Goal: Contribute content: Contribute content

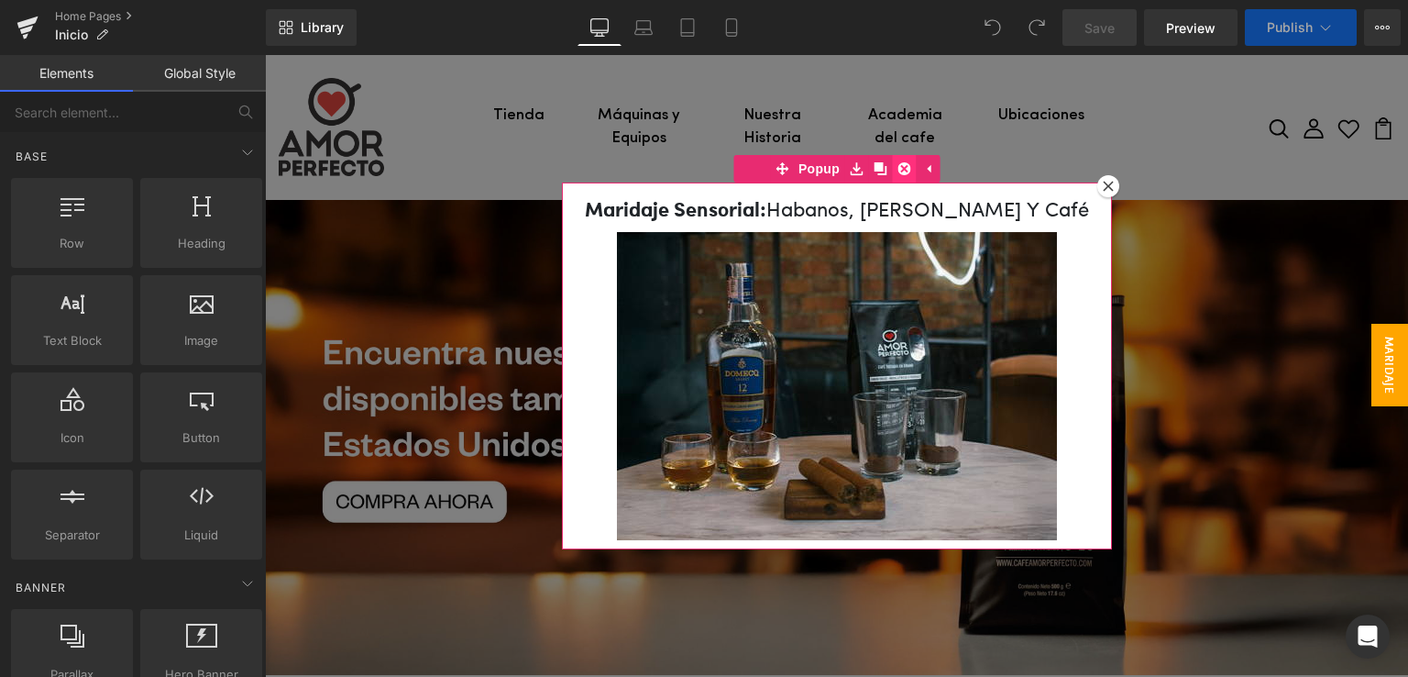
click at [900, 167] on icon at bounding box center [904, 168] width 13 height 13
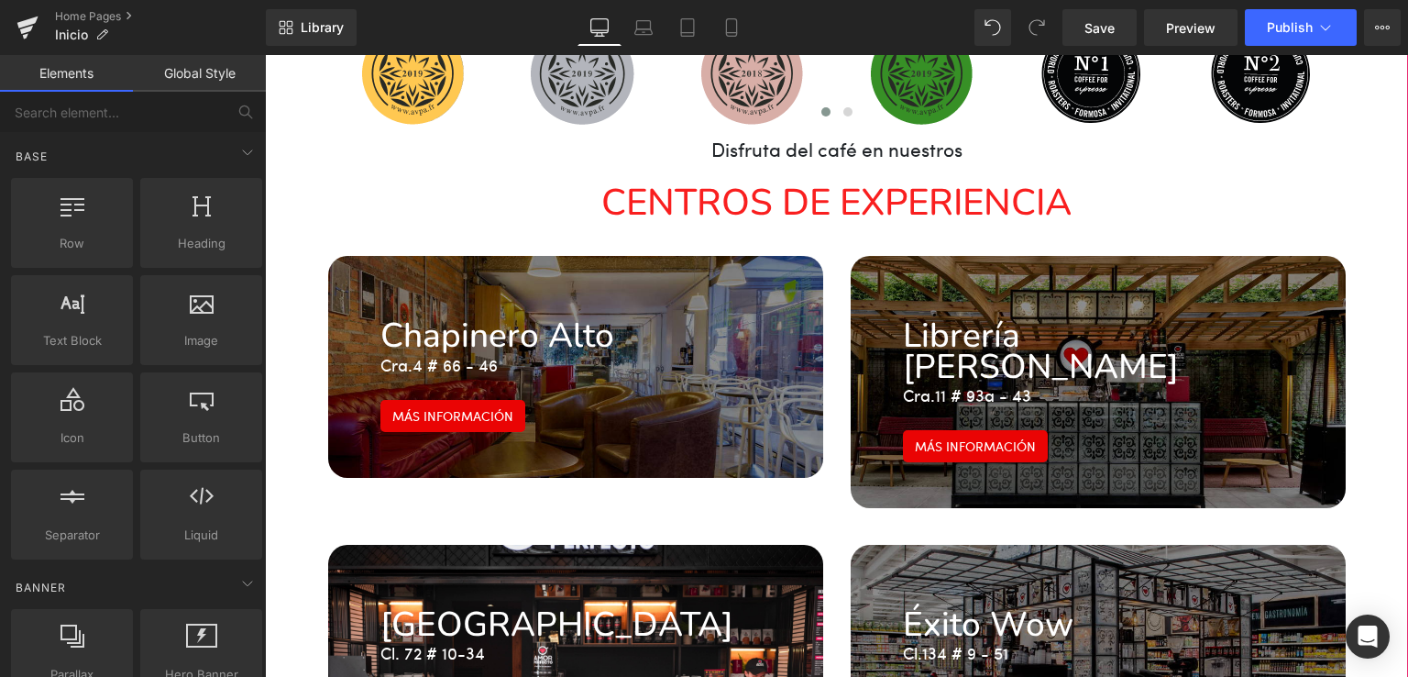
scroll to position [2750, 0]
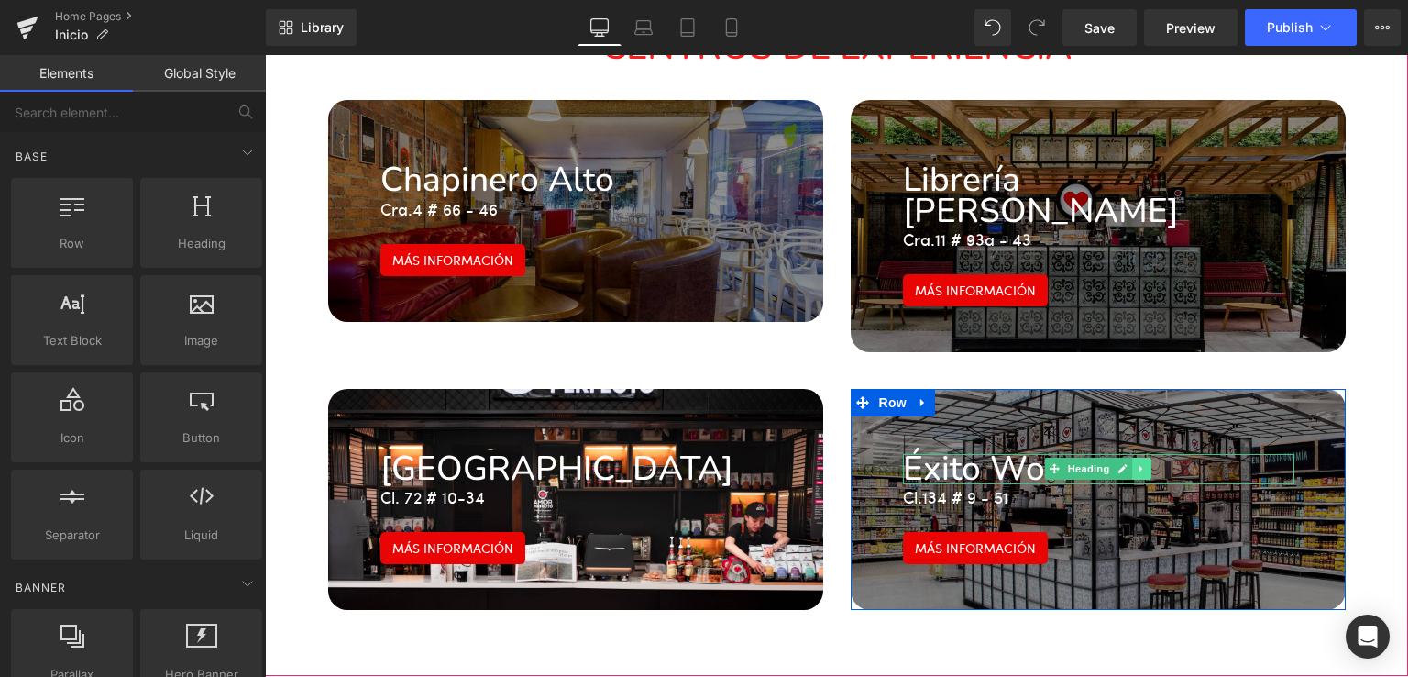
click at [1132, 457] on link at bounding box center [1141, 468] width 19 height 22
click at [1091, 389] on div "Éxito Wow Heading Cl. [STREET_ADDRESS]" at bounding box center [1098, 499] width 495 height 221
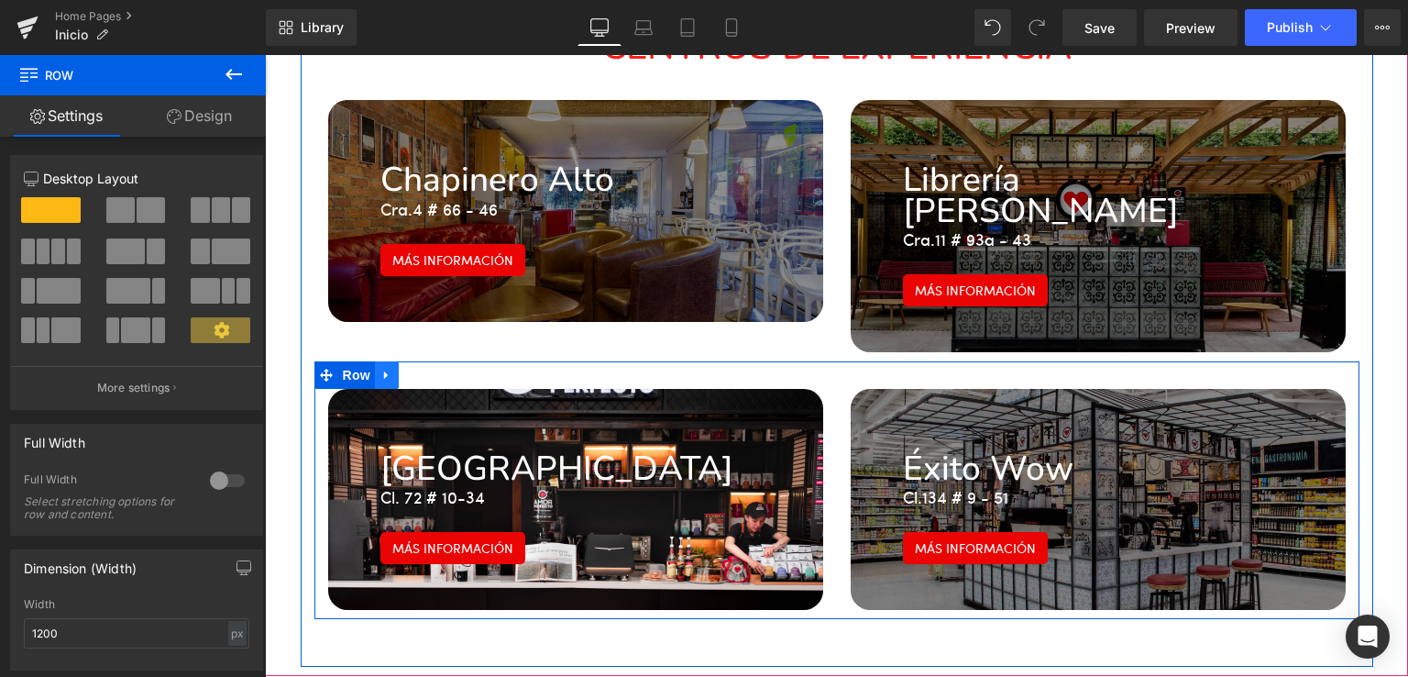
click at [384, 371] on icon at bounding box center [386, 375] width 4 height 8
click at [399, 361] on link at bounding box center [411, 375] width 24 height 28
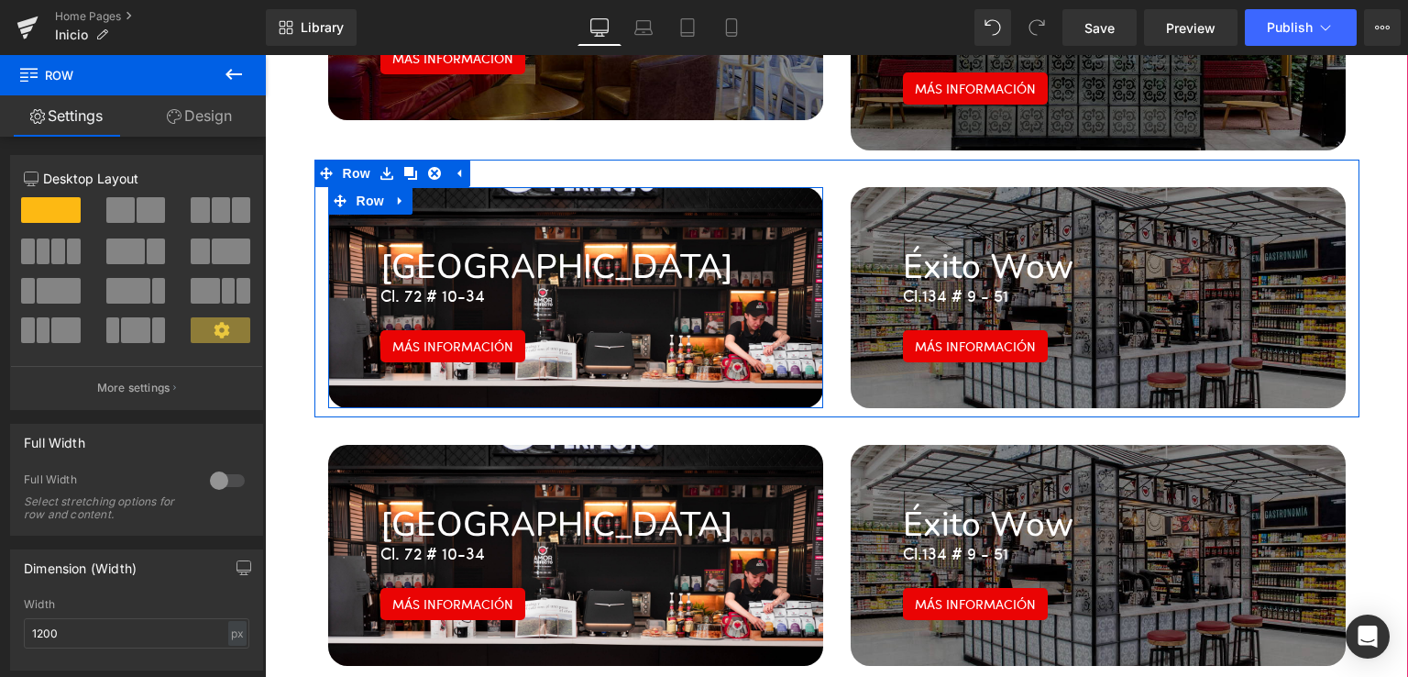
scroll to position [2965, 0]
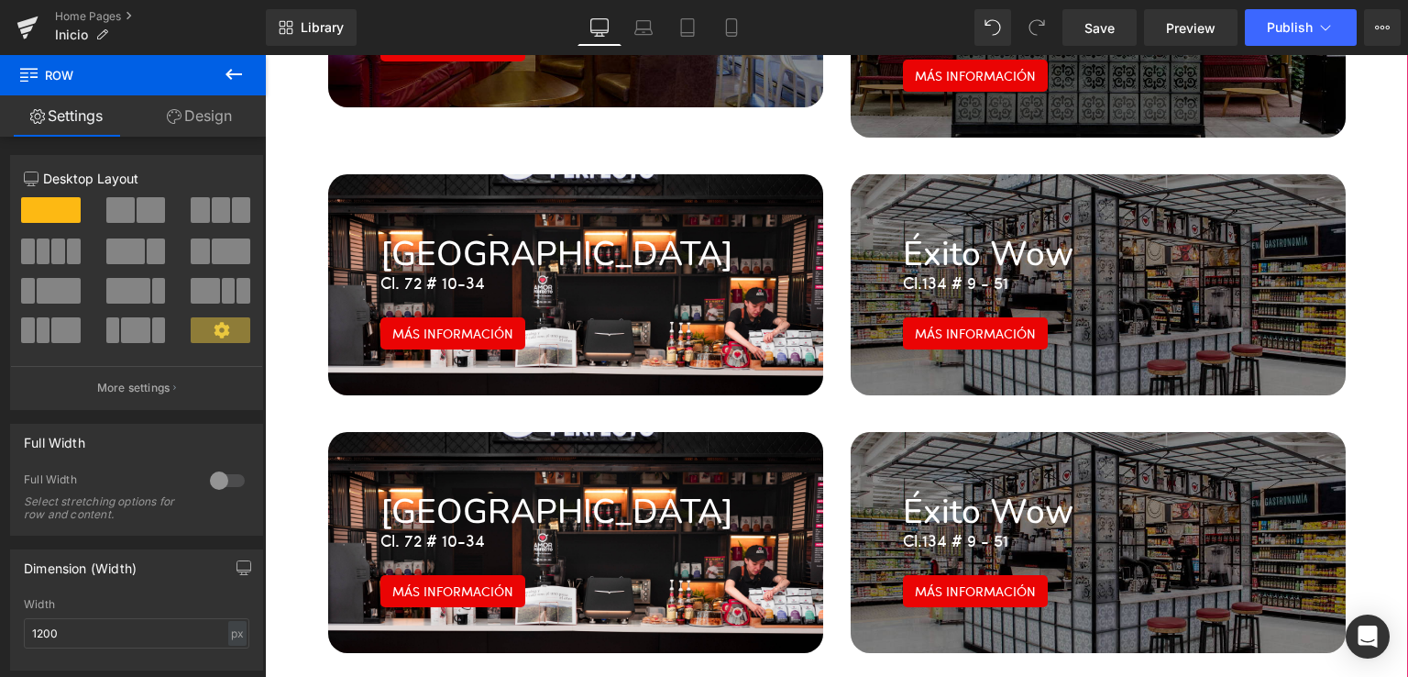
click at [631, 432] on div "[GEOGRAPHIC_DATA] Heading Cl. 72 # 10-34 Text Block Más información Button Row" at bounding box center [575, 542] width 495 height 221
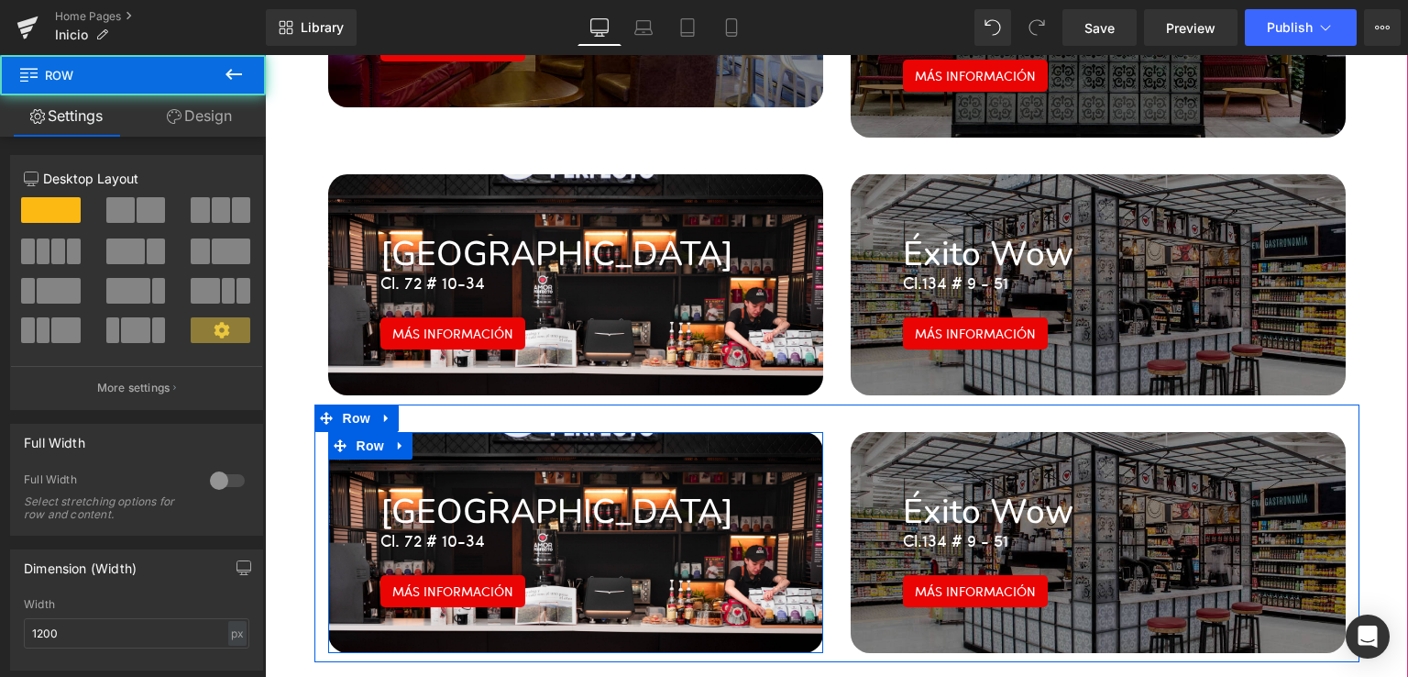
click at [511, 497] on h1 "[GEOGRAPHIC_DATA]" at bounding box center [575, 512] width 391 height 30
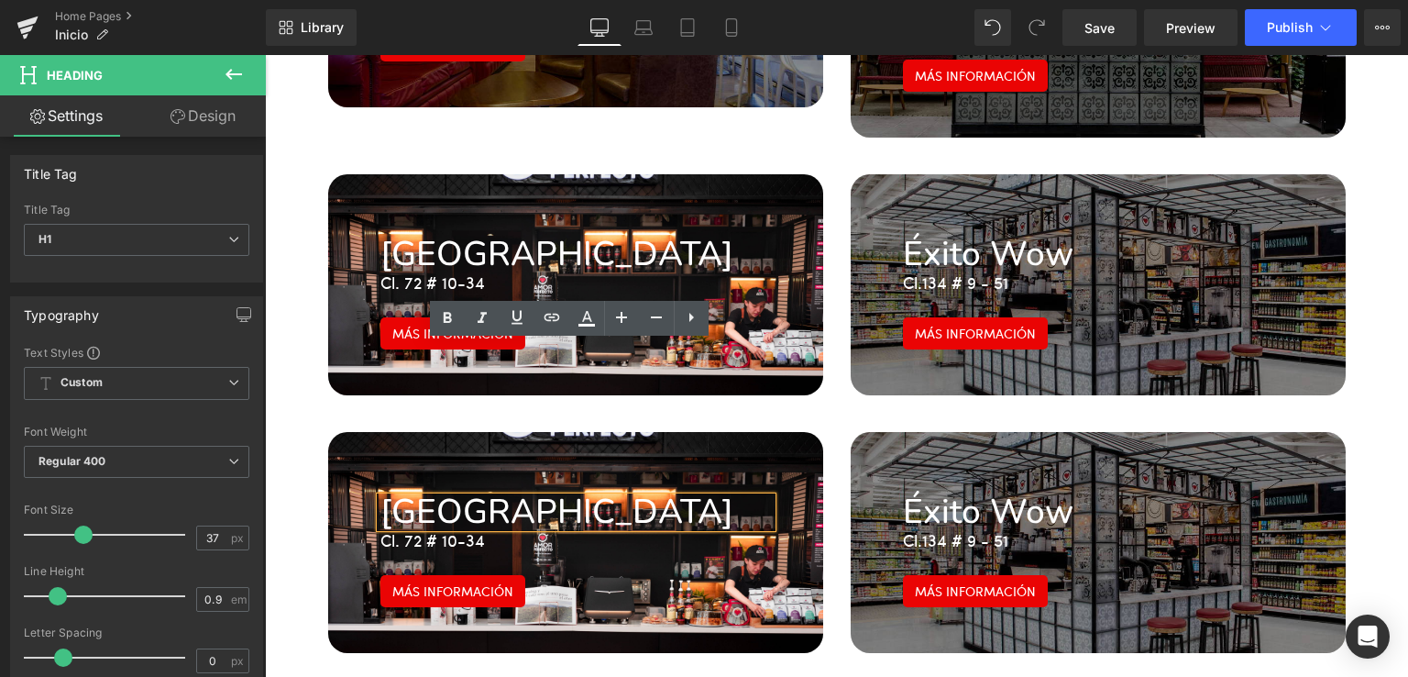
click at [475, 497] on h1 "[GEOGRAPHIC_DATA]" at bounding box center [575, 512] width 391 height 30
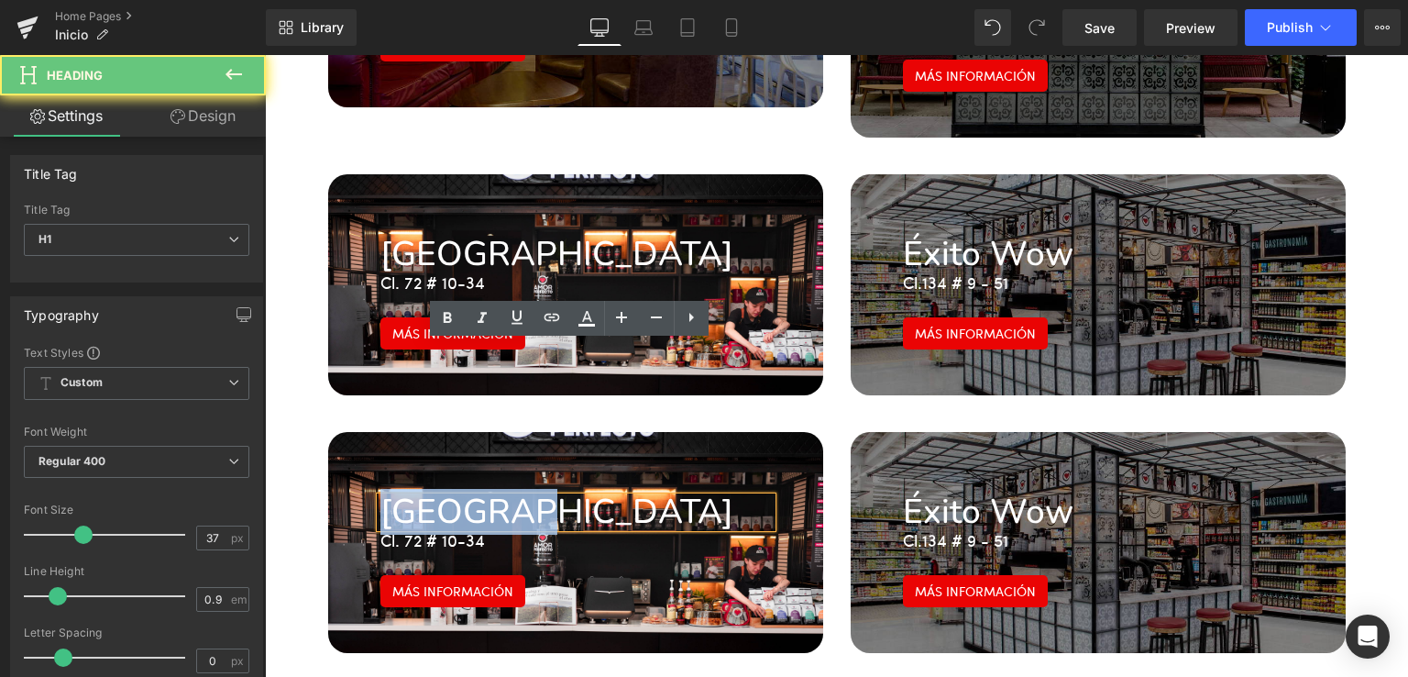
click at [475, 497] on h1 "[GEOGRAPHIC_DATA]" at bounding box center [575, 512] width 391 height 30
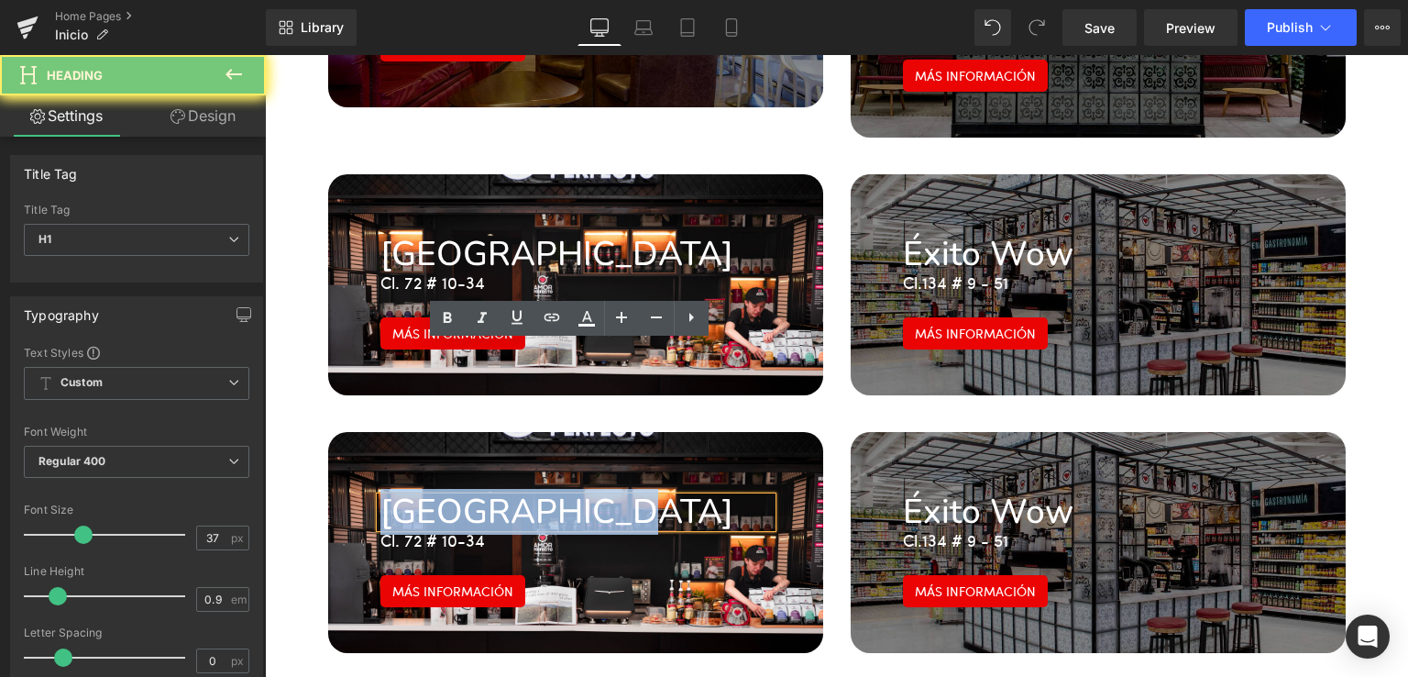
paste div
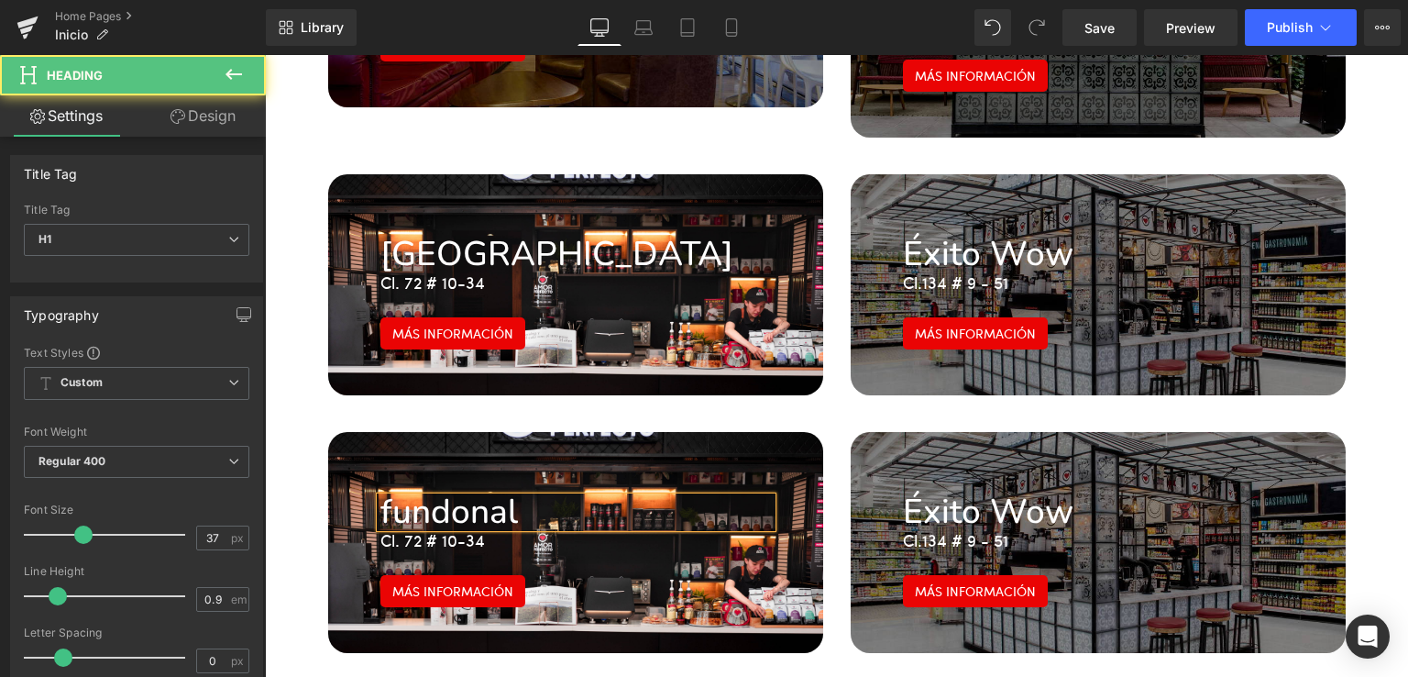
click at [382, 497] on h1 "fundonal" at bounding box center [575, 512] width 391 height 30
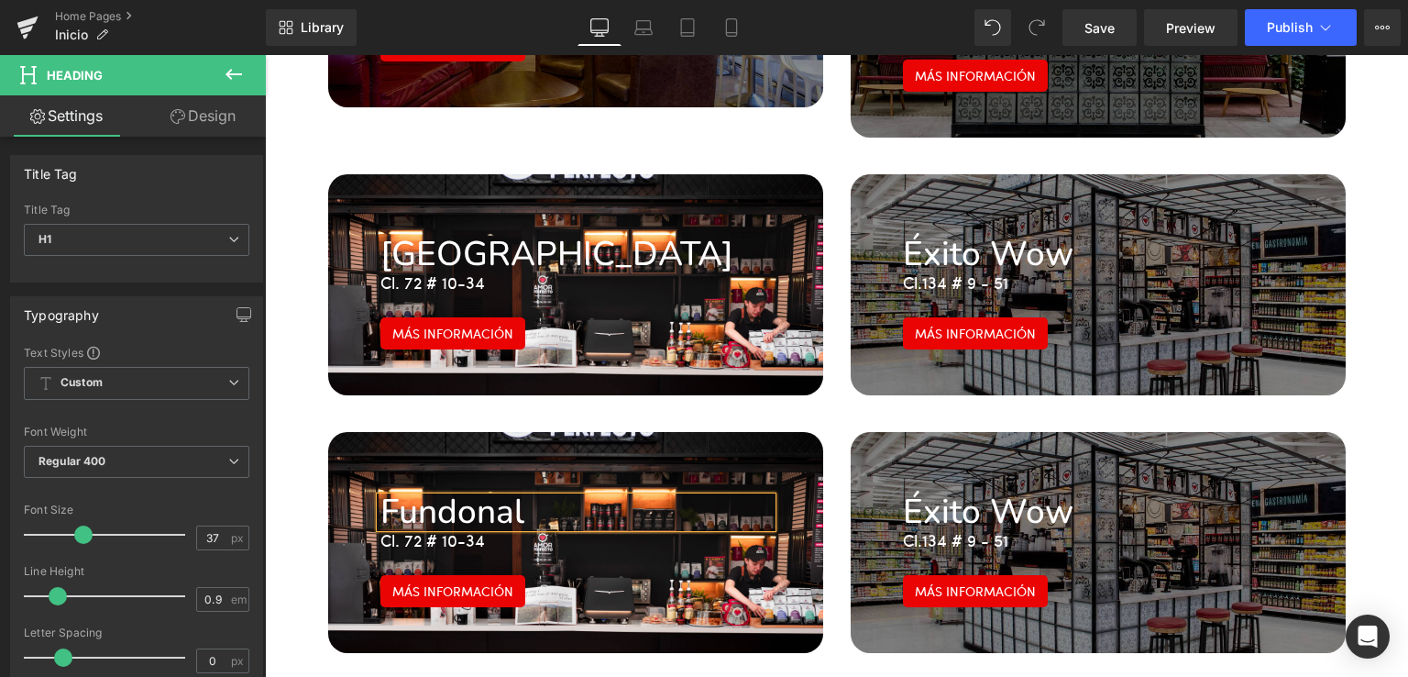
click at [421, 528] on font "Cl. 72 # 10-34" at bounding box center [432, 539] width 105 height 23
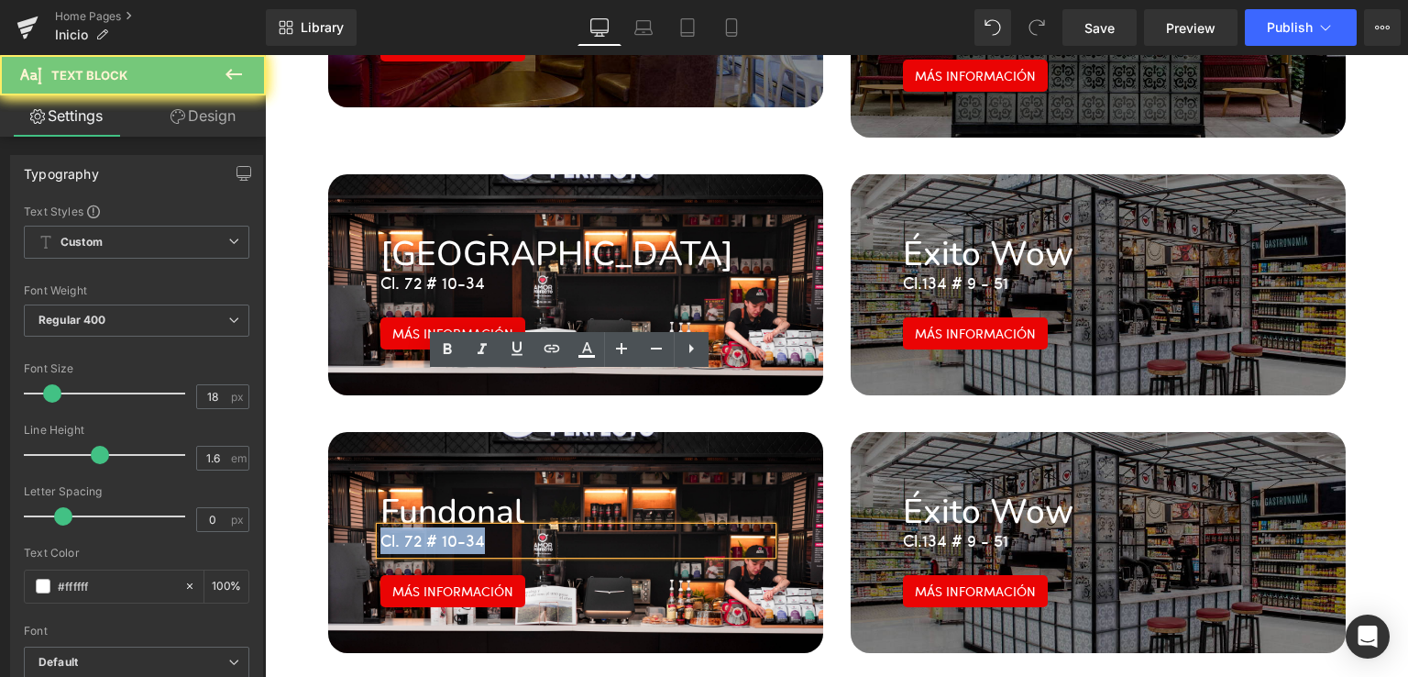
click at [421, 528] on font "Cl. 72 # 10-34" at bounding box center [432, 539] width 105 height 23
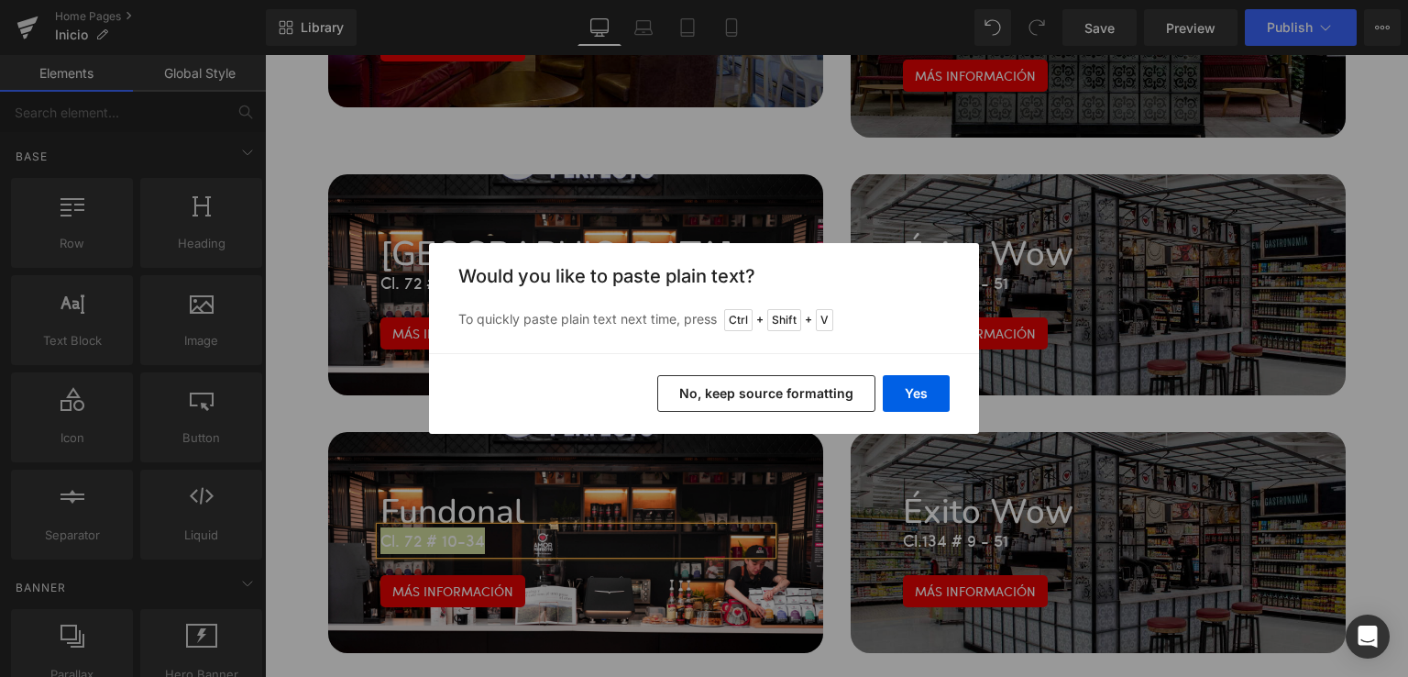
click at [801, 401] on button "No, keep source formatting" at bounding box center [766, 393] width 218 height 37
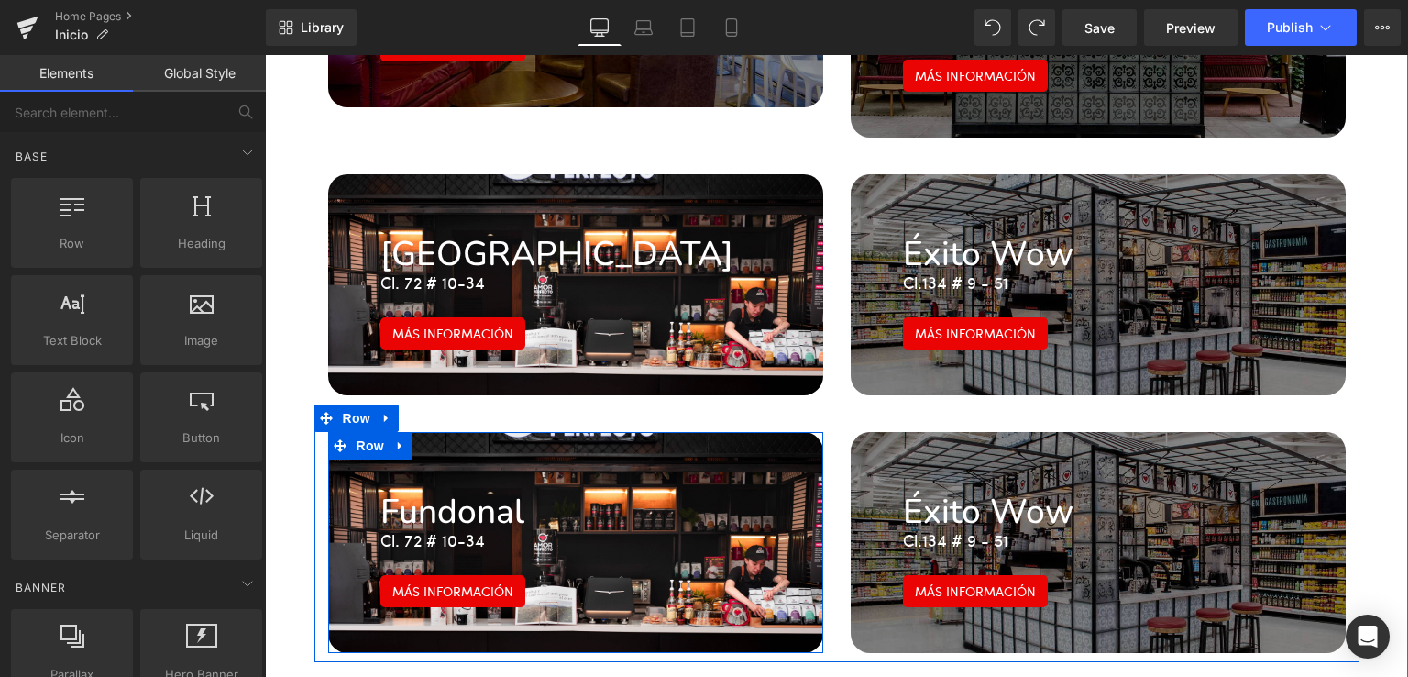
click at [265, 55] on div at bounding box center [265, 55] width 0 height 0
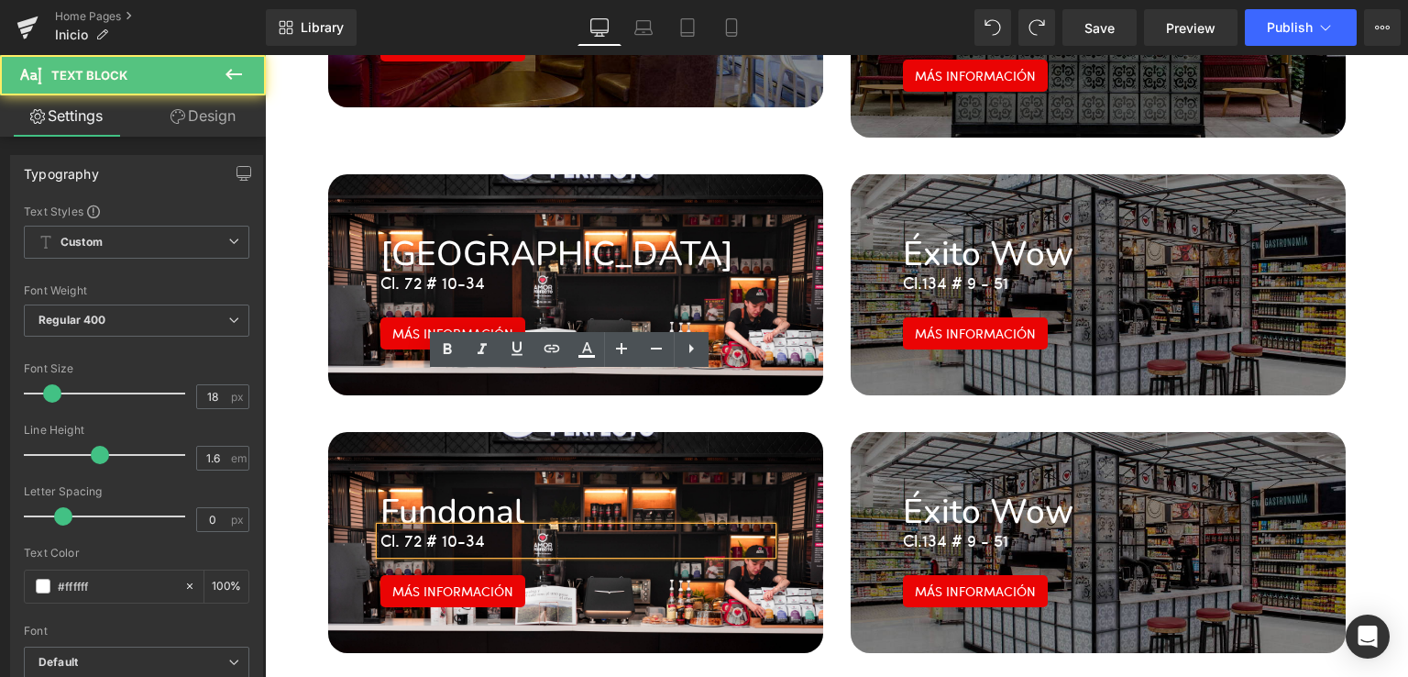
click at [458, 528] on font "Cl. 72 # 10-34" at bounding box center [432, 539] width 105 height 23
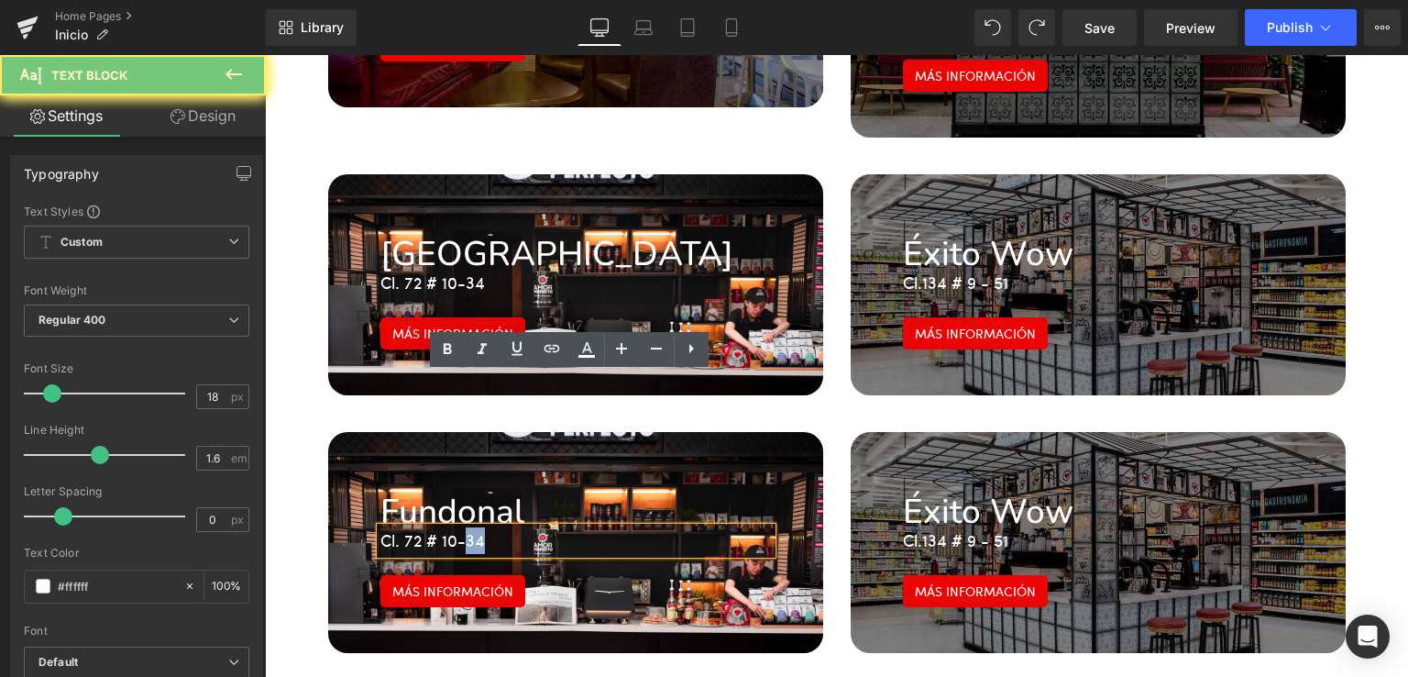
click at [458, 528] on font "Cl. 72 # 10-34" at bounding box center [432, 539] width 105 height 23
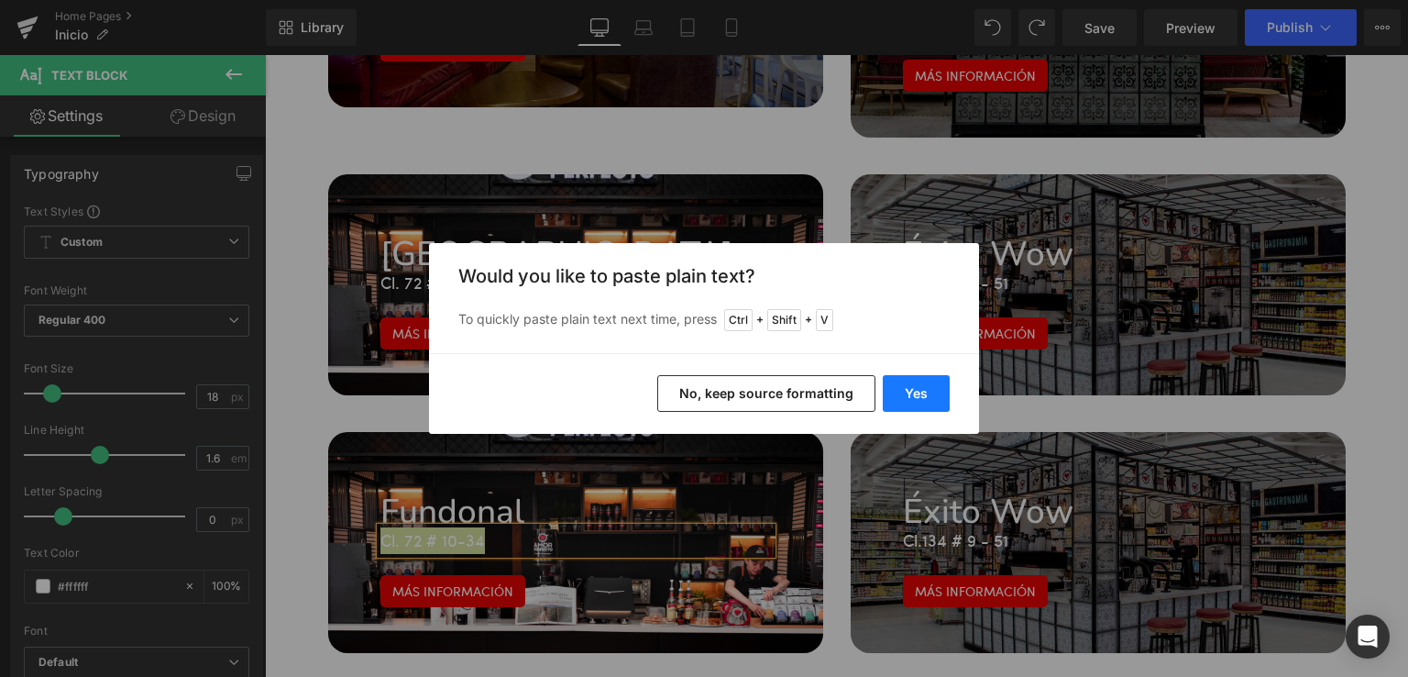
click at [925, 398] on button "Yes" at bounding box center [916, 393] width 67 height 37
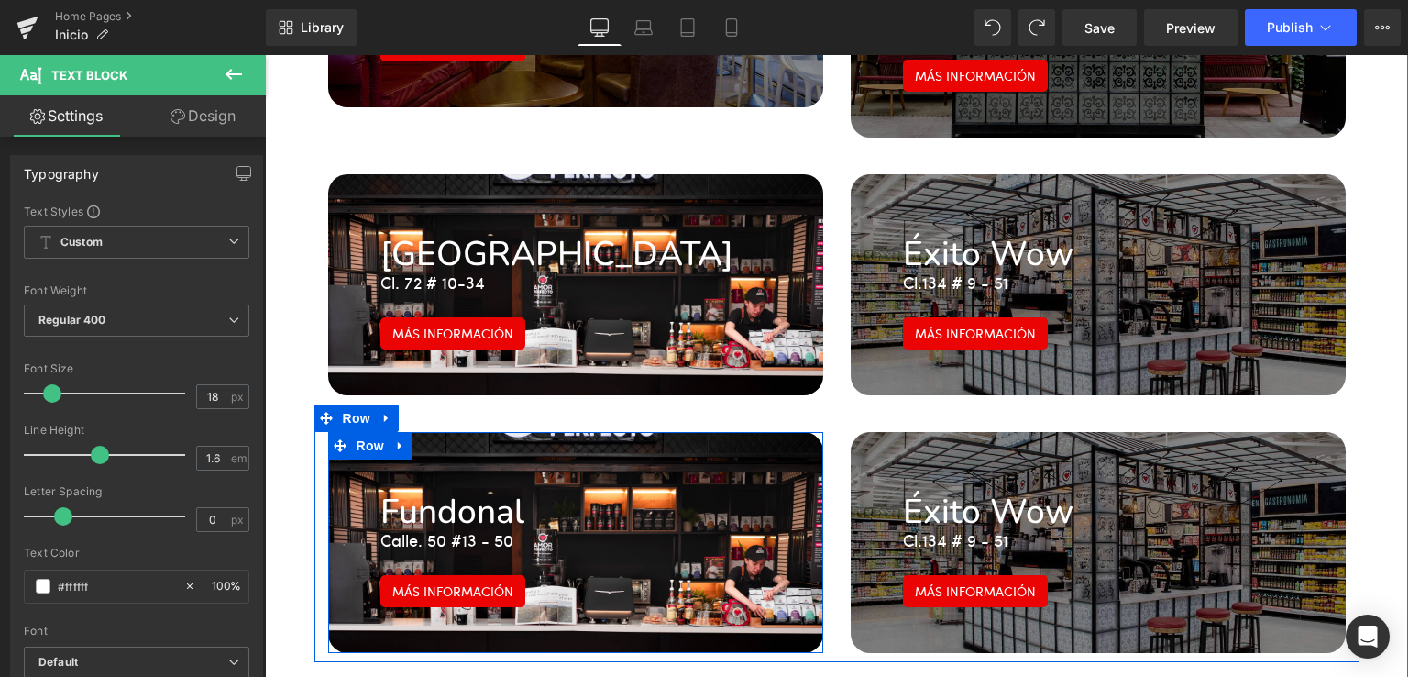
click at [689, 475] on div "Fundonal Heading Calle. 50 #13 - 50 Text Block Más información Button" at bounding box center [576, 541] width 419 height 132
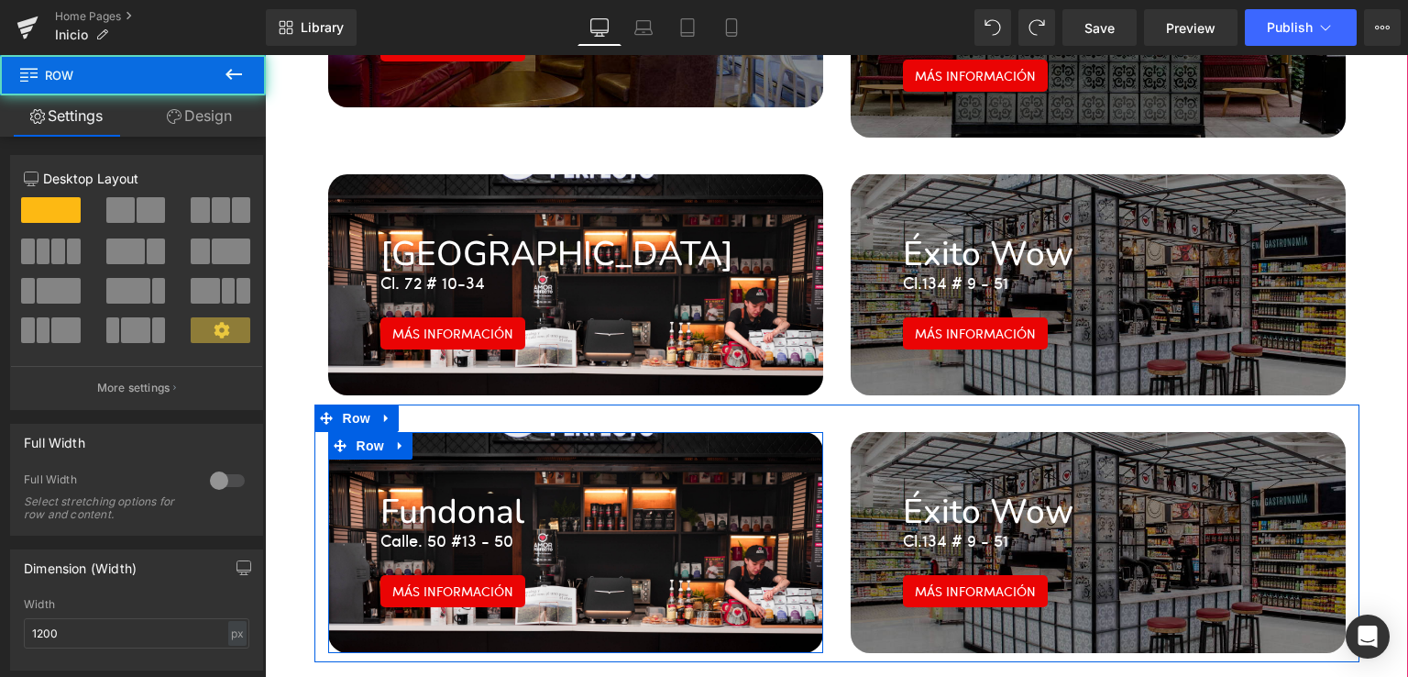
click at [709, 497] on h1 "Fundonal" at bounding box center [575, 512] width 391 height 30
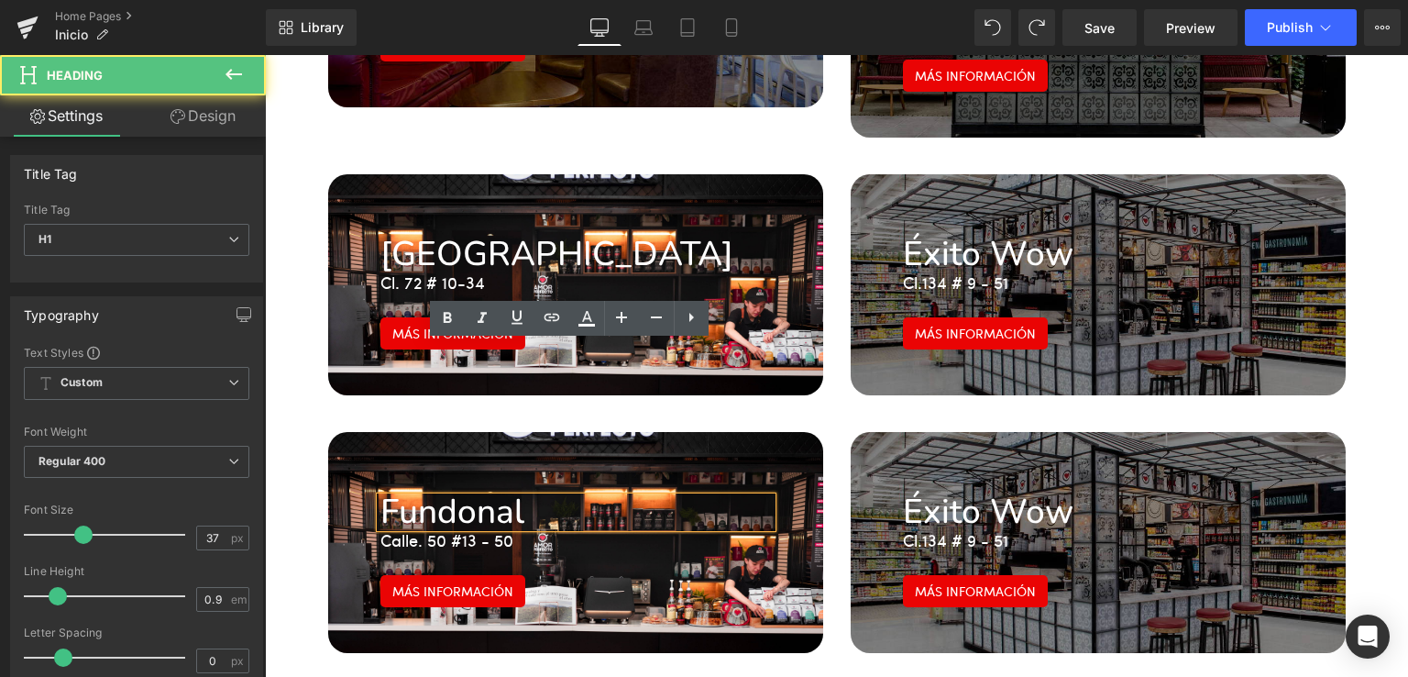
click at [777, 475] on div "Fundonal Heading Calle. 50 #13 - 50 Text Block Más información Button" at bounding box center [576, 541] width 419 height 132
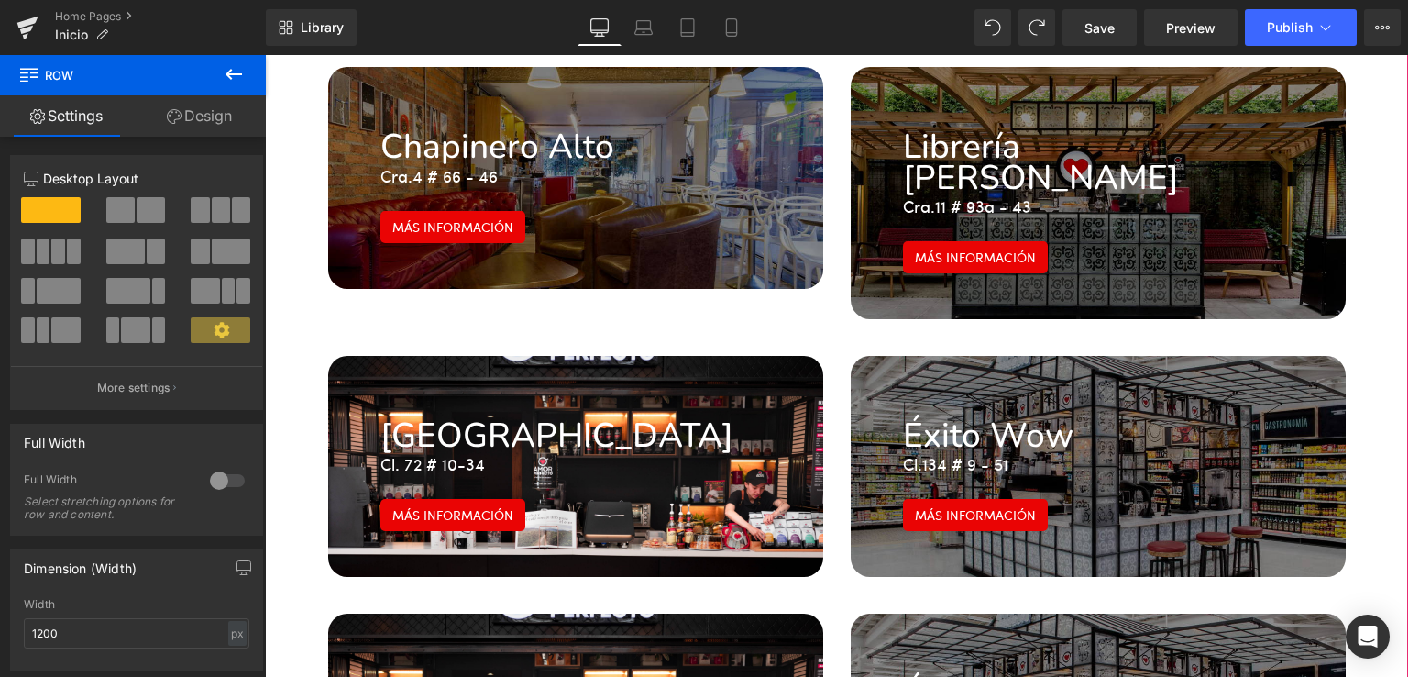
scroll to position [2873, 0]
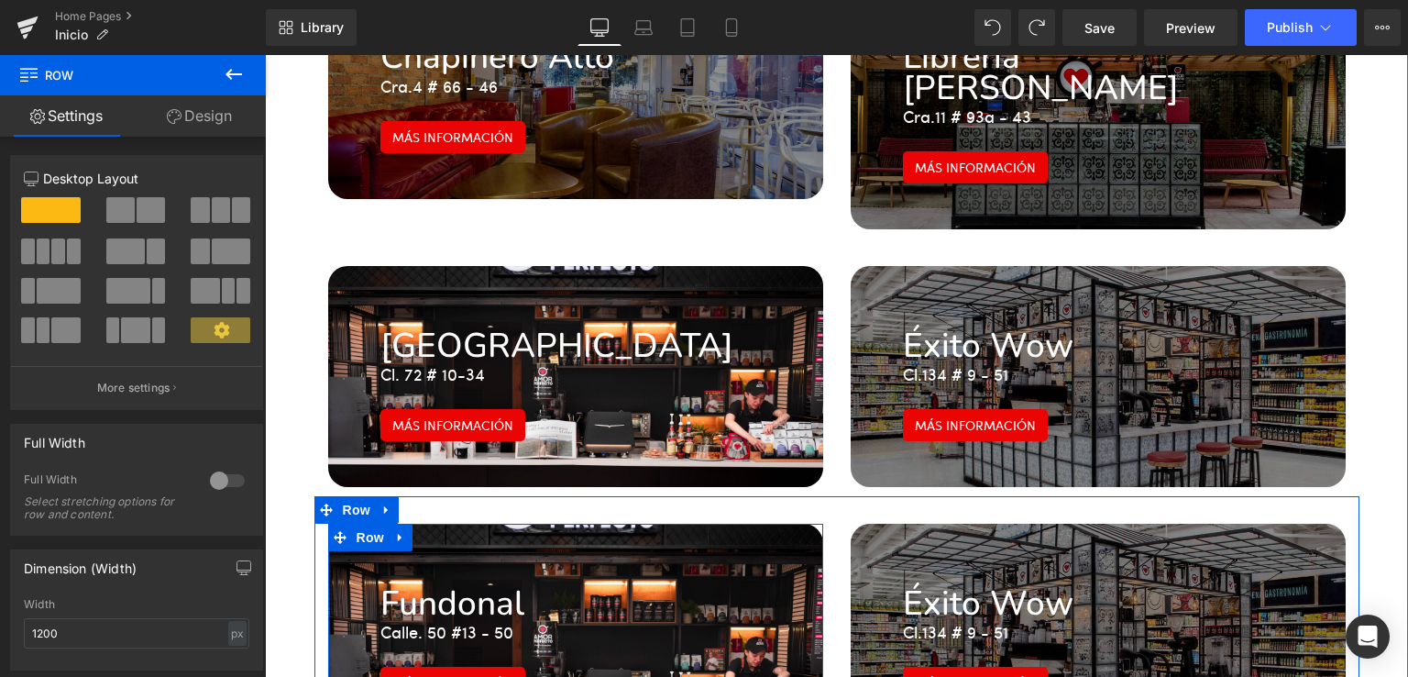
click at [779, 524] on div "47px" at bounding box center [575, 545] width 495 height 43
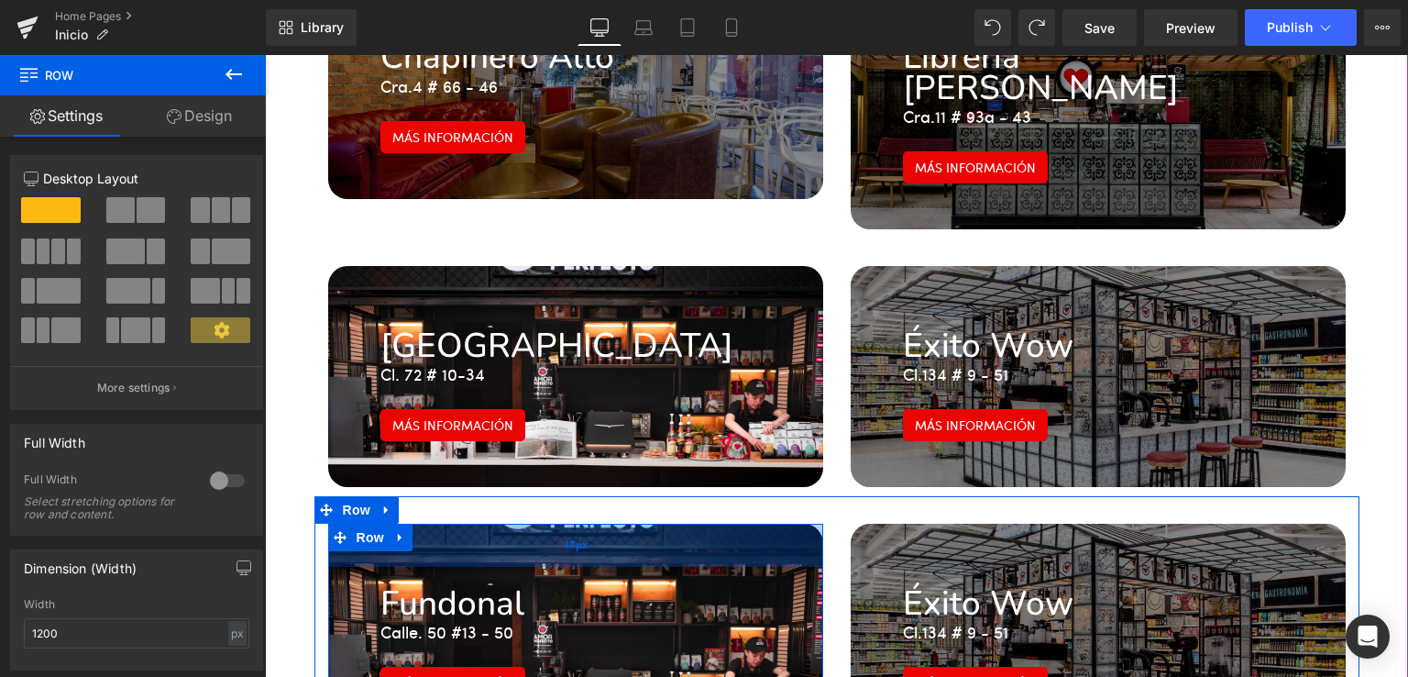
click at [573, 537] on span "47px" at bounding box center [575, 545] width 25 height 17
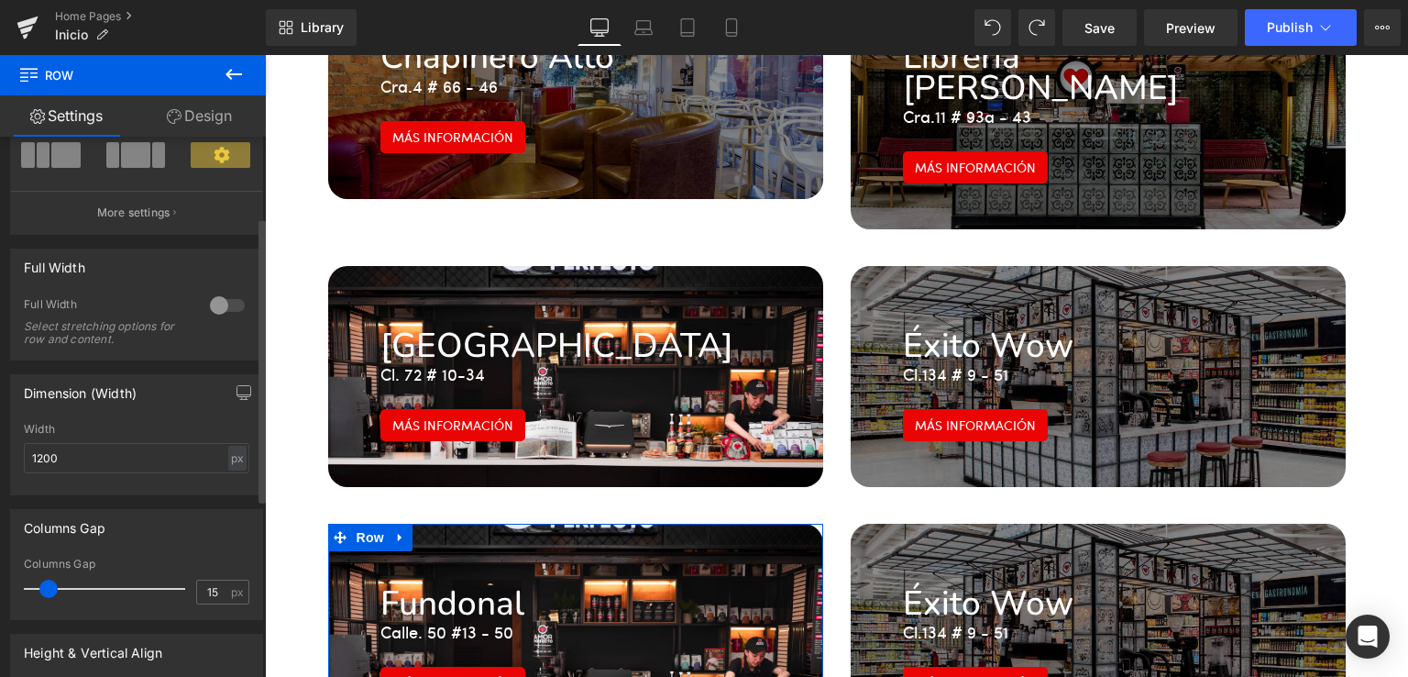
scroll to position [151, 0]
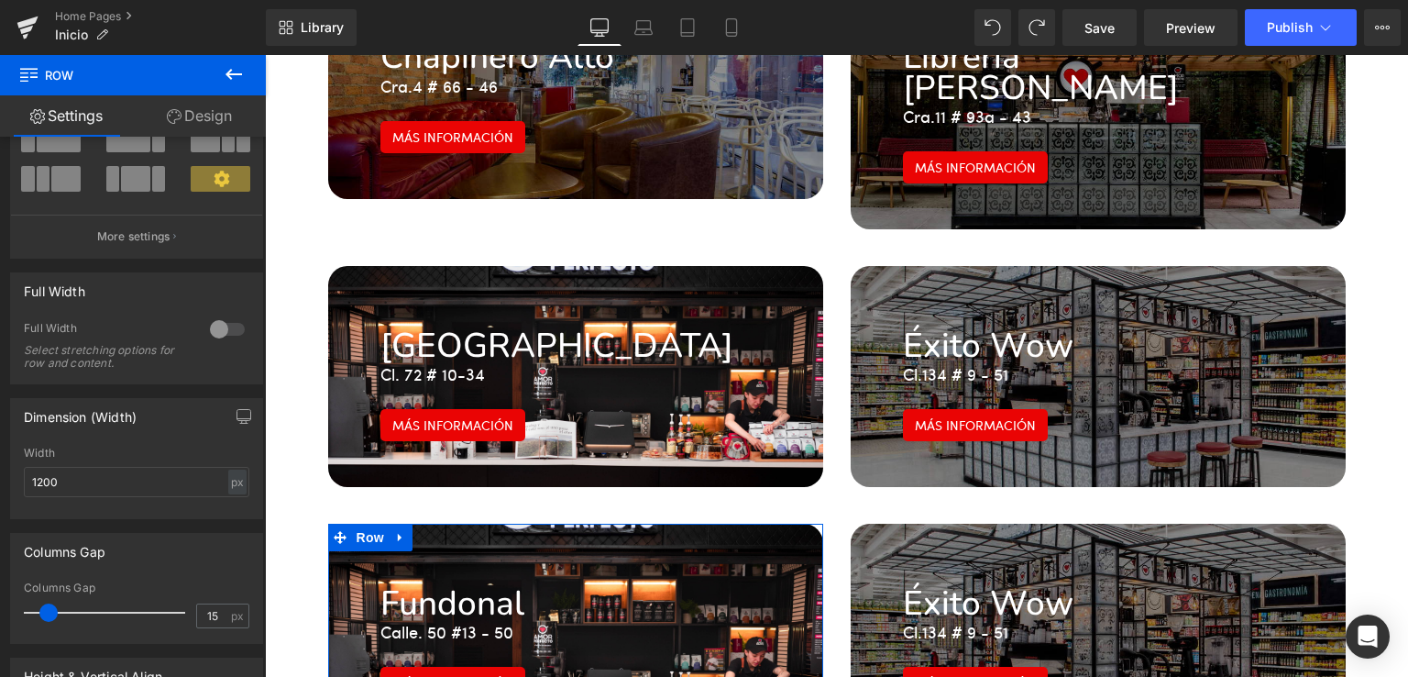
click at [184, 122] on link "Design" at bounding box center [199, 115] width 133 height 41
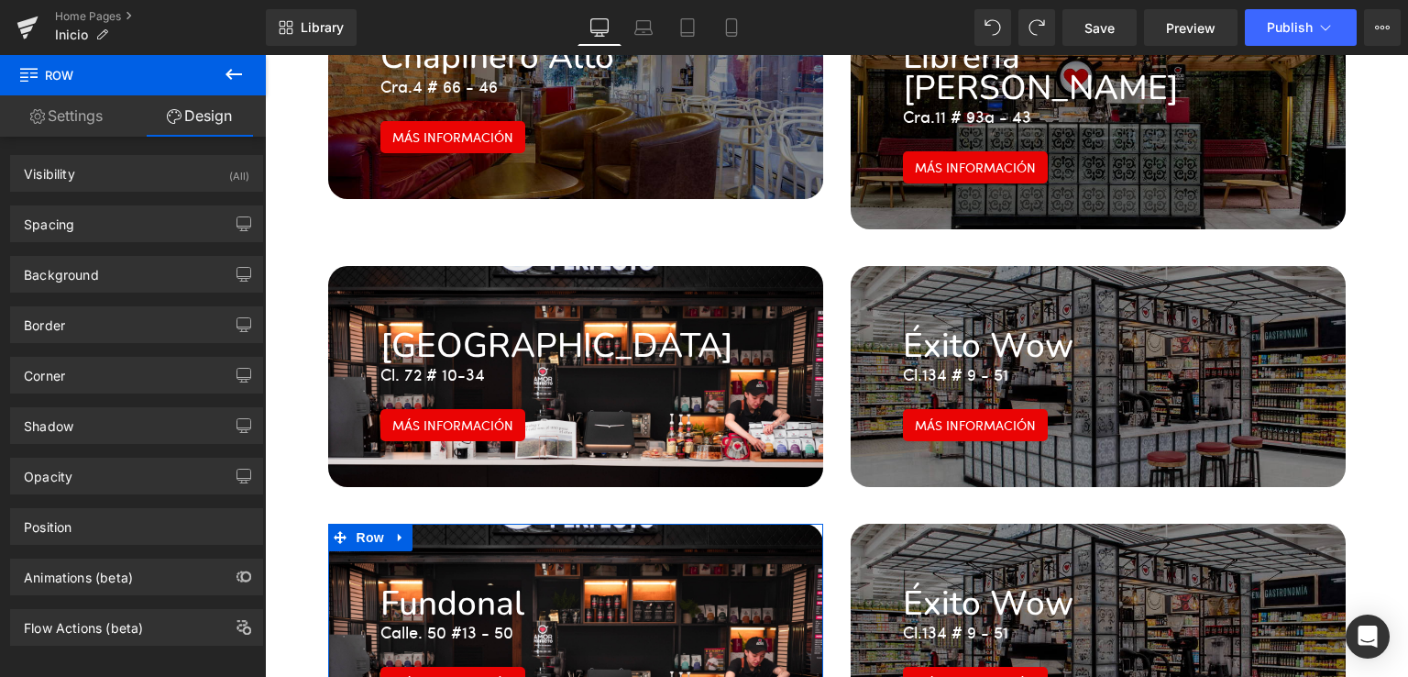
click at [62, 122] on link "Settings" at bounding box center [66, 115] width 133 height 41
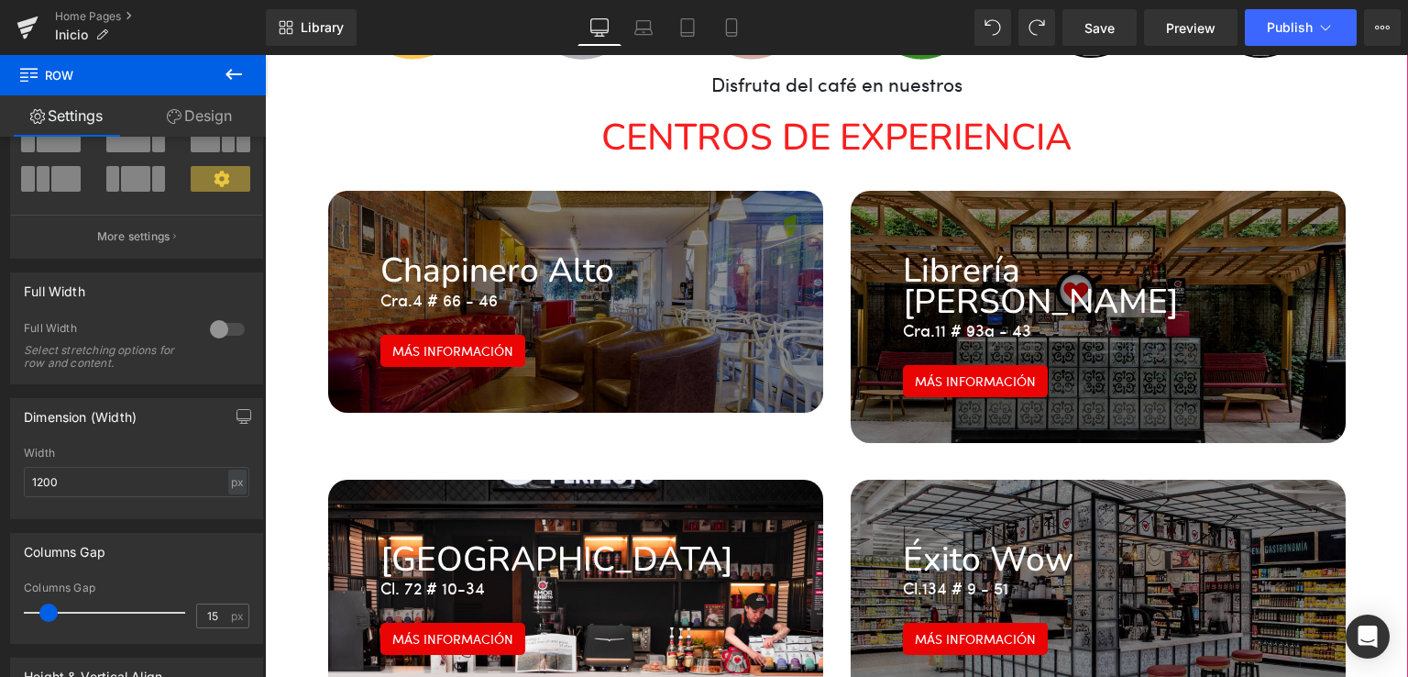
scroll to position [2904, 0]
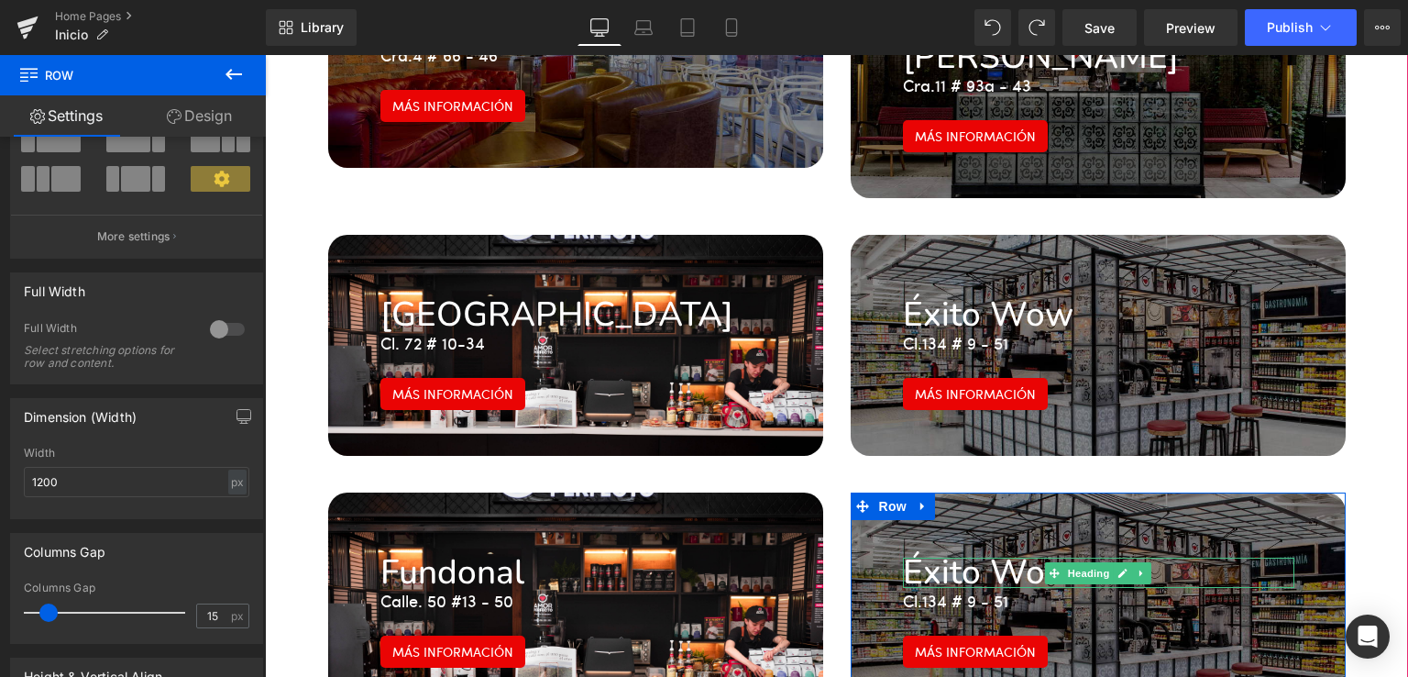
click at [955, 549] on font "Éxito Wow" at bounding box center [988, 572] width 171 height 46
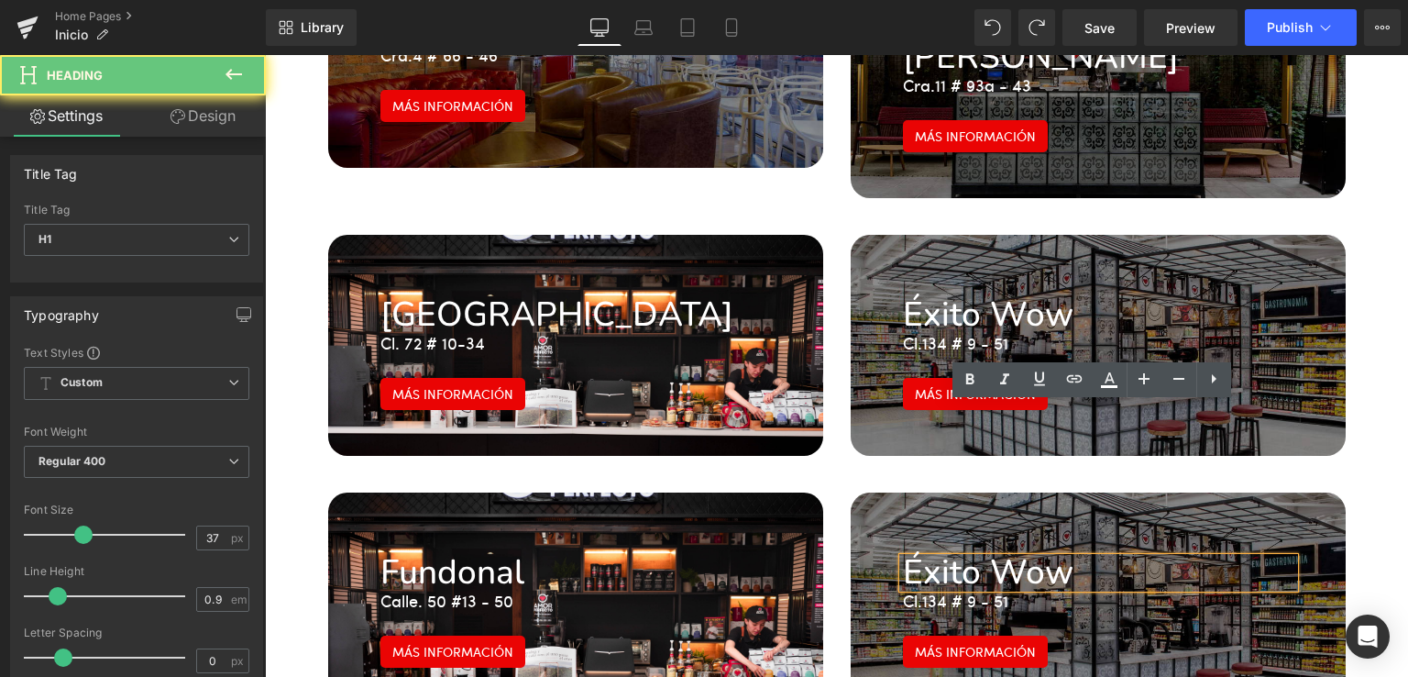
click at [955, 549] on font "Éxito Wow" at bounding box center [988, 572] width 171 height 46
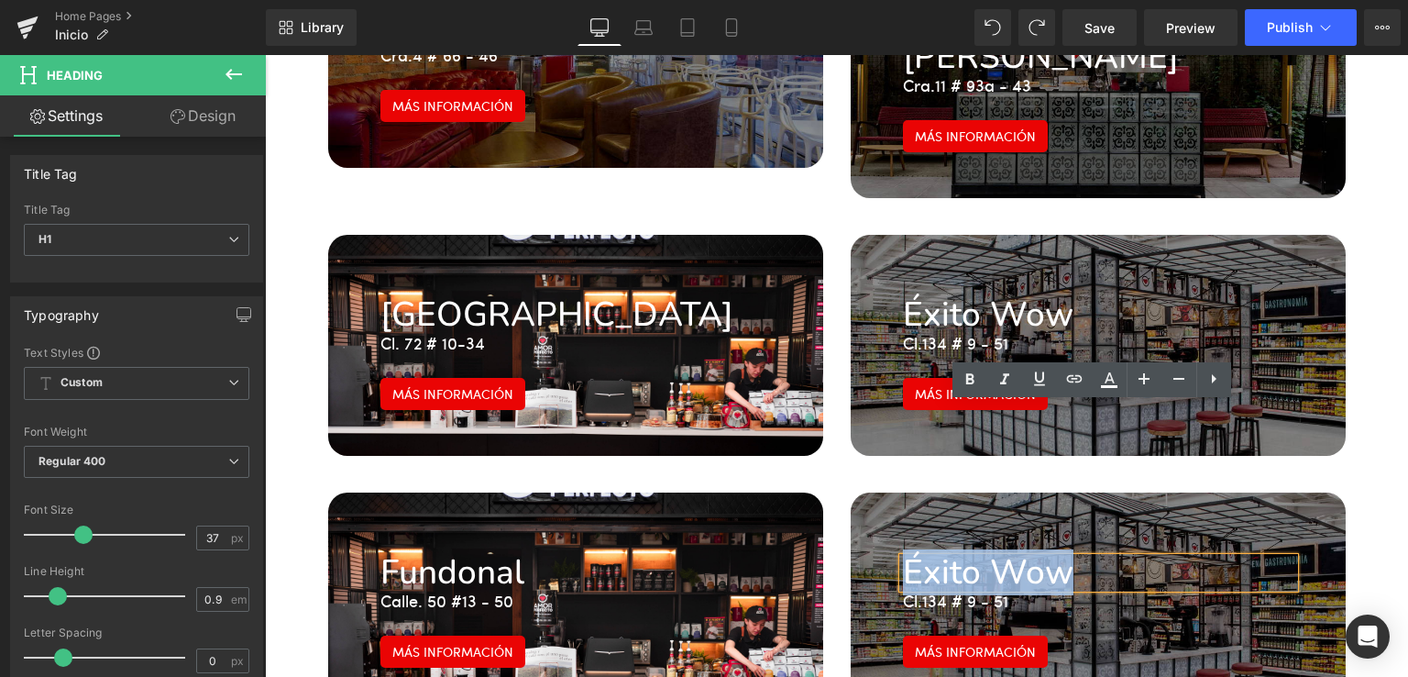
click at [977, 549] on font "Éxito Wow" at bounding box center [988, 572] width 171 height 46
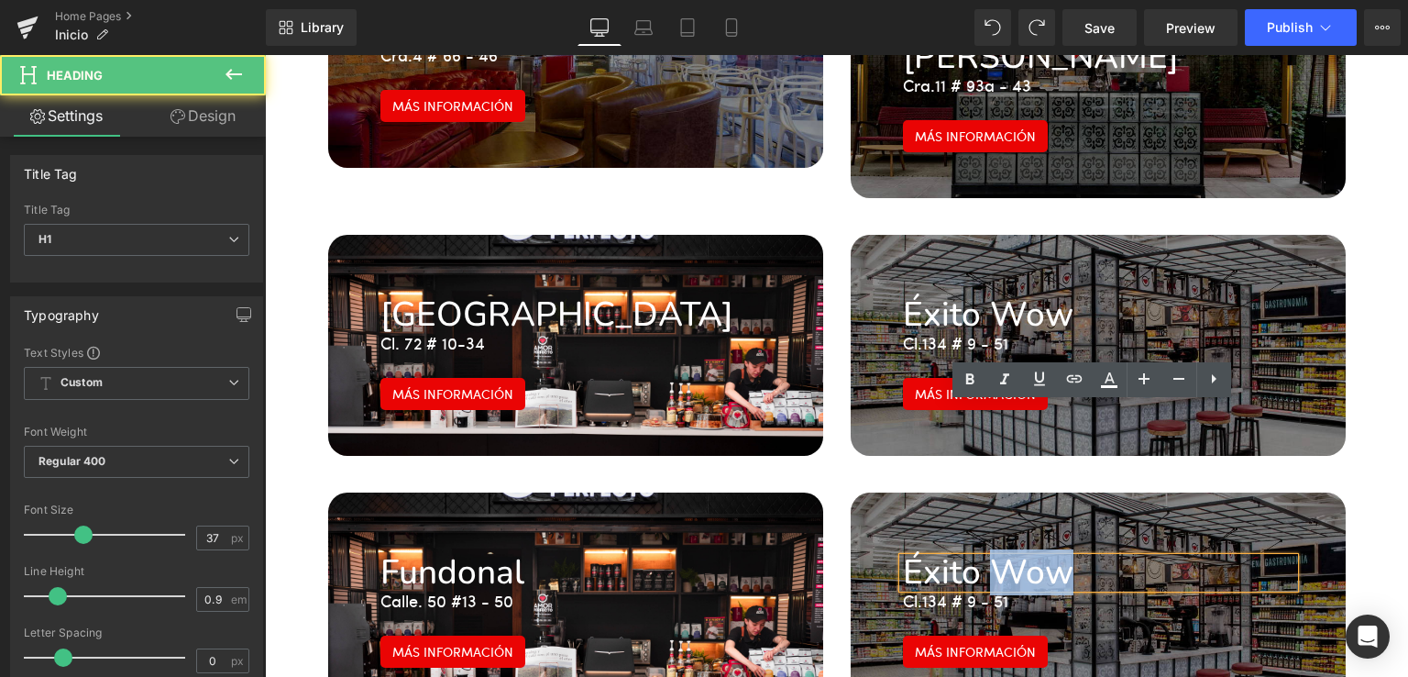
click at [977, 549] on font "Éxito Wow" at bounding box center [988, 572] width 171 height 46
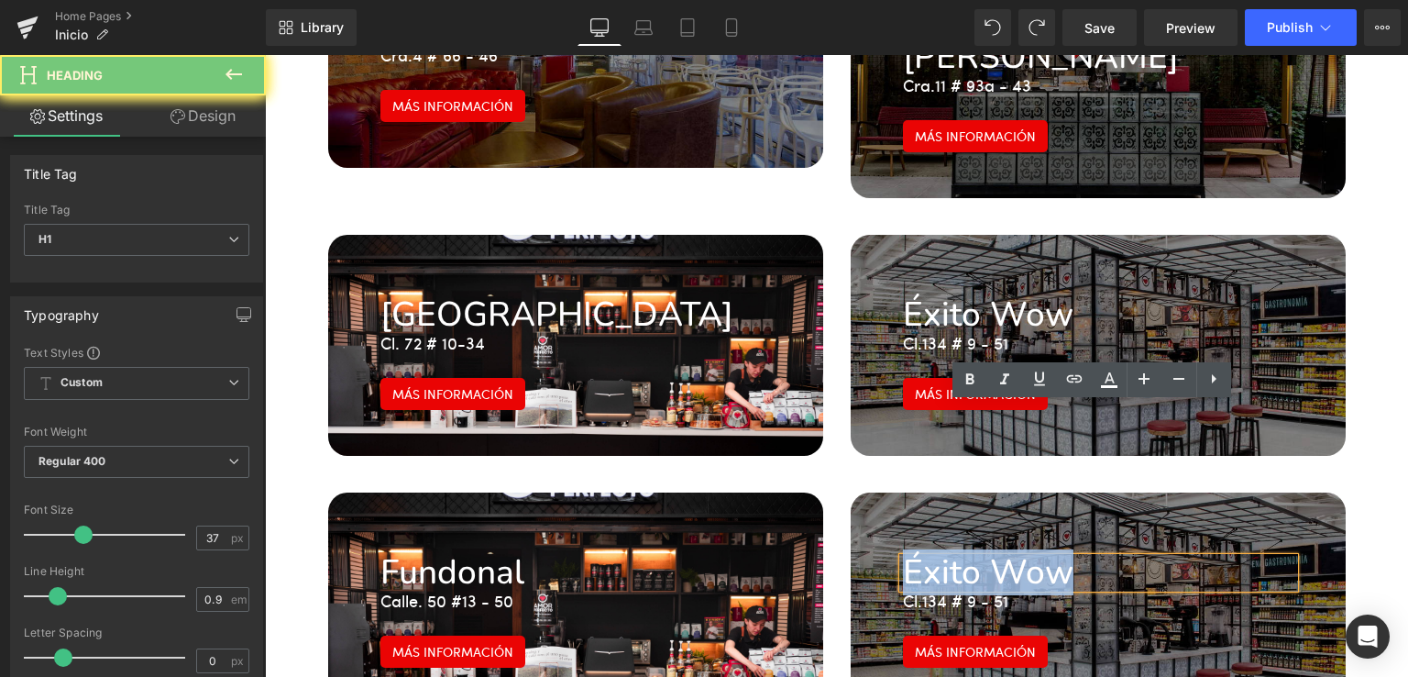
click at [977, 549] on font "Éxito Wow" at bounding box center [988, 572] width 171 height 46
paste div
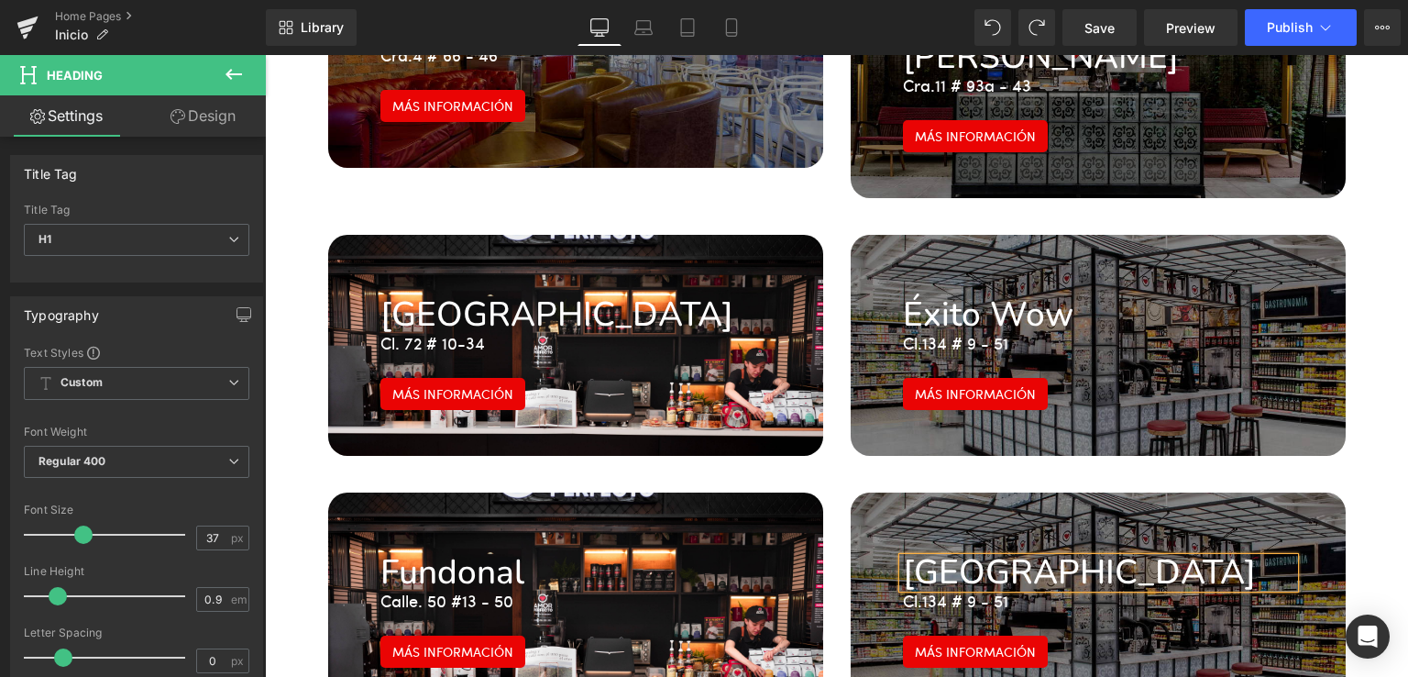
click at [912, 557] on h1 "[GEOGRAPHIC_DATA]" at bounding box center [1098, 572] width 391 height 30
click at [942, 589] on font "134 # 9 - 51" at bounding box center [965, 600] width 86 height 23
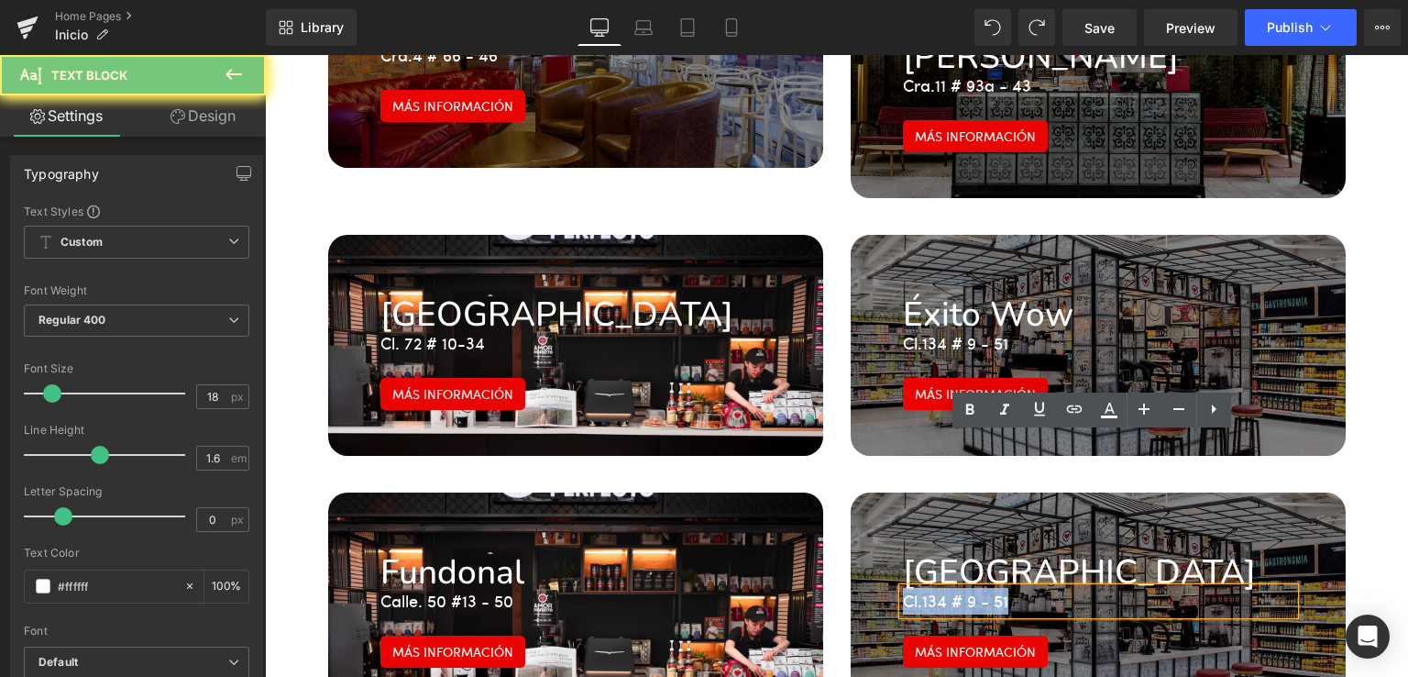
click at [942, 589] on font "134 # 9 - 51" at bounding box center [965, 600] width 86 height 23
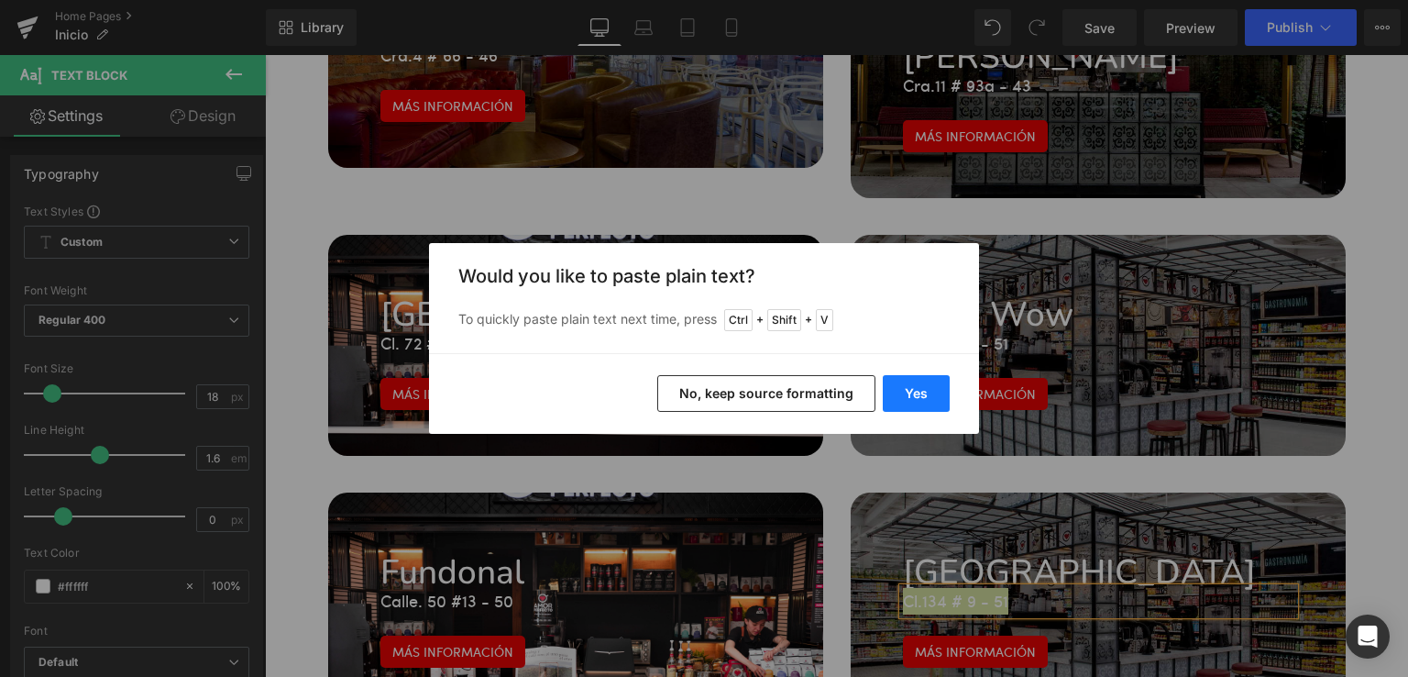
drag, startPoint x: 909, startPoint y: 399, endPoint x: 646, endPoint y: 358, distance: 265.3
click at [909, 399] on button "Yes" at bounding box center [916, 393] width 67 height 37
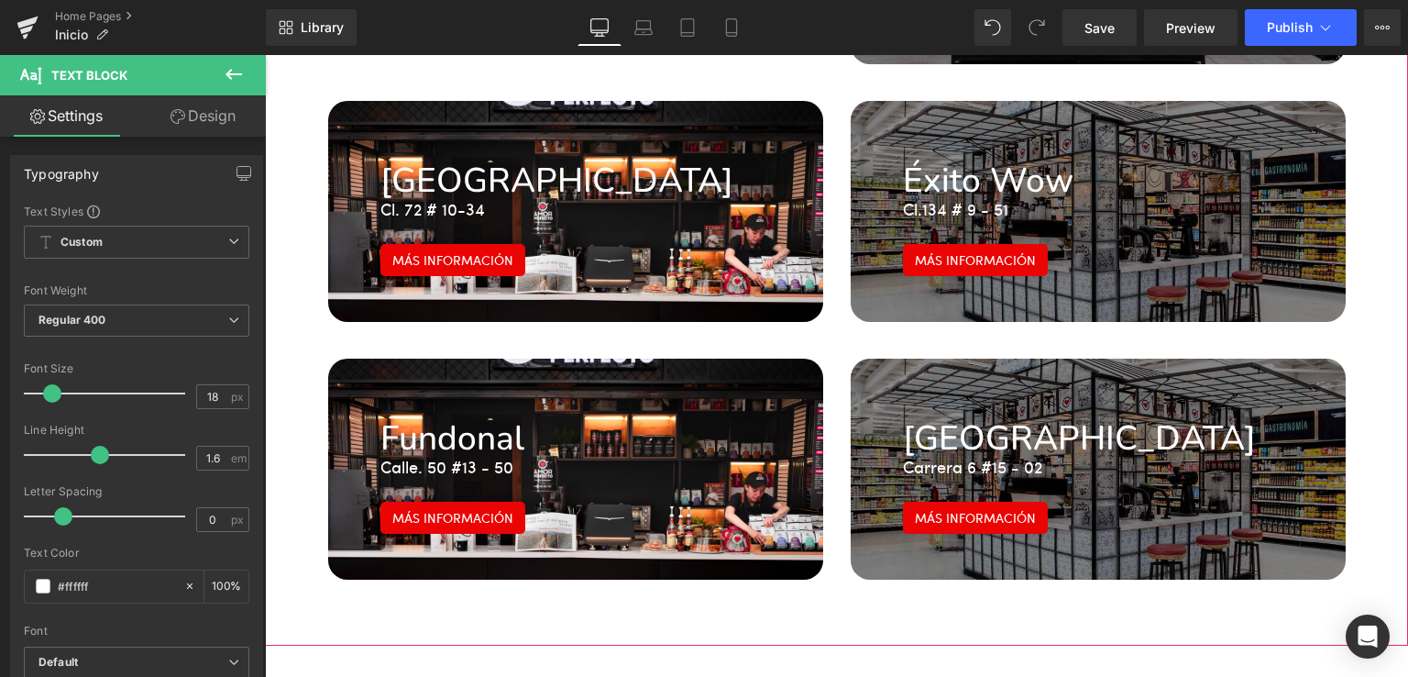
scroll to position [3057, 0]
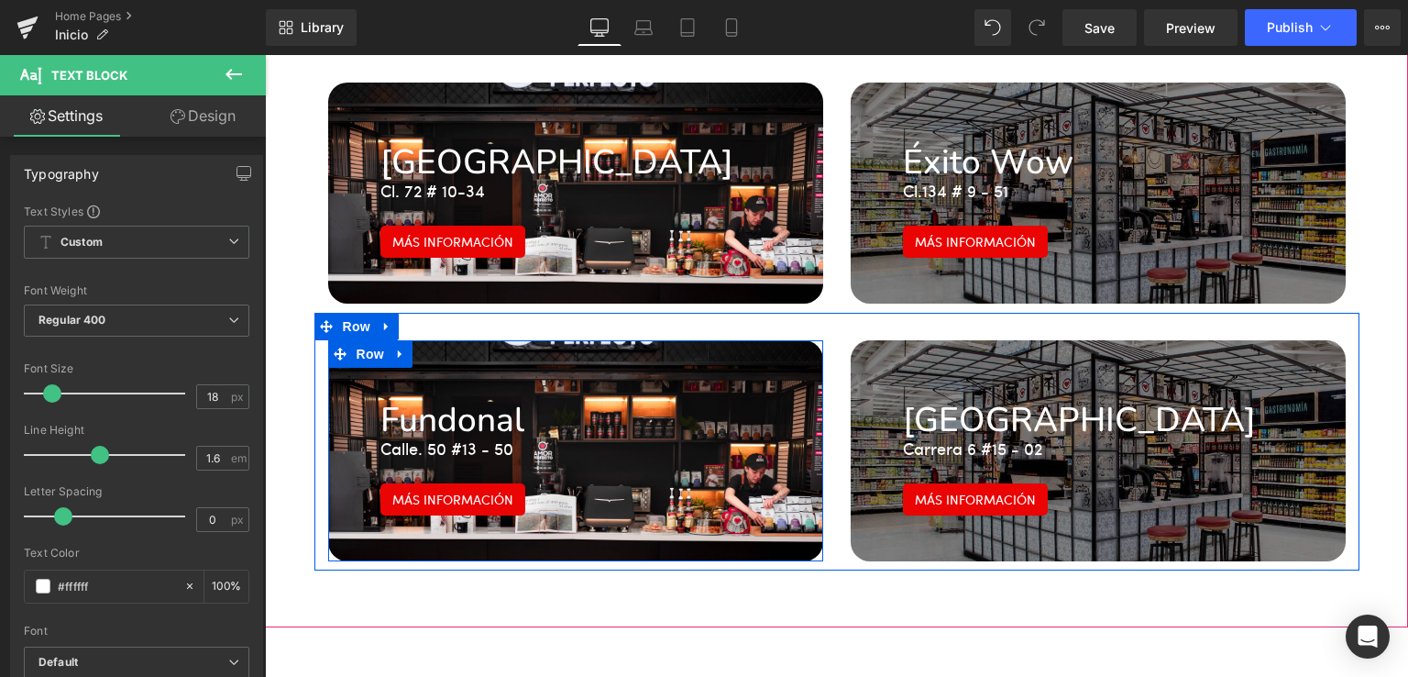
click at [801, 340] on div "Fundonal Heading Calle. 50 #13 - 50 Text Block Más información Button Row 47px" at bounding box center [575, 450] width 495 height 221
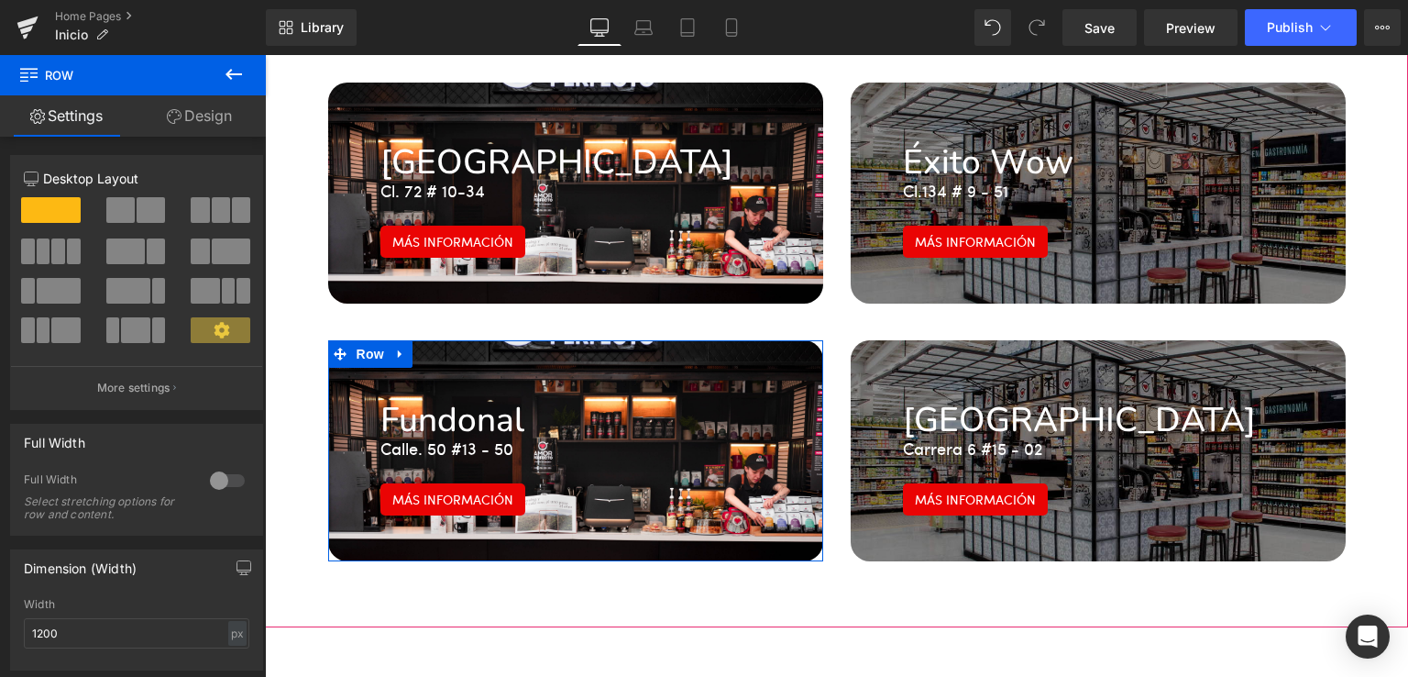
click at [645, 405] on h1 "Fundonal" at bounding box center [575, 420] width 391 height 30
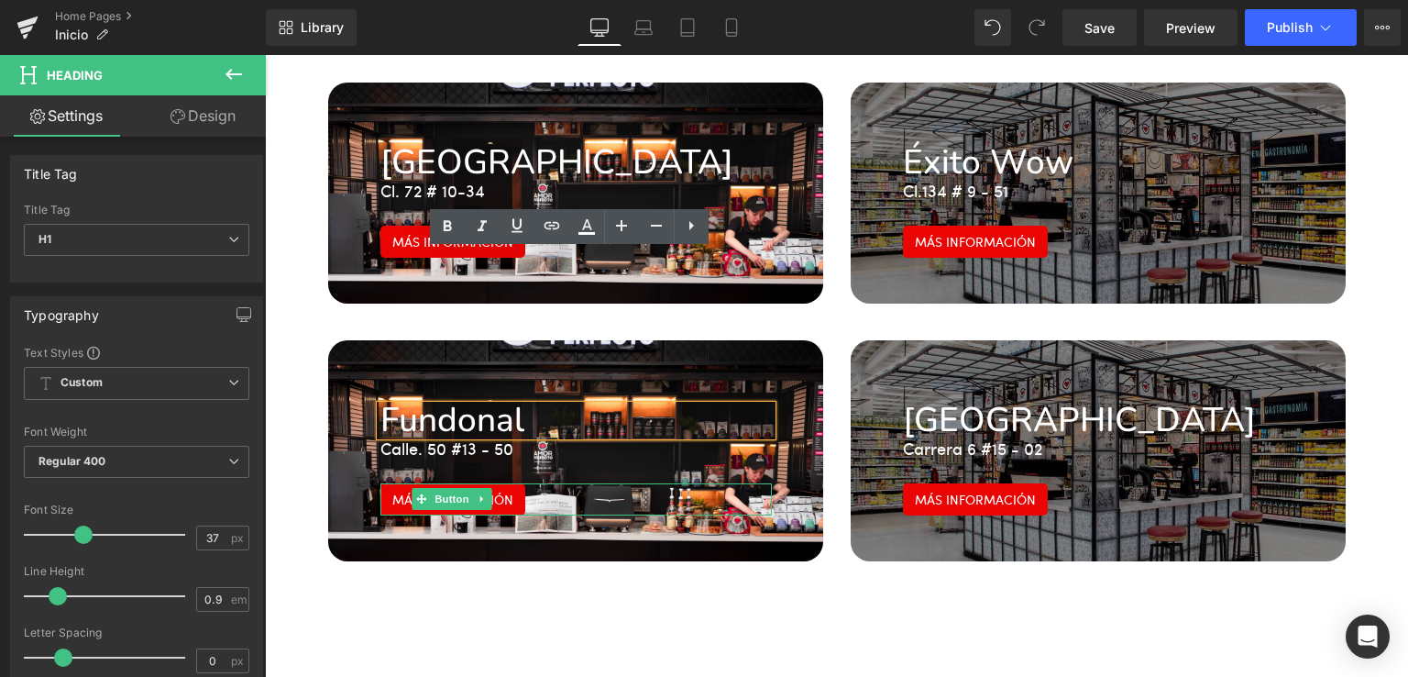
click at [568, 483] on div "Más información" at bounding box center [575, 499] width 391 height 32
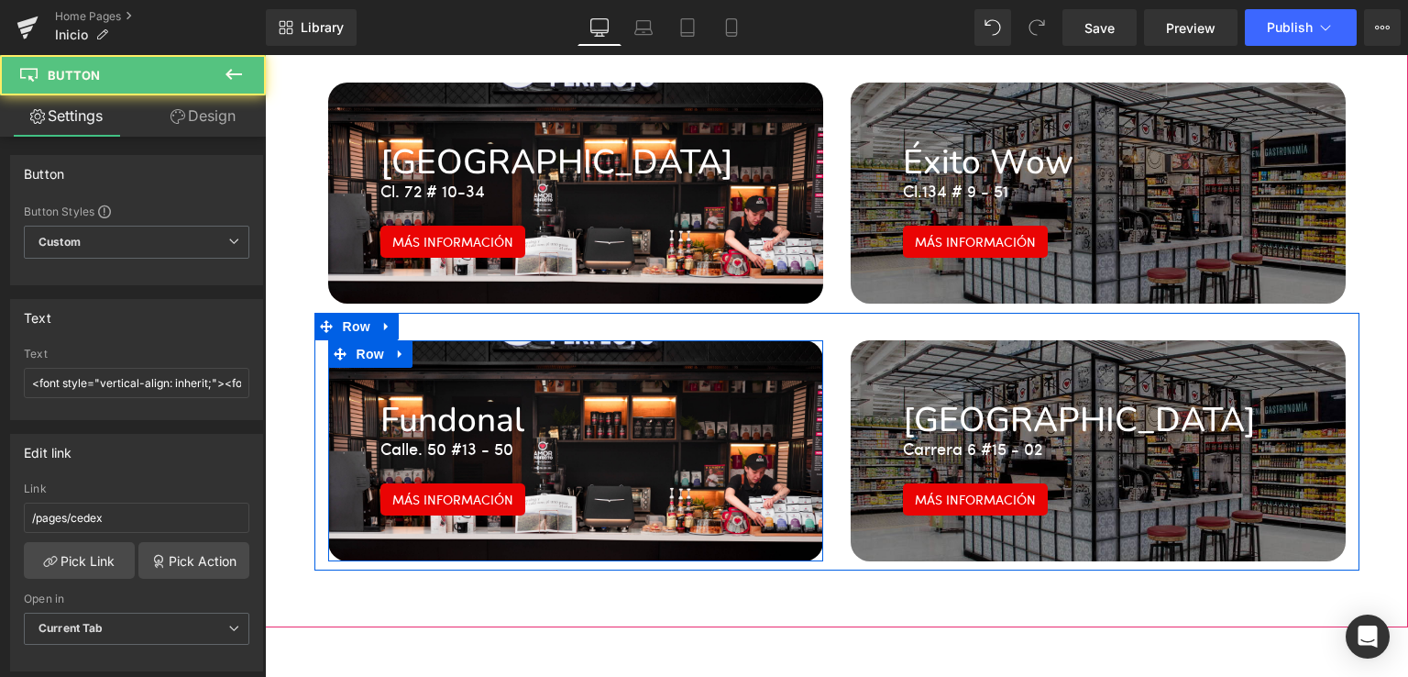
click at [660, 385] on div "Fundonal Heading Calle. 50 #13 - 50 Text Block Más información Button Row 47px …" at bounding box center [575, 450] width 495 height 221
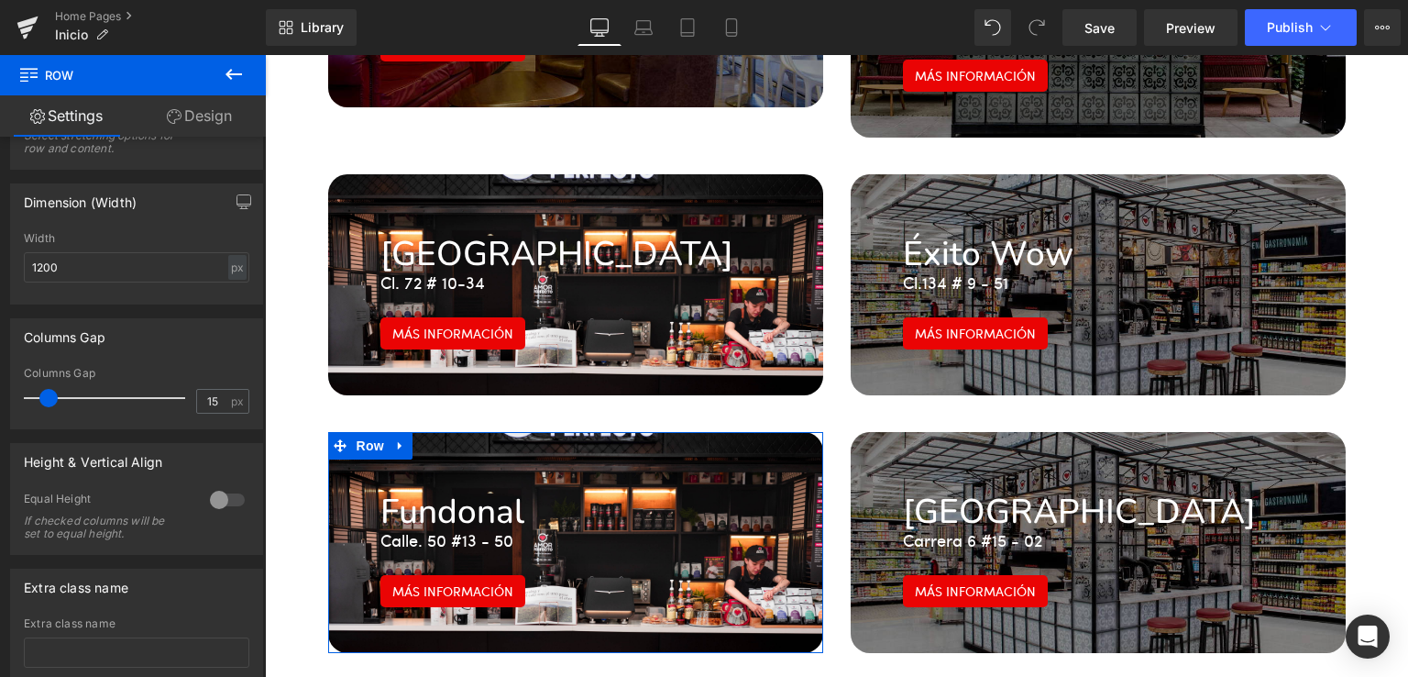
scroll to position [488, 0]
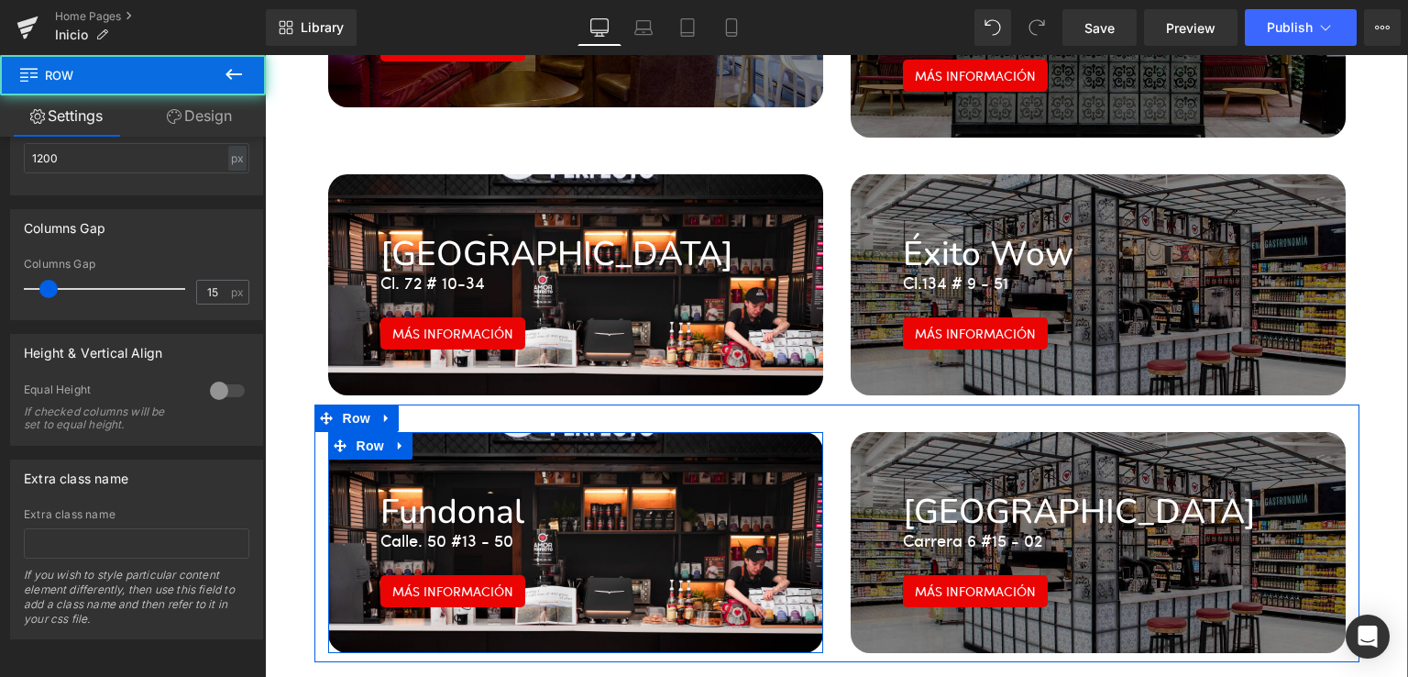
click at [807, 432] on div "Fundonal Heading Calle. 50 #13 - 50 Text Block Más información Button Row 47px …" at bounding box center [575, 542] width 495 height 221
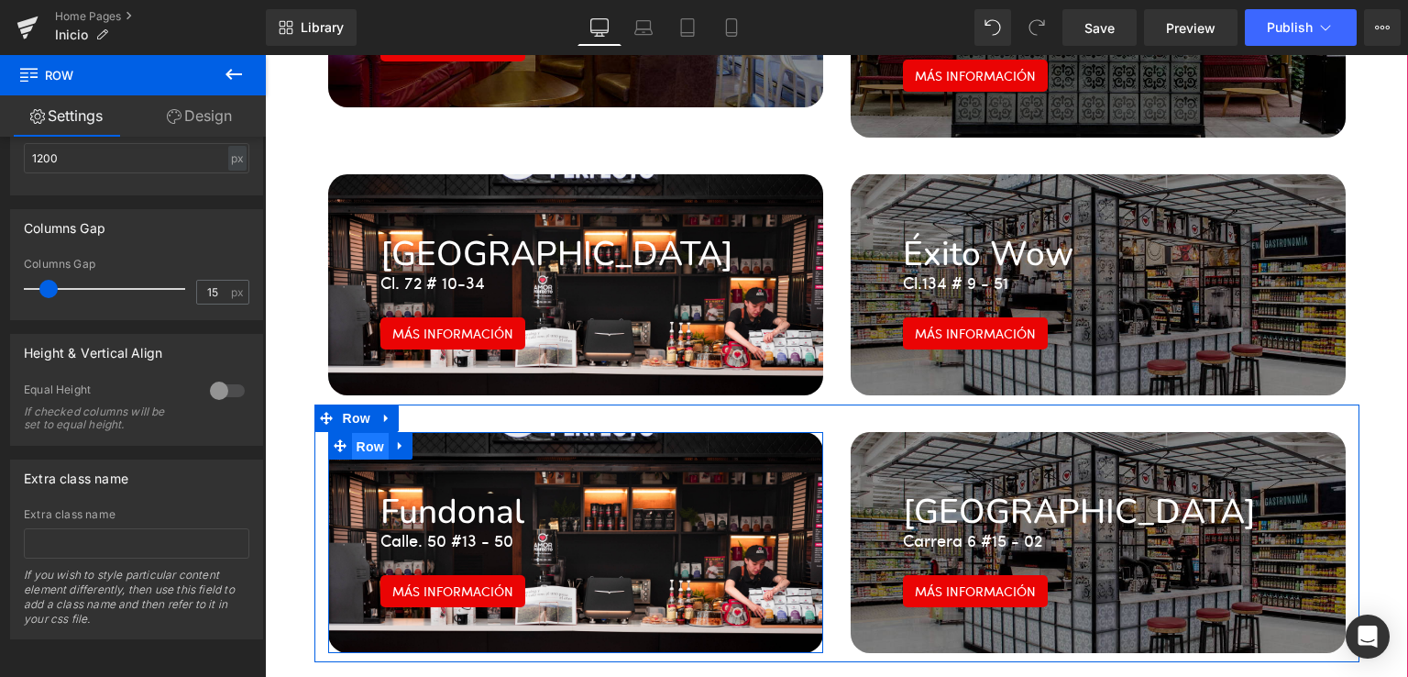
click at [360, 433] on span "Row" at bounding box center [370, 447] width 37 height 28
click at [394, 438] on icon at bounding box center [400, 445] width 13 height 14
click at [704, 497] on div "Fundonal Heading" at bounding box center [575, 512] width 391 height 30
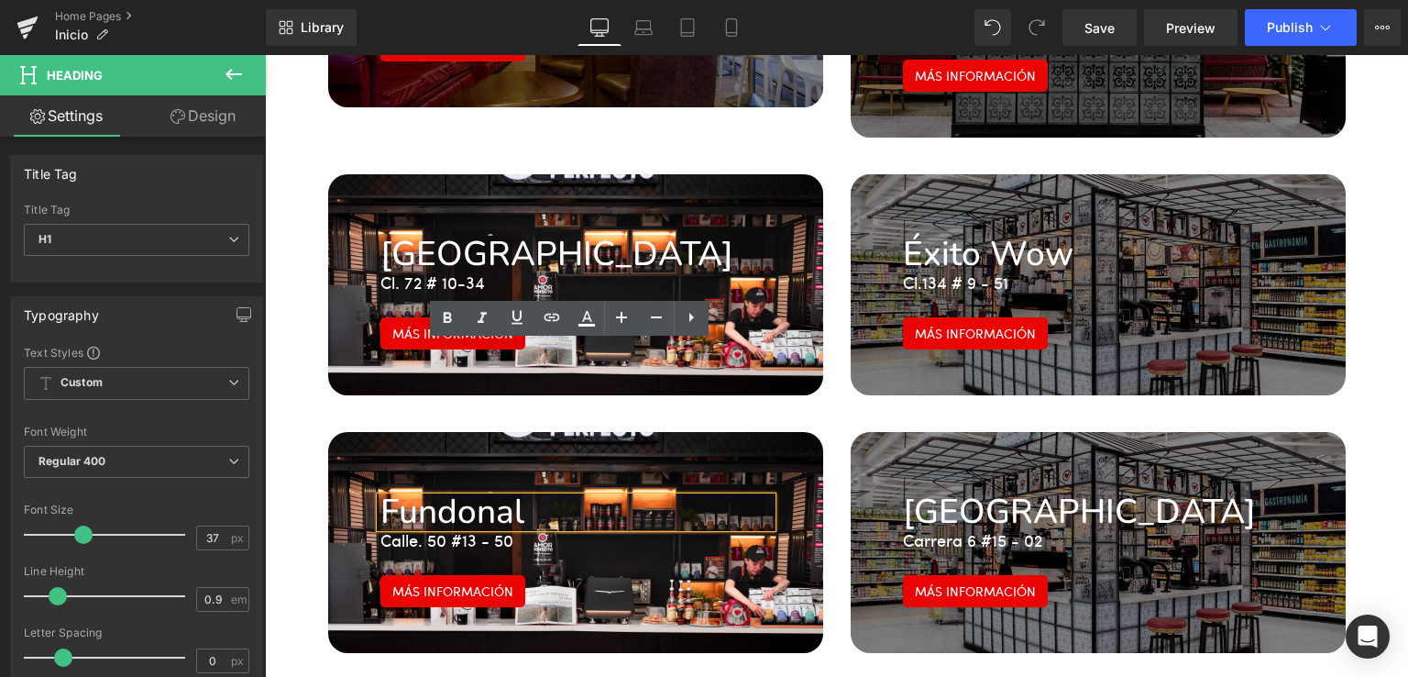
click at [627, 575] on div "Más información" at bounding box center [575, 591] width 391 height 32
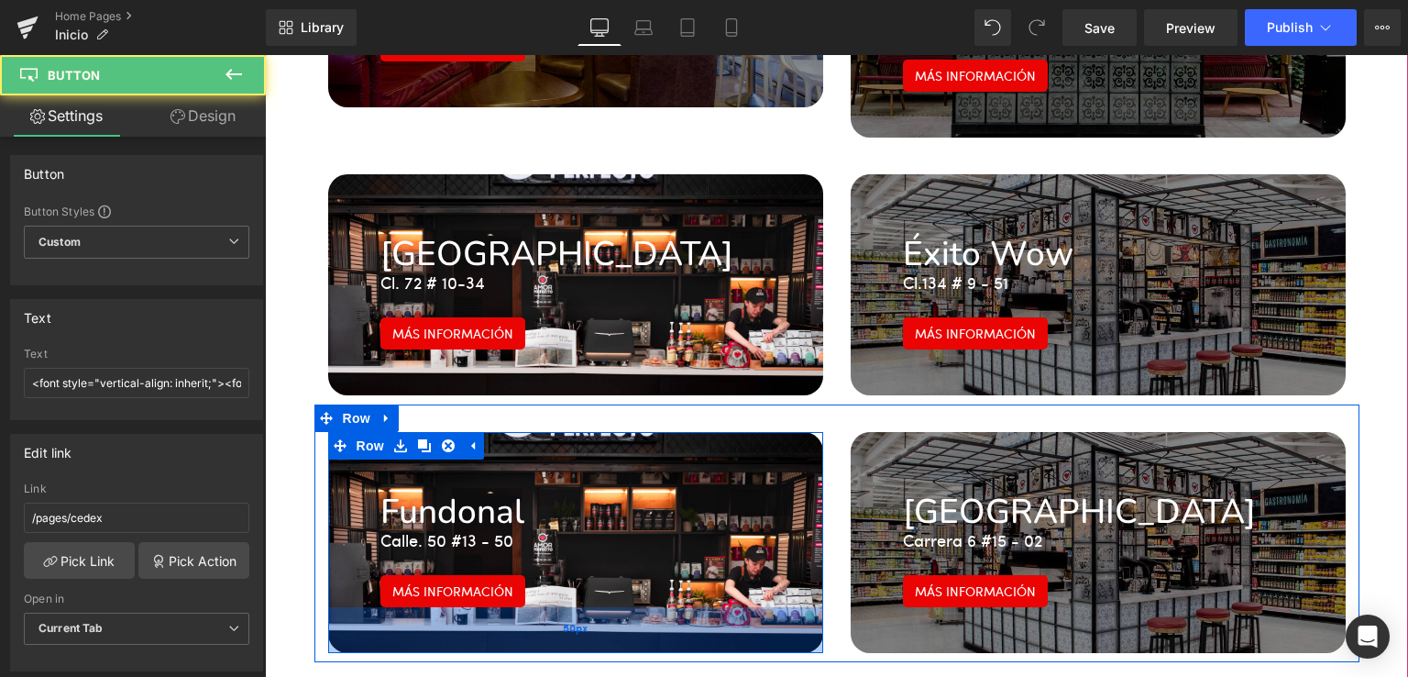
click at [689, 607] on div "50px" at bounding box center [575, 630] width 495 height 46
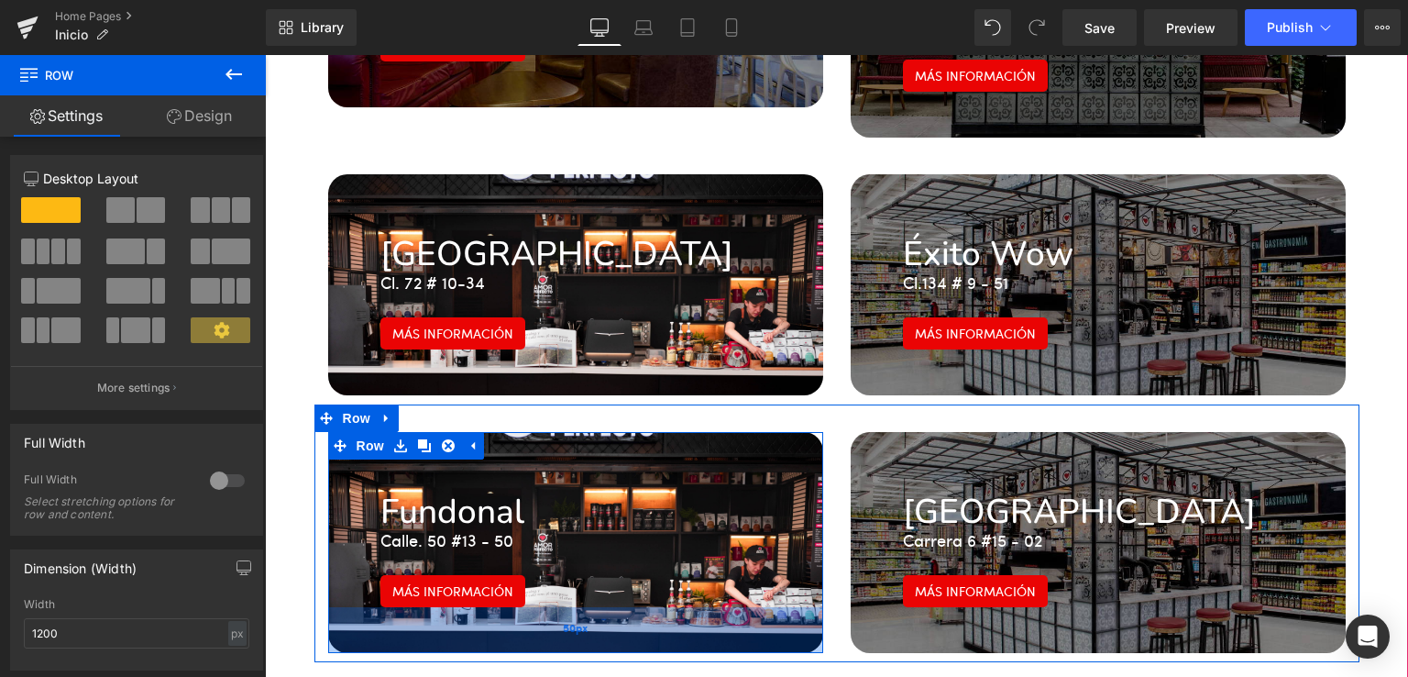
click at [689, 607] on div "50px" at bounding box center [575, 630] width 495 height 46
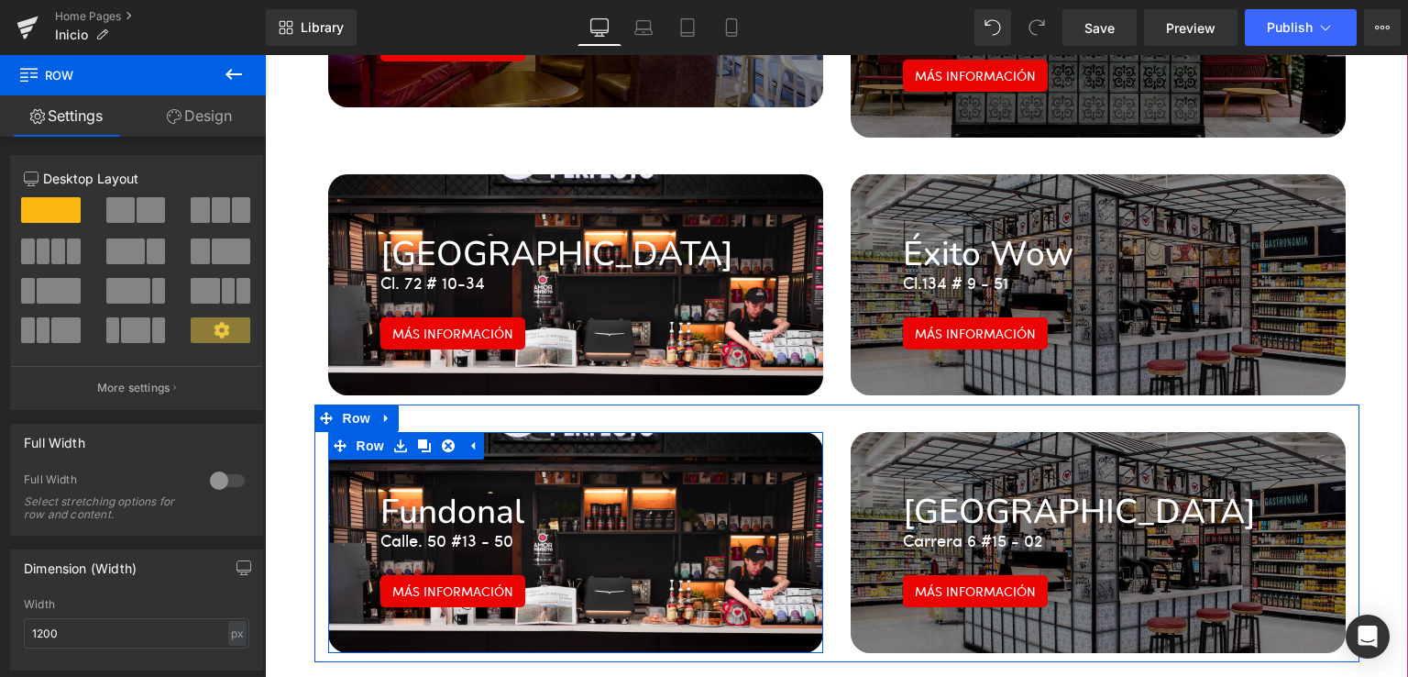
click at [697, 575] on div "Más información" at bounding box center [575, 591] width 391 height 32
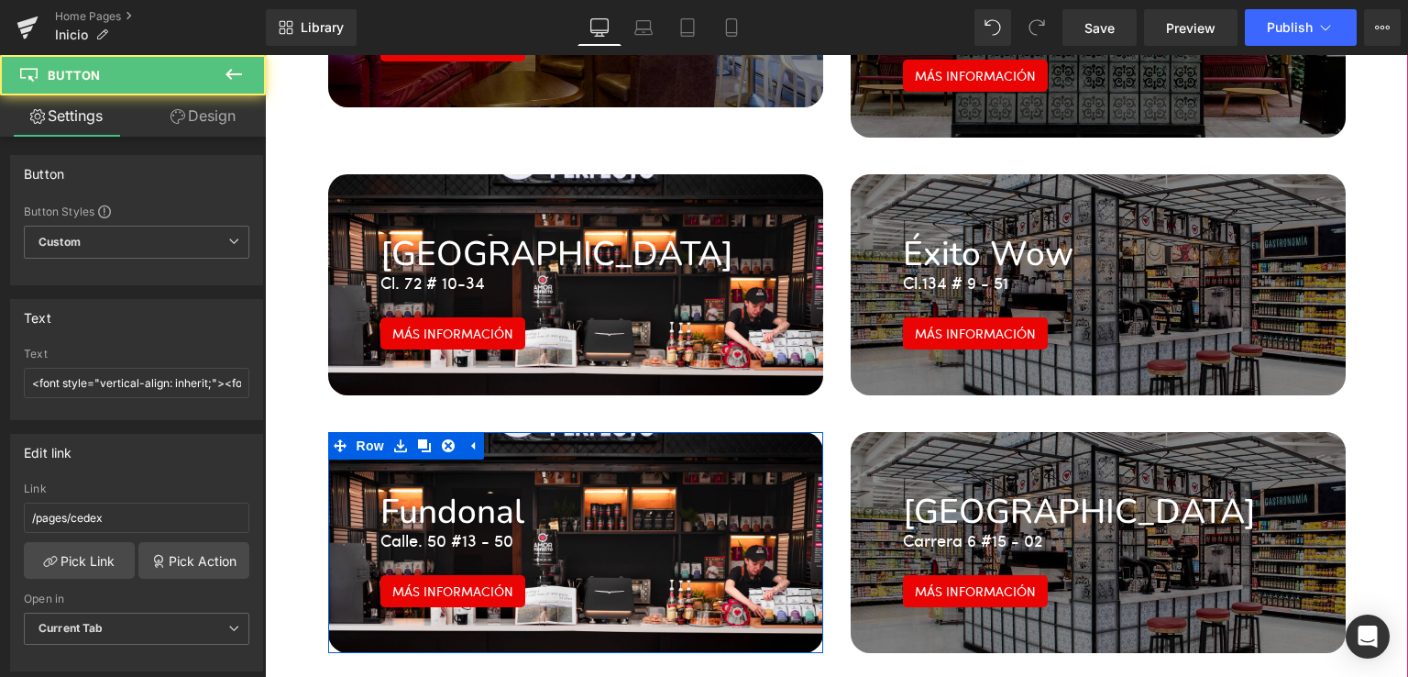
click at [770, 475] on div "Fundonal Heading Calle. 50 #13 - 50 Text Block Más información Button" at bounding box center [576, 541] width 419 height 132
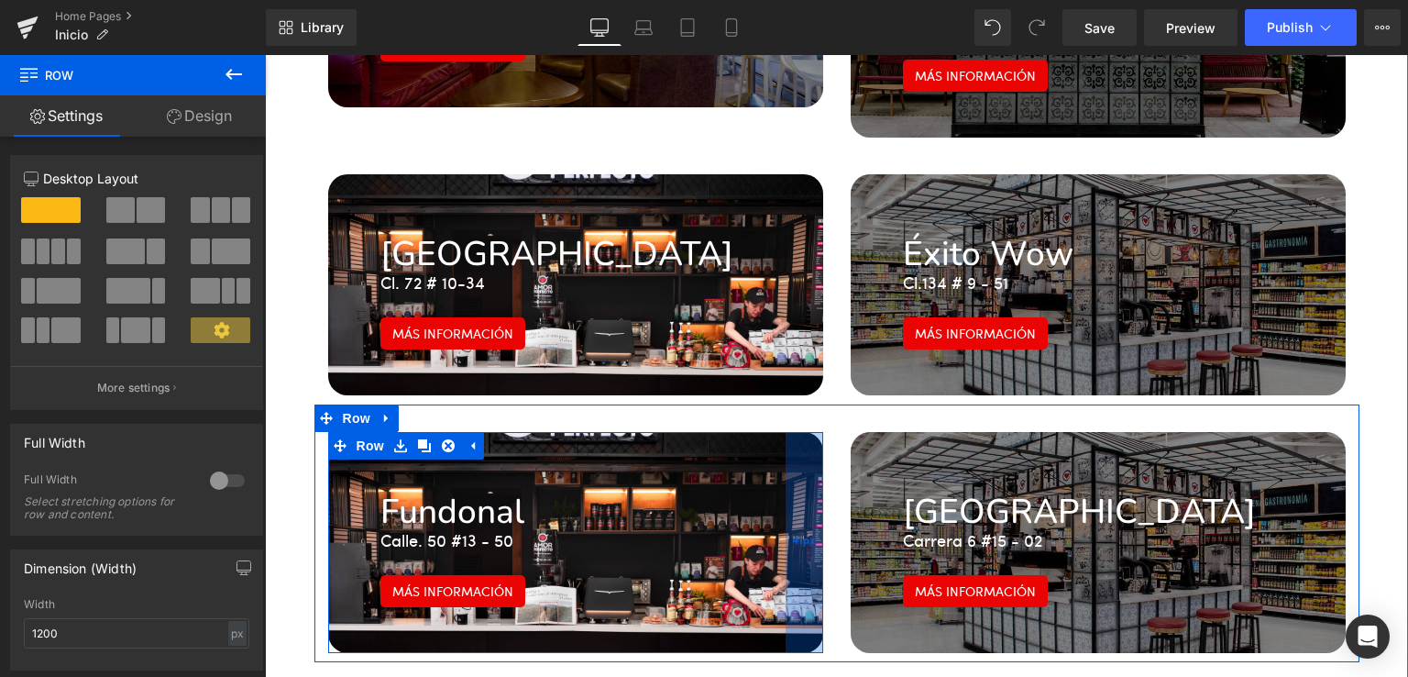
click at [811, 432] on div "41px" at bounding box center [805, 542] width 38 height 221
click at [799, 432] on div "41px" at bounding box center [805, 542] width 38 height 221
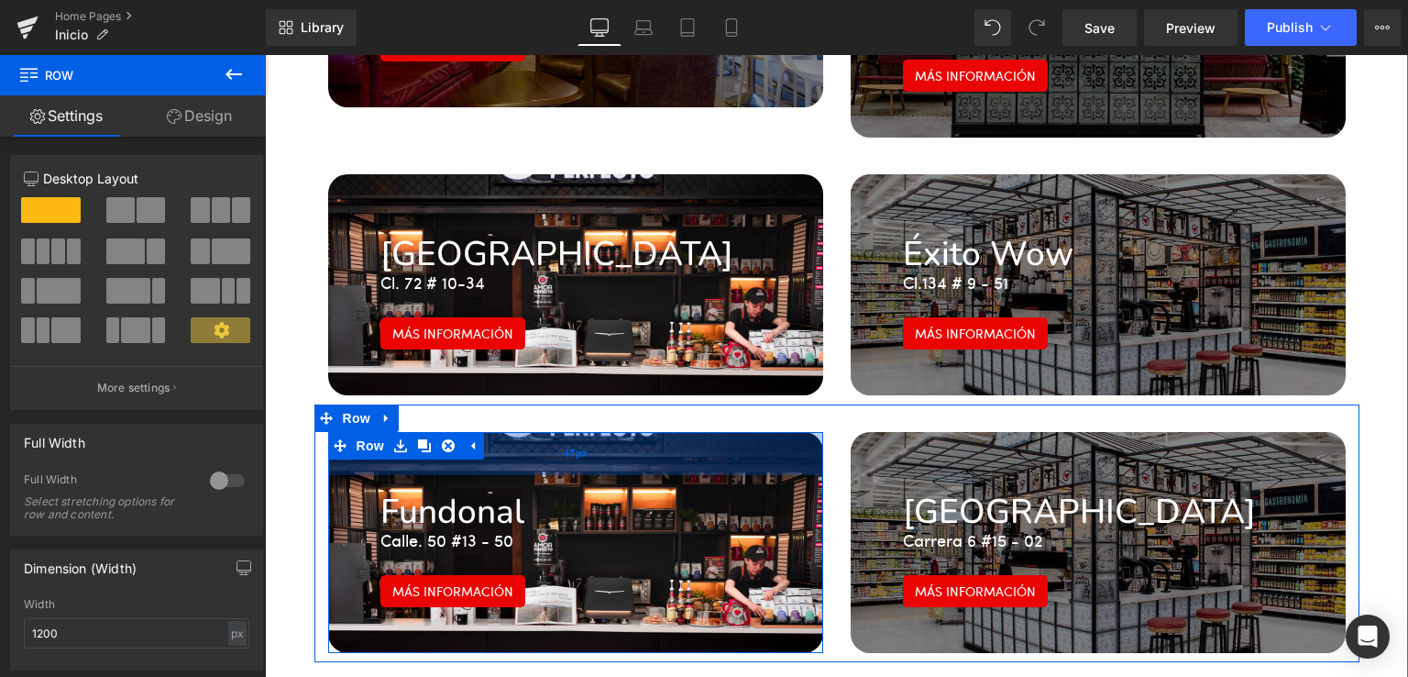
click at [660, 432] on div "47px" at bounding box center [575, 453] width 495 height 43
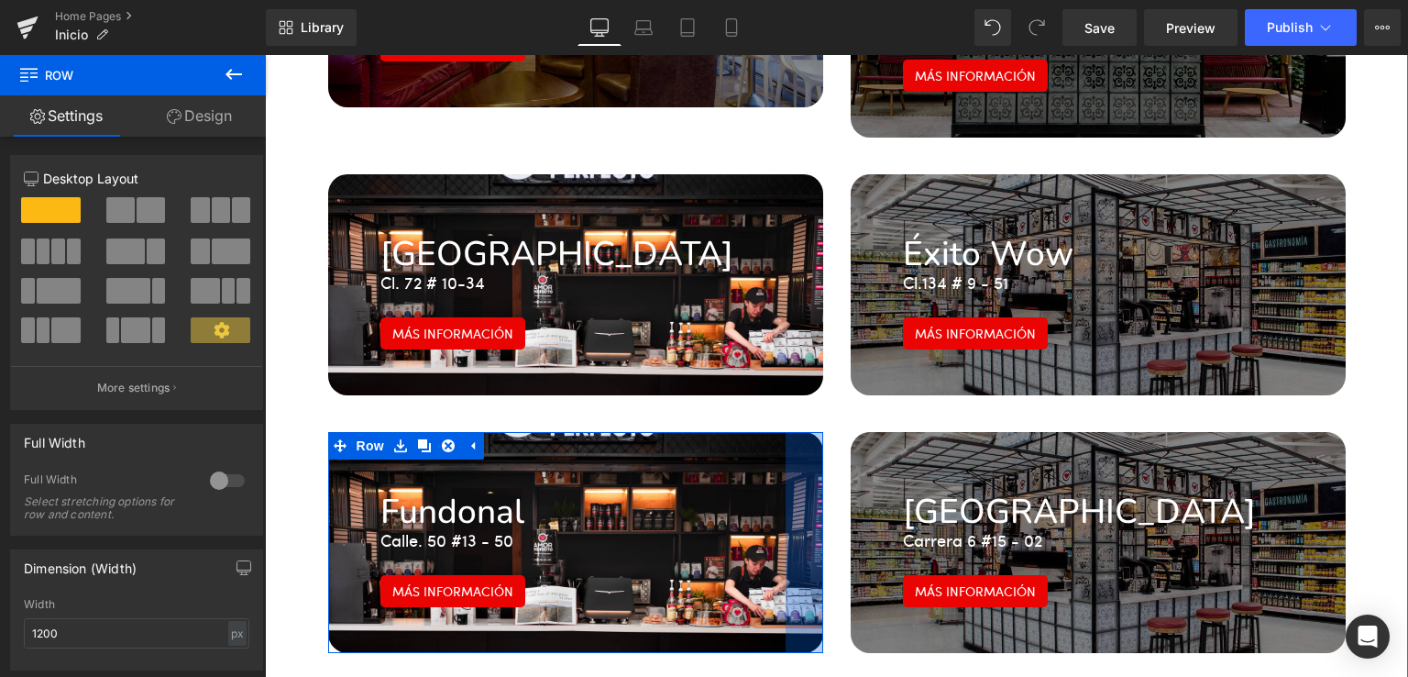
click at [714, 497] on div "Fundonal Heading" at bounding box center [575, 512] width 391 height 30
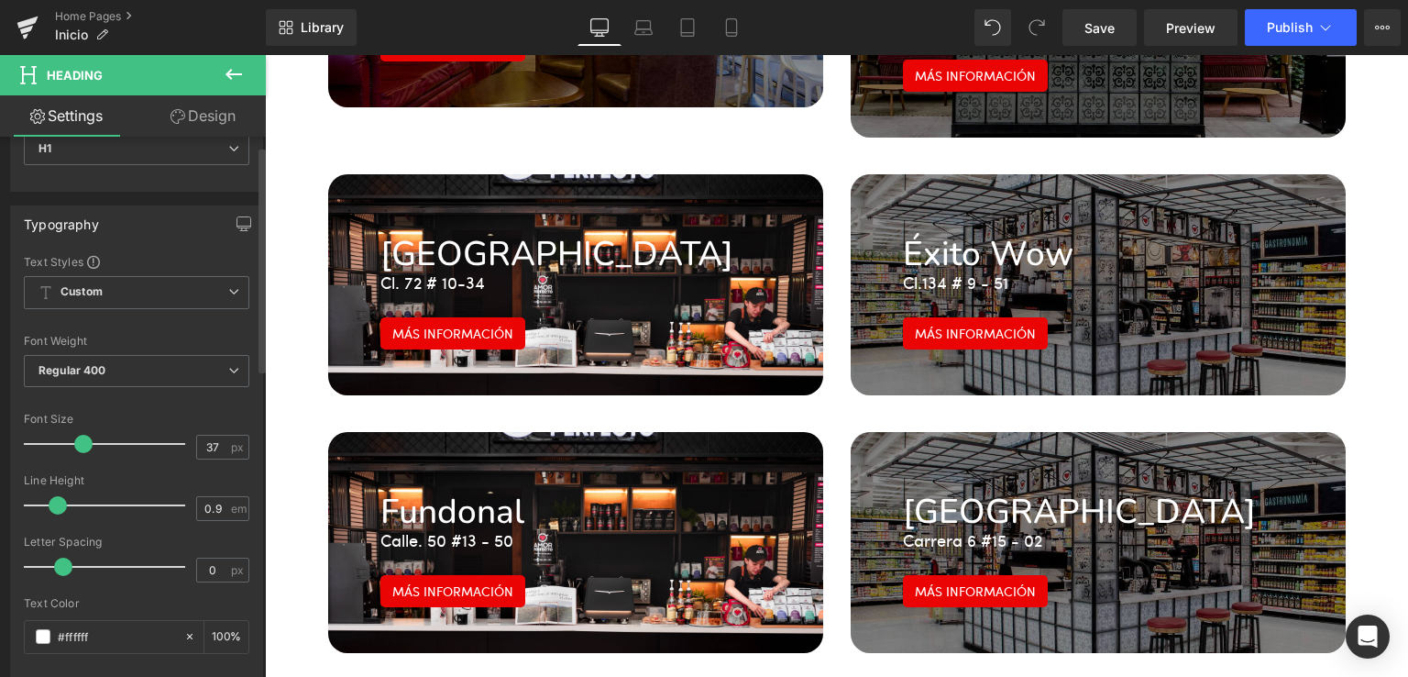
scroll to position [0, 0]
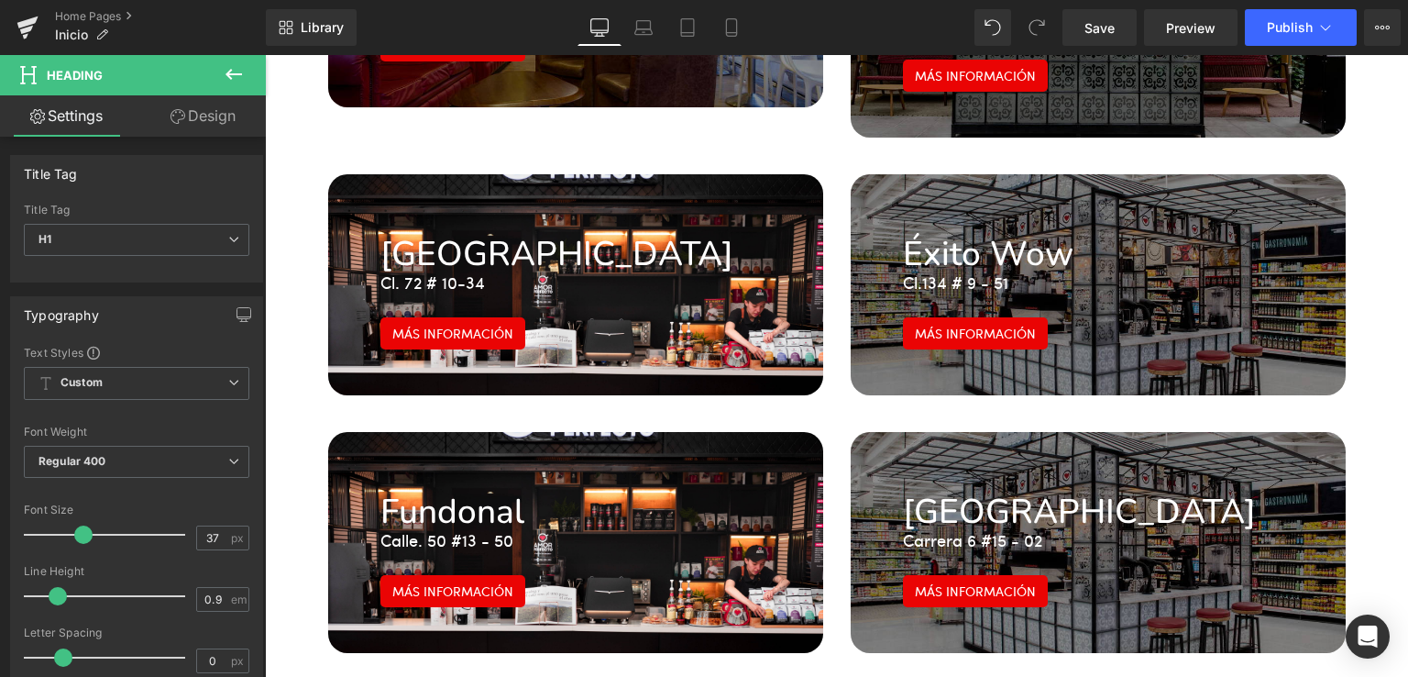
click at [201, 121] on link "Design" at bounding box center [203, 115] width 133 height 41
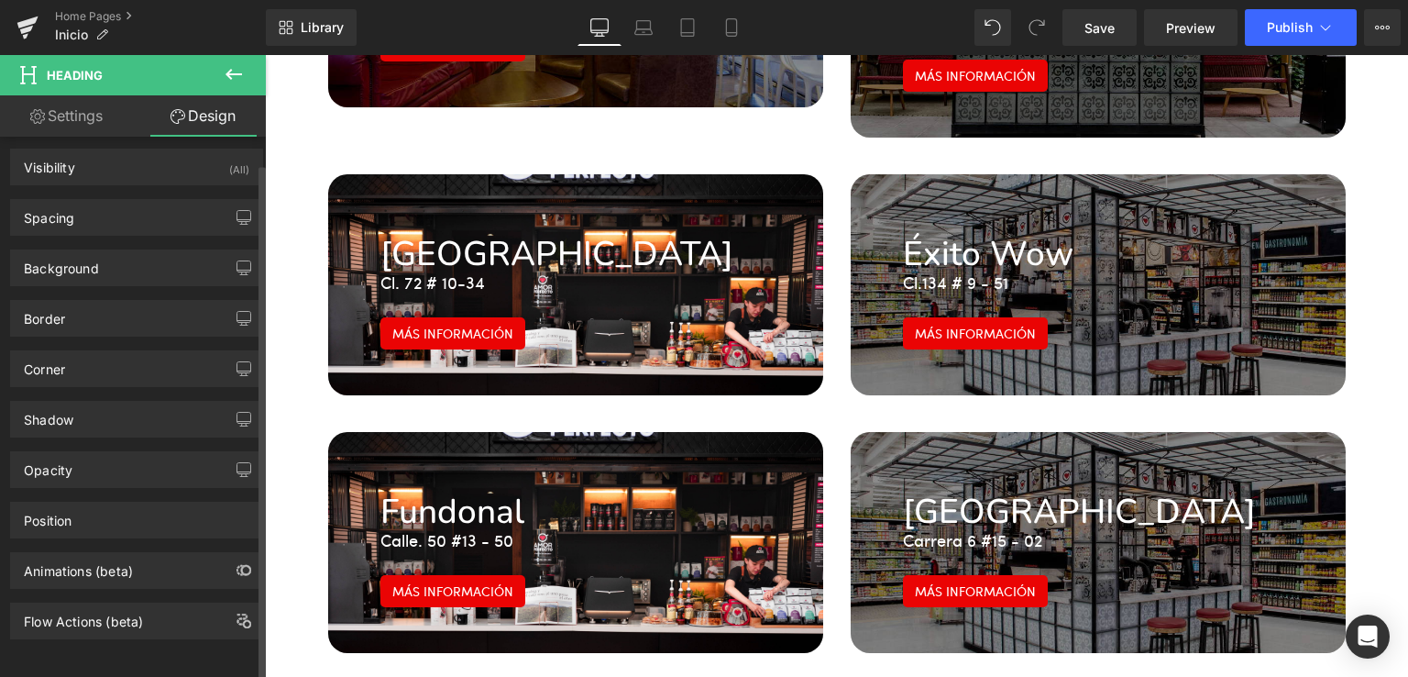
scroll to position [17, 0]
click at [96, 265] on div "Background" at bounding box center [136, 267] width 251 height 35
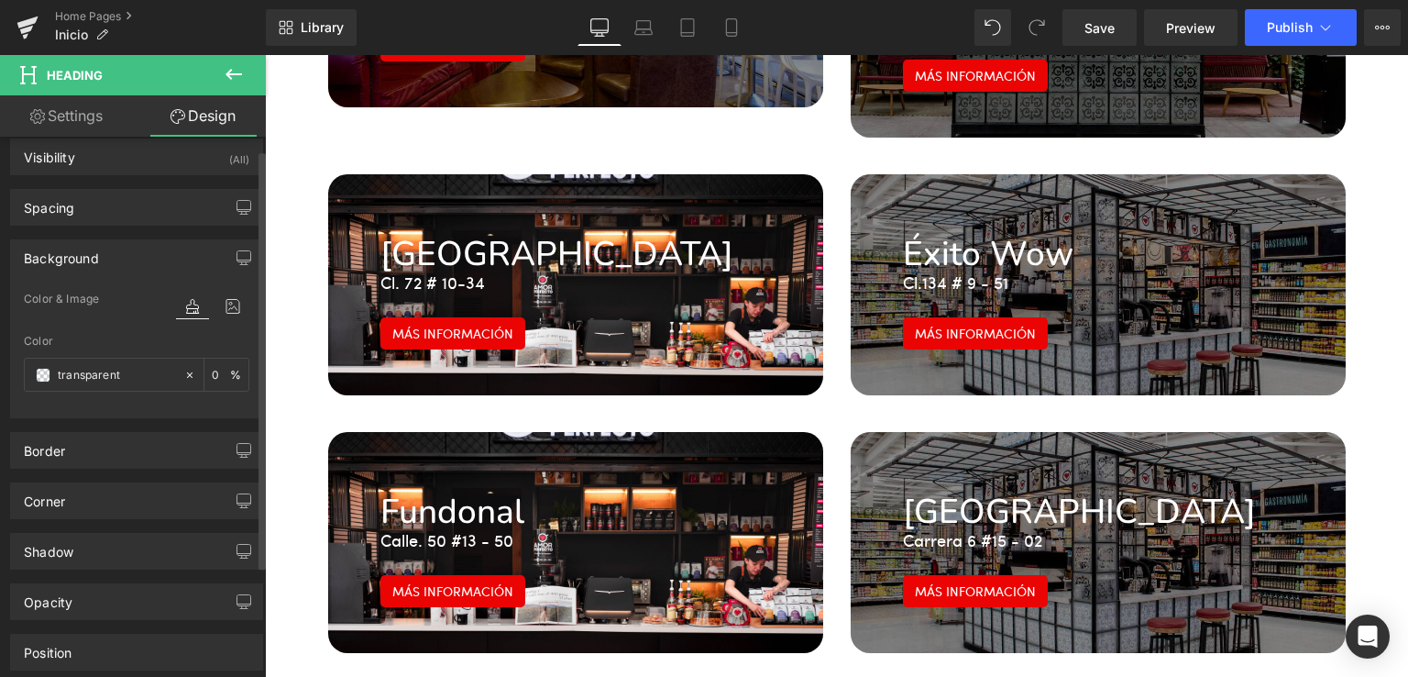
click at [96, 265] on div "Background" at bounding box center [136, 257] width 251 height 35
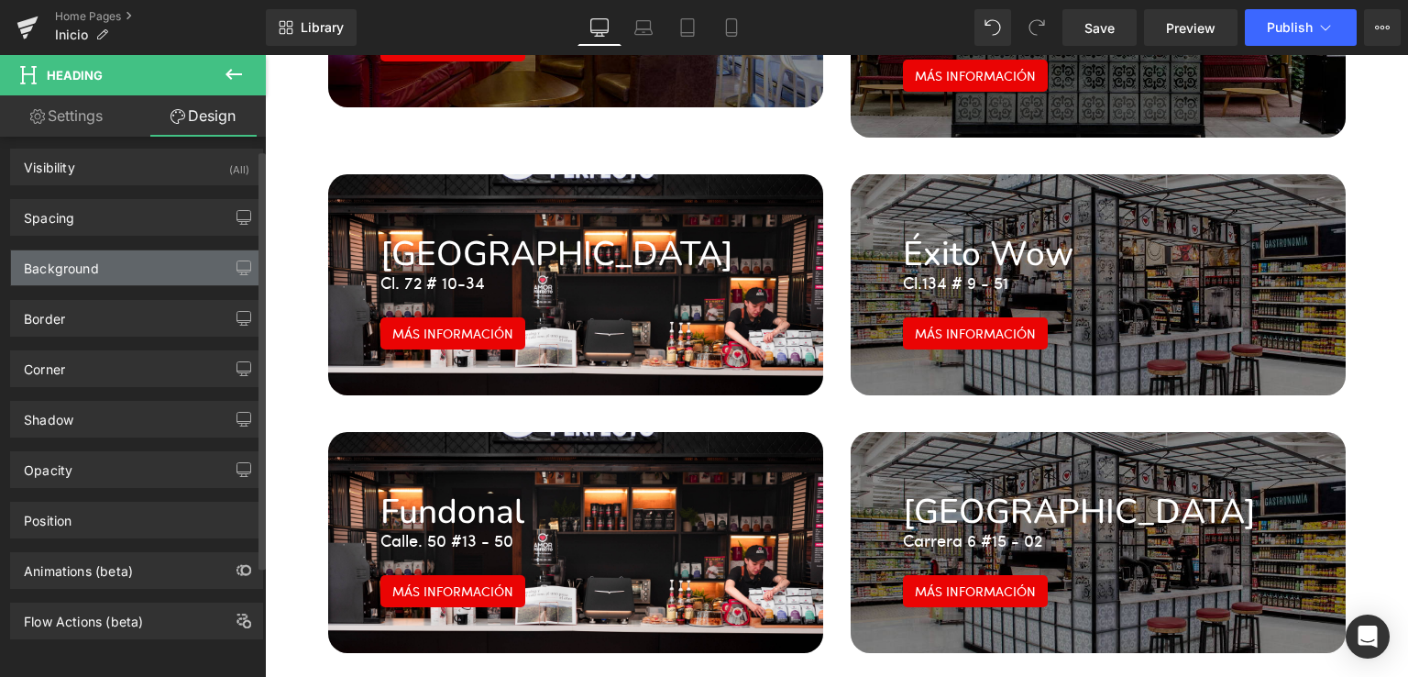
click at [97, 258] on div "Background" at bounding box center [61, 263] width 75 height 26
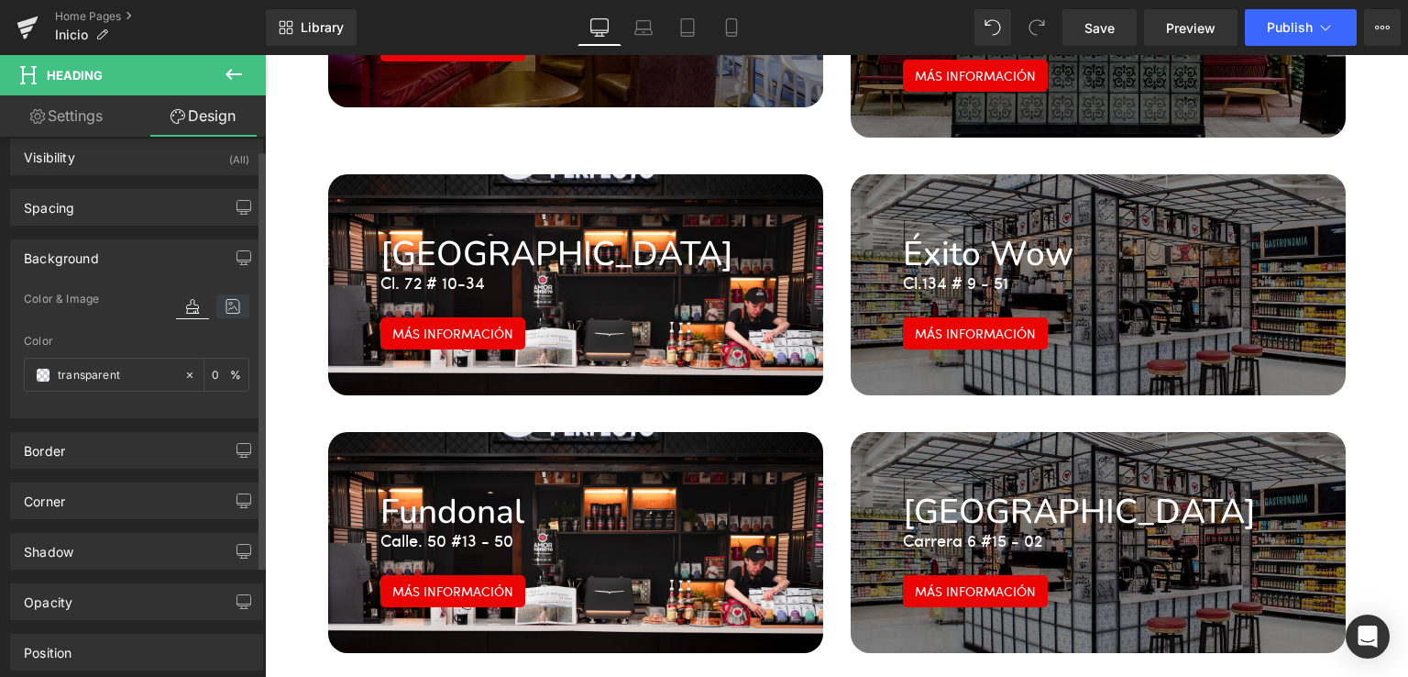
click at [226, 306] on icon at bounding box center [232, 306] width 33 height 24
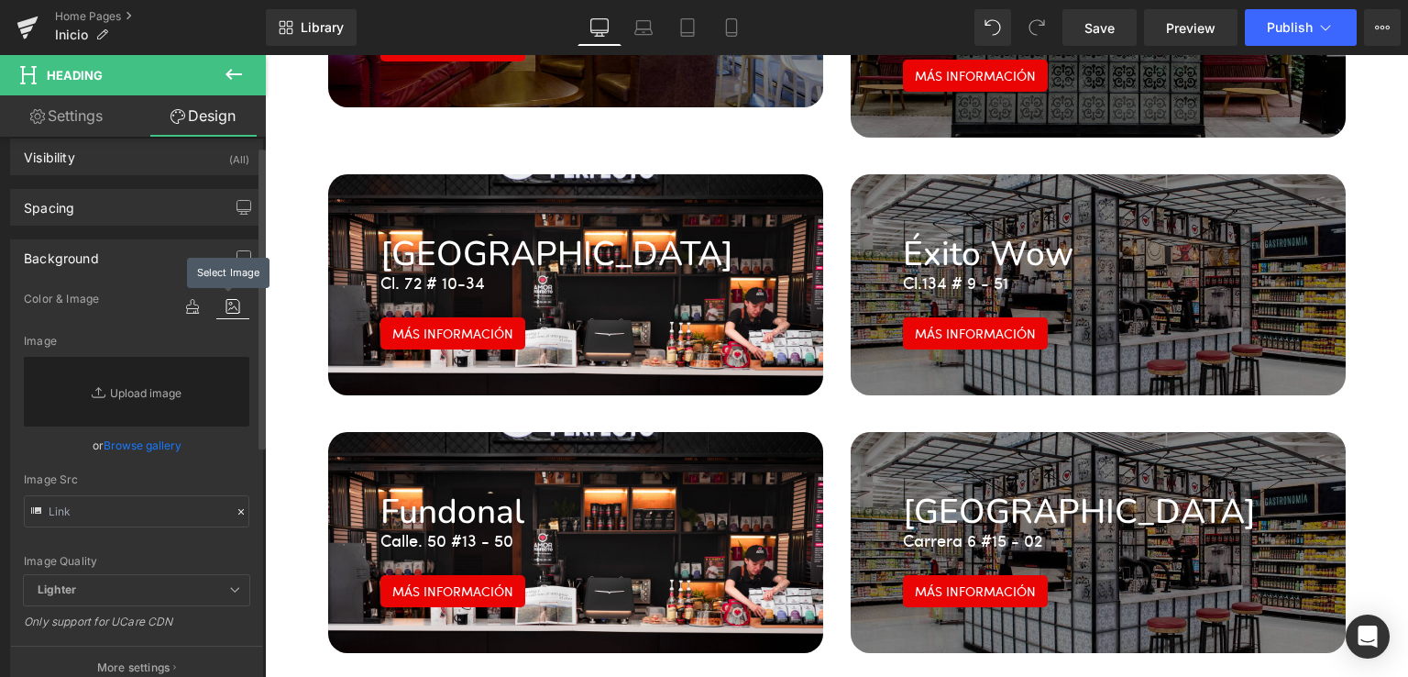
click at [226, 306] on icon at bounding box center [232, 306] width 33 height 24
click at [89, 254] on div "Background" at bounding box center [61, 253] width 75 height 26
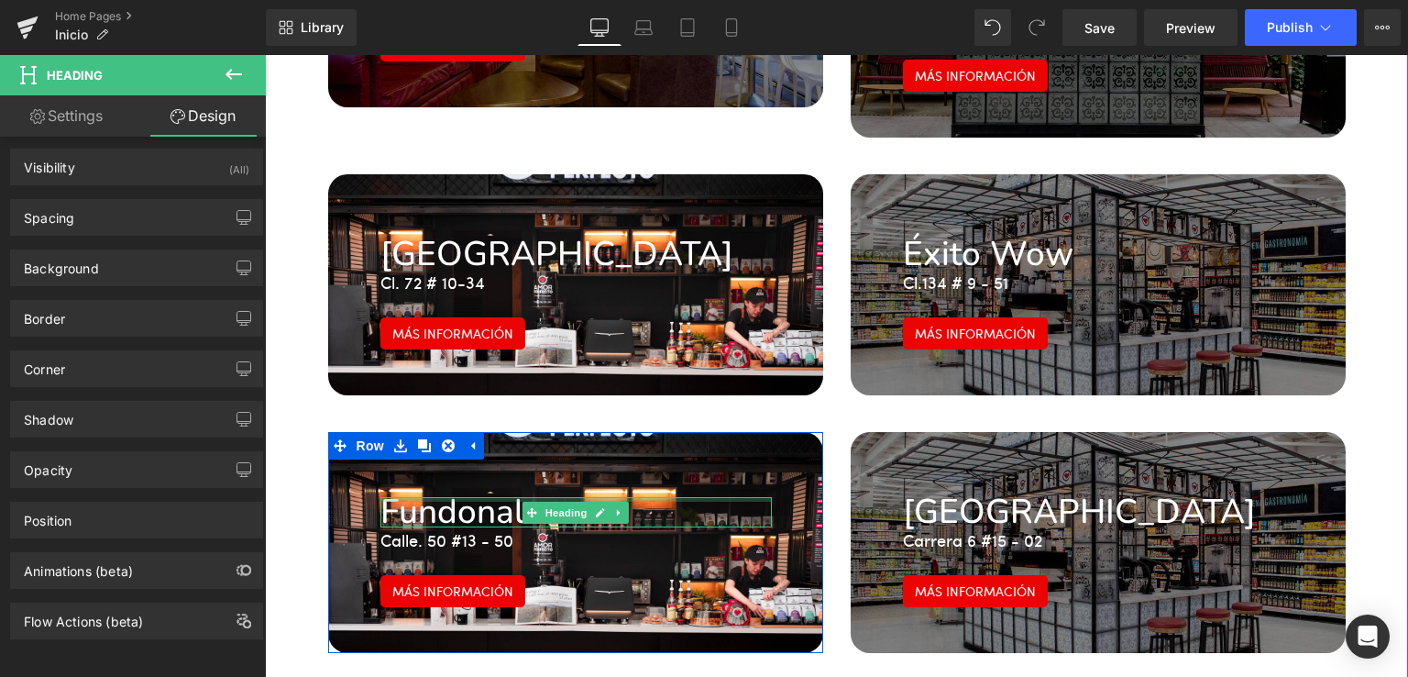
click at [686, 497] on div at bounding box center [575, 499] width 391 height 5
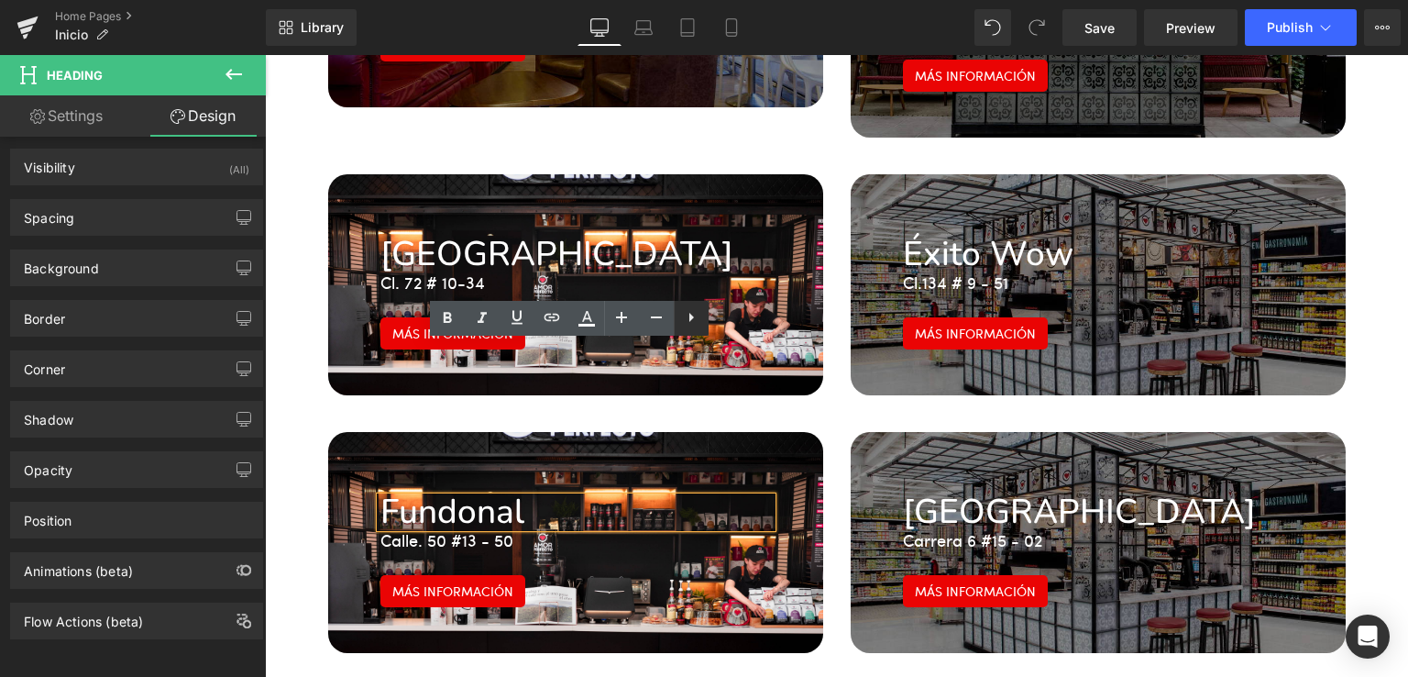
click at [689, 304] on link at bounding box center [691, 318] width 35 height 35
click at [754, 432] on div "Fundonal Heading Calle. 50 #13 - 50 Text Block Más información Button Row 47px …" at bounding box center [575, 542] width 495 height 221
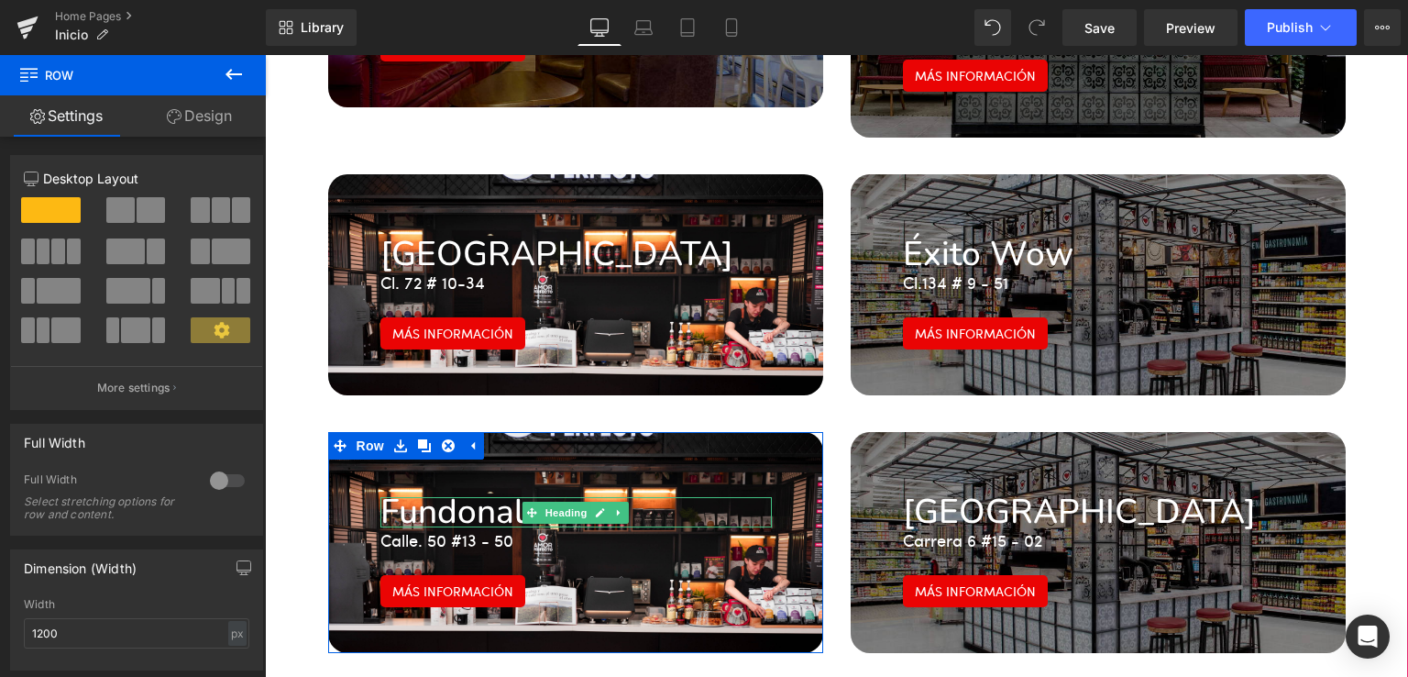
click at [718, 497] on h1 "Fundonal" at bounding box center [575, 512] width 391 height 30
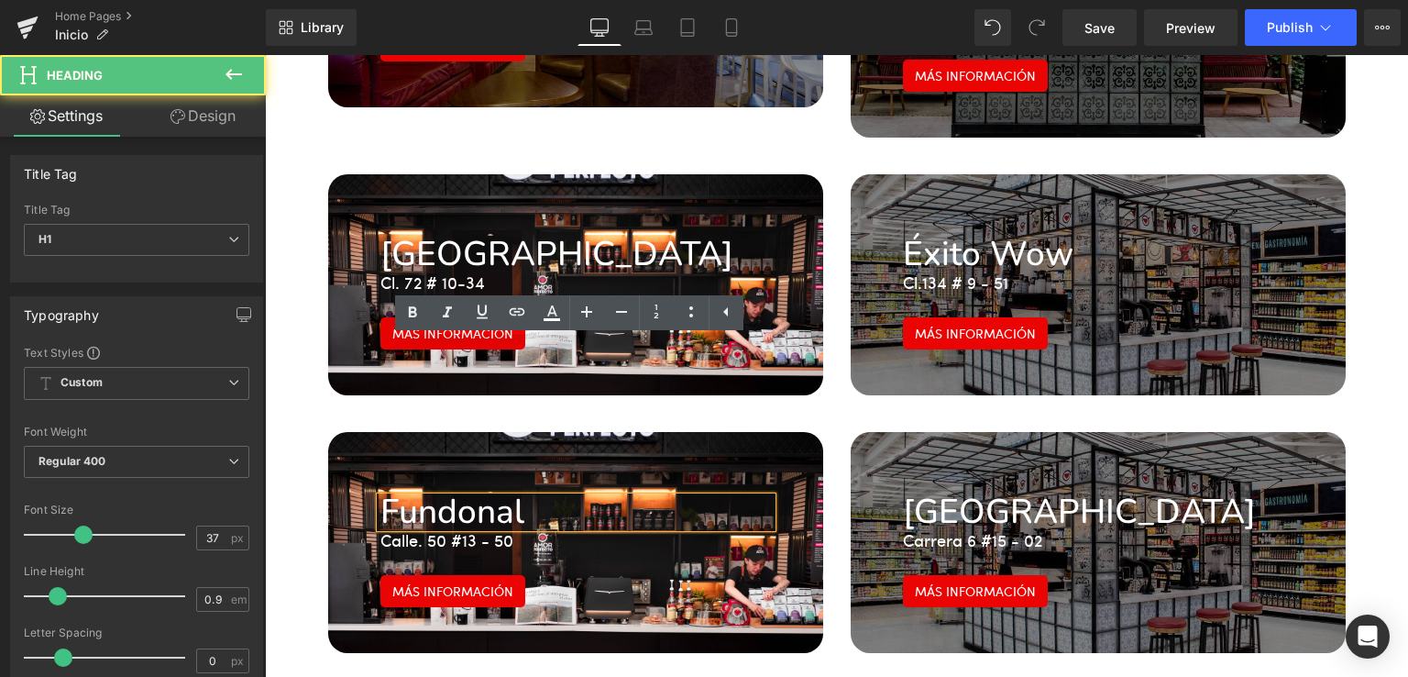
click at [707, 456] on div "Fundonal Heading Calle. 50 #13 - 50 Text Block Más información Button Row 47px …" at bounding box center [575, 542] width 495 height 221
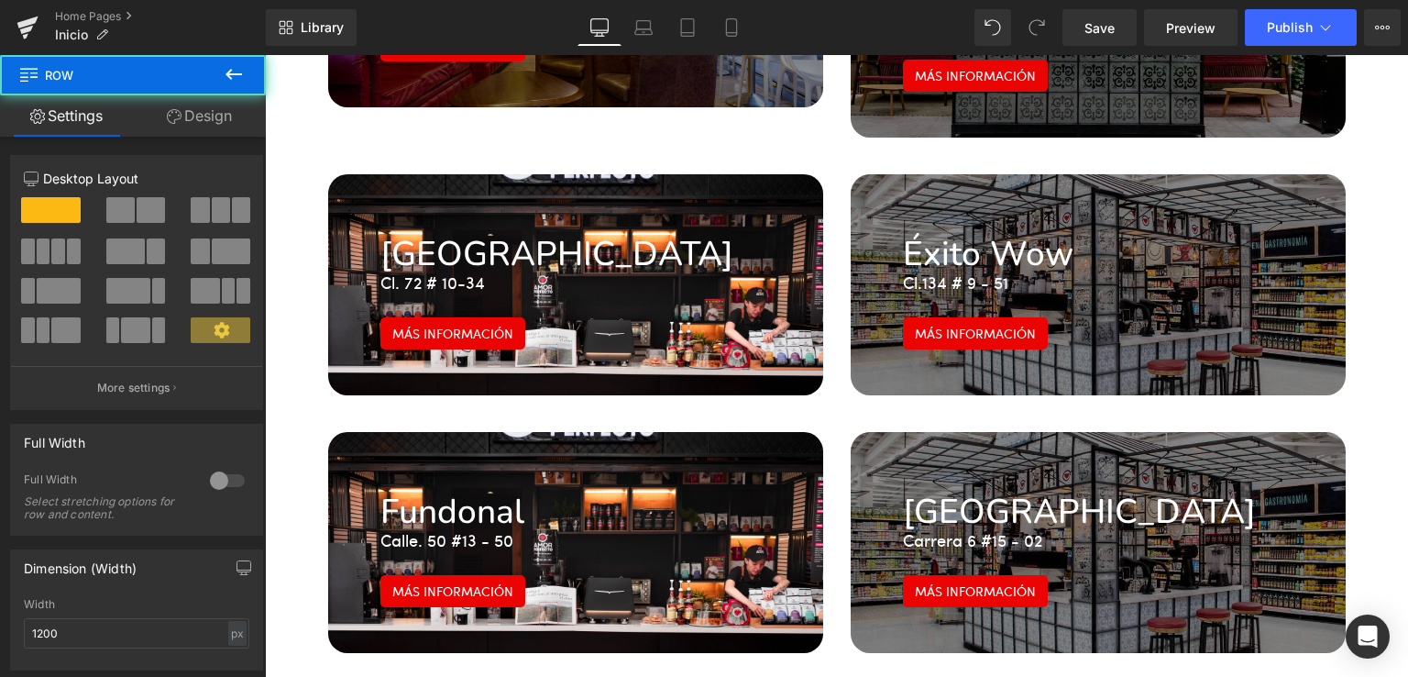
click at [708, 494] on div "Fundonal Heading Calle. 50 #13 - 50 Text Block Más información Button Row 47px …" at bounding box center [575, 542] width 495 height 221
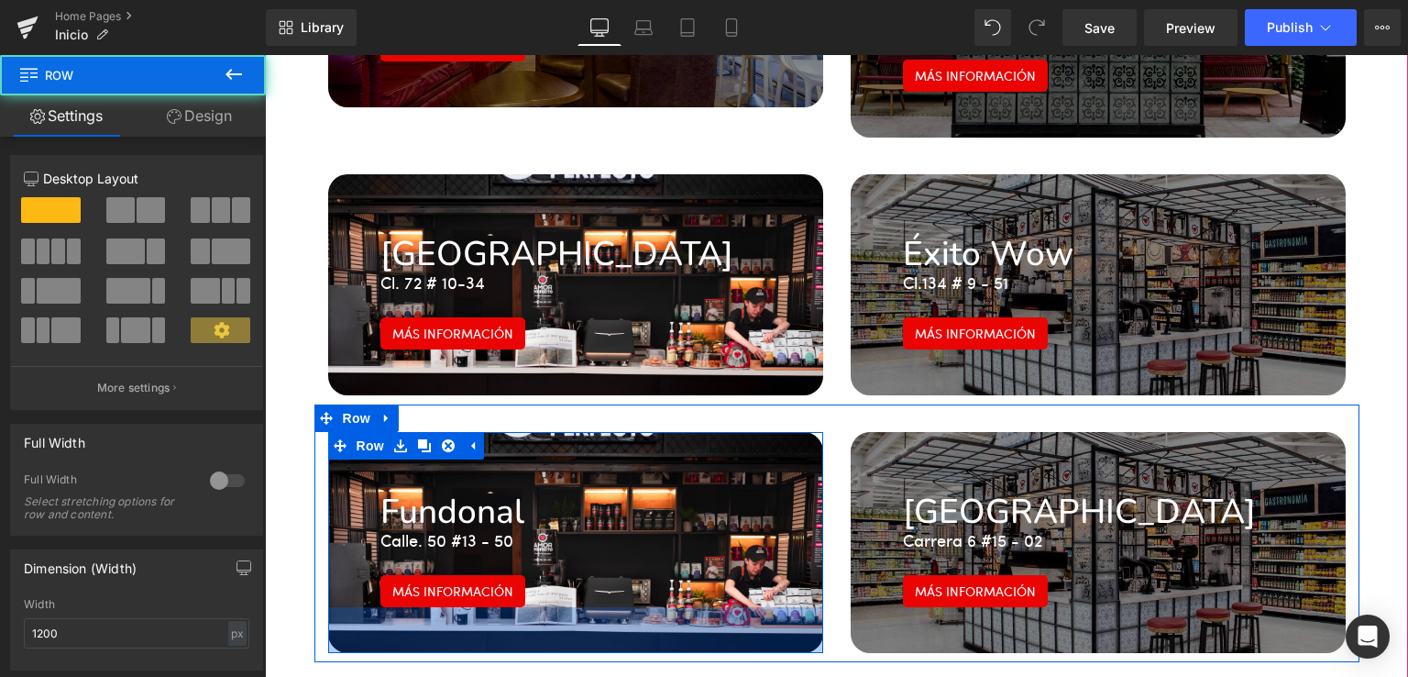
click at [708, 607] on div "50px" at bounding box center [575, 630] width 495 height 46
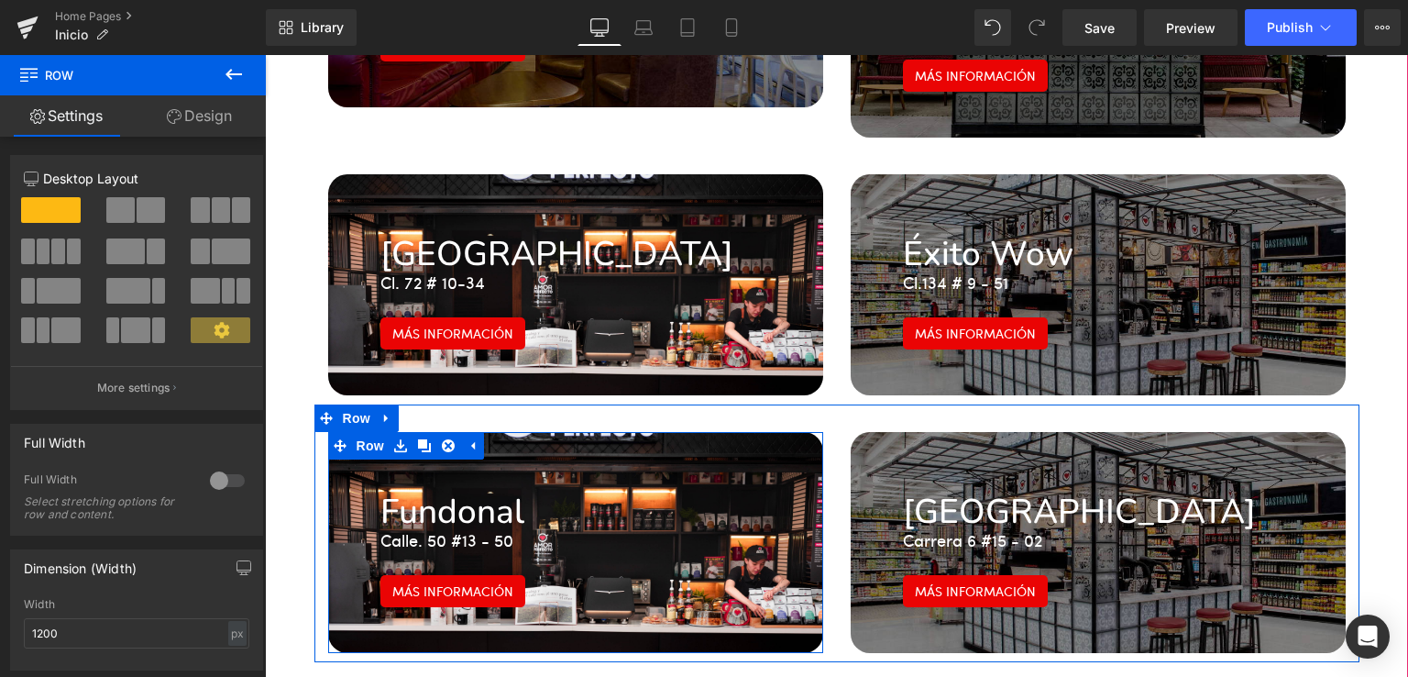
click at [715, 575] on div "Más información Button" at bounding box center [575, 591] width 391 height 32
click at [265, 55] on div at bounding box center [265, 55] width 0 height 0
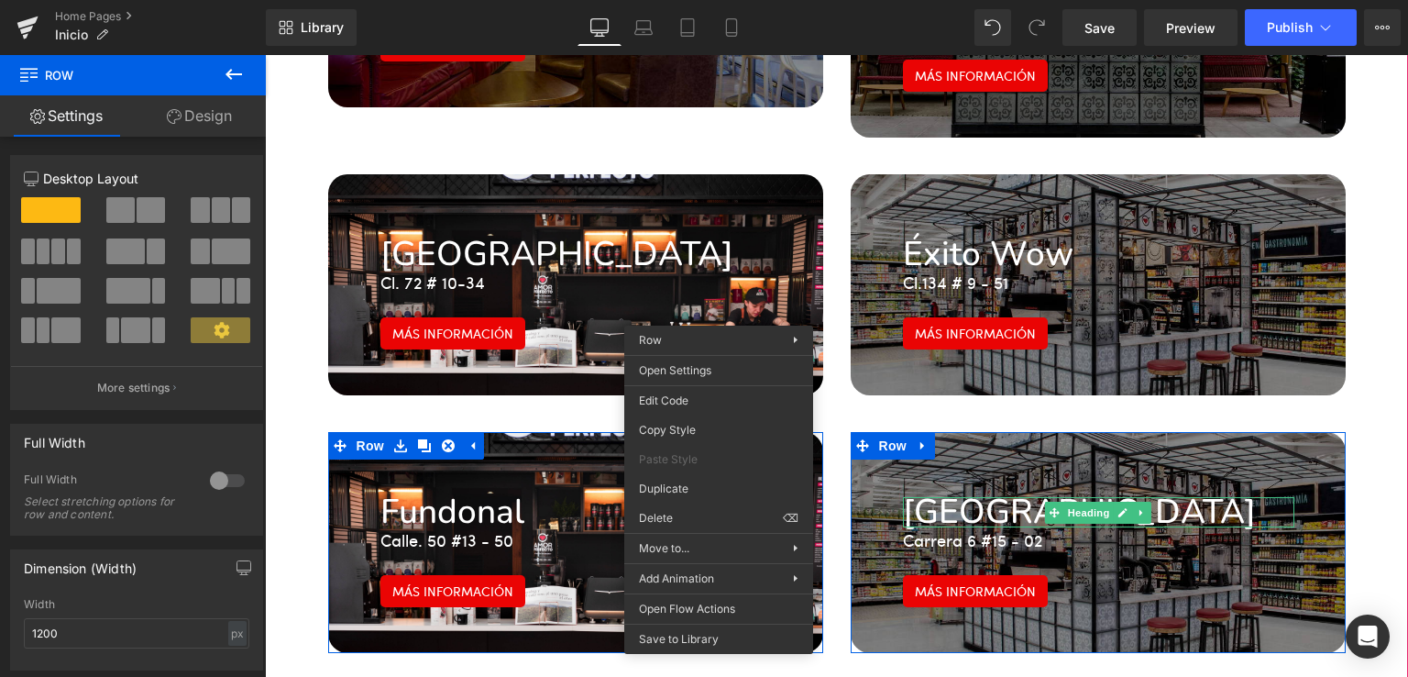
click at [967, 432] on div "Parque Santander Heading Carrera 6 #15 - 02 Text Block Más información Button R…" at bounding box center [1098, 542] width 495 height 221
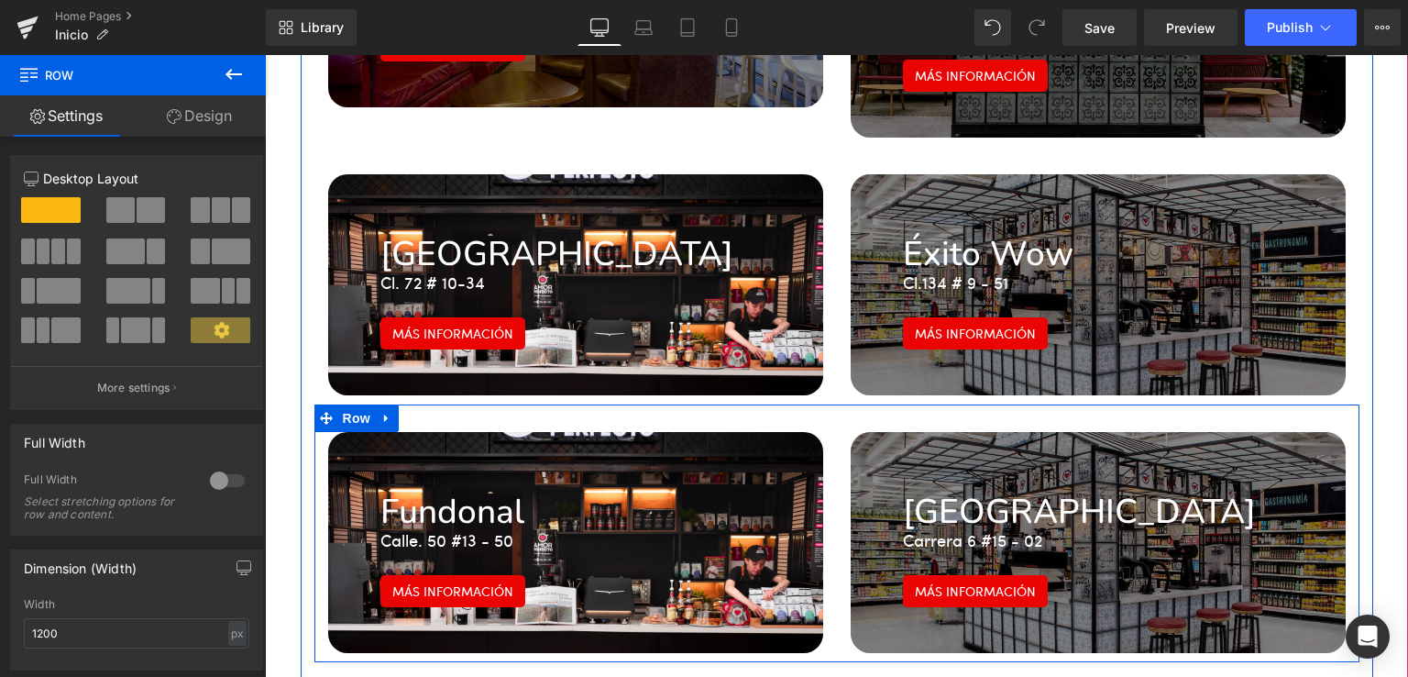
click at [825, 404] on div at bounding box center [836, 418] width 1045 height 28
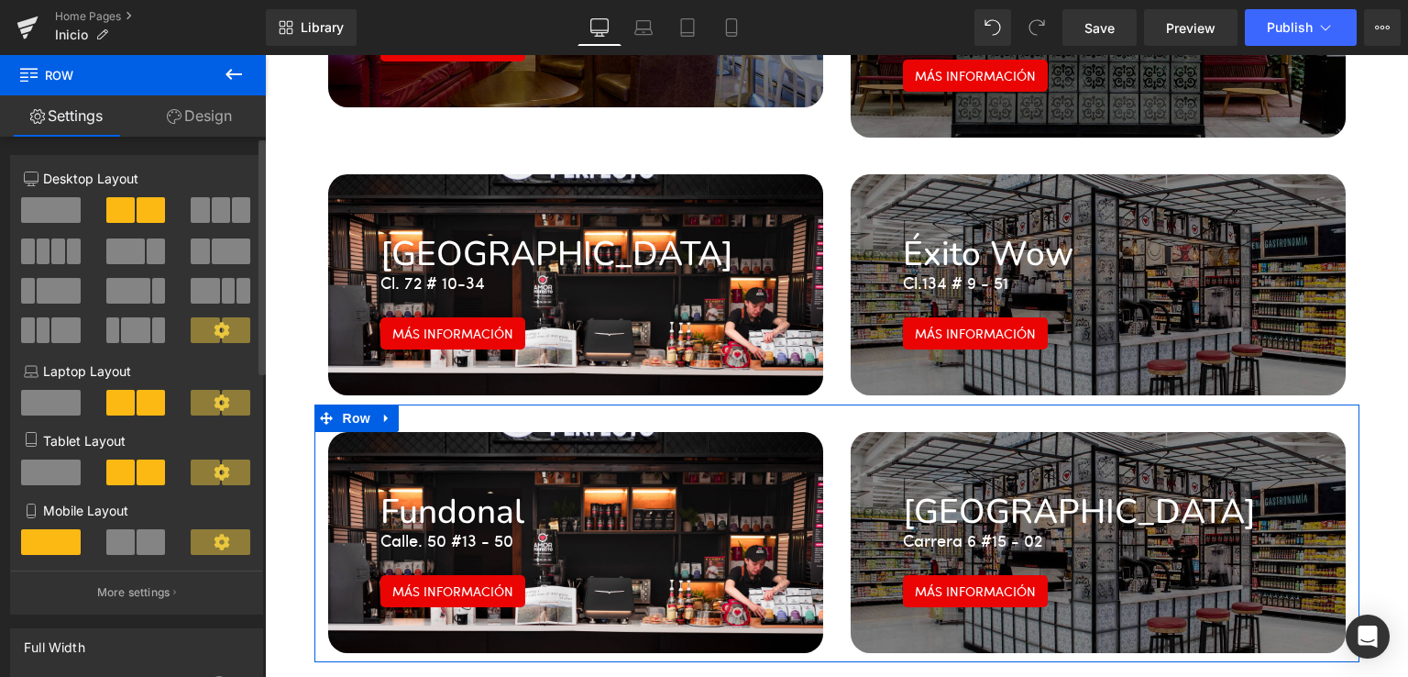
click at [131, 213] on button at bounding box center [136, 210] width 61 height 26
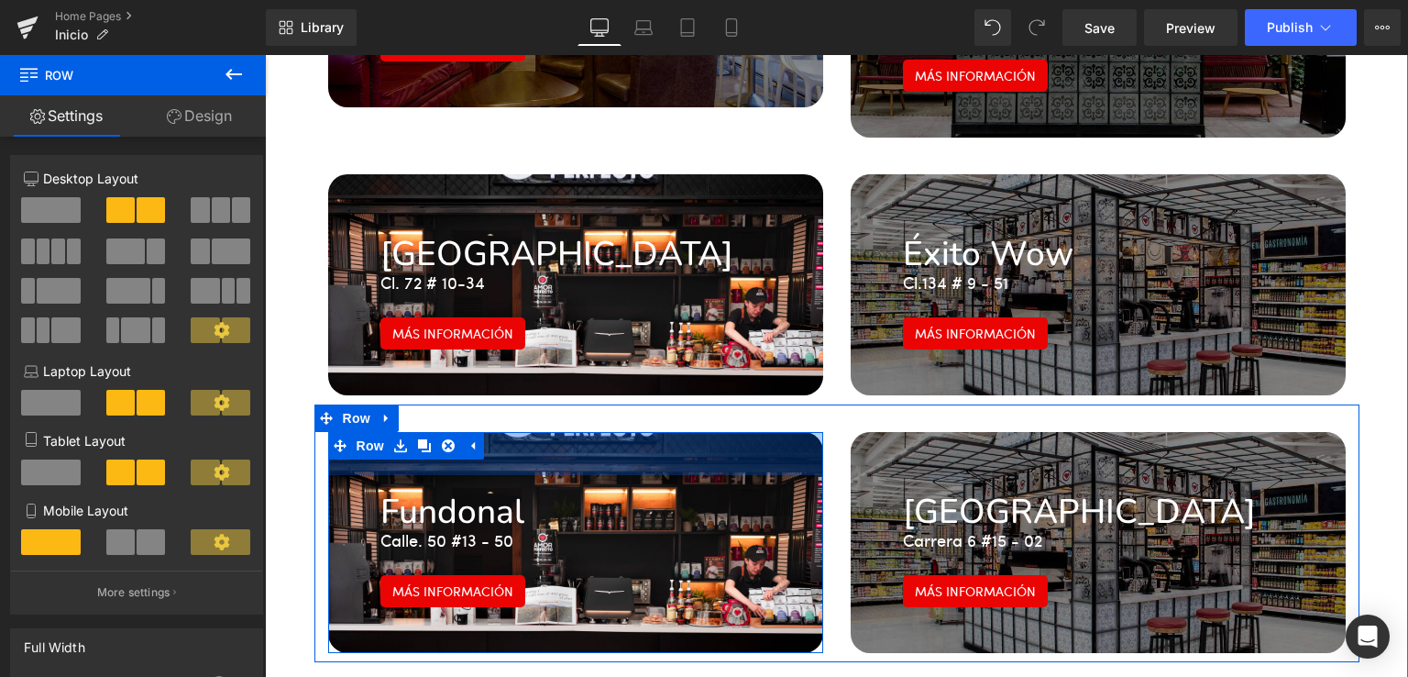
click at [531, 475] on div "Fundonal Heading Calle. 50 #13 - 50 Text Block Más información Button" at bounding box center [576, 541] width 419 height 132
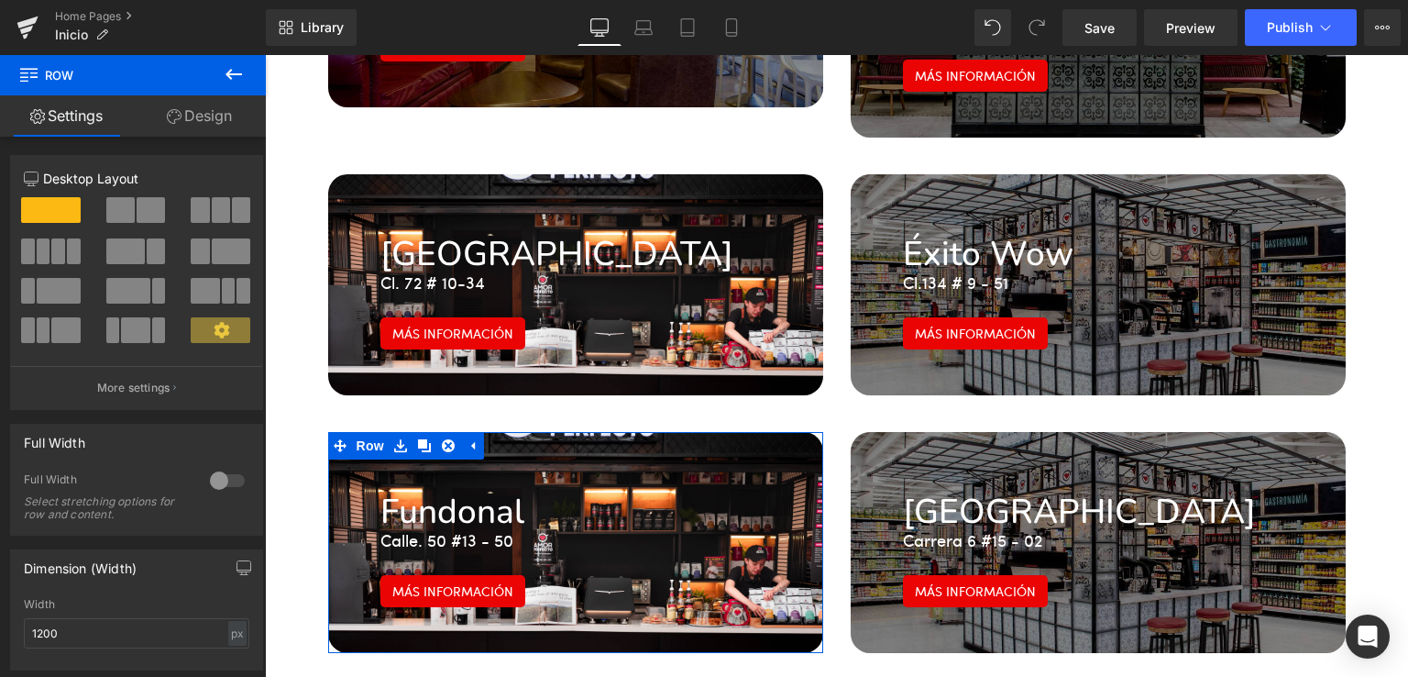
click at [220, 121] on link "Design" at bounding box center [199, 115] width 133 height 41
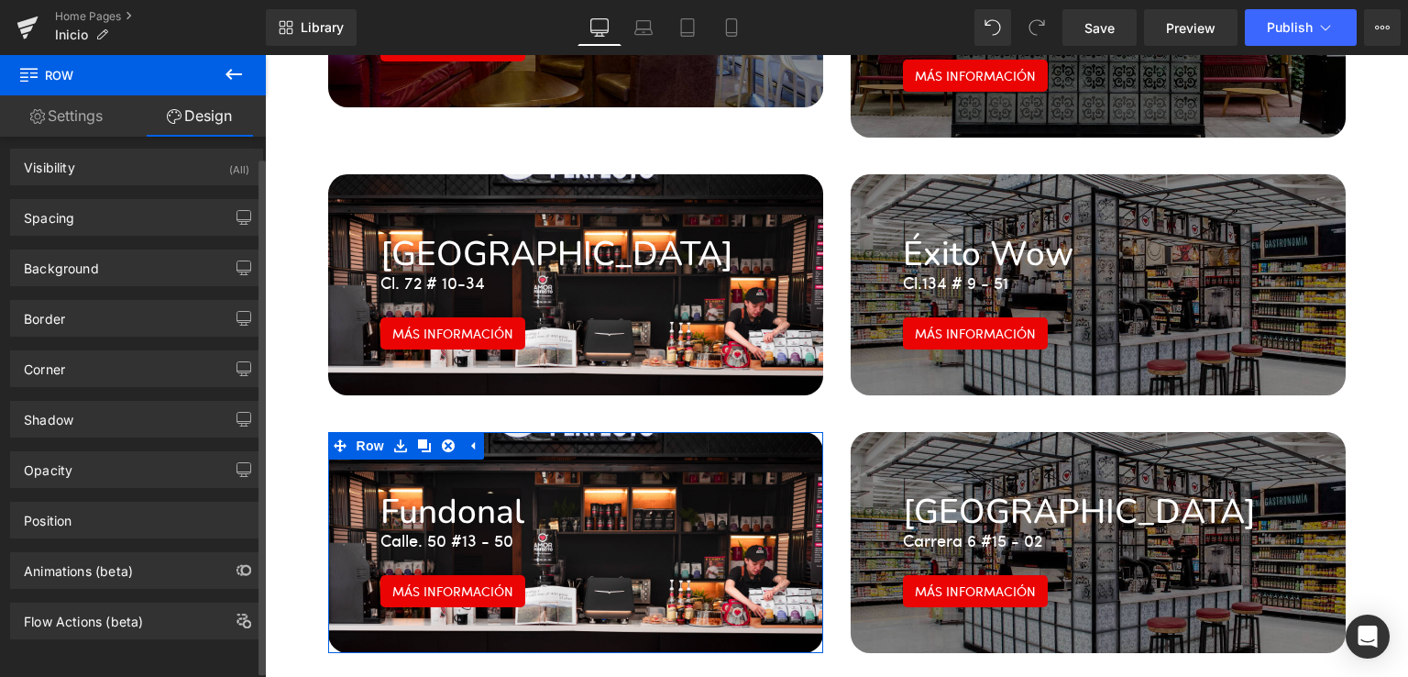
scroll to position [0, 0]
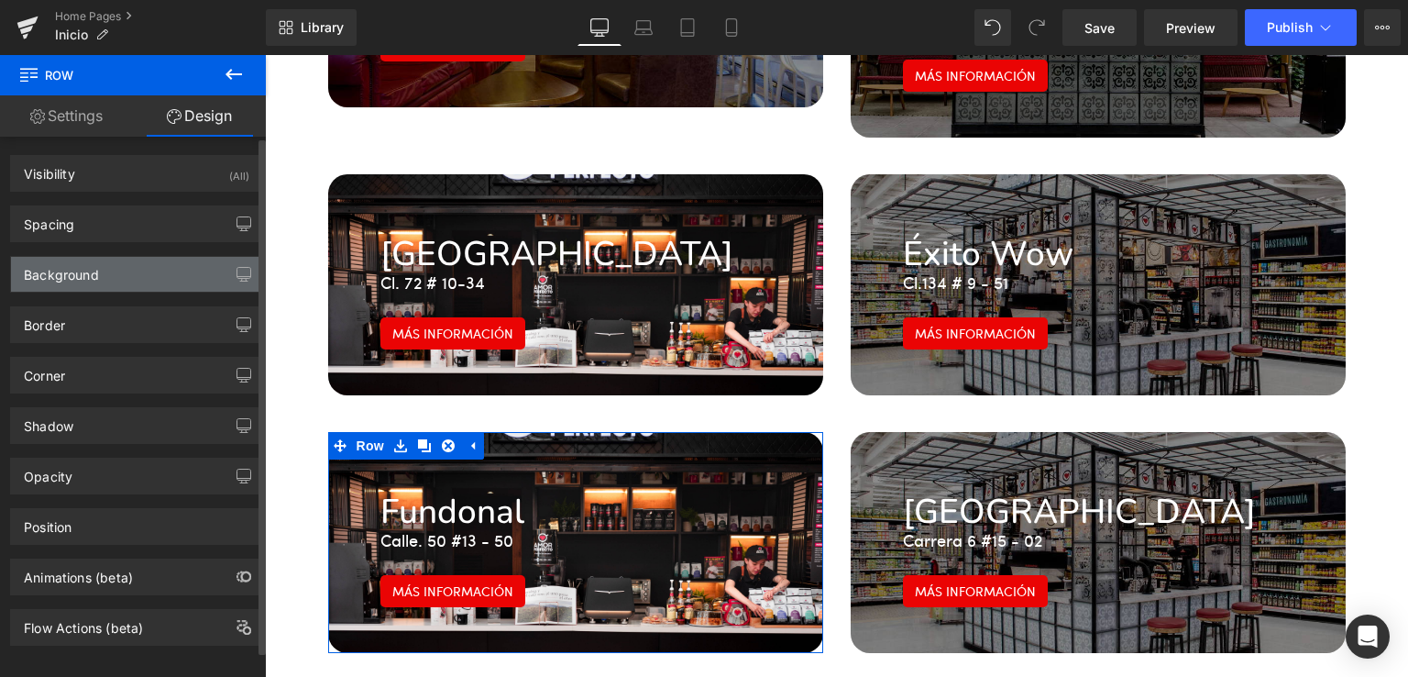
click at [59, 273] on div "Background" at bounding box center [61, 270] width 75 height 26
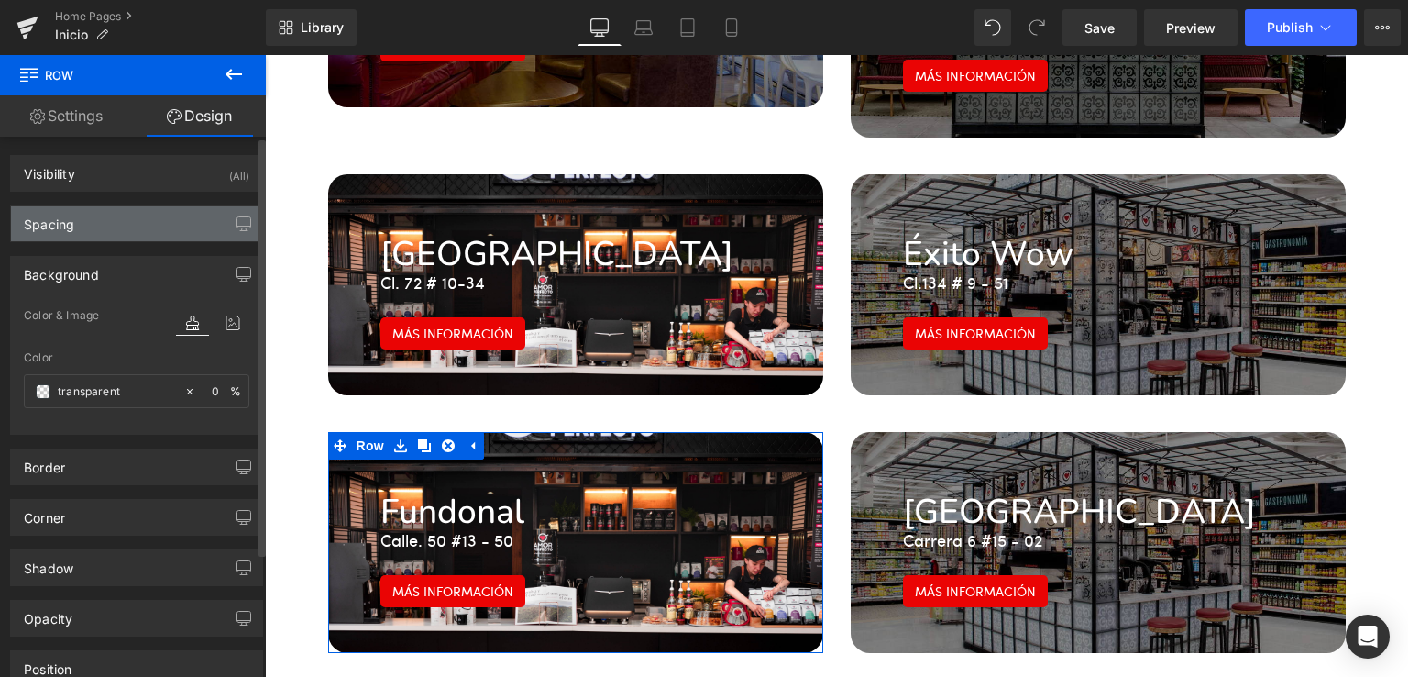
click at [66, 221] on div "Spacing" at bounding box center [49, 219] width 50 height 26
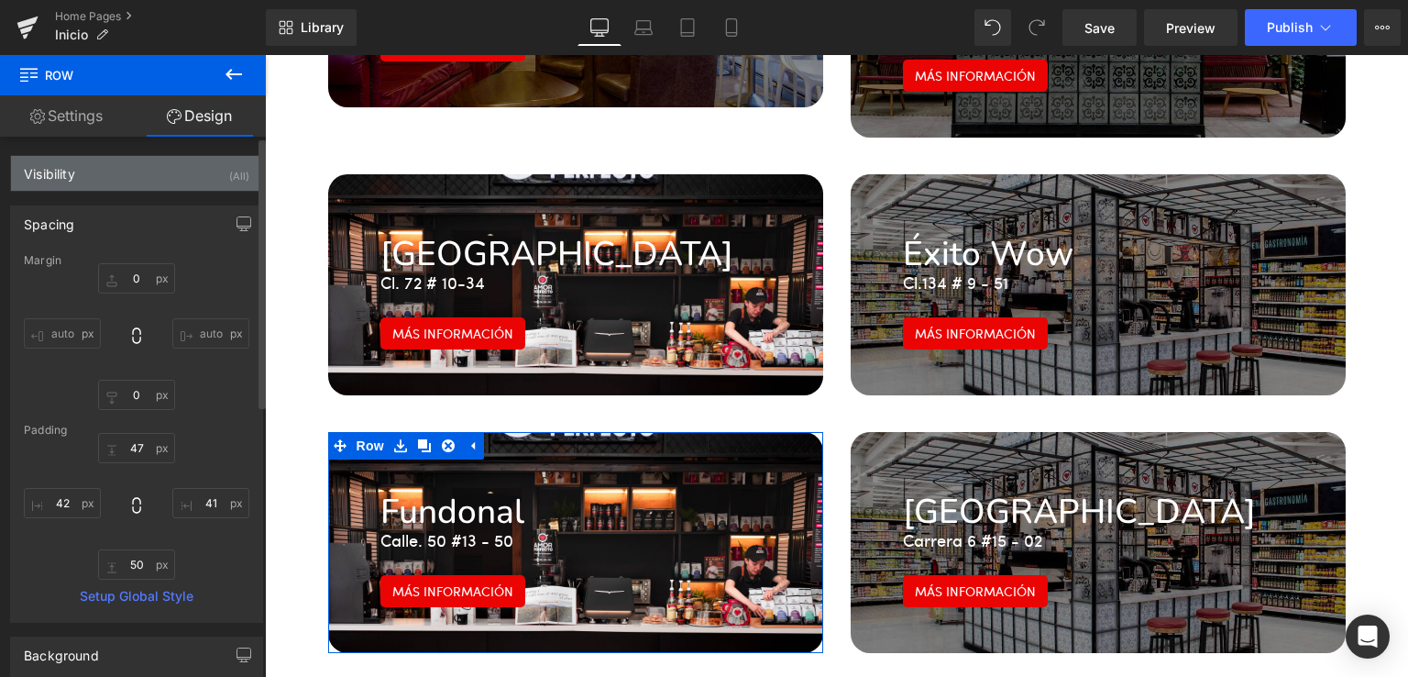
click at [51, 177] on div "Visibility" at bounding box center [49, 169] width 51 height 26
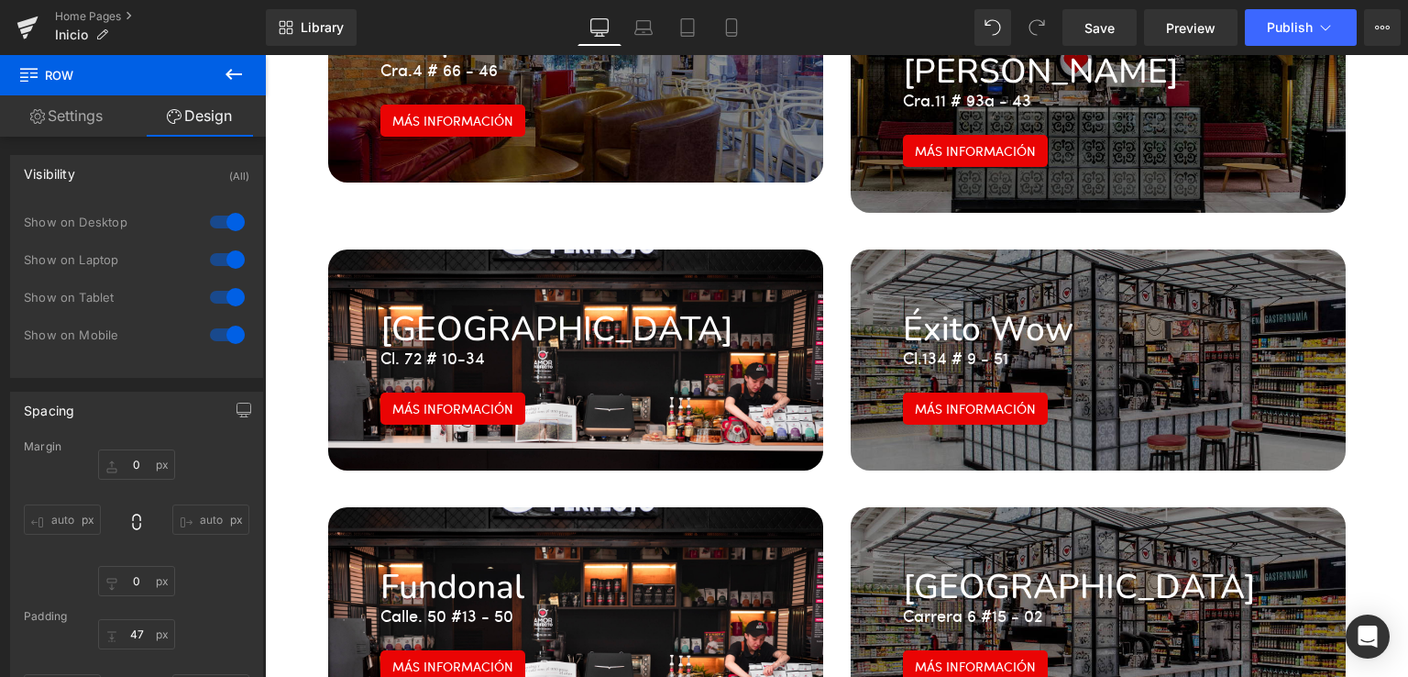
scroll to position [2904, 0]
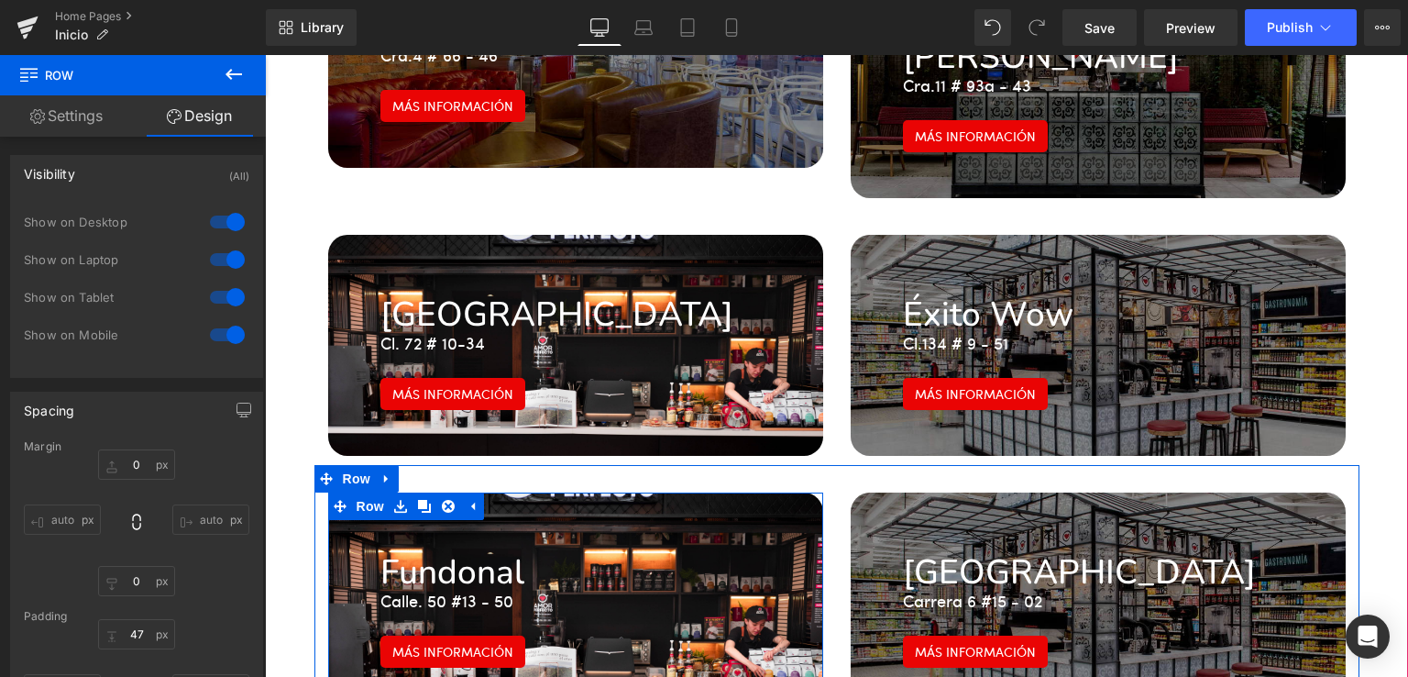
click at [719, 535] on div "Fundonal Heading Calle. 50 #13 - 50 Text Block Más información Button" at bounding box center [576, 601] width 419 height 132
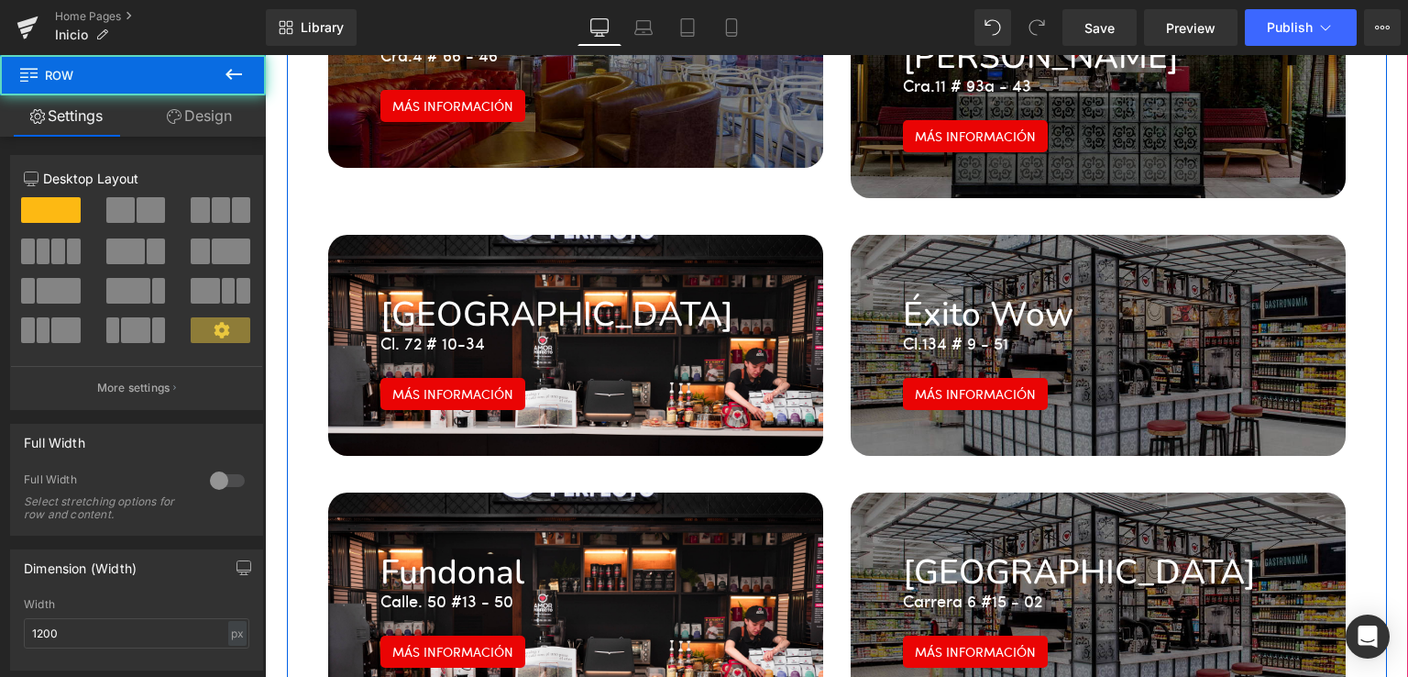
click at [448, 557] on h1 "Fundonal" at bounding box center [575, 572] width 391 height 30
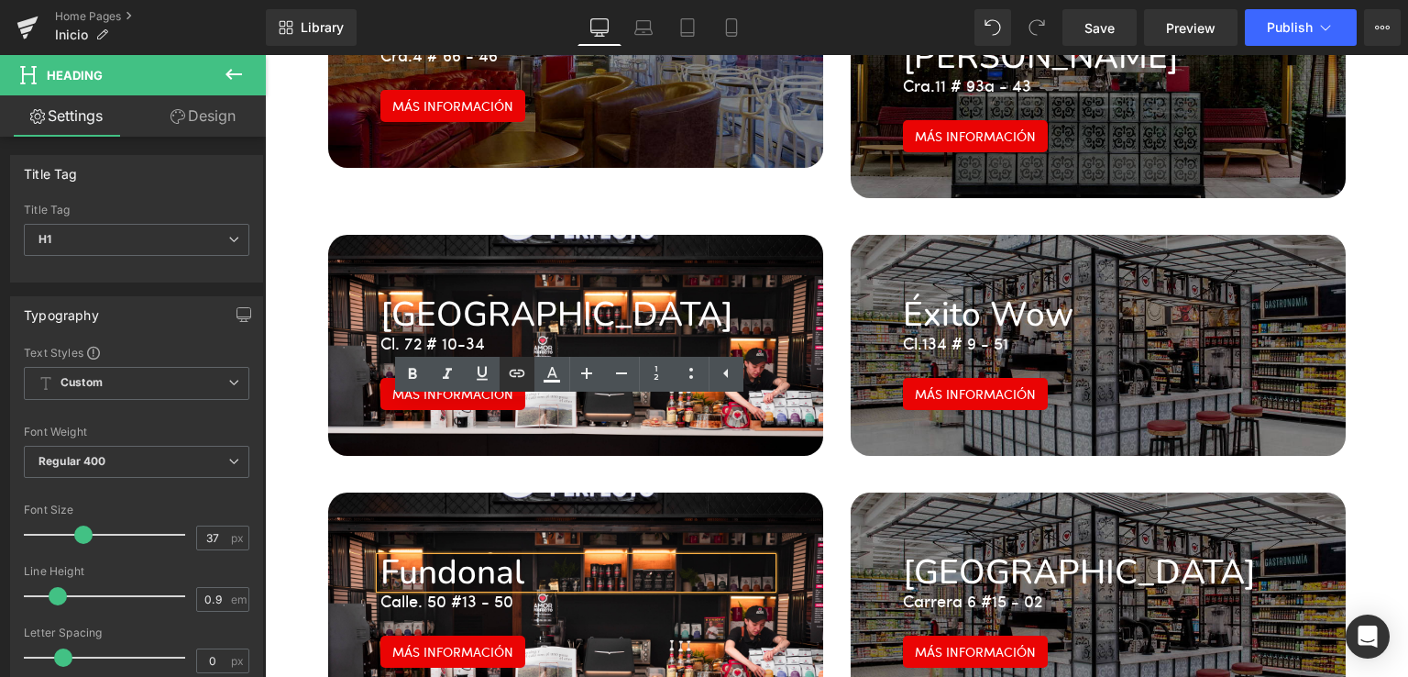
click at [524, 366] on icon at bounding box center [517, 373] width 22 height 22
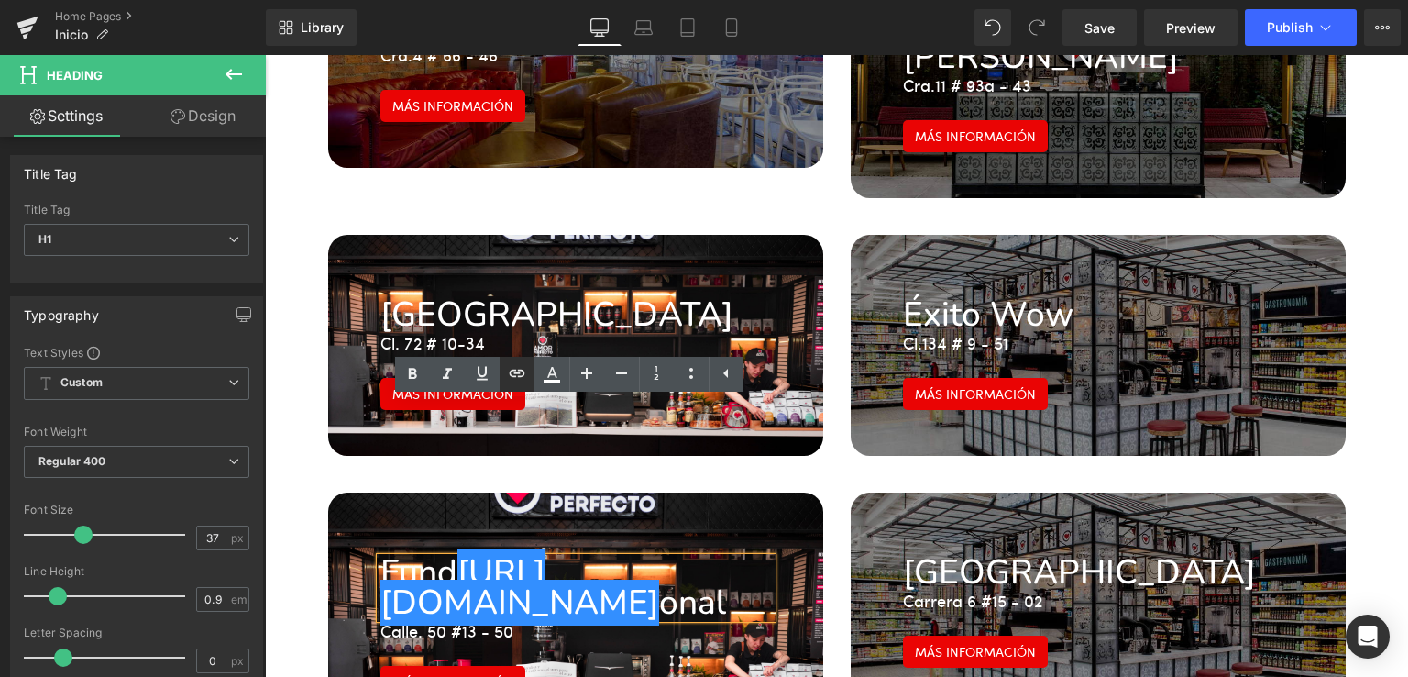
click at [524, 366] on icon at bounding box center [517, 373] width 22 height 22
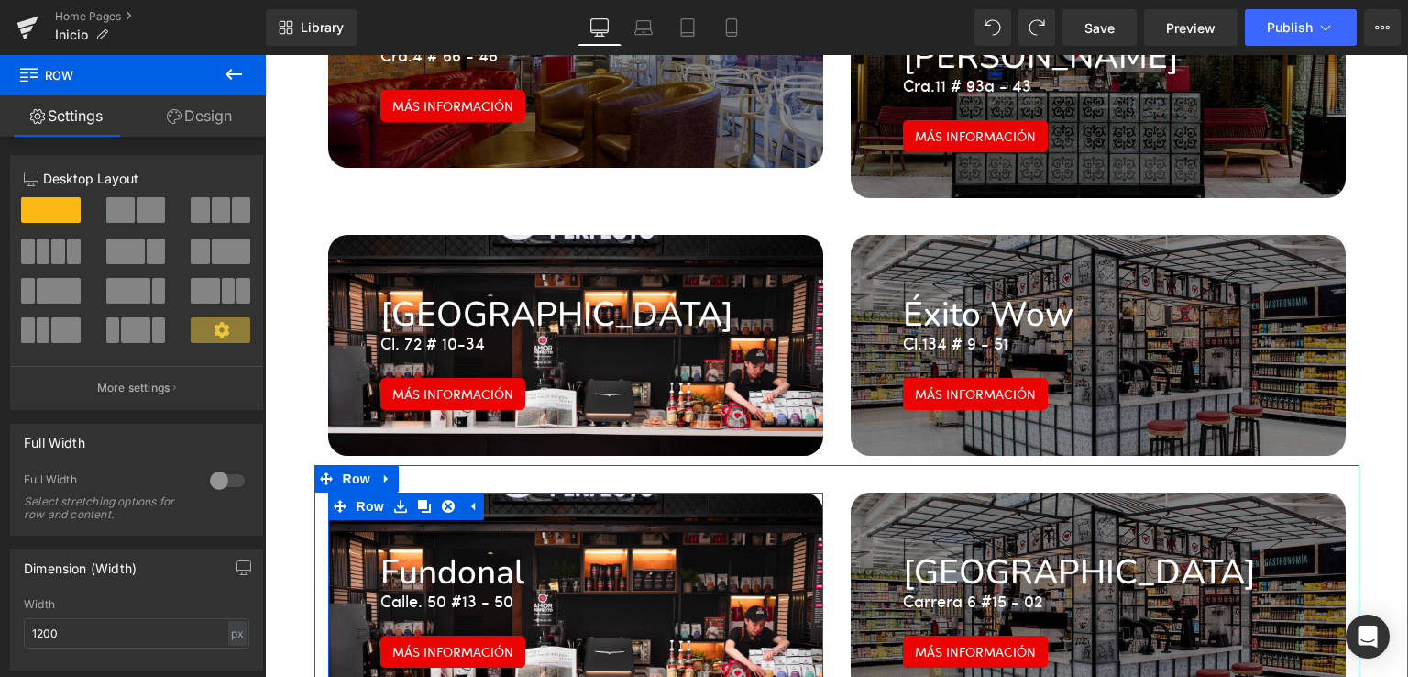
click at [620, 535] on div "Fundonal Heading Calle. 50 #13 - 50 Text Block Más información Button" at bounding box center [576, 601] width 419 height 132
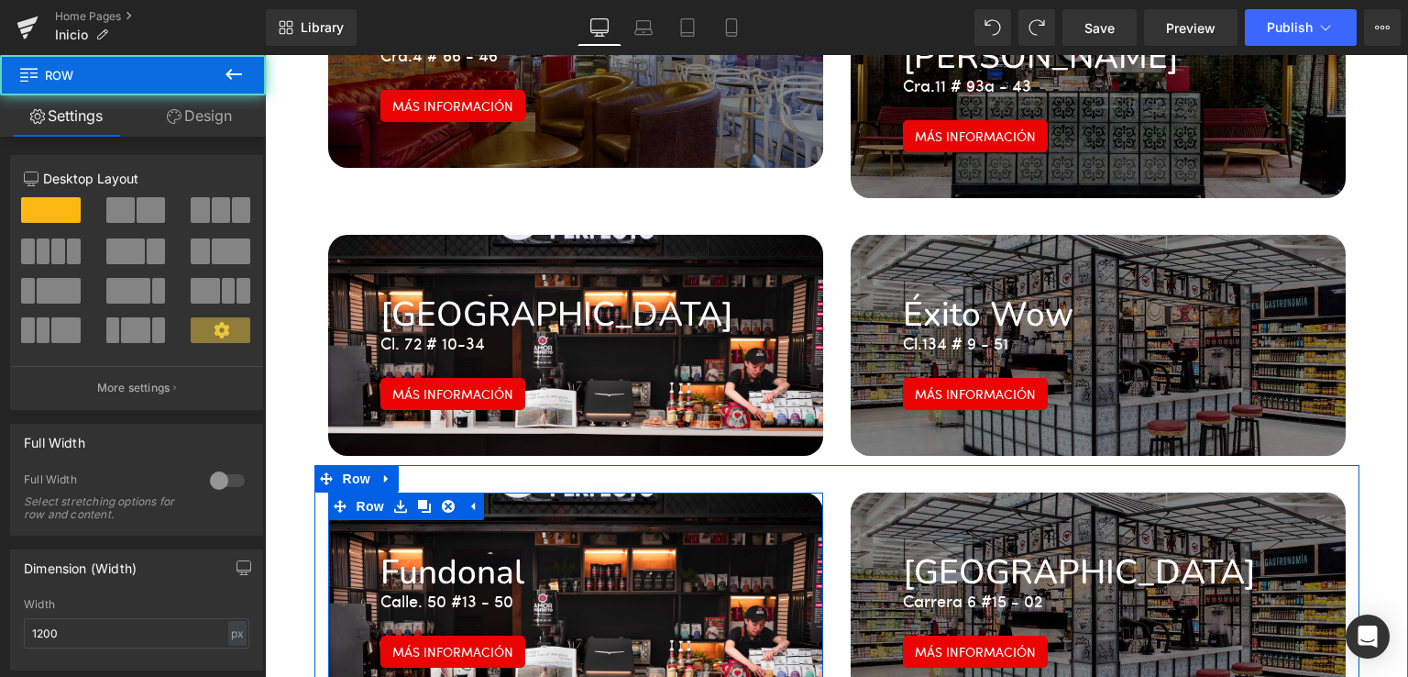
click at [675, 535] on div "Fundonal Heading Calle. 50 #13 - 50 Text Block Más información Button" at bounding box center [576, 601] width 419 height 132
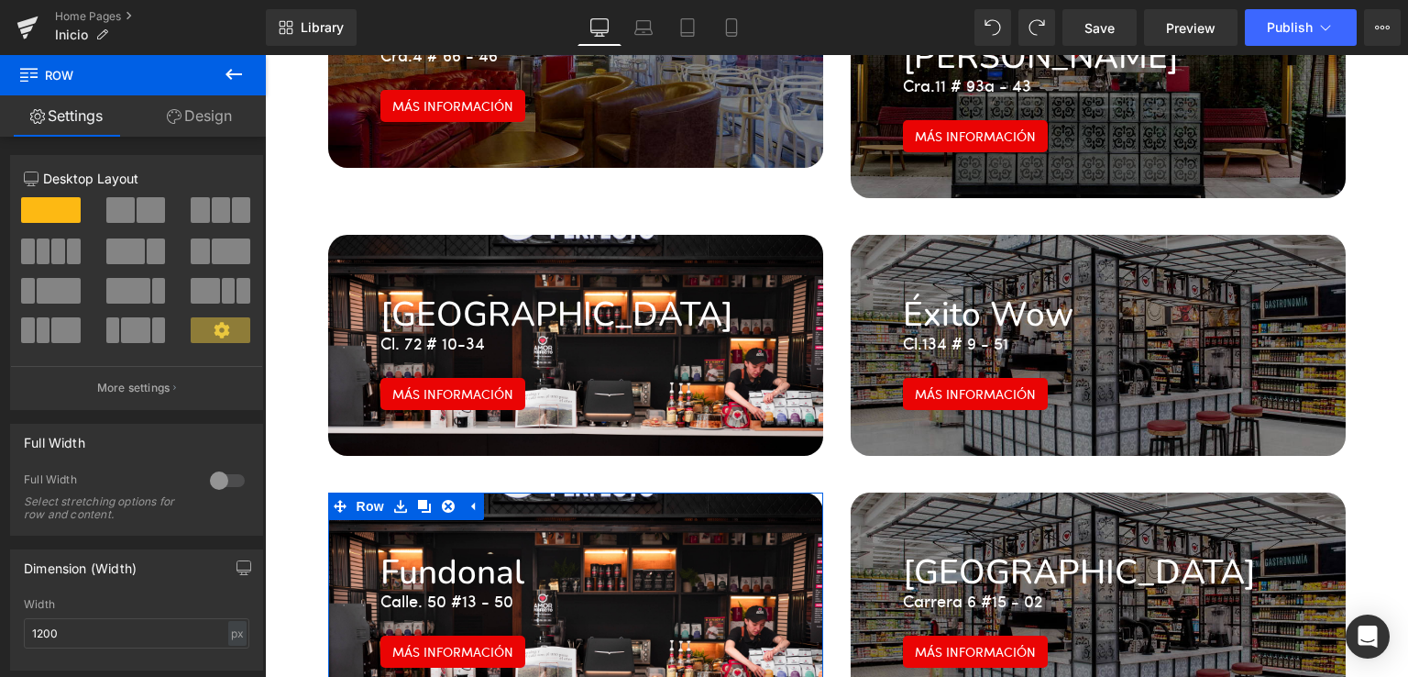
click at [187, 129] on link "Design" at bounding box center [199, 115] width 133 height 41
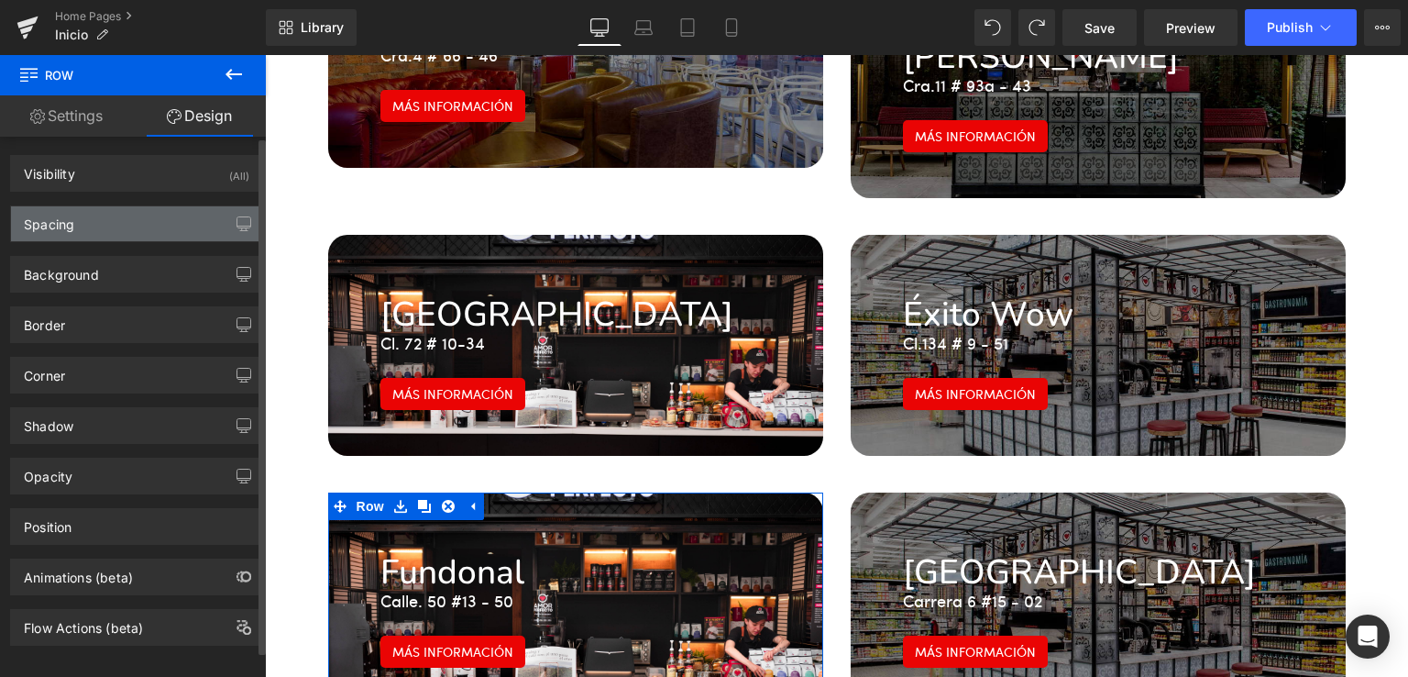
type input "transparent"
type input "0"
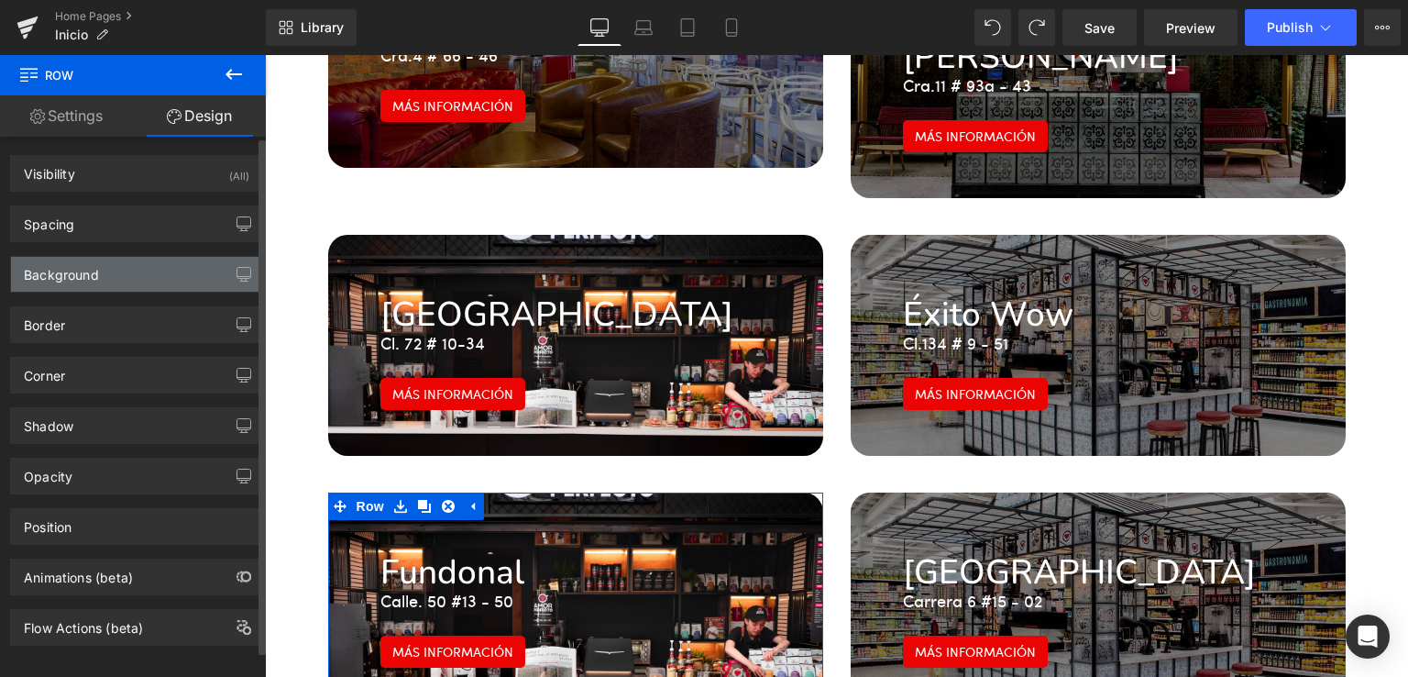
click at [114, 281] on div "Background" at bounding box center [136, 274] width 251 height 35
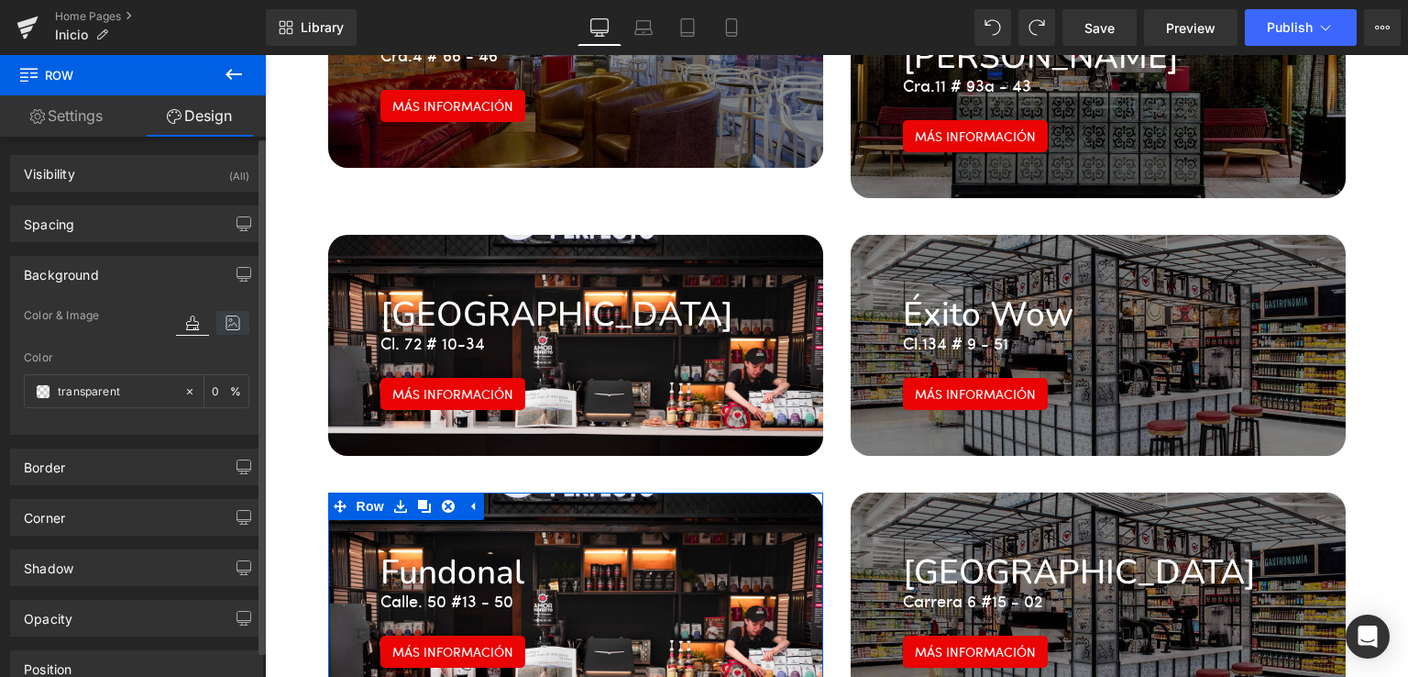
click at [231, 324] on icon at bounding box center [232, 323] width 33 height 24
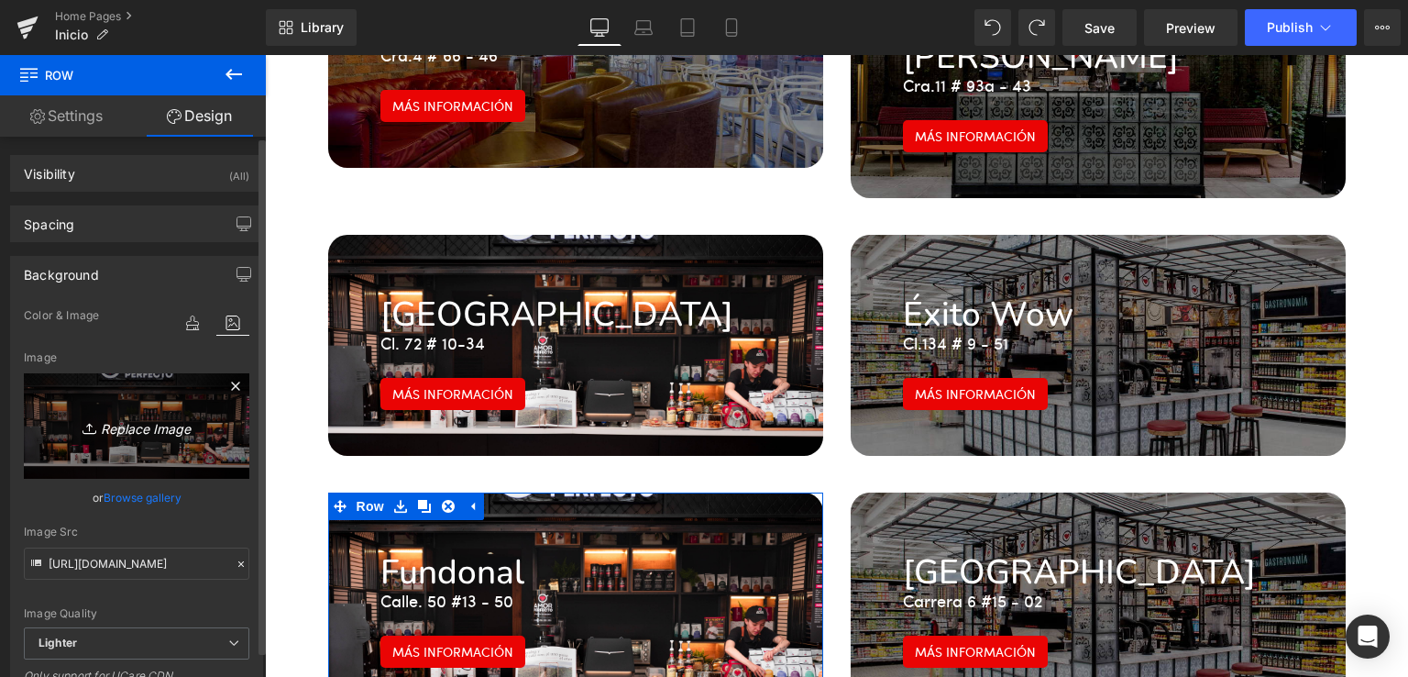
click at [158, 424] on icon "Replace Image" at bounding box center [136, 425] width 147 height 23
type input "C:\fakepath\Santander.jpg"
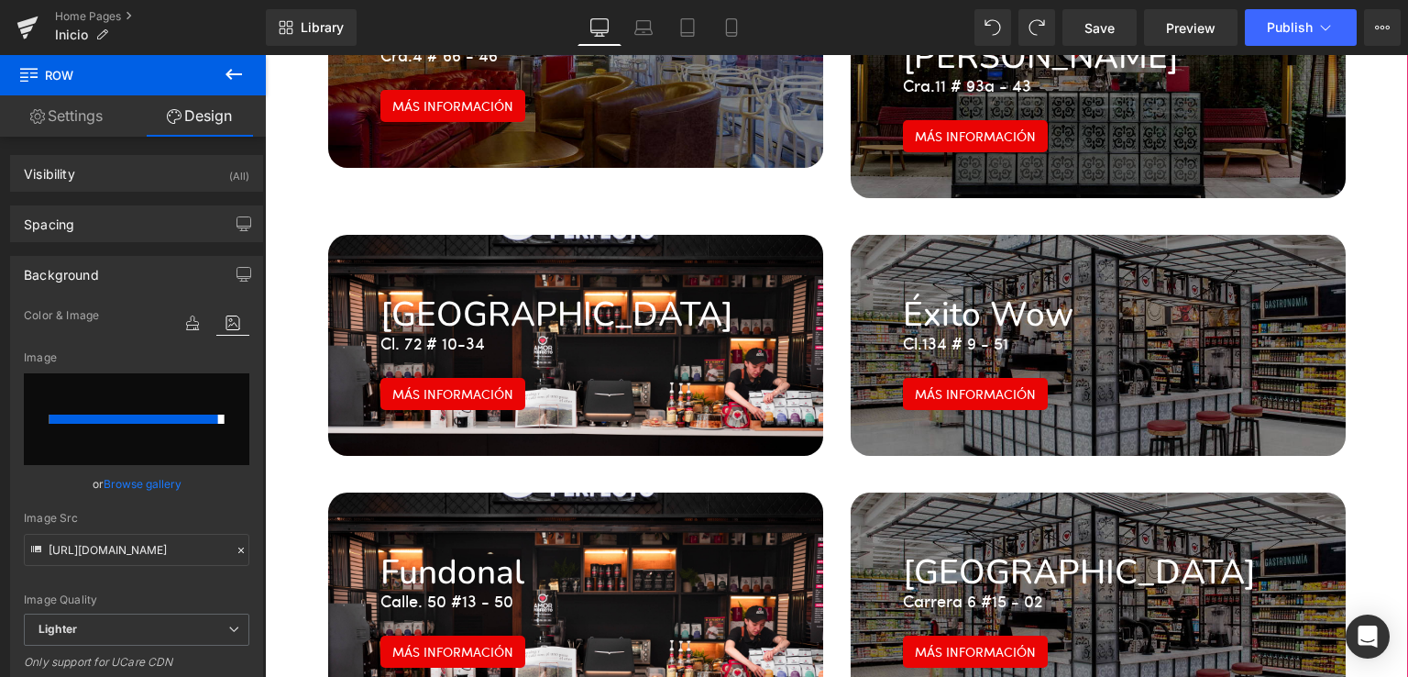
type input "[URL][DOMAIN_NAME]"
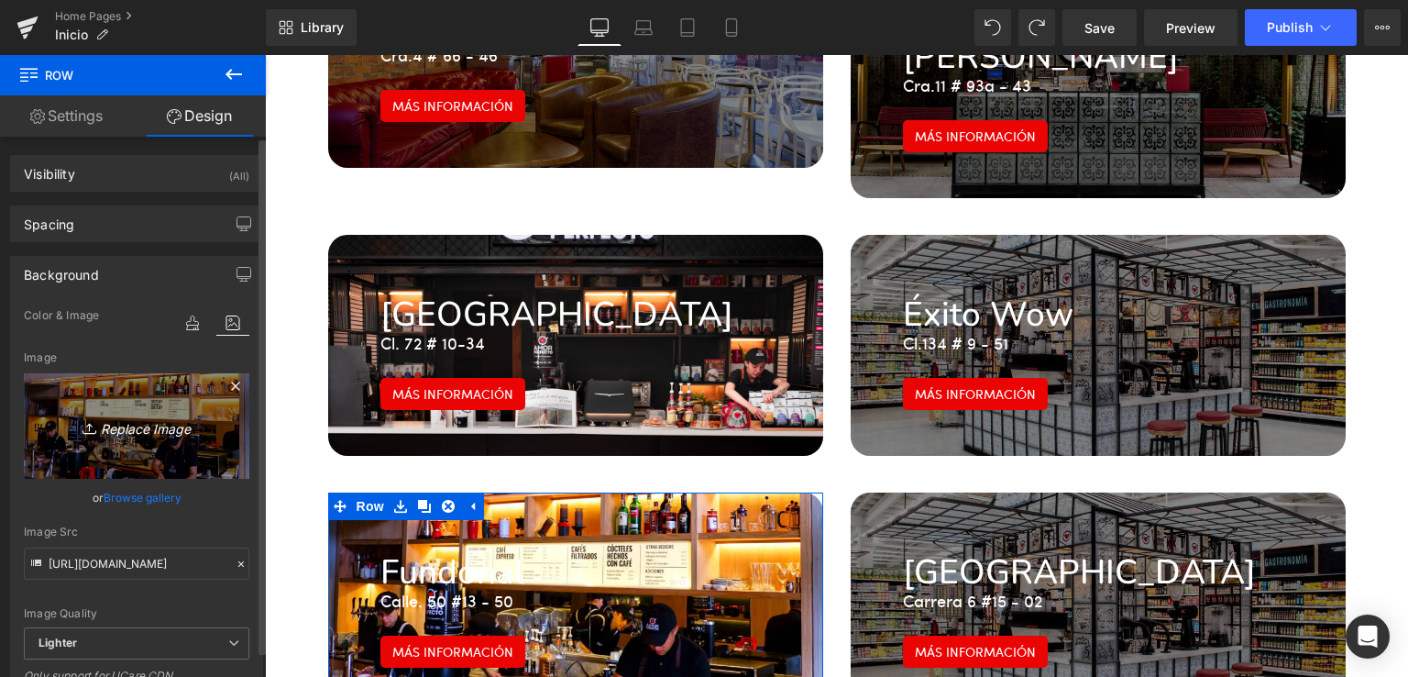
click at [139, 429] on icon "Replace Image" at bounding box center [136, 425] width 147 height 23
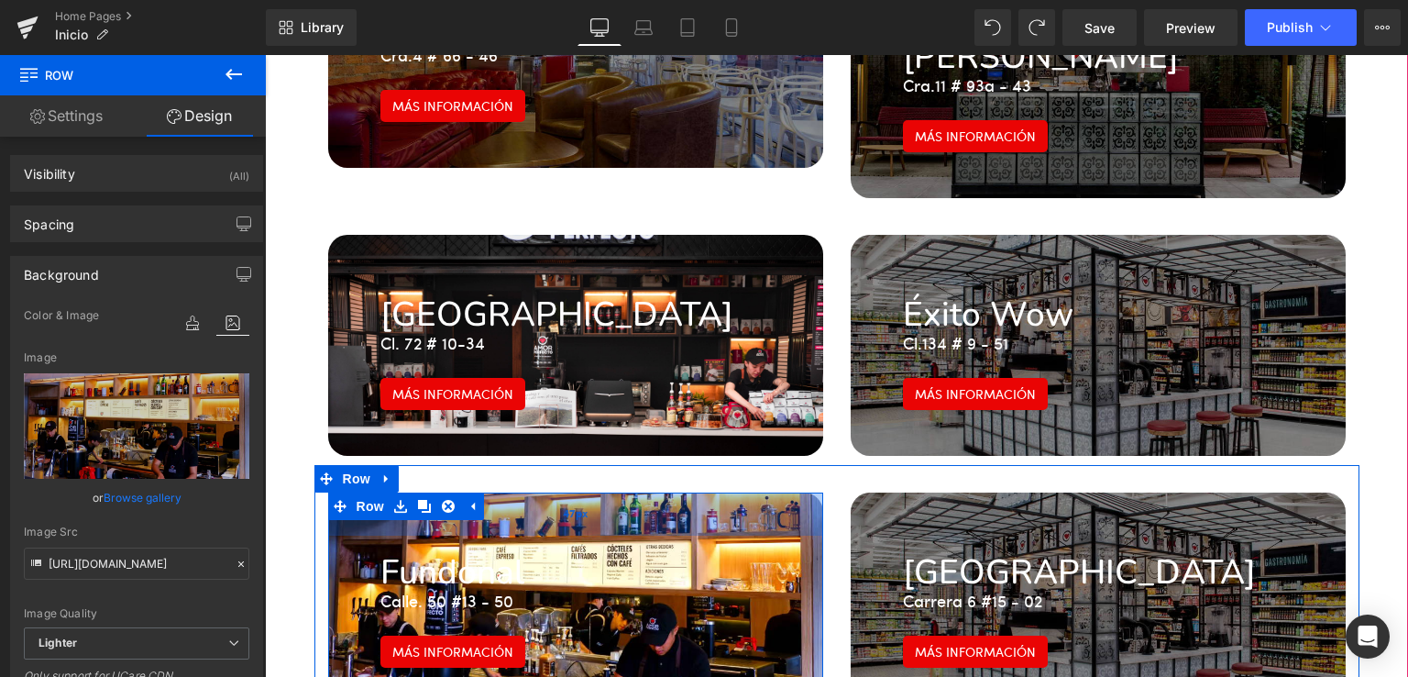
click at [766, 492] on div "47px" at bounding box center [575, 513] width 495 height 43
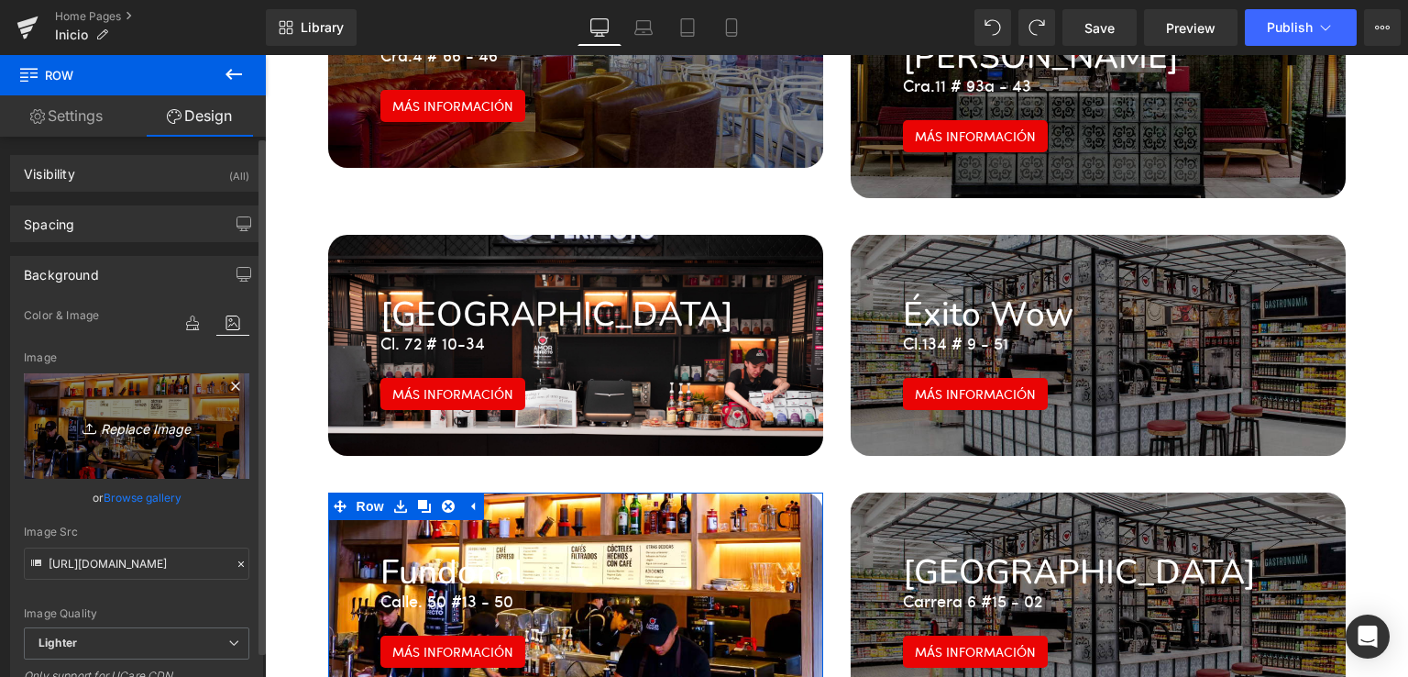
click at [143, 420] on icon "Replace Image" at bounding box center [136, 425] width 147 height 23
type input "C:\fakepath\[DOMAIN_NAME]__20.webp"
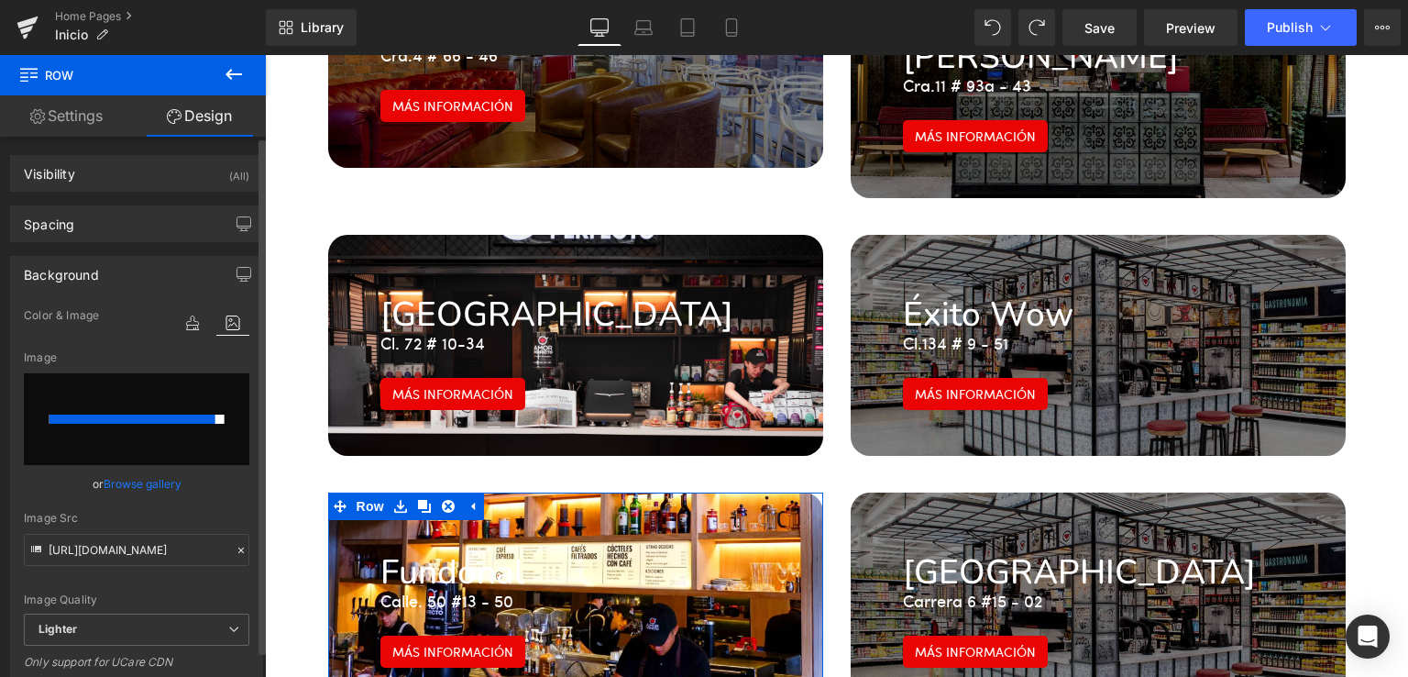
click at [145, 446] on input "file" at bounding box center [137, 419] width 226 height 92
type input "C:\fakepath\[DOMAIN_NAME]__20.webp"
type input "[URL][DOMAIN_NAME][DOMAIN_NAME]"
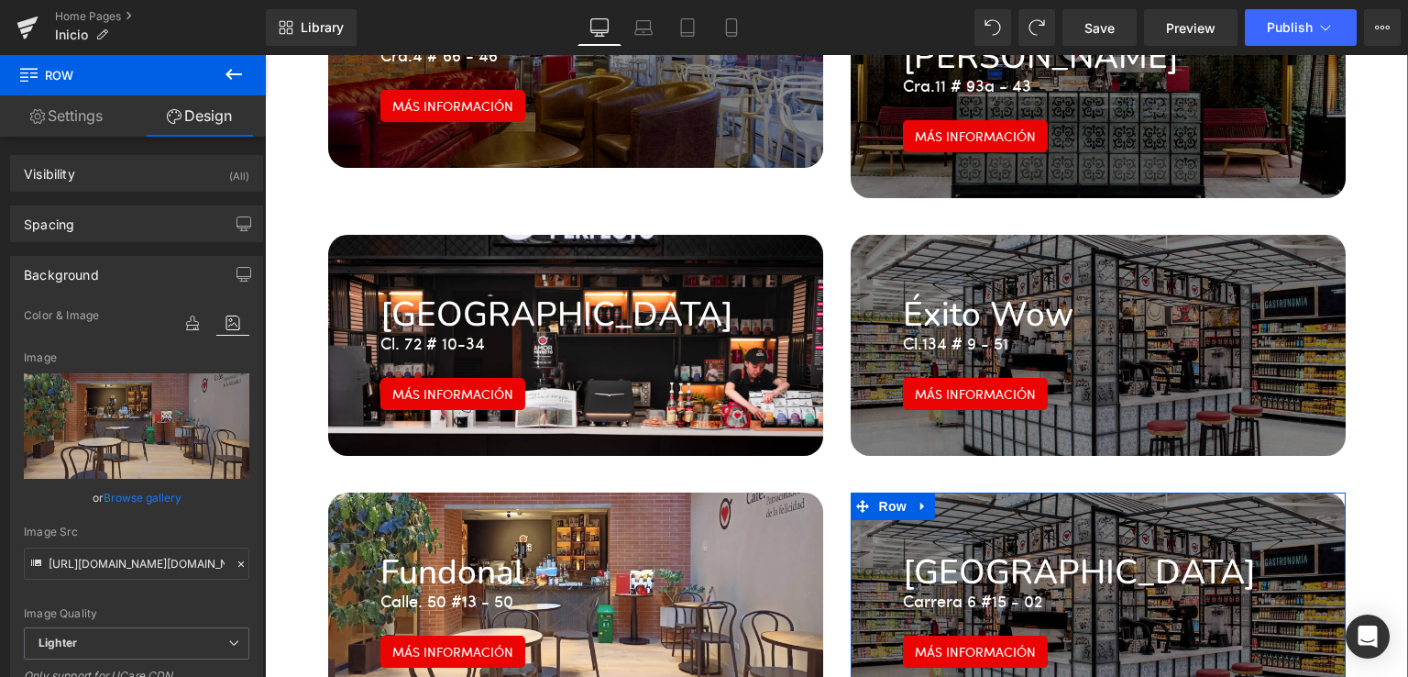
click at [1056, 492] on div "Parque Santander Heading Carrera 6 #15 - 02 Text Block Más información Button R…" at bounding box center [1098, 602] width 495 height 221
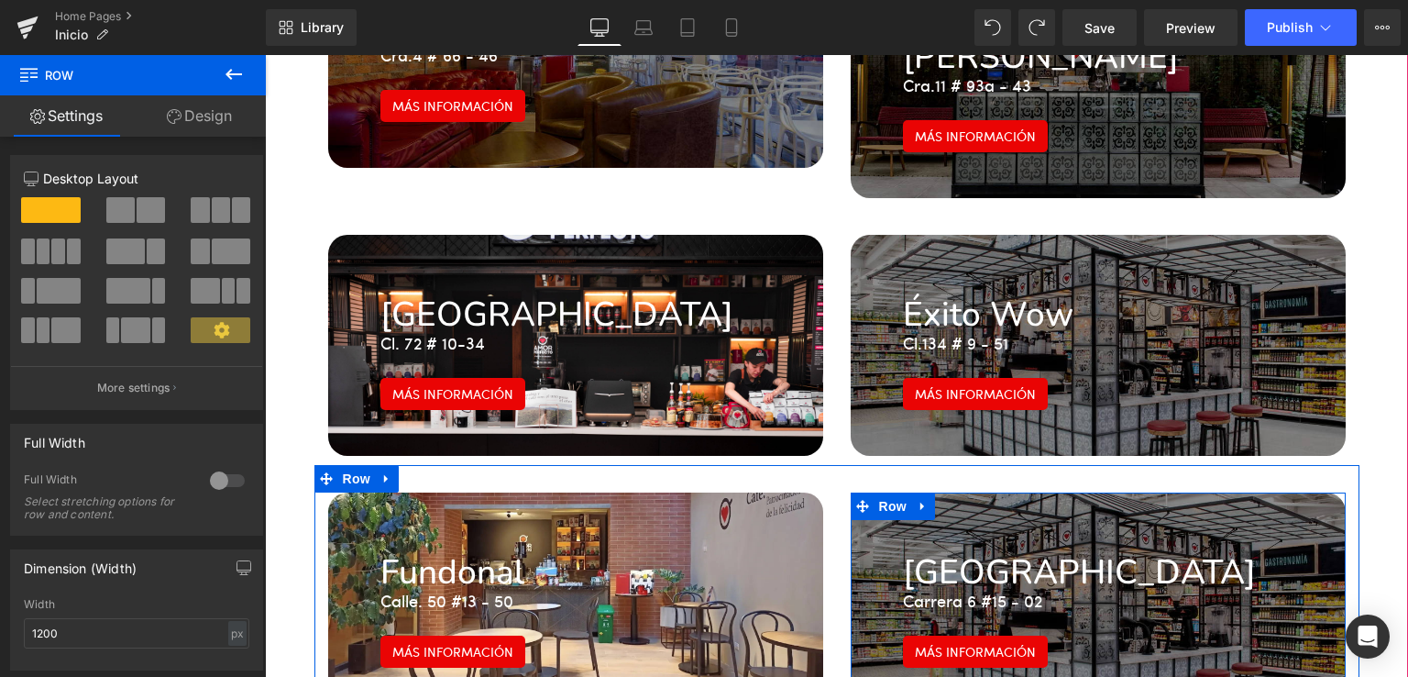
click at [1064, 492] on div "Parque Santander Heading Carrera 6 #15 - 02 Text Block Más información Button R…" at bounding box center [1098, 602] width 495 height 221
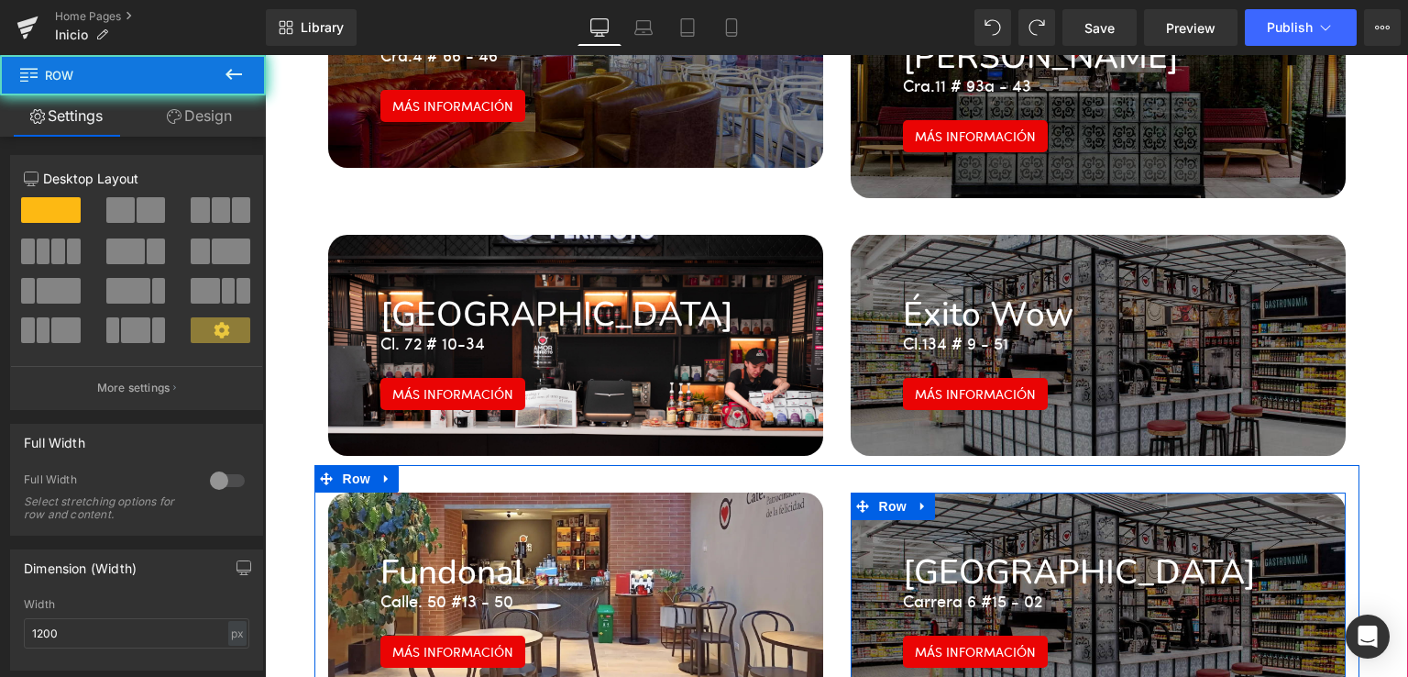
click at [1064, 492] on div "Parque Santander Heading Carrera 6 #15 - 02 Text Block Más información Button R…" at bounding box center [1098, 602] width 495 height 221
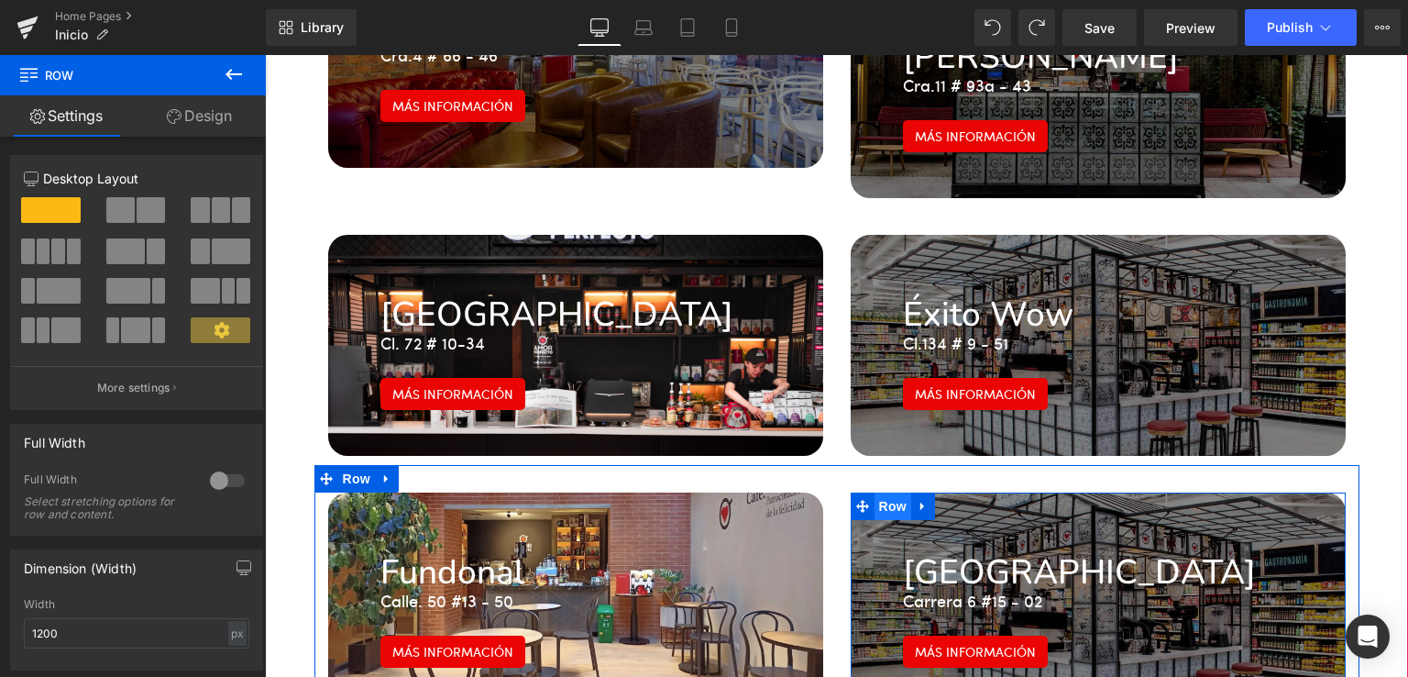
click at [875, 492] on span "Row" at bounding box center [893, 506] width 37 height 28
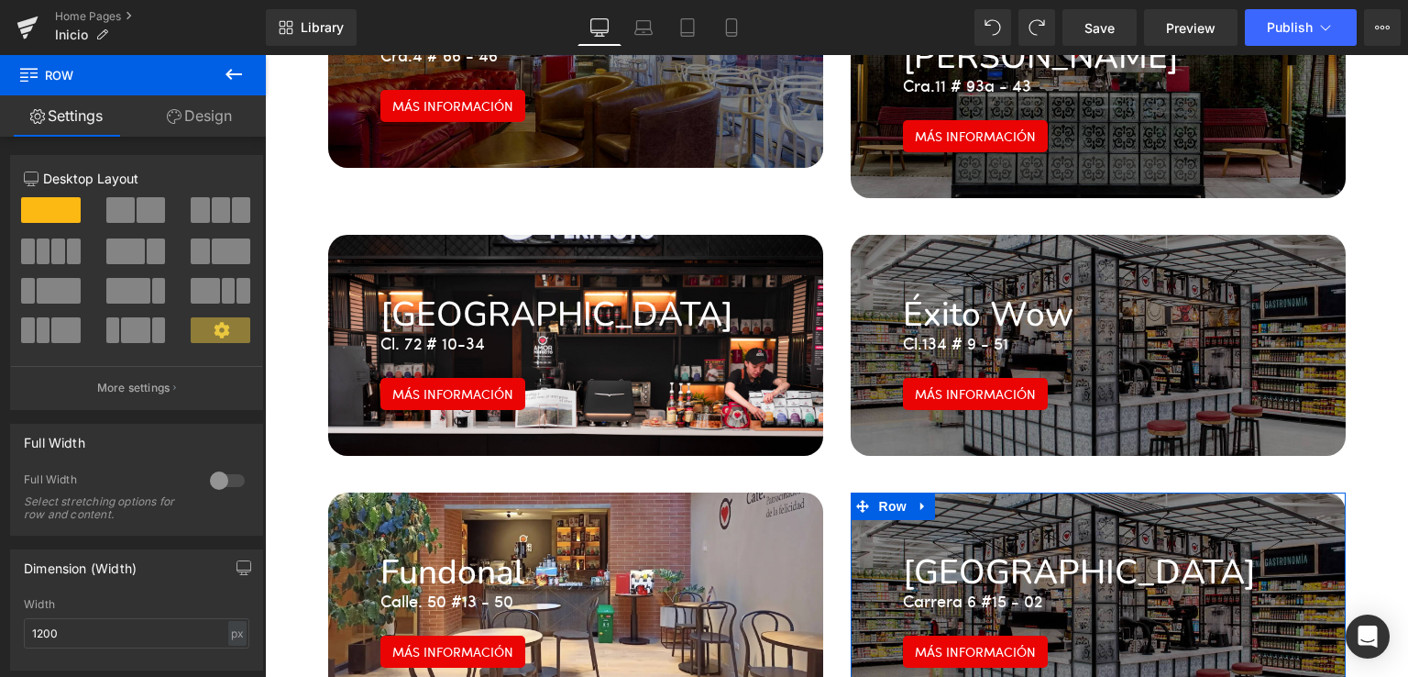
click at [195, 124] on link "Design" at bounding box center [199, 115] width 133 height 41
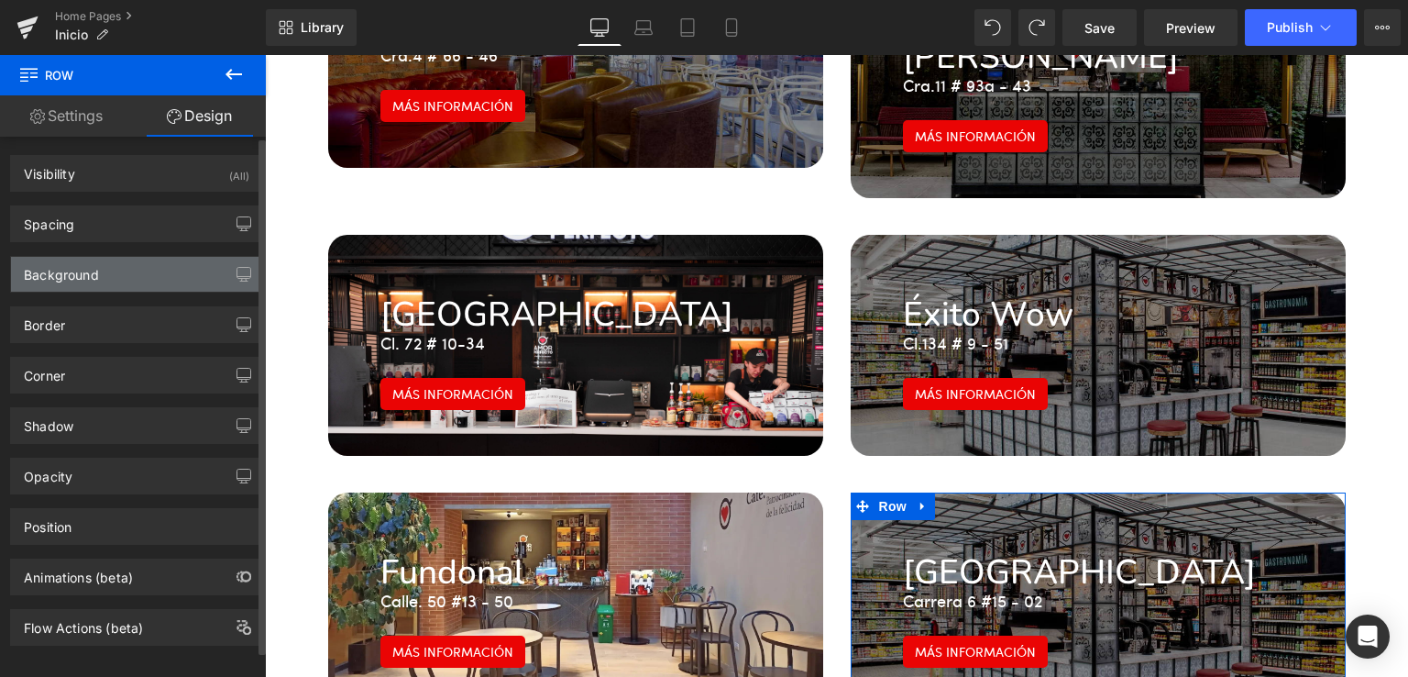
type input "transparent"
type input "0"
click at [106, 280] on div "Background" at bounding box center [136, 274] width 251 height 35
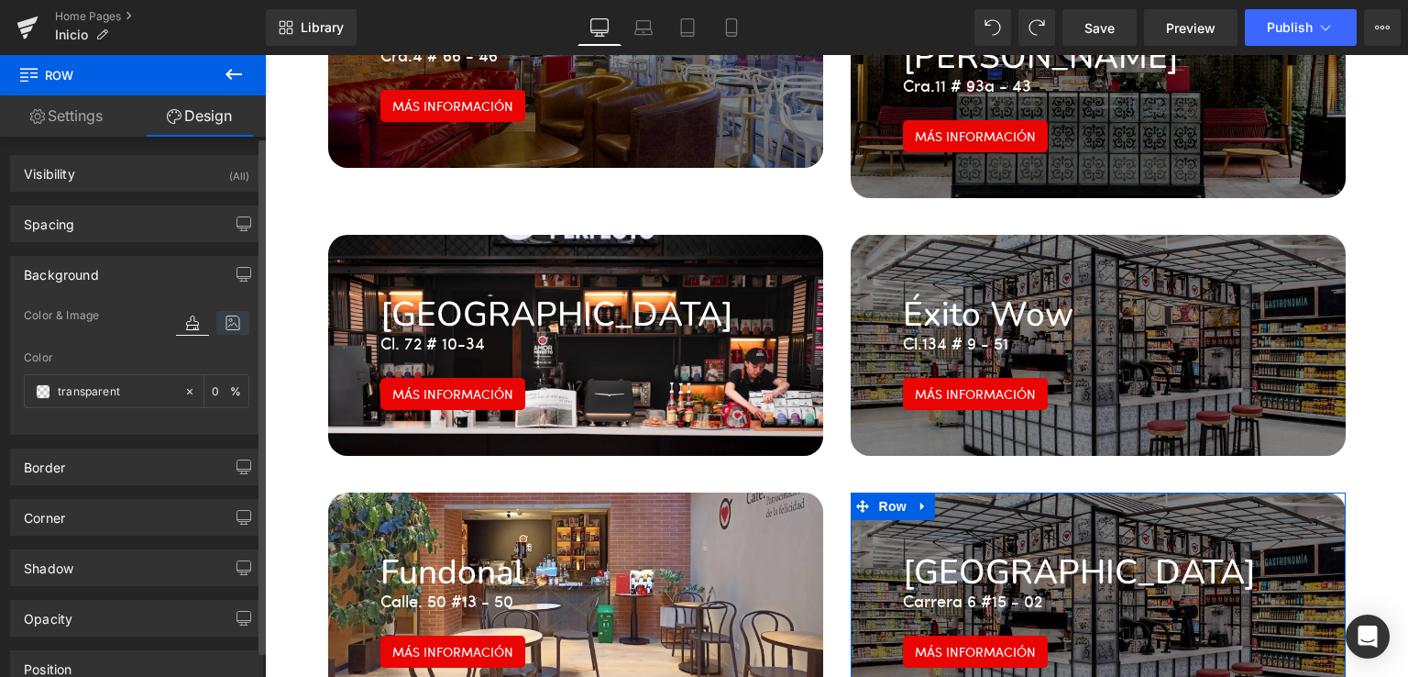
click at [224, 324] on icon at bounding box center [232, 323] width 33 height 24
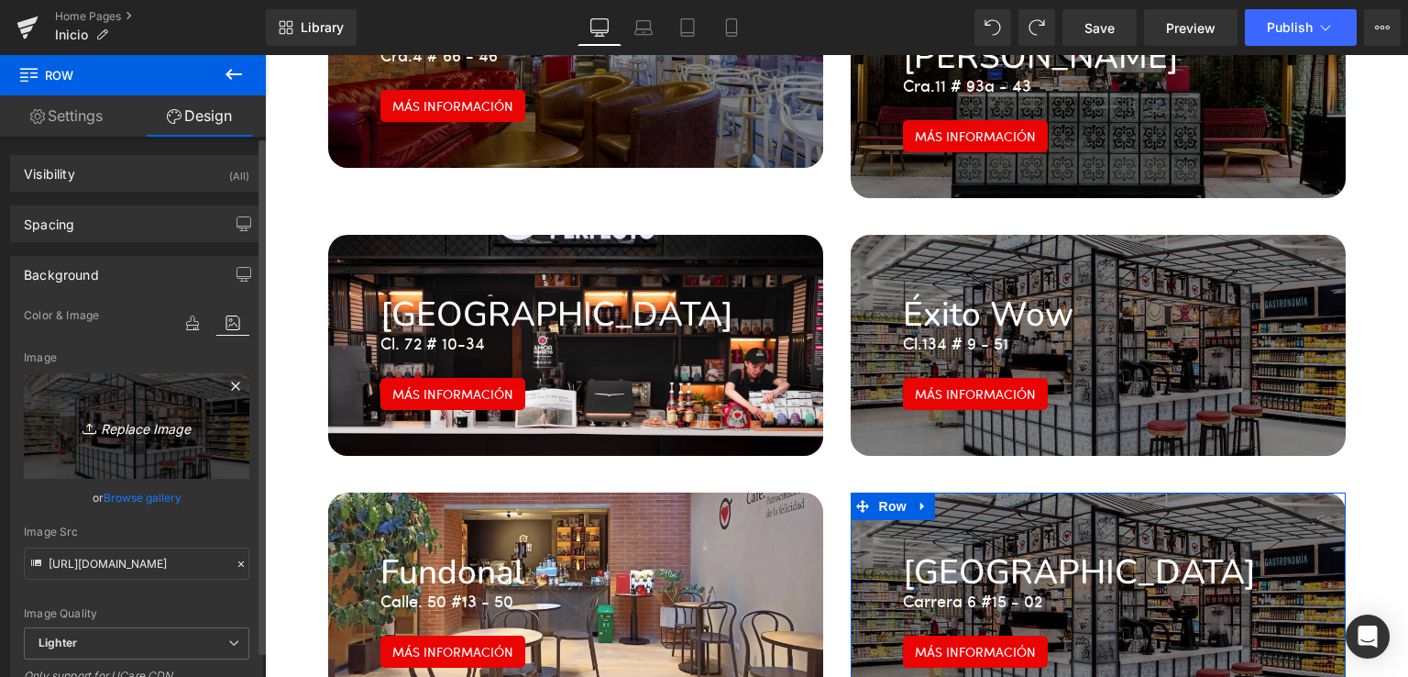
click at [140, 429] on icon "Replace Image" at bounding box center [136, 425] width 147 height 23
click at [140, 434] on icon "Replace Image" at bounding box center [136, 425] width 147 height 23
type input "C:\fakepath\[DOMAIN_NAME]__10.webp"
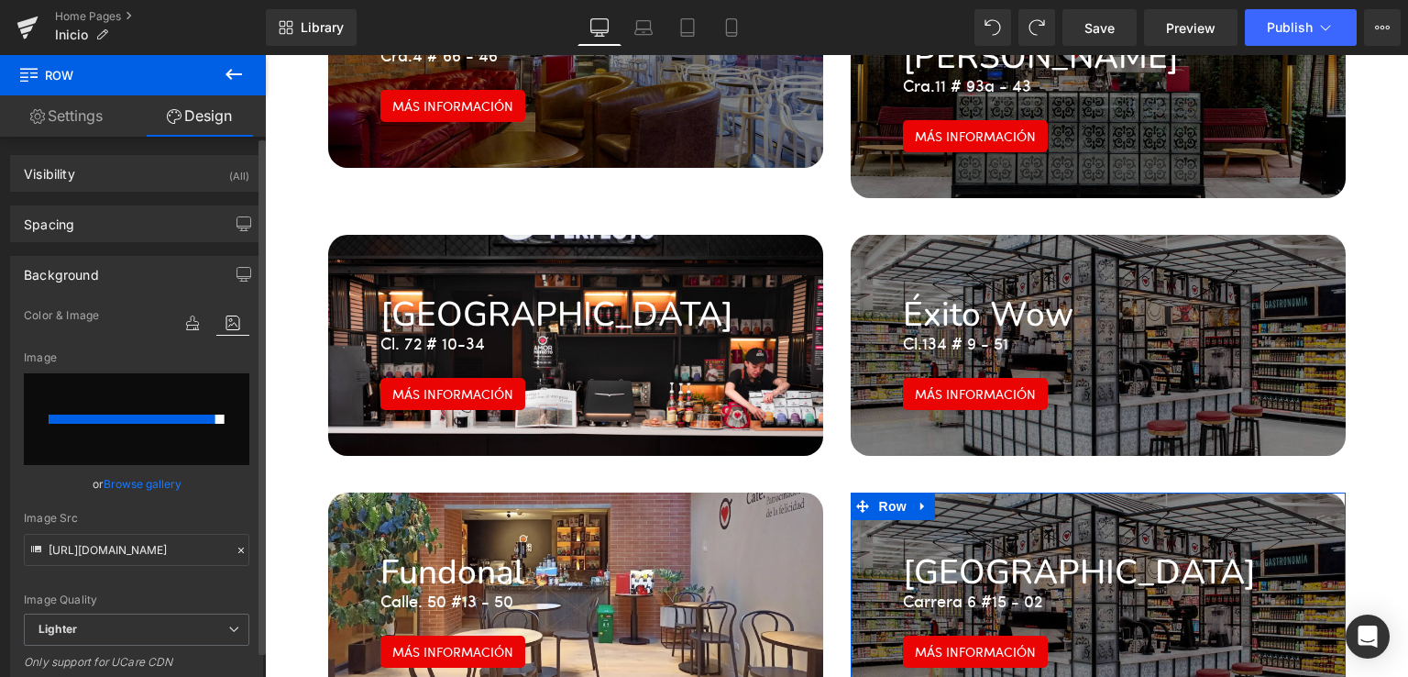
click at [142, 430] on input "file" at bounding box center [137, 419] width 226 height 92
type input "C:\fakepath\[DOMAIN_NAME]__10.webp"
type input "[URL][DOMAIN_NAME][DOMAIN_NAME]"
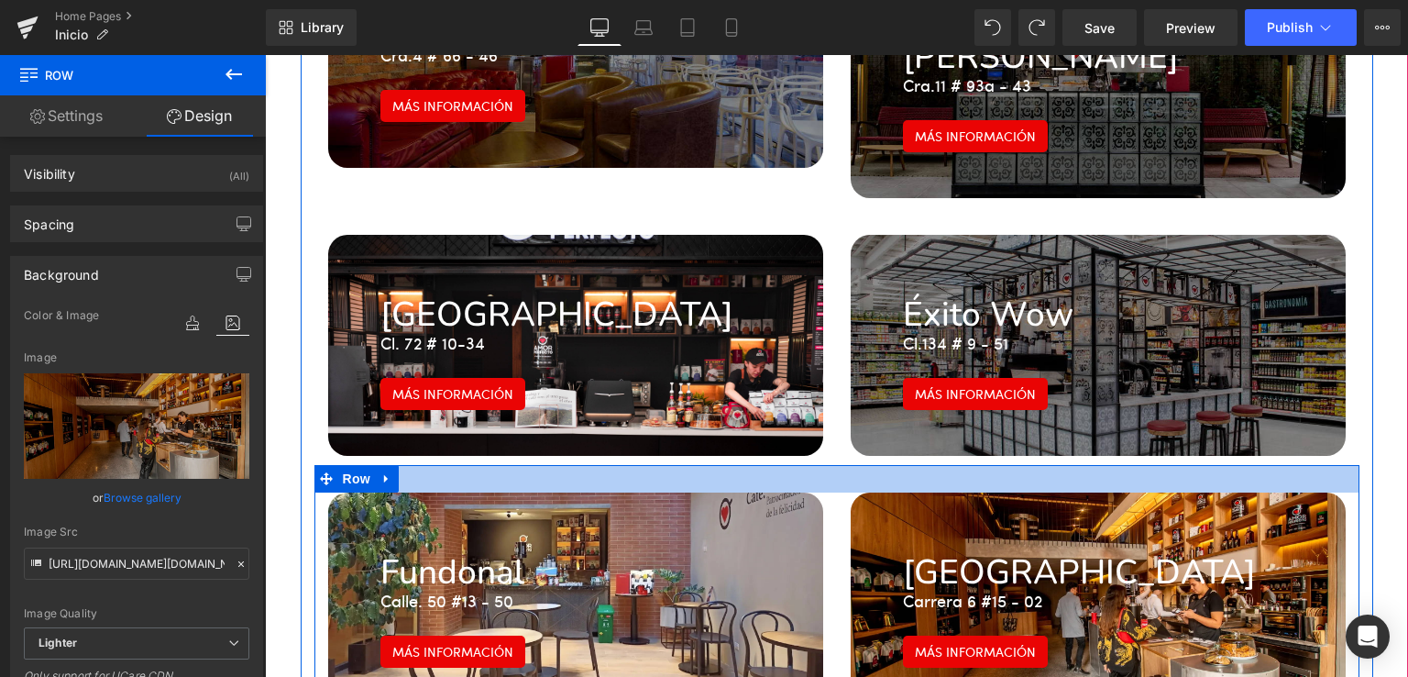
click at [835, 465] on div at bounding box center [836, 479] width 1045 height 28
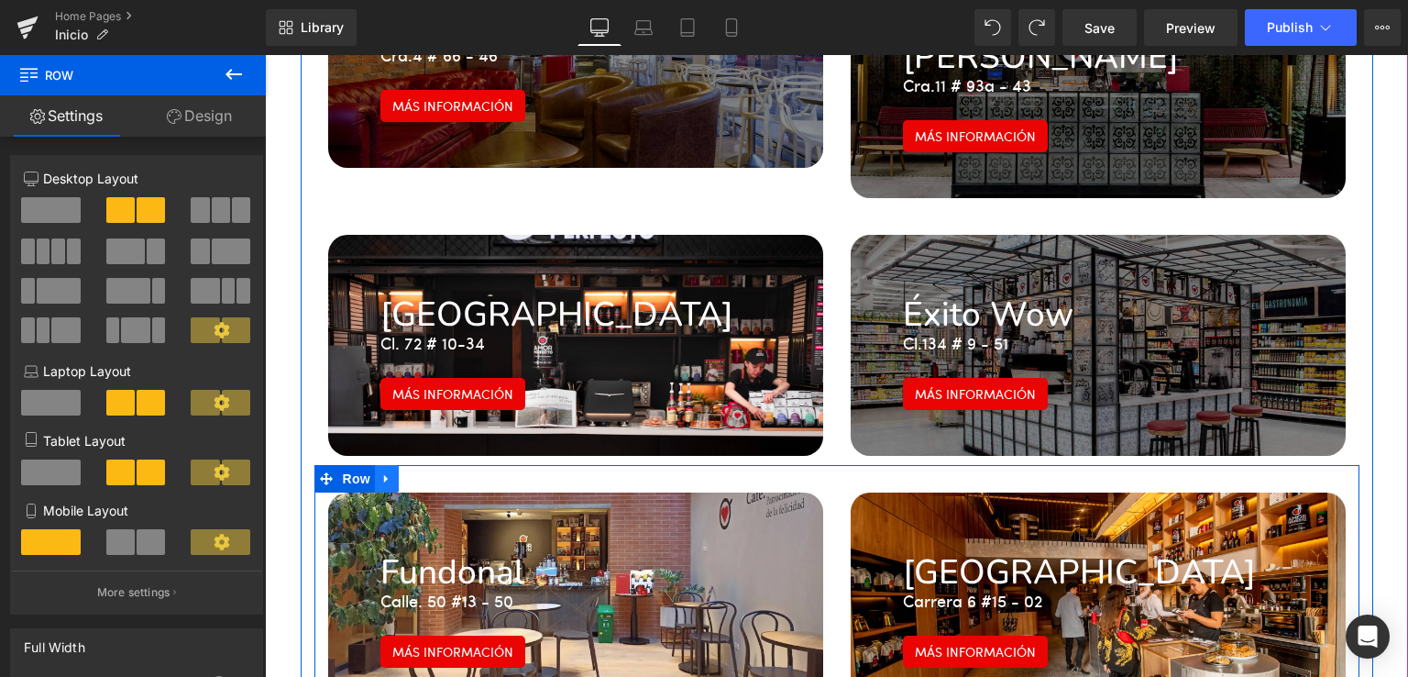
click at [384, 475] on icon at bounding box center [386, 479] width 4 height 8
click at [406, 472] on icon at bounding box center [410, 478] width 13 height 13
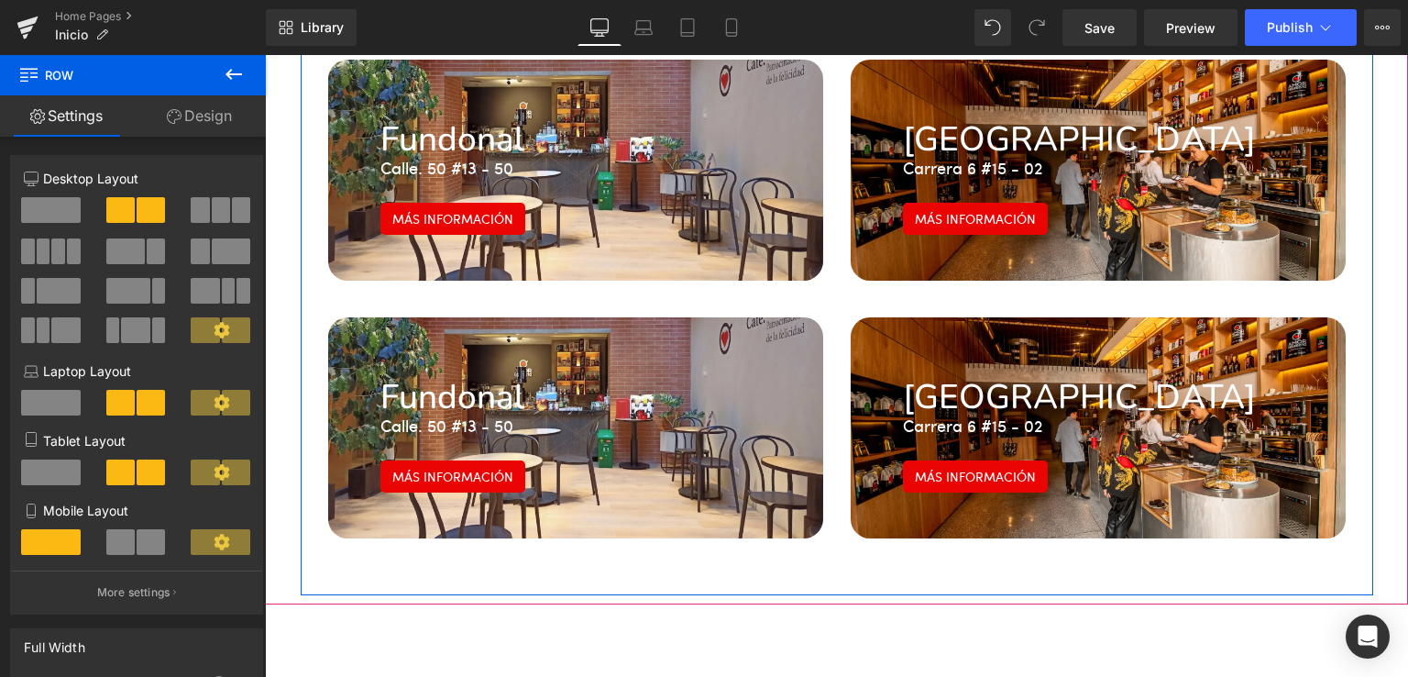
scroll to position [3345, 0]
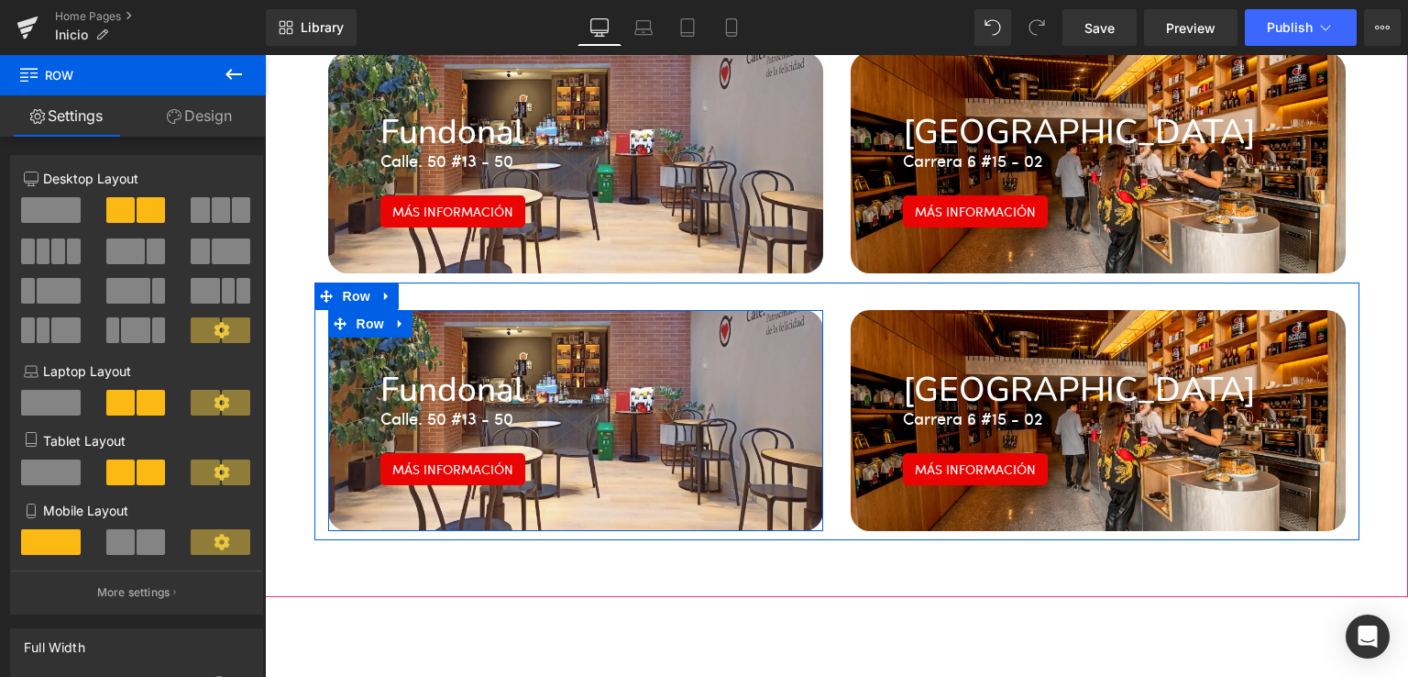
click at [642, 310] on div "Fundonal Heading Calle. 50 #13 - 50 Text Block Más información Button Row" at bounding box center [575, 420] width 495 height 221
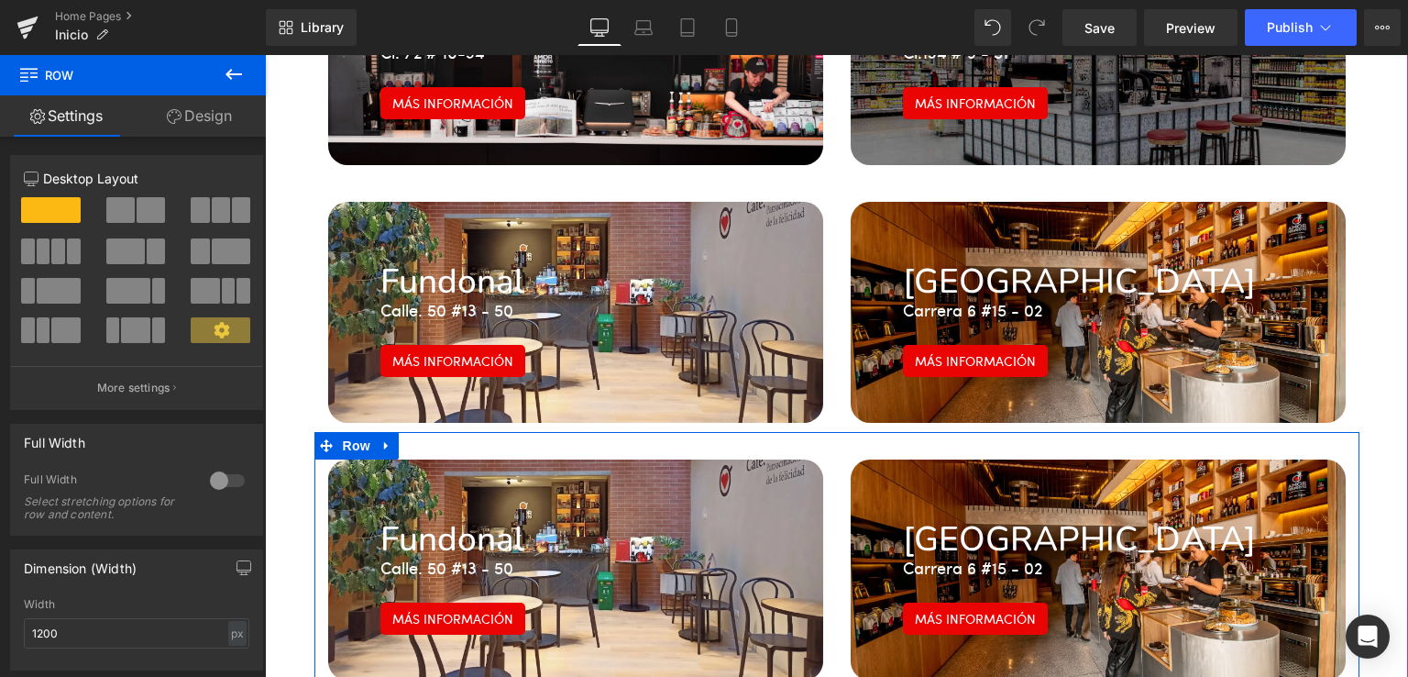
scroll to position [3191, 0]
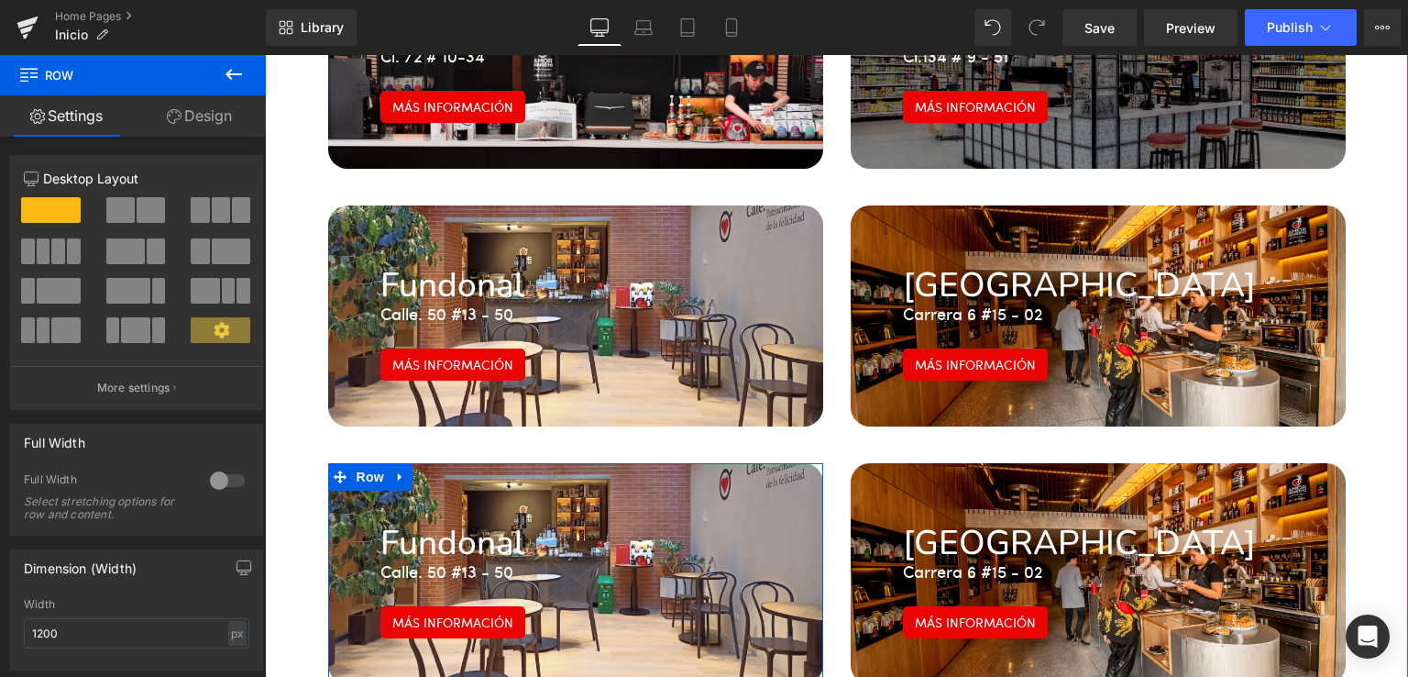
click at [492, 558] on div "Calle. 50 #13 - 50 Text Block" at bounding box center [575, 571] width 391 height 27
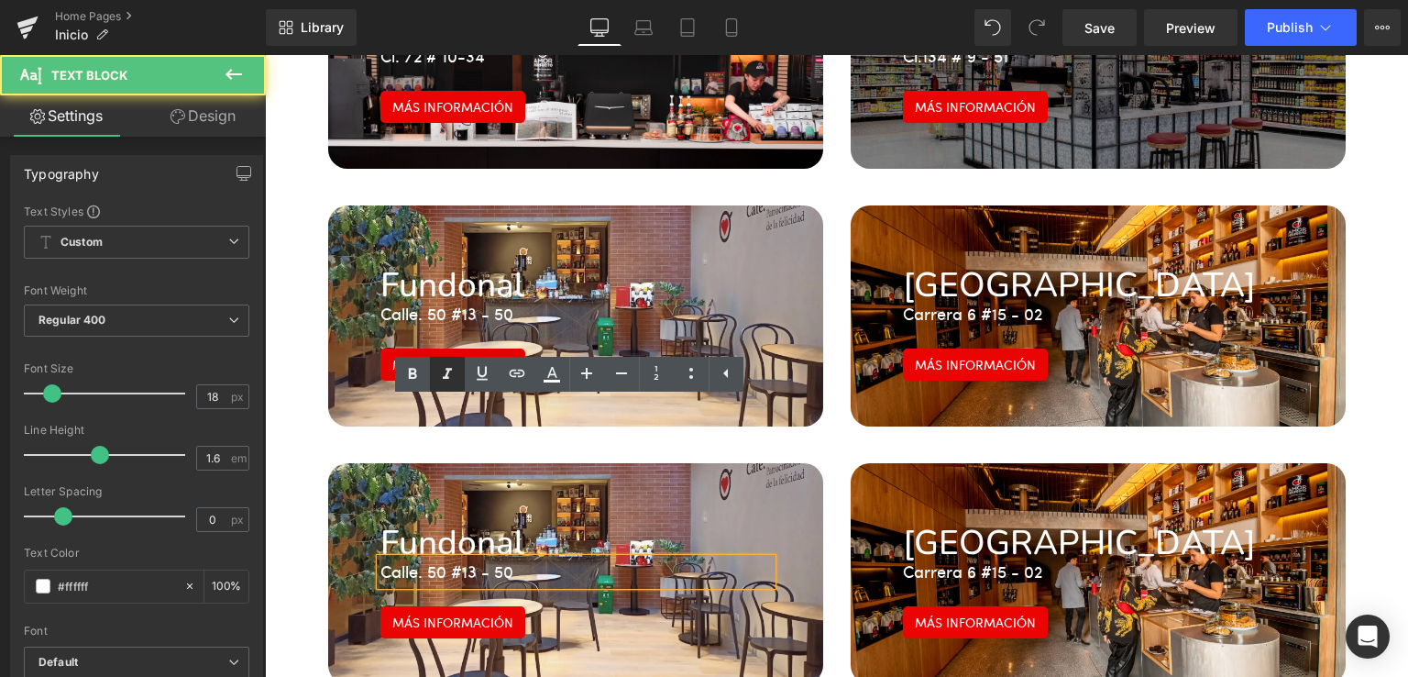
click at [469, 380] on link at bounding box center [482, 374] width 35 height 35
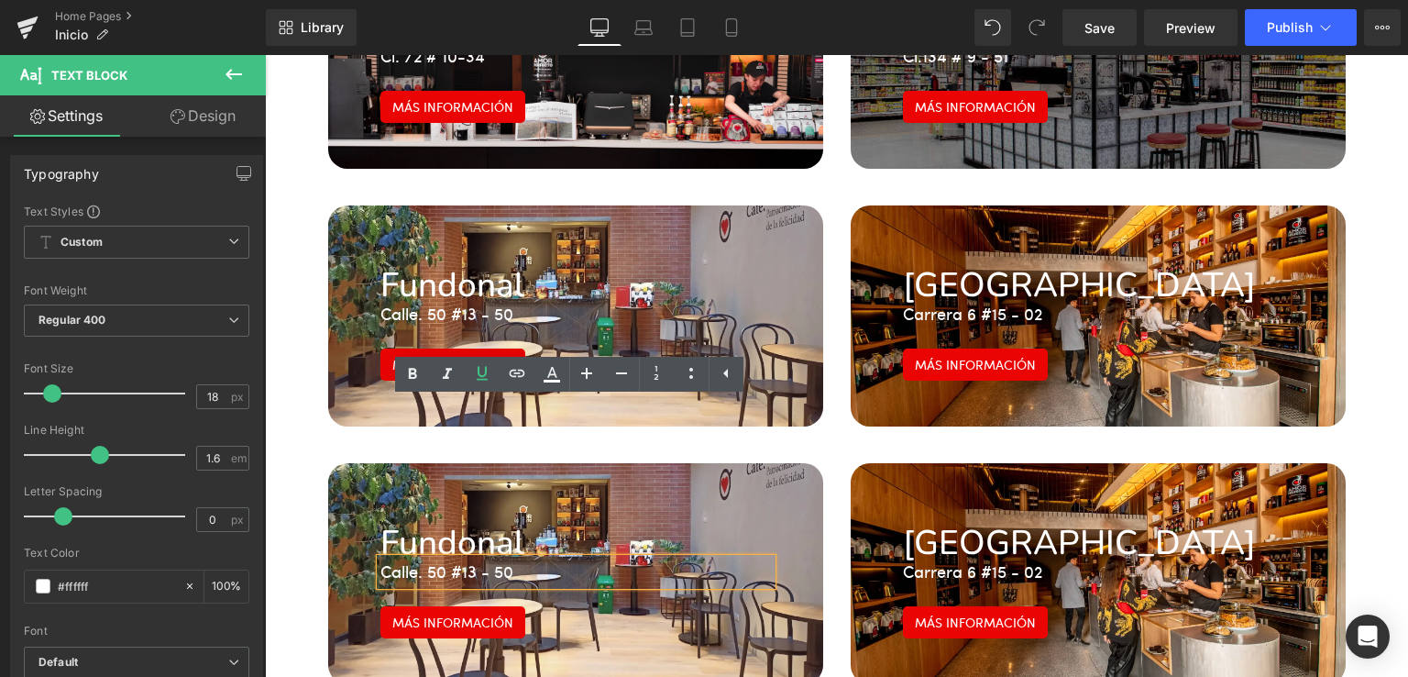
click at [385, 528] on h1 "Fundonal" at bounding box center [575, 543] width 391 height 30
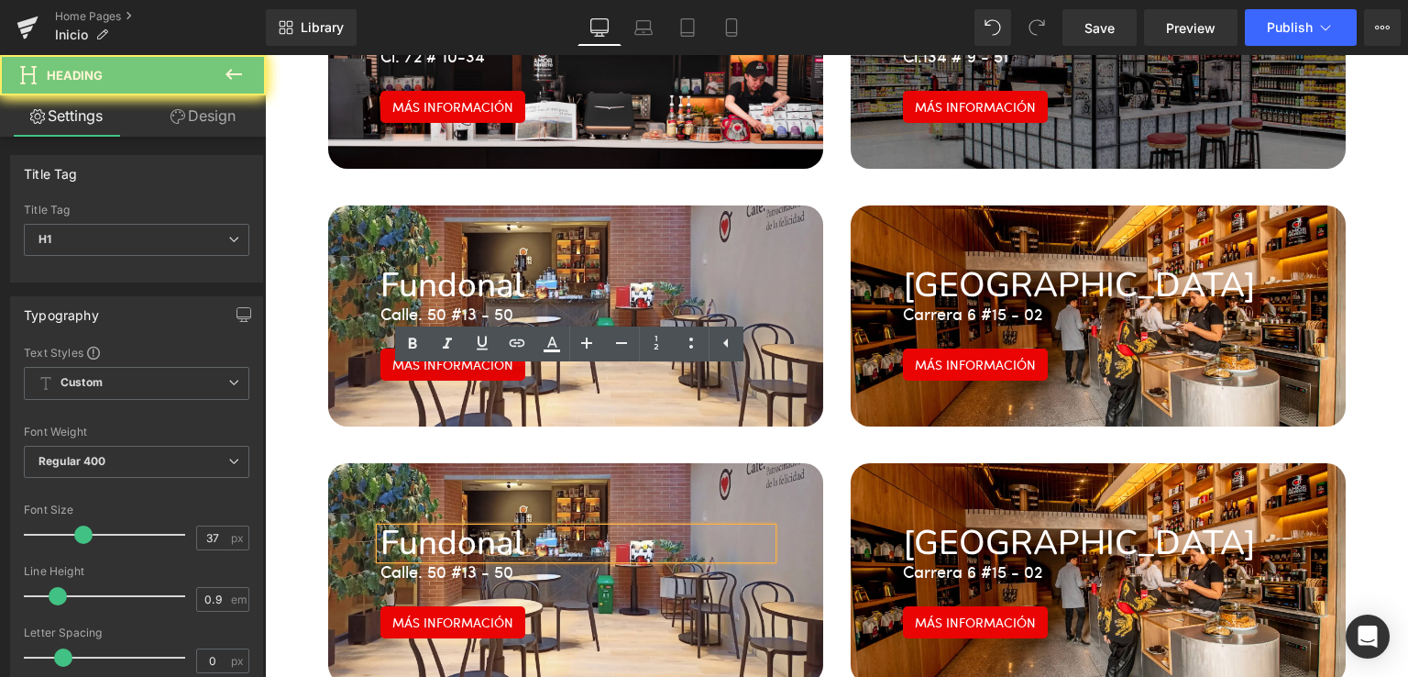
click at [385, 528] on h1 "Fundonal" at bounding box center [575, 543] width 391 height 30
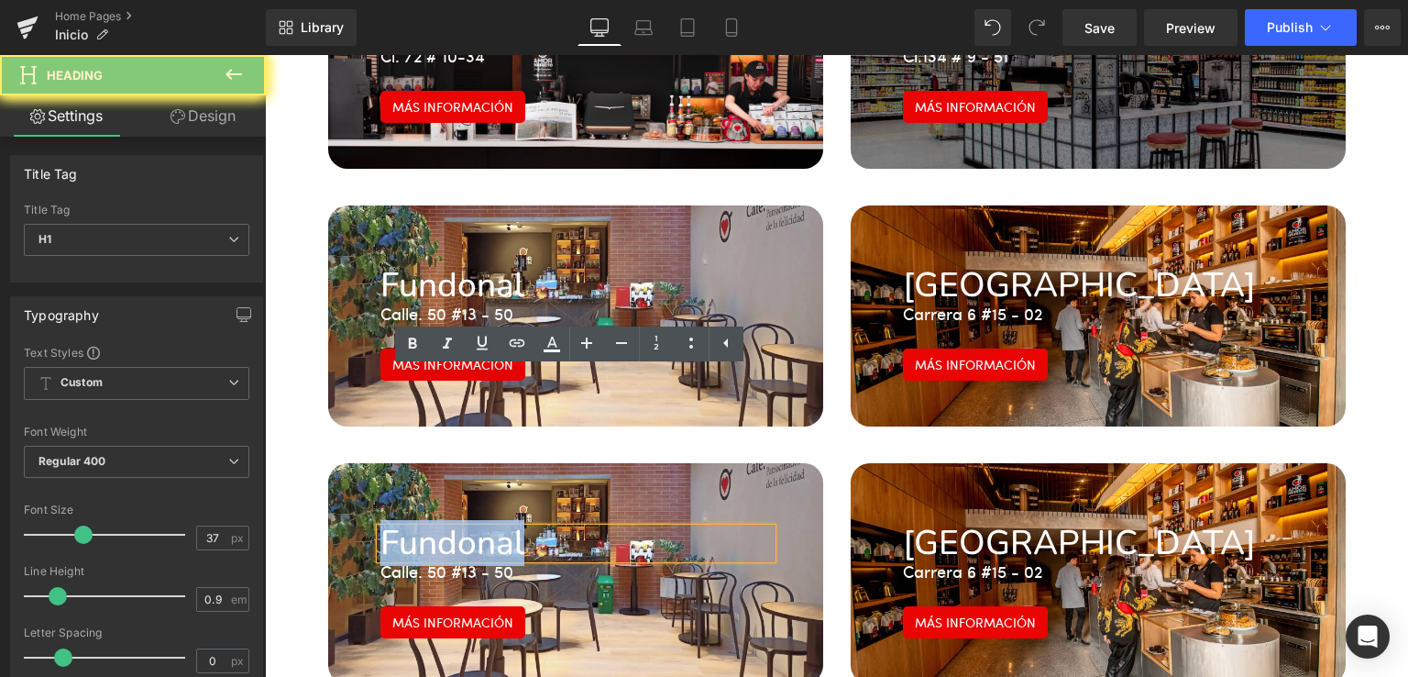
click at [385, 528] on h1 "Fundonal" at bounding box center [575, 543] width 391 height 30
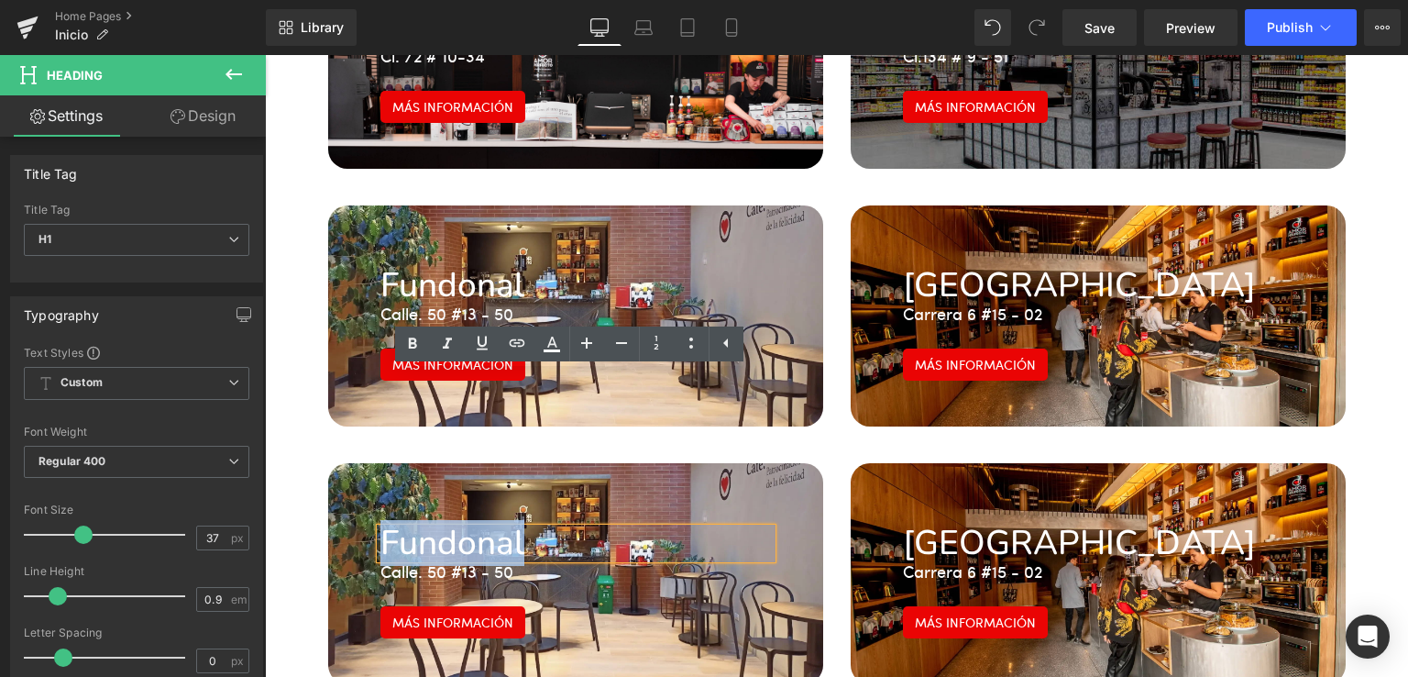
paste div
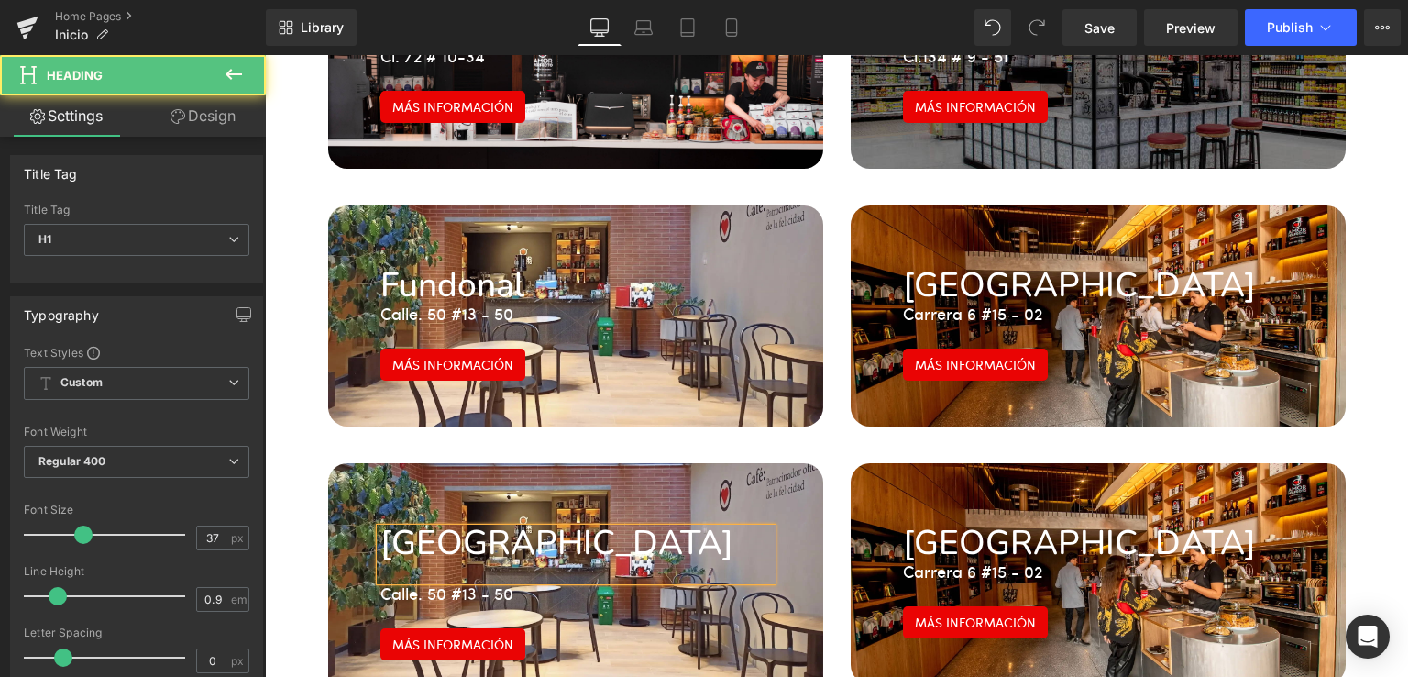
click at [476, 558] on div at bounding box center [575, 569] width 391 height 22
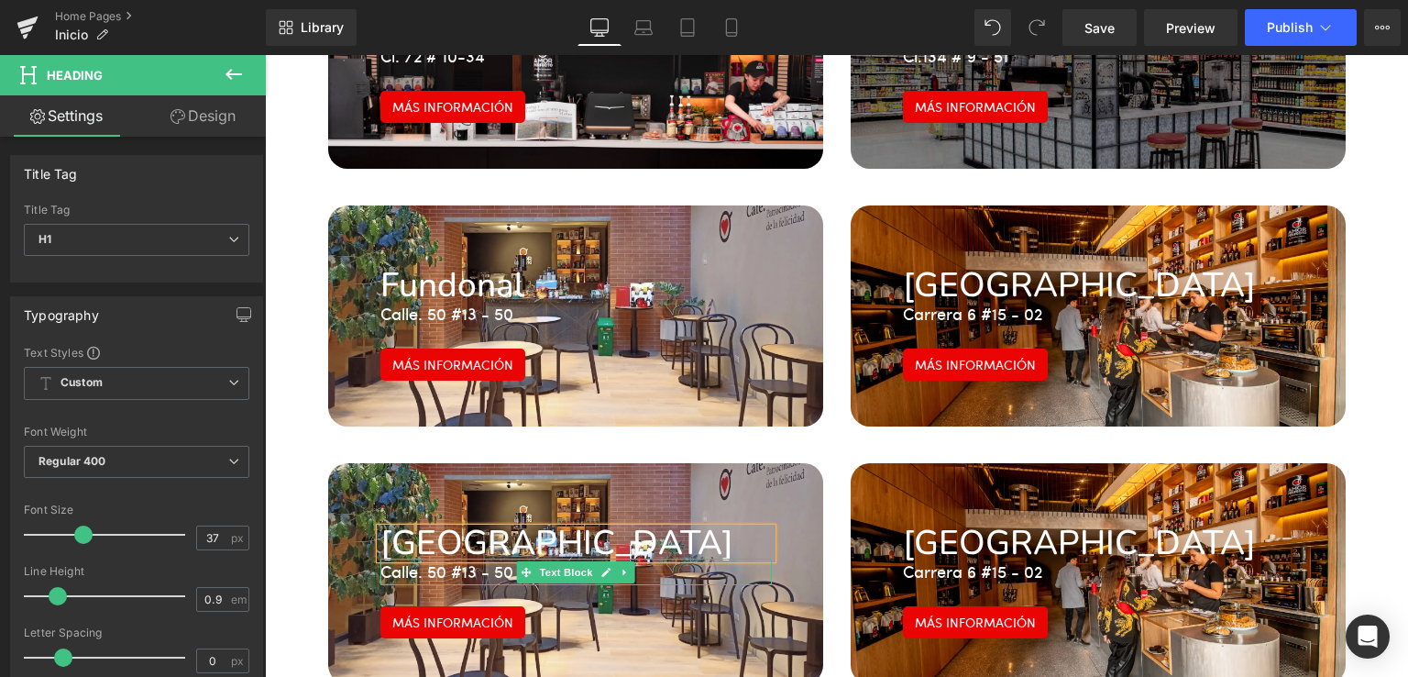
click at [443, 558] on p "Calle. 50 #13 - 50" at bounding box center [575, 571] width 391 height 27
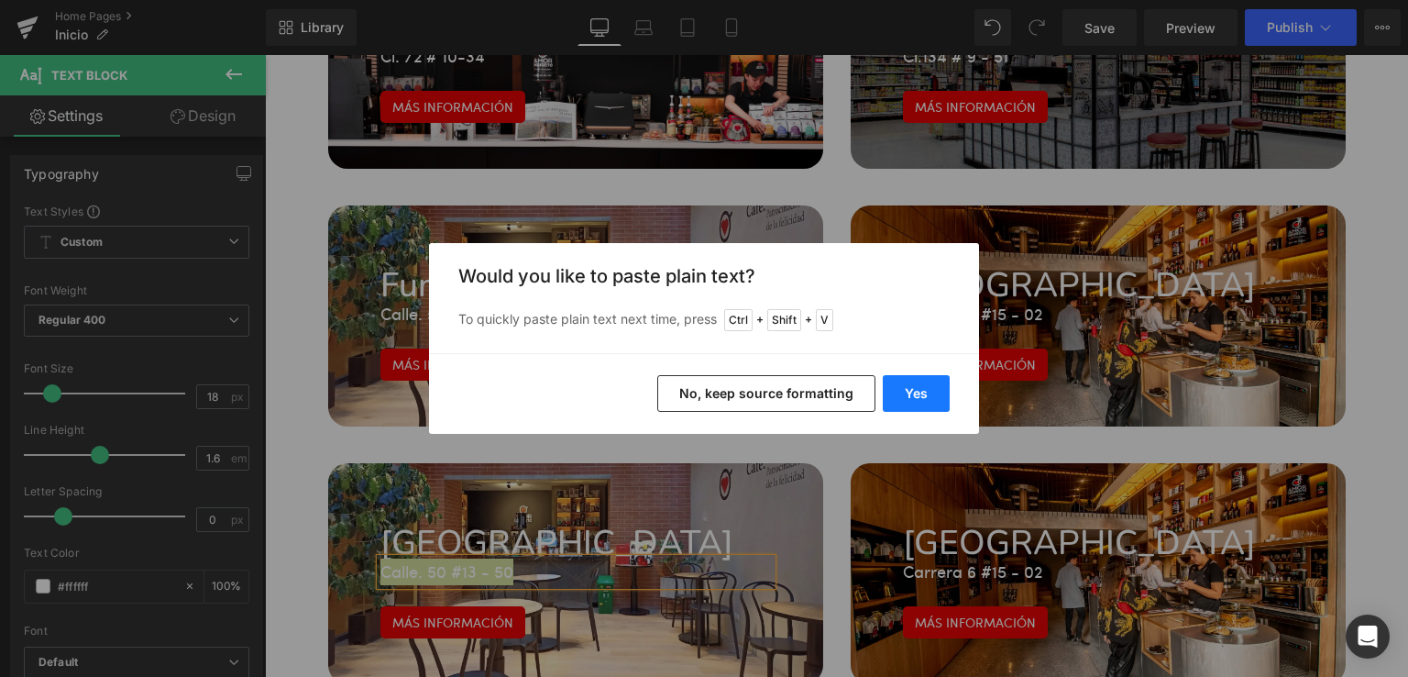
click at [922, 400] on button "Yes" at bounding box center [916, 393] width 67 height 37
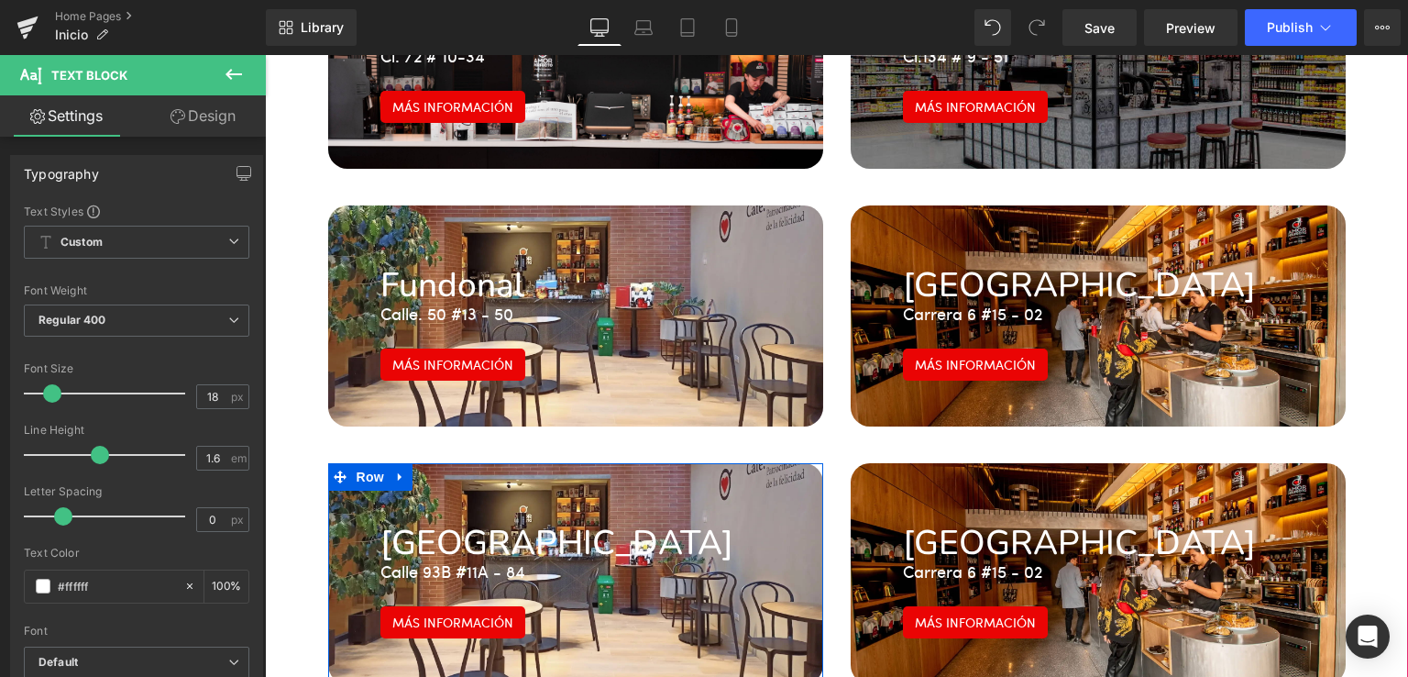
click at [736, 463] on div "[GEOGRAPHIC_DATA] #11A - 84 Text Block Más información Button Row 41px" at bounding box center [575, 573] width 495 height 221
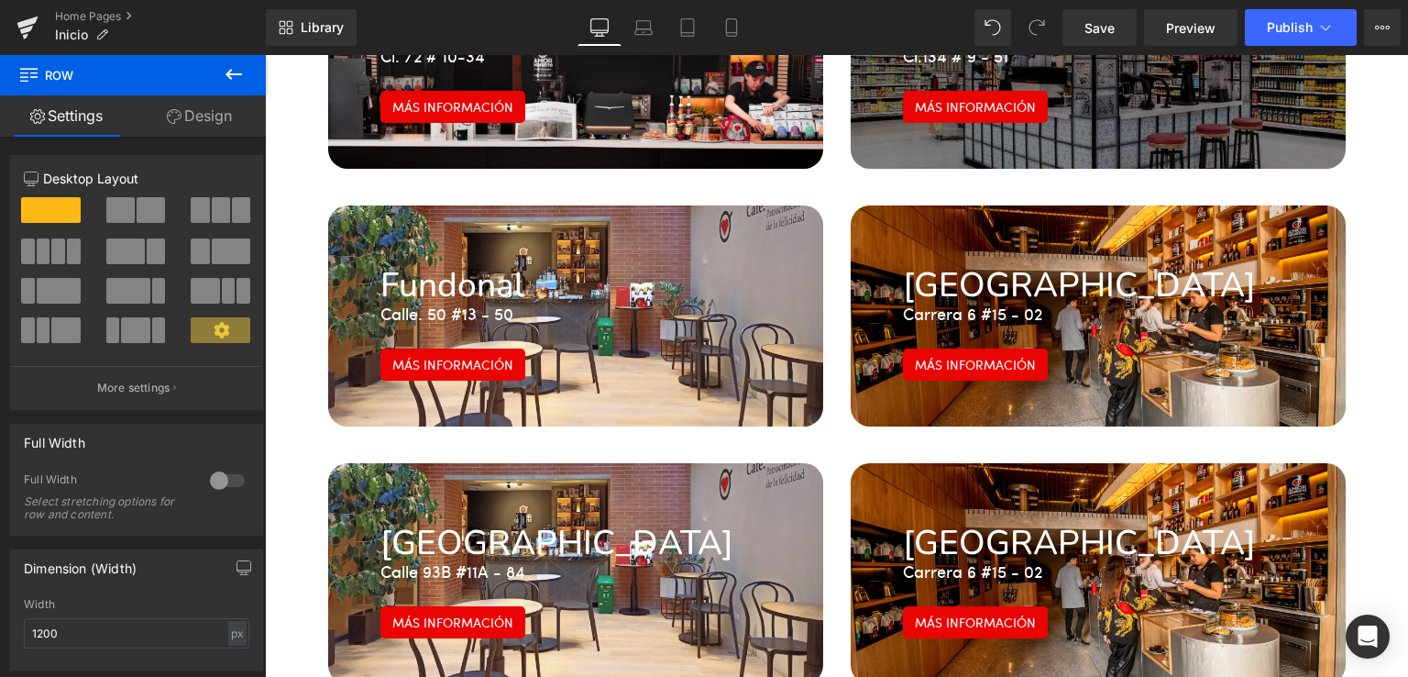
click at [265, 55] on div at bounding box center [265, 55] width 0 height 0
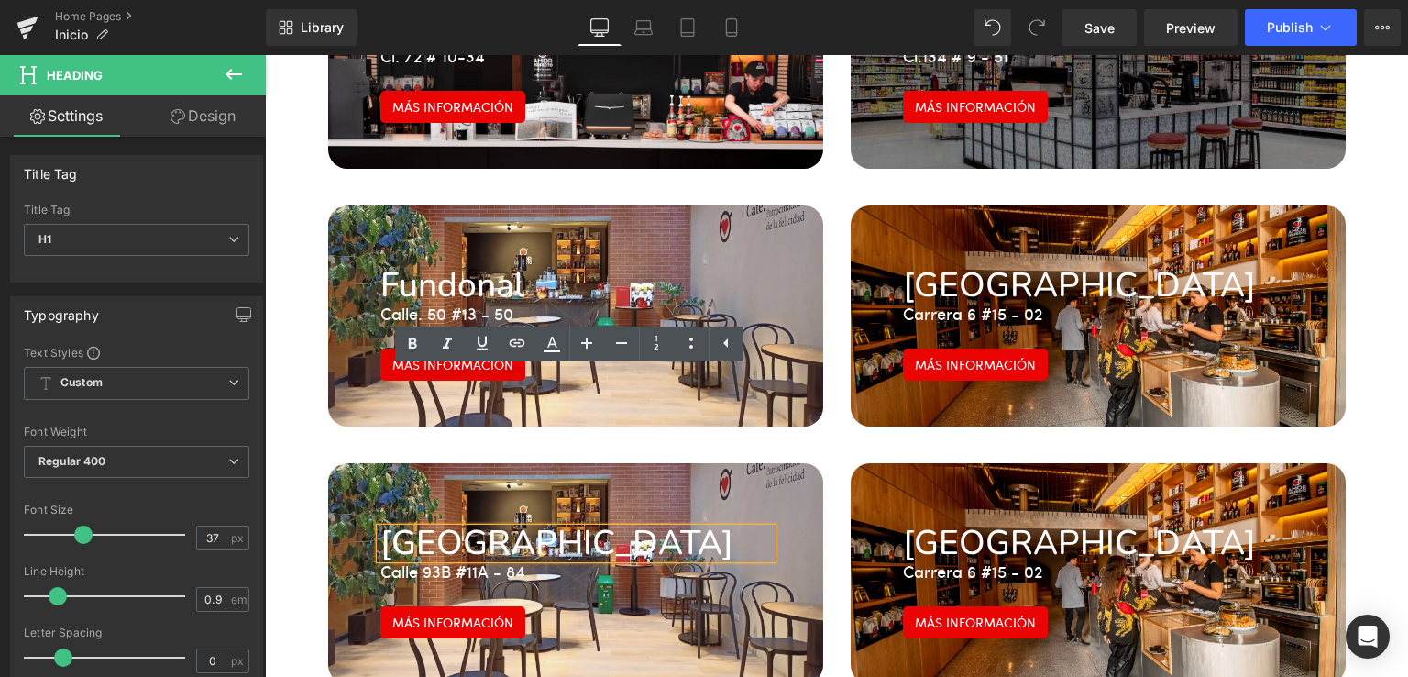
click at [788, 463] on div "[GEOGRAPHIC_DATA] #11A - 84 Text Block Más información Button Row 41px" at bounding box center [575, 573] width 495 height 221
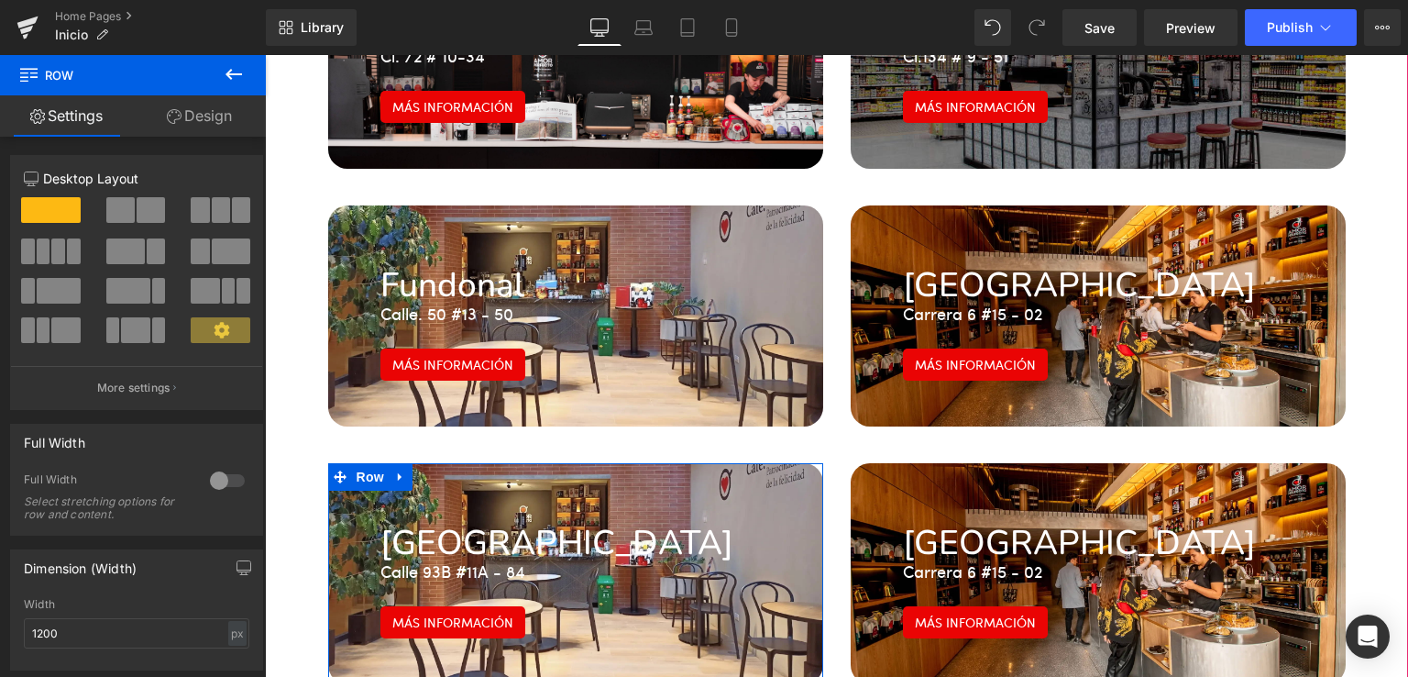
click at [498, 463] on div "[GEOGRAPHIC_DATA] #11A - 84 Text Block Más información Button Row 41px" at bounding box center [575, 573] width 495 height 221
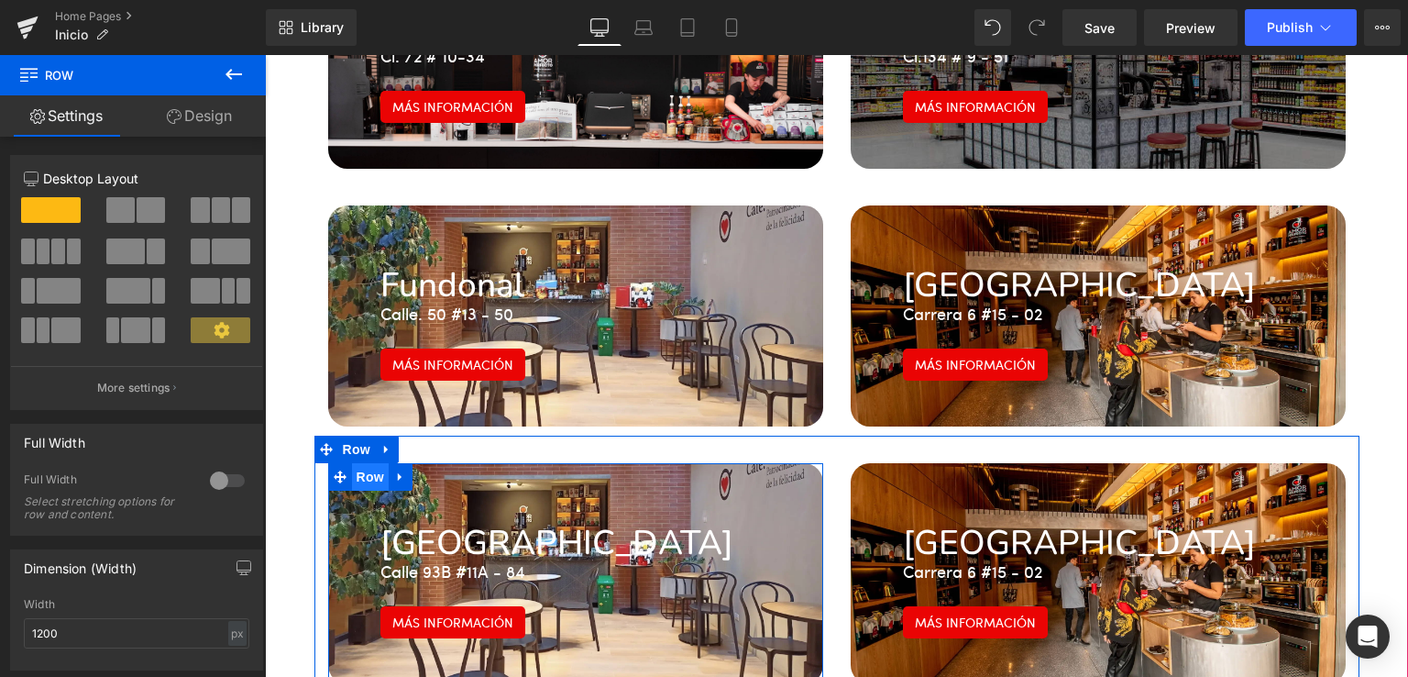
click at [369, 463] on span "Row" at bounding box center [370, 477] width 37 height 28
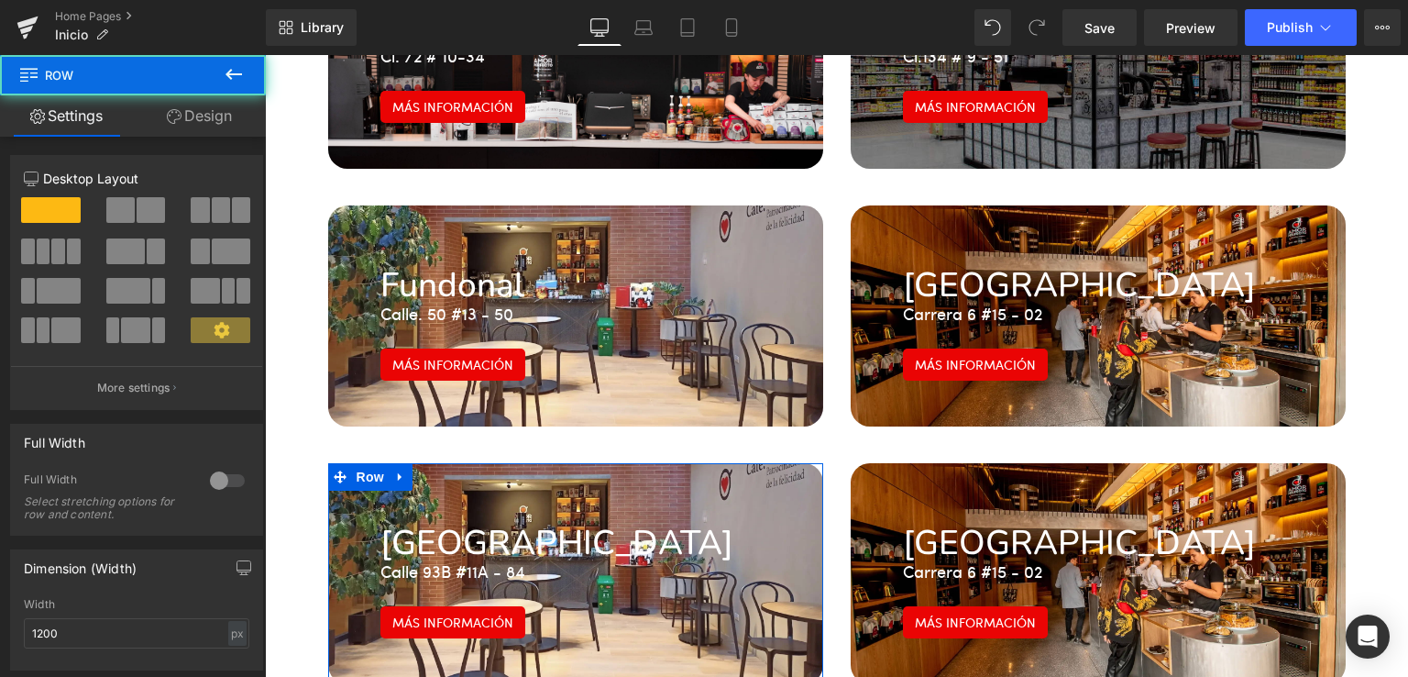
click at [198, 119] on link "Design" at bounding box center [199, 115] width 133 height 41
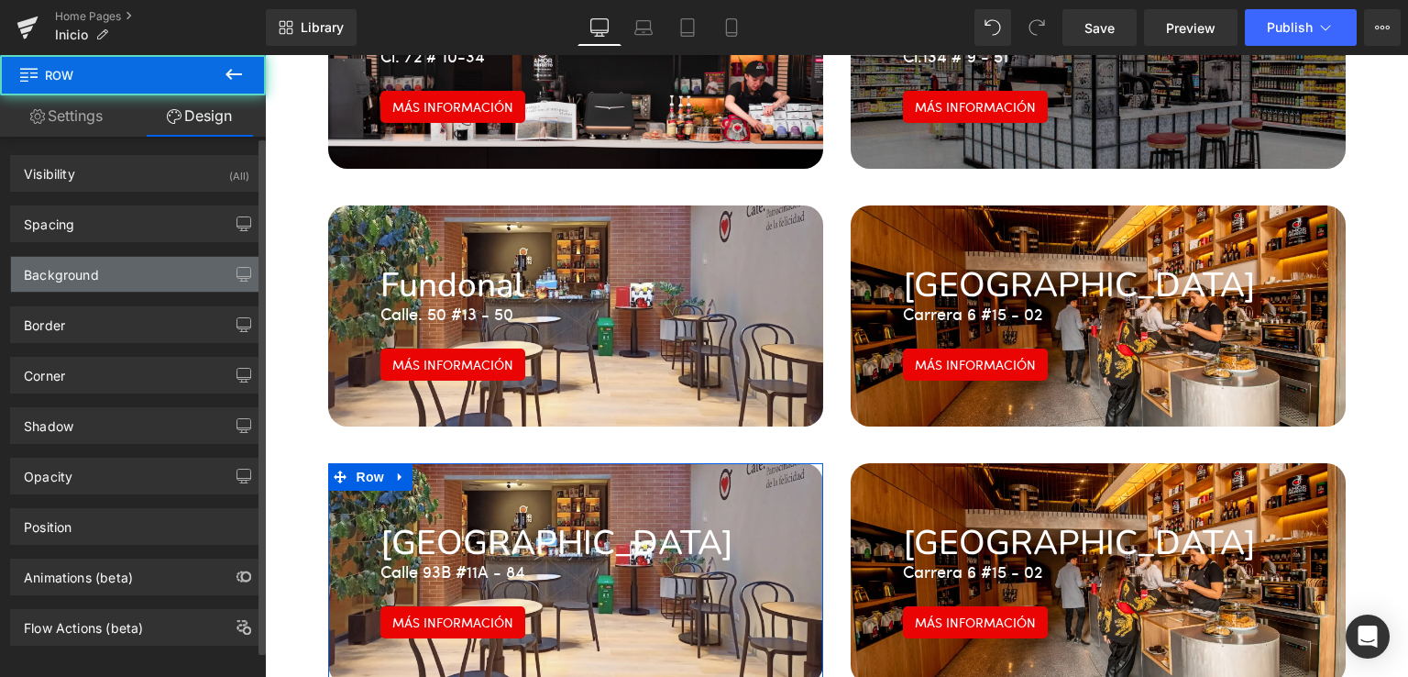
click at [127, 275] on div "Background" at bounding box center [136, 274] width 251 height 35
type input "transparent"
type input "0"
type input "[URL][DOMAIN_NAME][DOMAIN_NAME]"
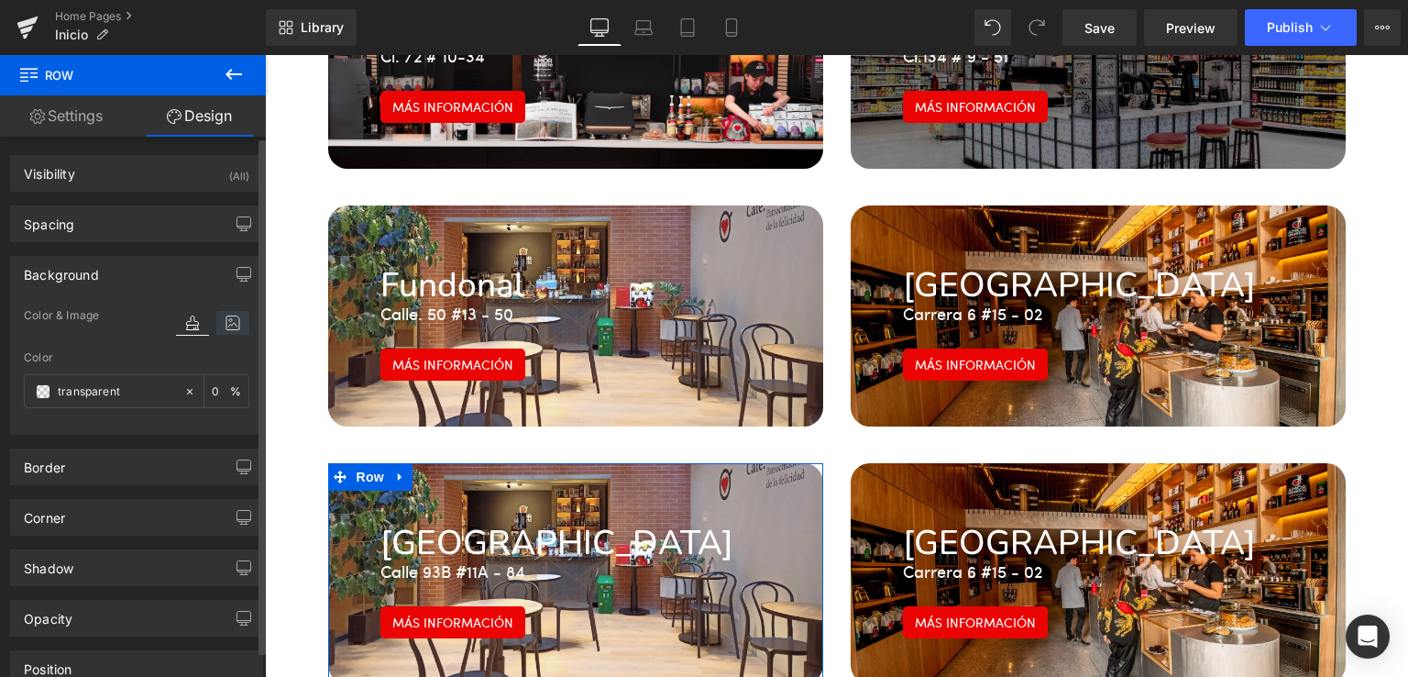
click at [228, 324] on icon at bounding box center [232, 323] width 33 height 24
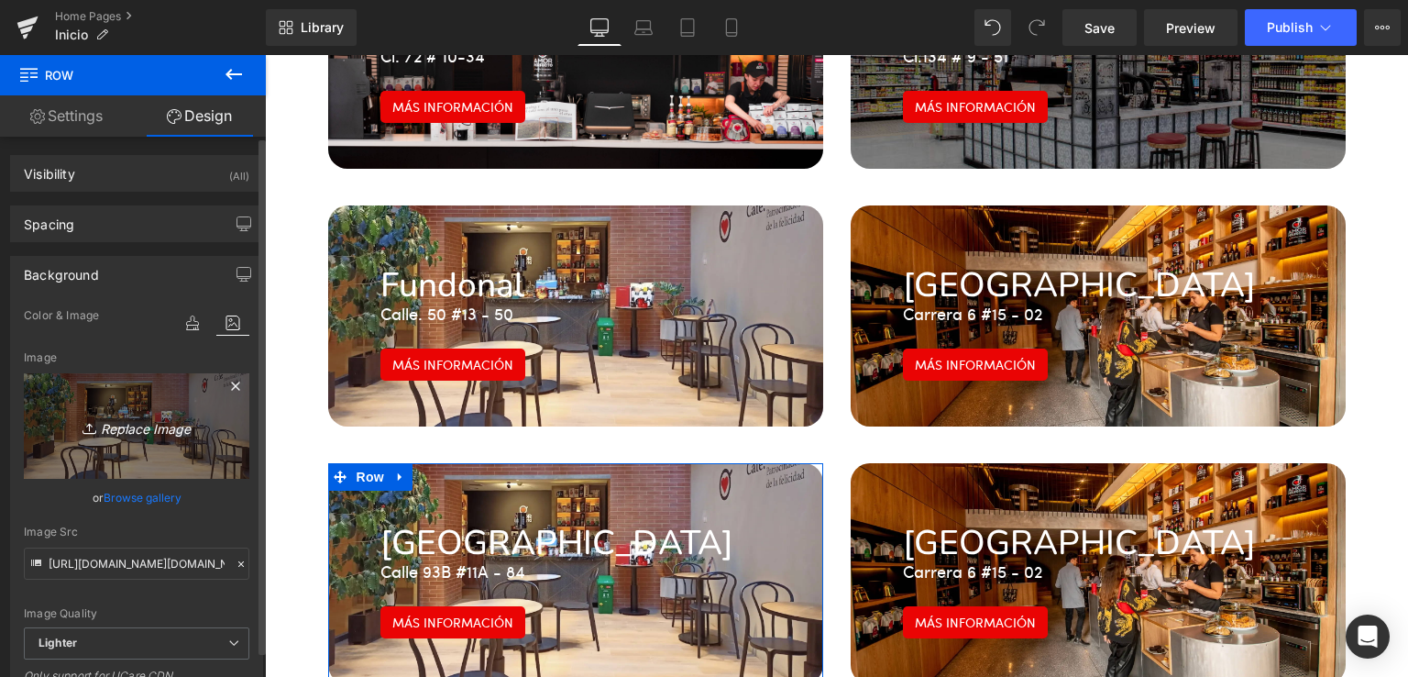
click at [149, 405] on link "Replace Image" at bounding box center [137, 425] width 226 height 105
type input "C:\fakepath\[DOMAIN_NAME]__5-1.webp"
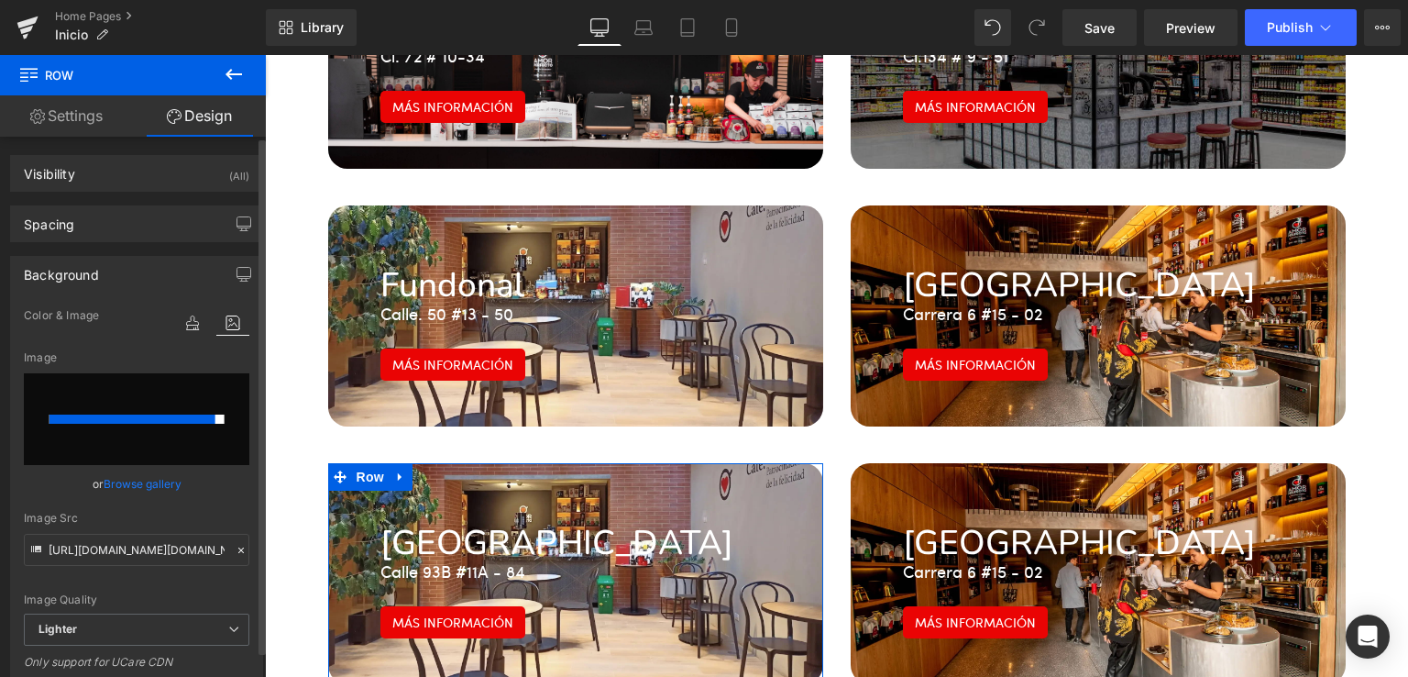
click at [123, 438] on input "file" at bounding box center [137, 419] width 226 height 92
type input "C:\fakepath\[DOMAIN_NAME]__5-1.webp"
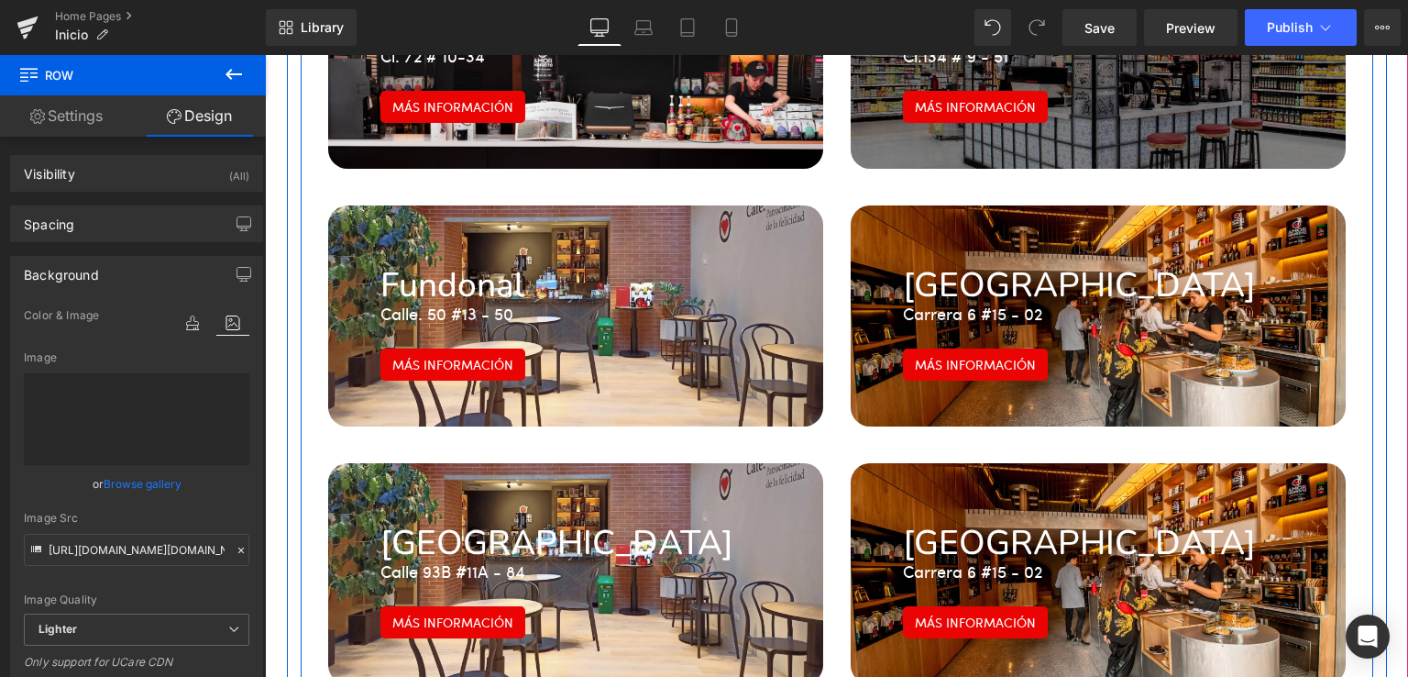
type input "[URL][DOMAIN_NAME][DOMAIN_NAME]"
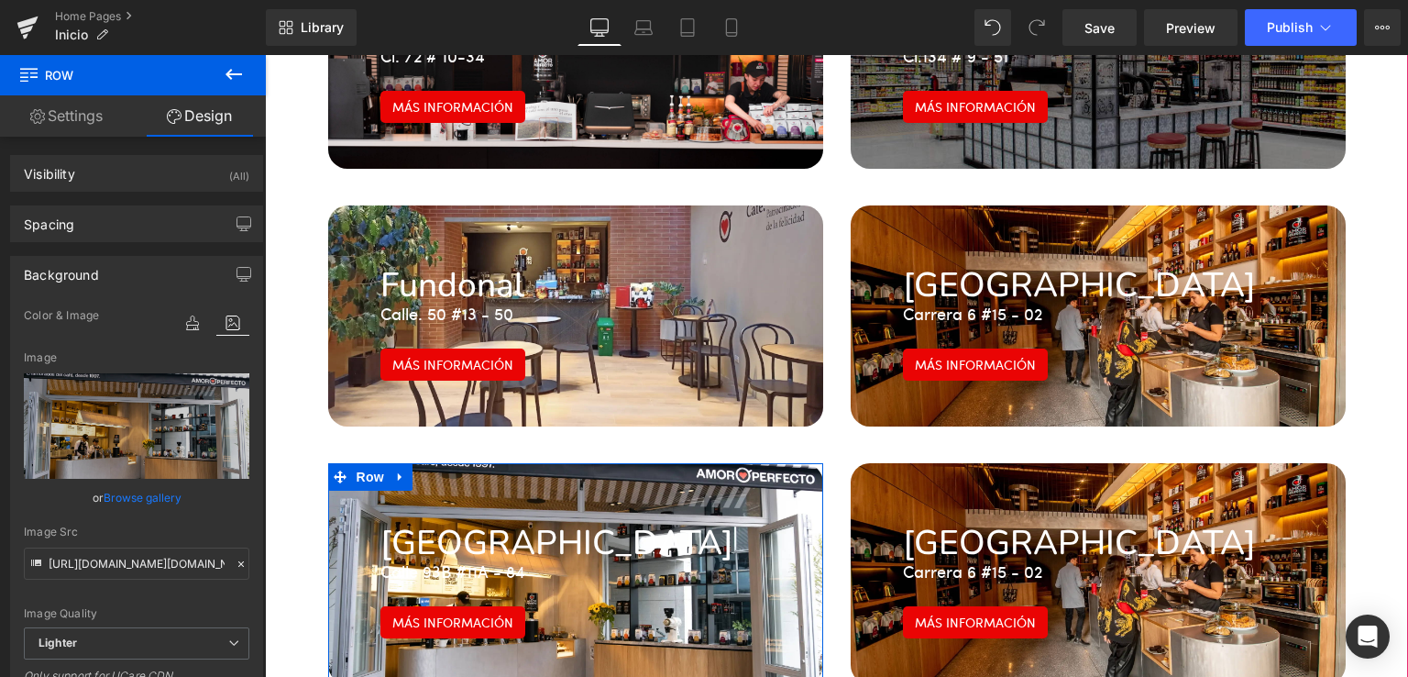
click at [729, 506] on div "[GEOGRAPHIC_DATA] #11A - 84 Text Block Más información Button" at bounding box center [576, 572] width 419 height 132
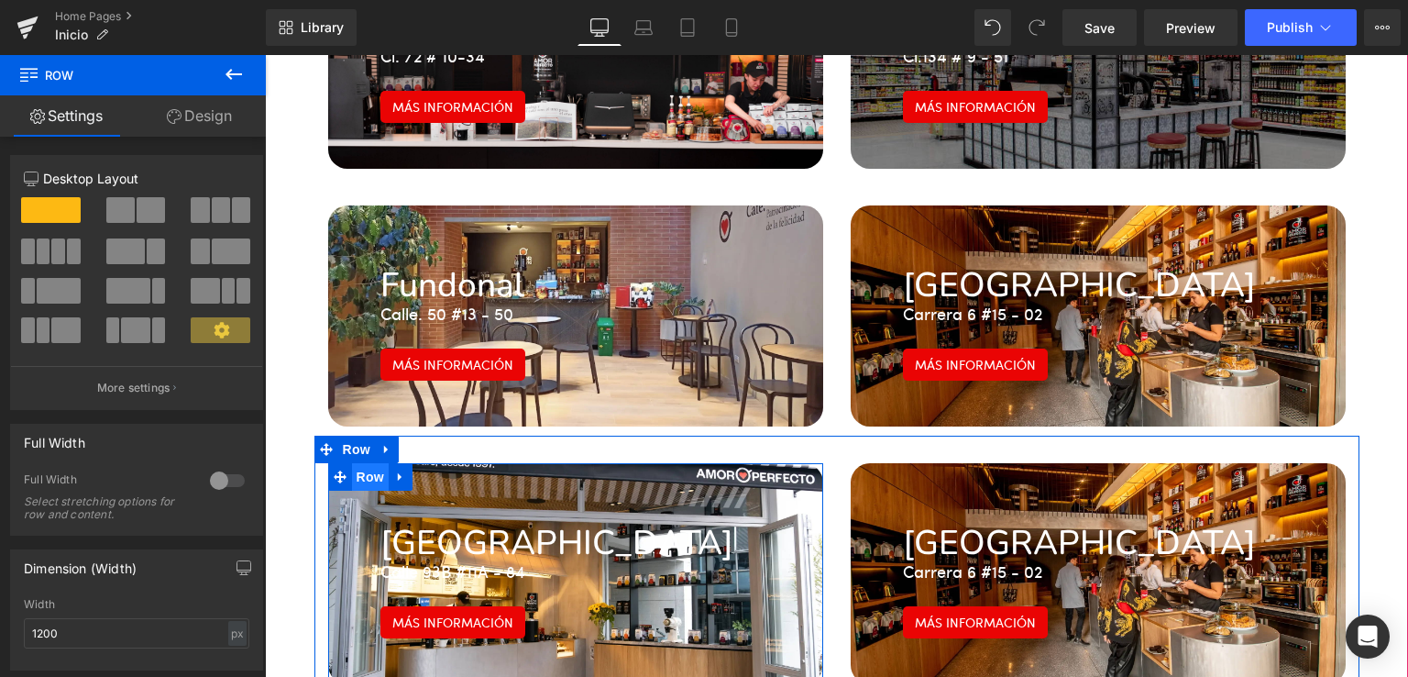
click at [373, 463] on span "Row" at bounding box center [370, 477] width 37 height 28
click at [352, 464] on span "Row" at bounding box center [370, 478] width 37 height 28
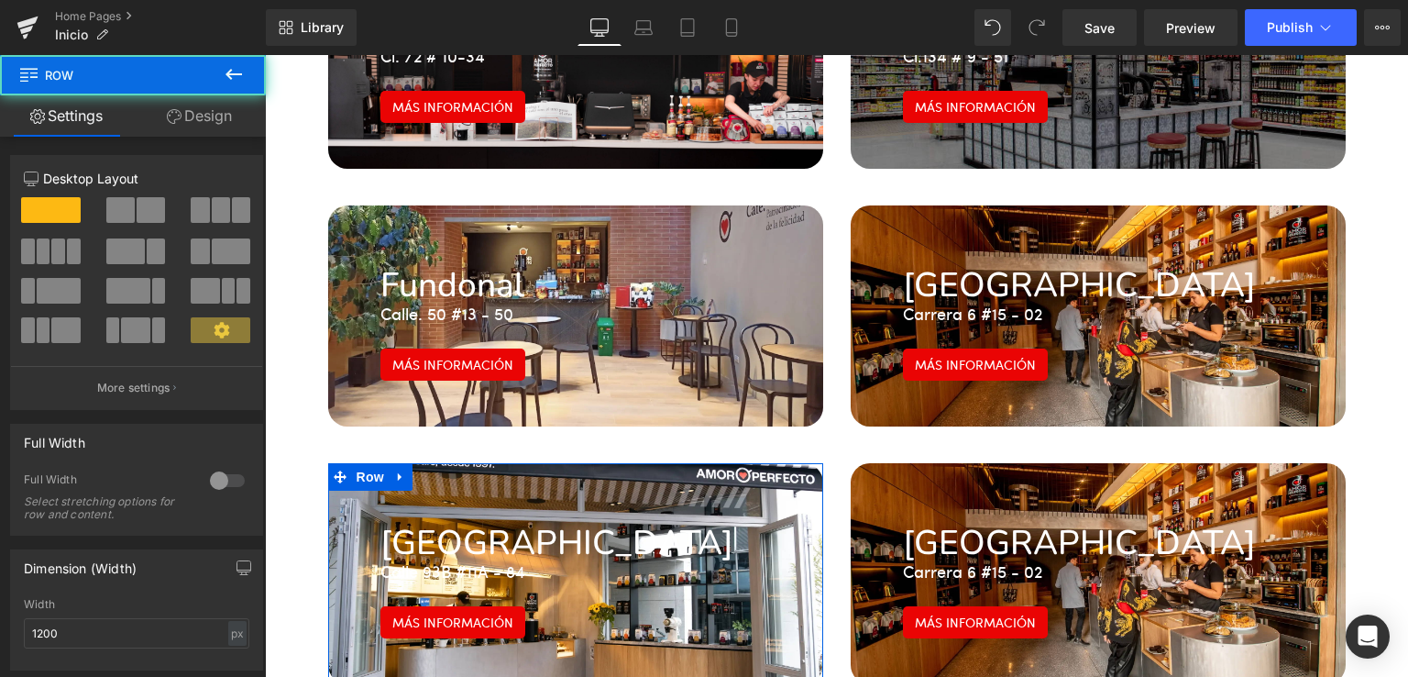
click at [200, 123] on link "Design" at bounding box center [199, 115] width 133 height 41
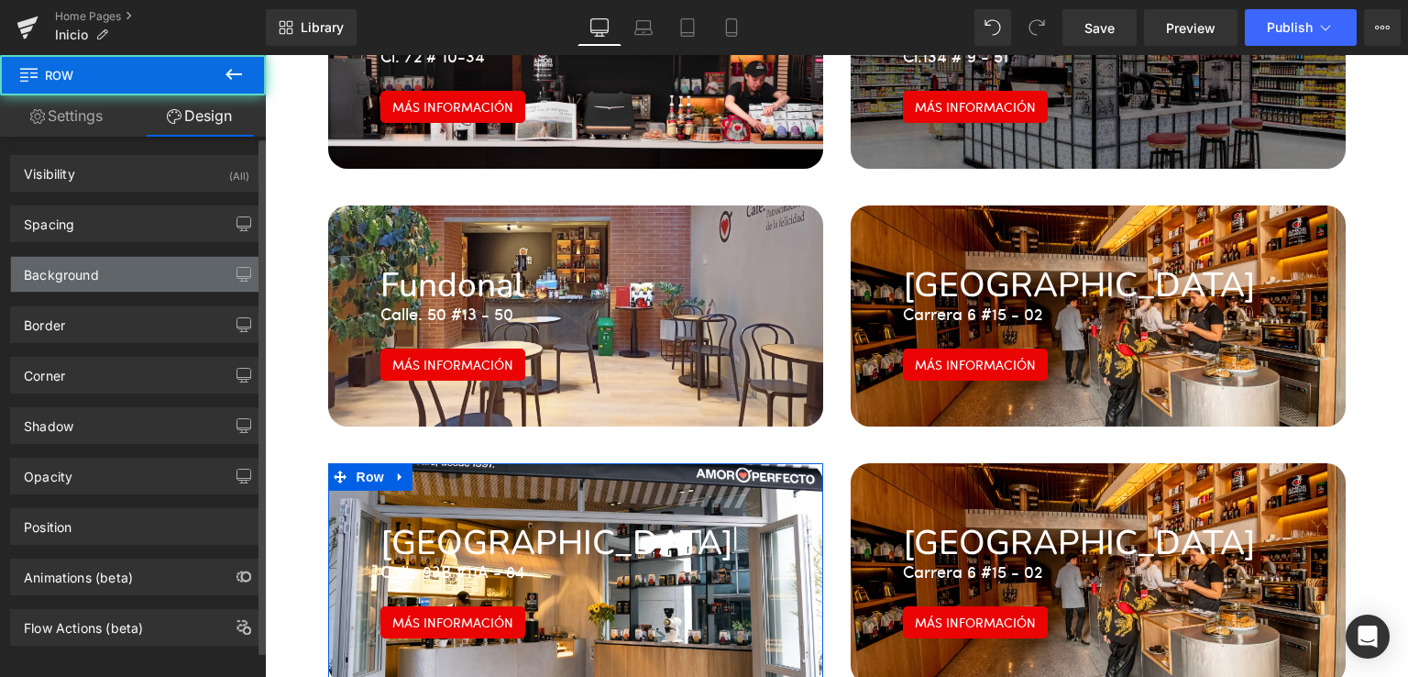
click at [171, 265] on div "Background" at bounding box center [136, 274] width 251 height 35
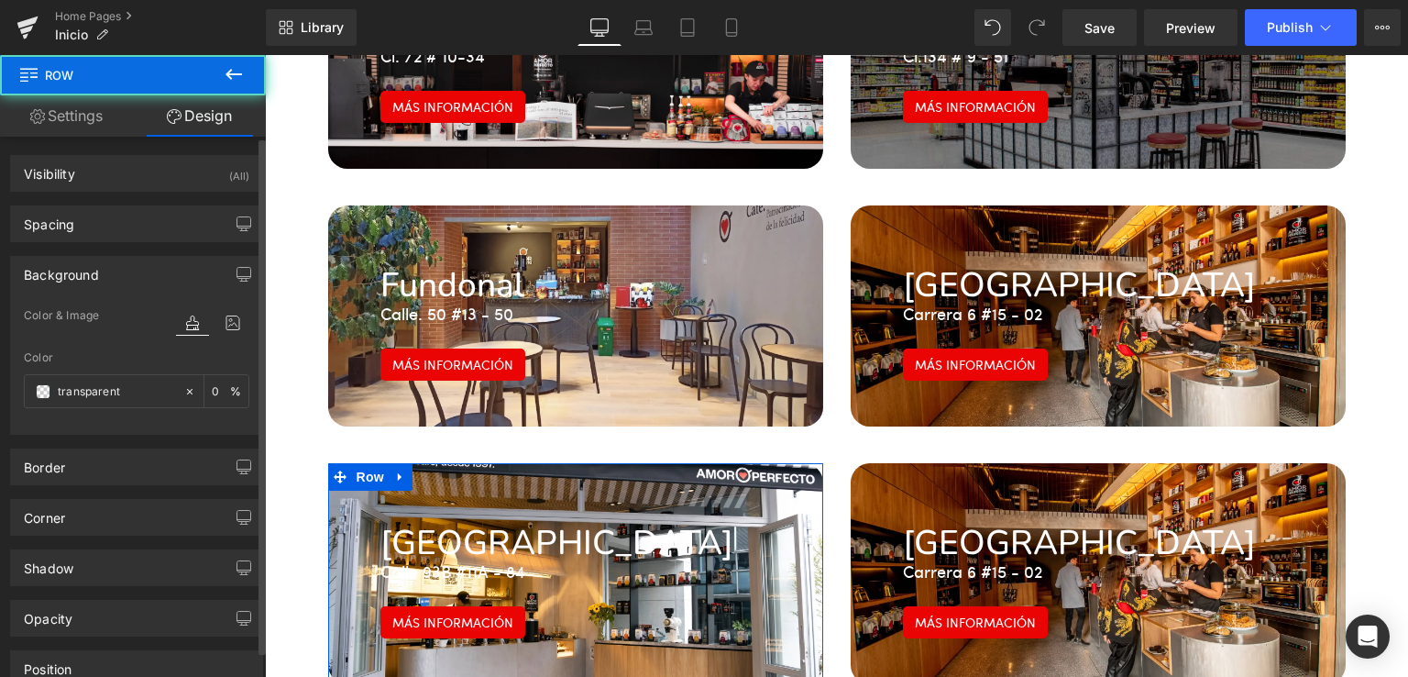
type input "transparent"
type input "0"
type input "[URL][DOMAIN_NAME][DOMAIN_NAME]"
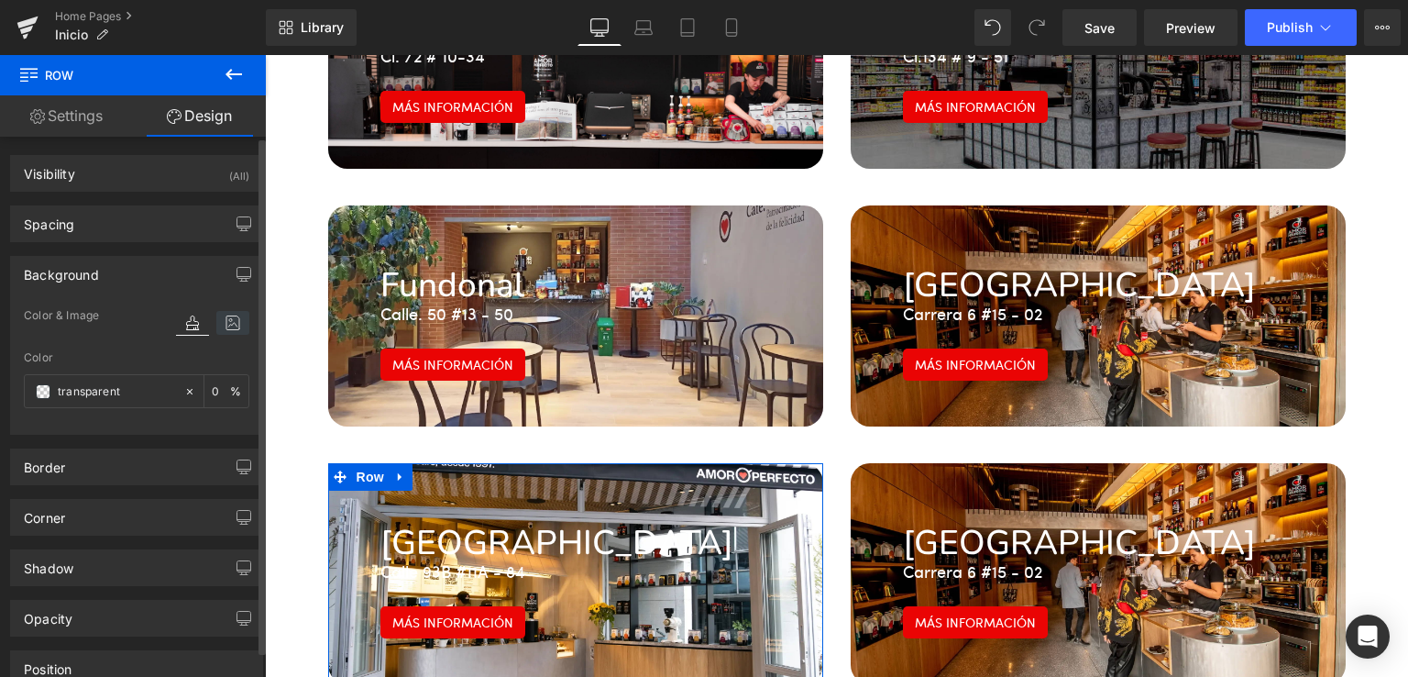
click at [229, 319] on icon at bounding box center [232, 323] width 33 height 24
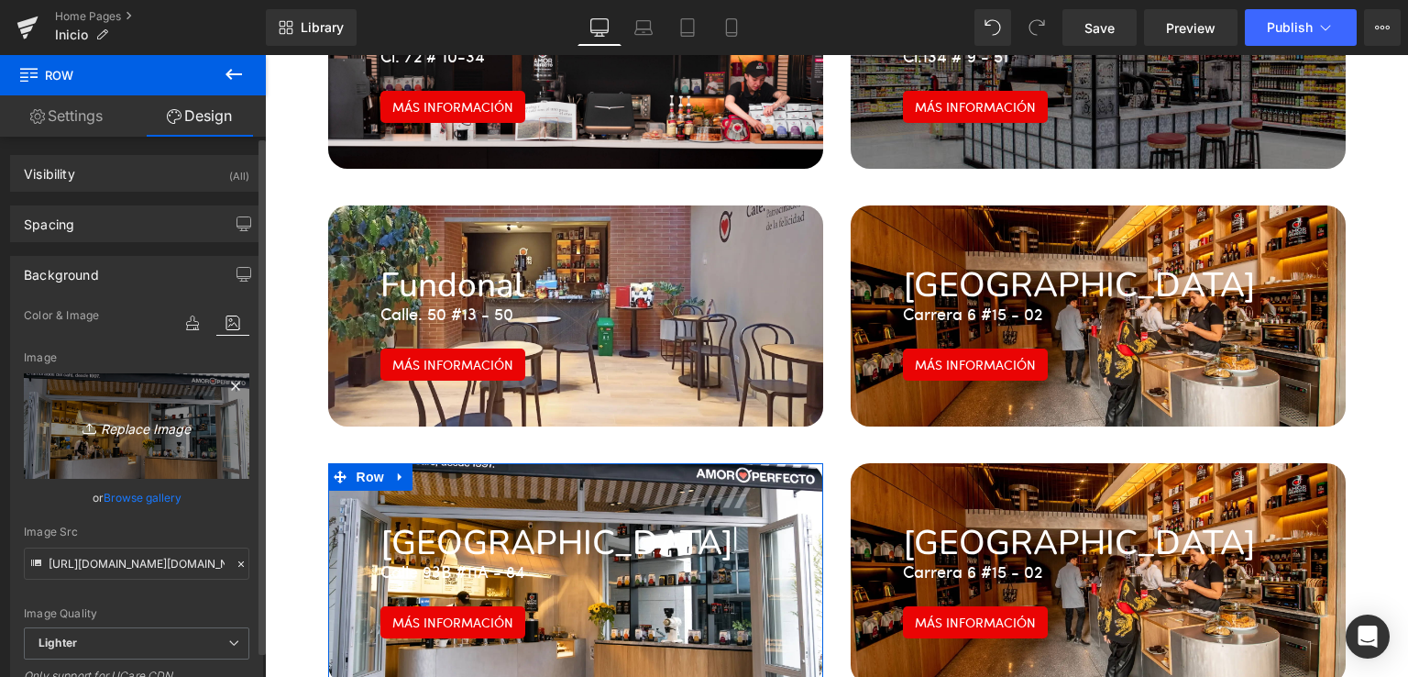
click at [153, 428] on icon "Replace Image" at bounding box center [136, 425] width 147 height 23
type input "C:\fakepath\[DOMAIN_NAME]__7-1.webp"
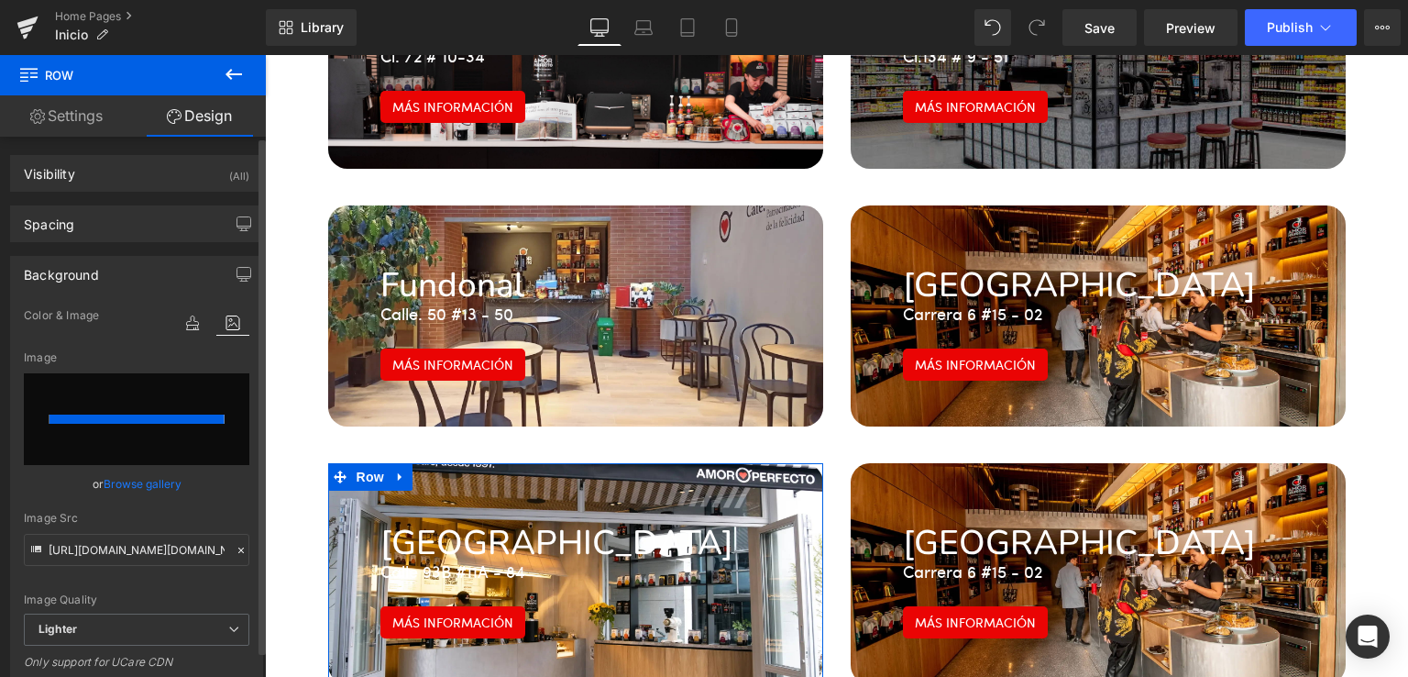
type input "[URL][DOMAIN_NAME][DOMAIN_NAME]"
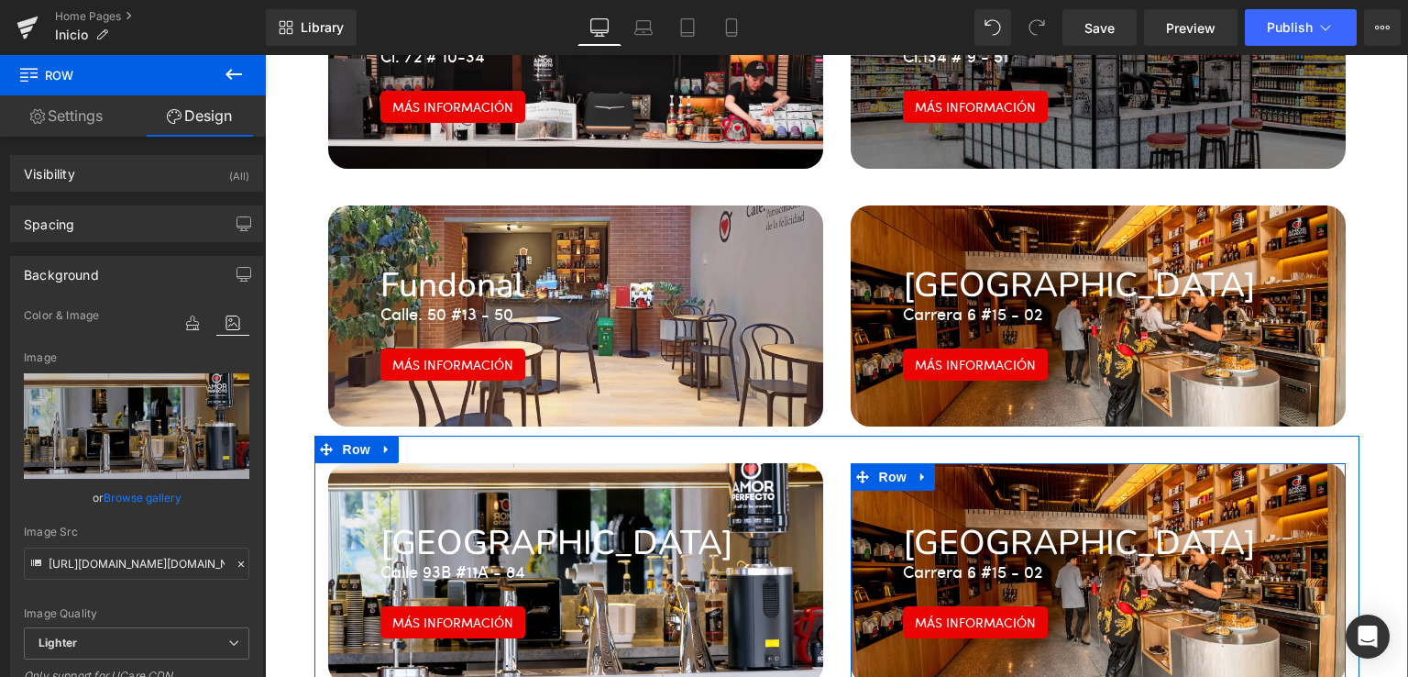
click at [1049, 463] on div "Parque Santander Heading Carrera 6 #15 - 02 Text Block Más información Button R…" at bounding box center [1098, 573] width 495 height 221
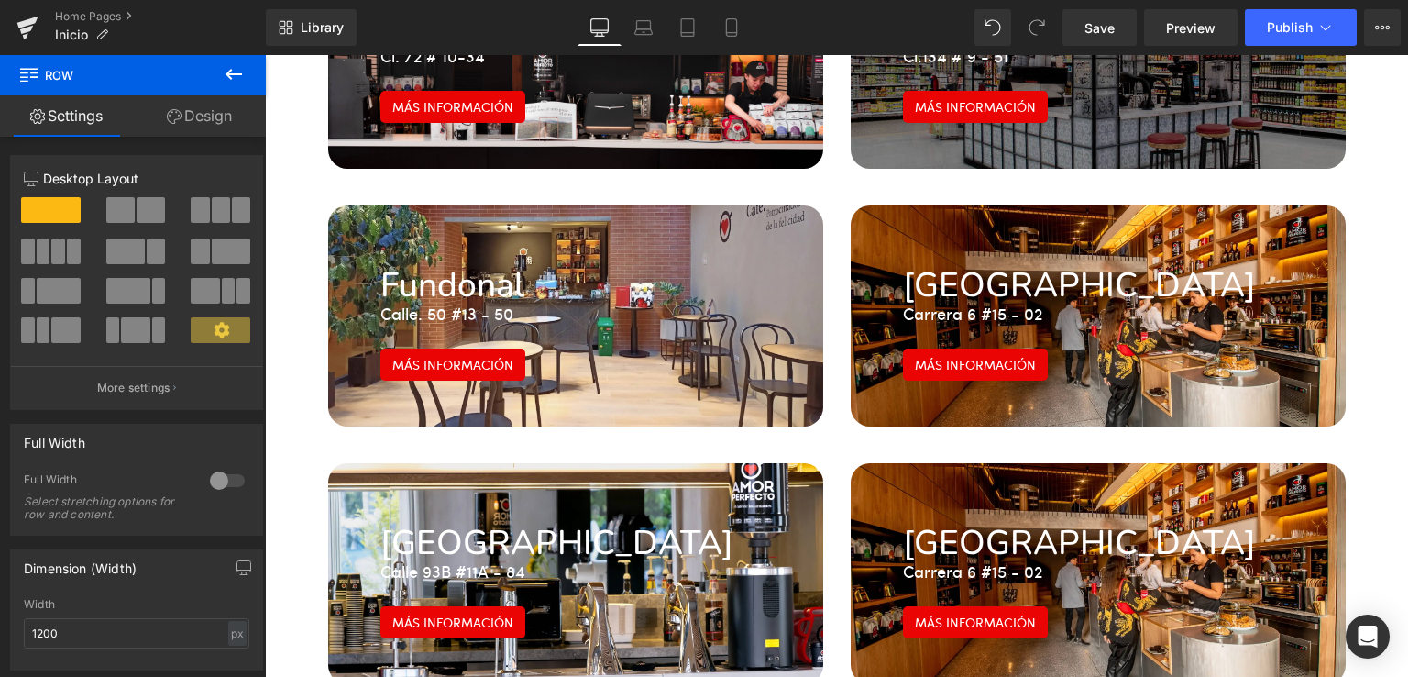
click at [983, 528] on h1 "[GEOGRAPHIC_DATA]" at bounding box center [1098, 543] width 391 height 30
click at [982, 528] on h1 "[GEOGRAPHIC_DATA]" at bounding box center [1098, 543] width 391 height 30
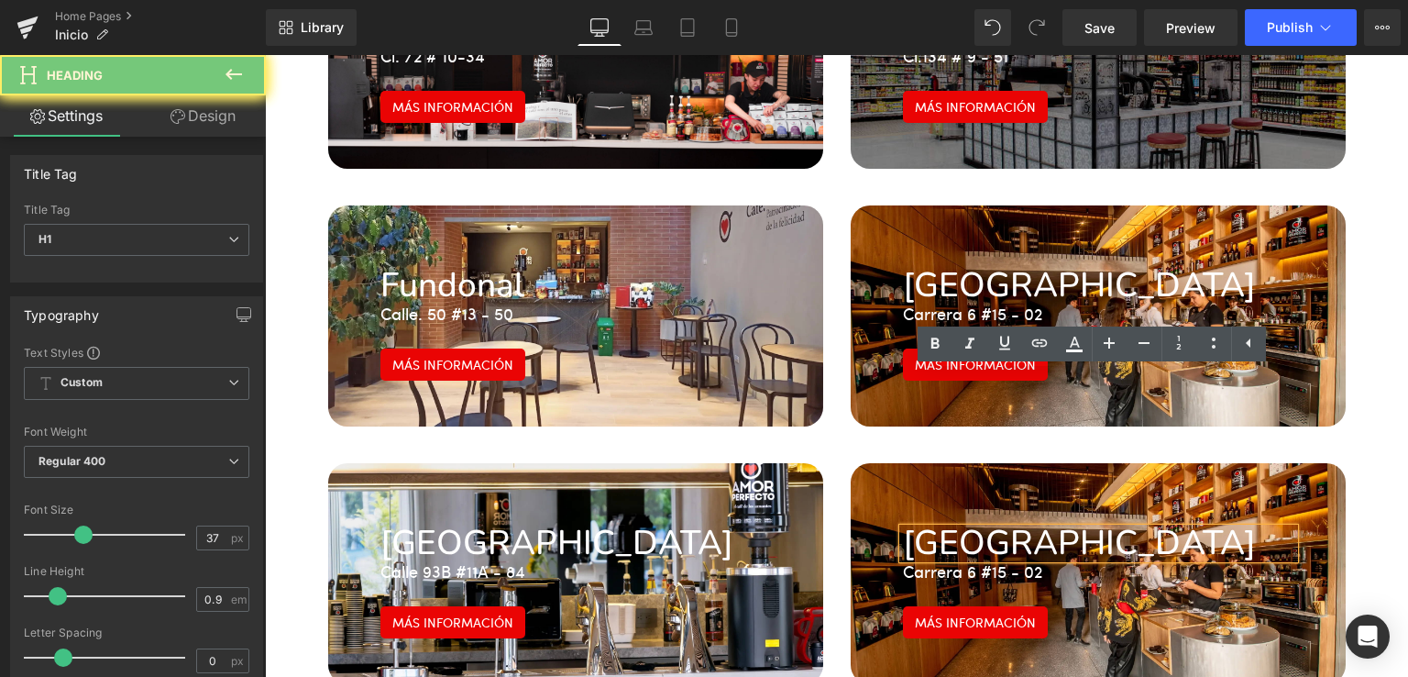
click at [982, 528] on h1 "[GEOGRAPHIC_DATA]" at bounding box center [1098, 543] width 391 height 30
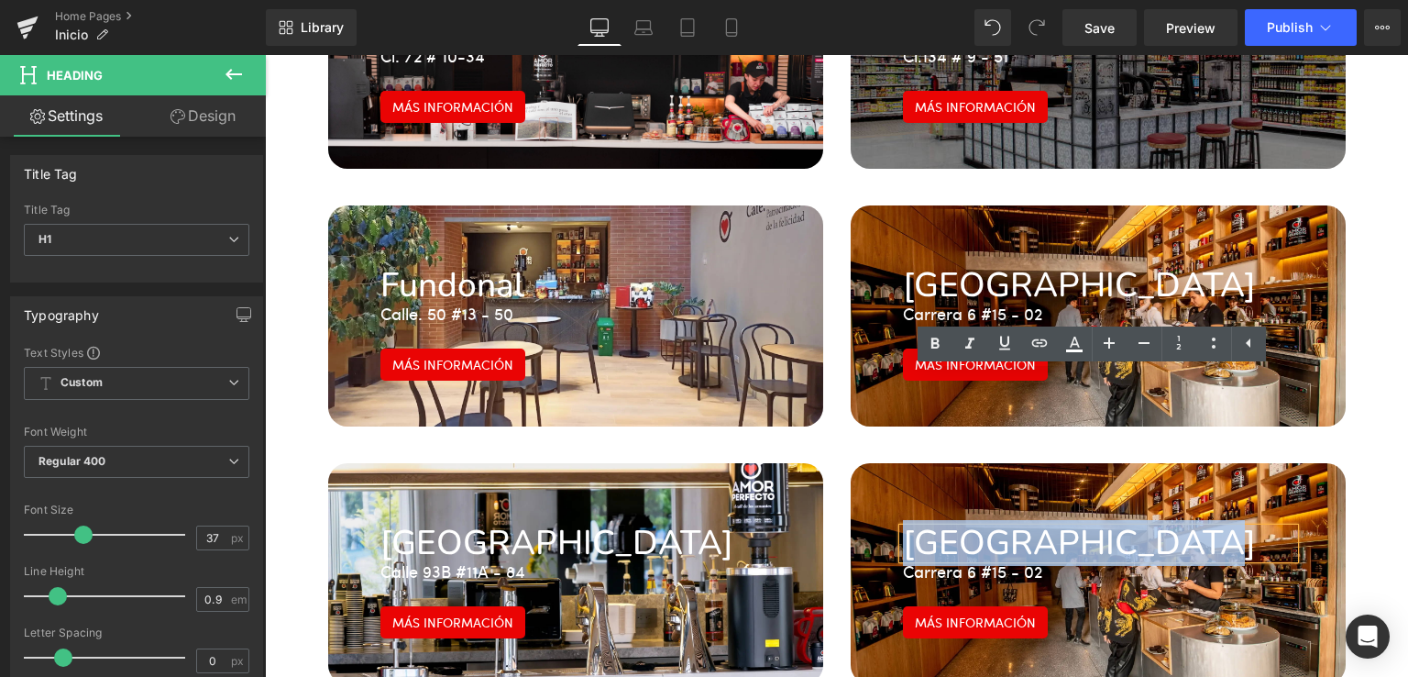
paste div
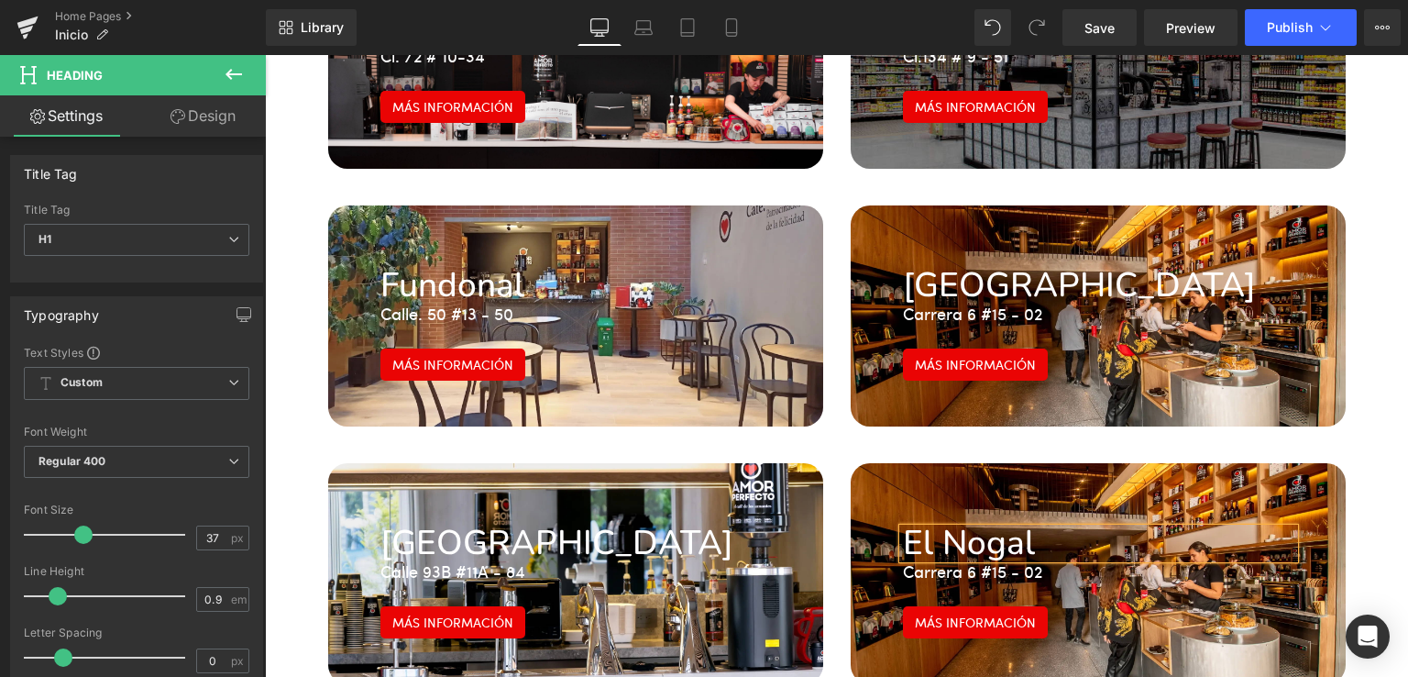
click at [939, 558] on p "Carrera 6 #15 - 02" at bounding box center [1098, 571] width 391 height 27
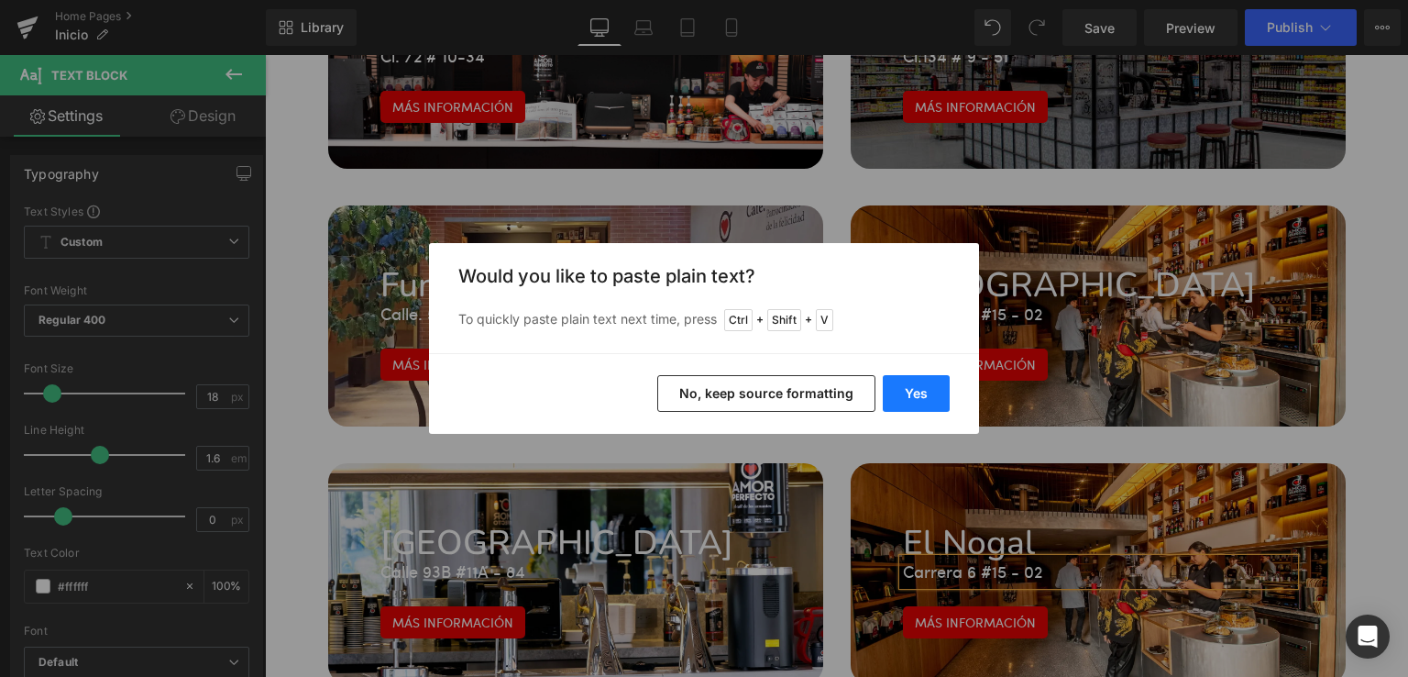
drag, startPoint x: 930, startPoint y: 402, endPoint x: 678, endPoint y: 355, distance: 256.4
click at [930, 402] on button "Yes" at bounding box center [916, 393] width 67 height 37
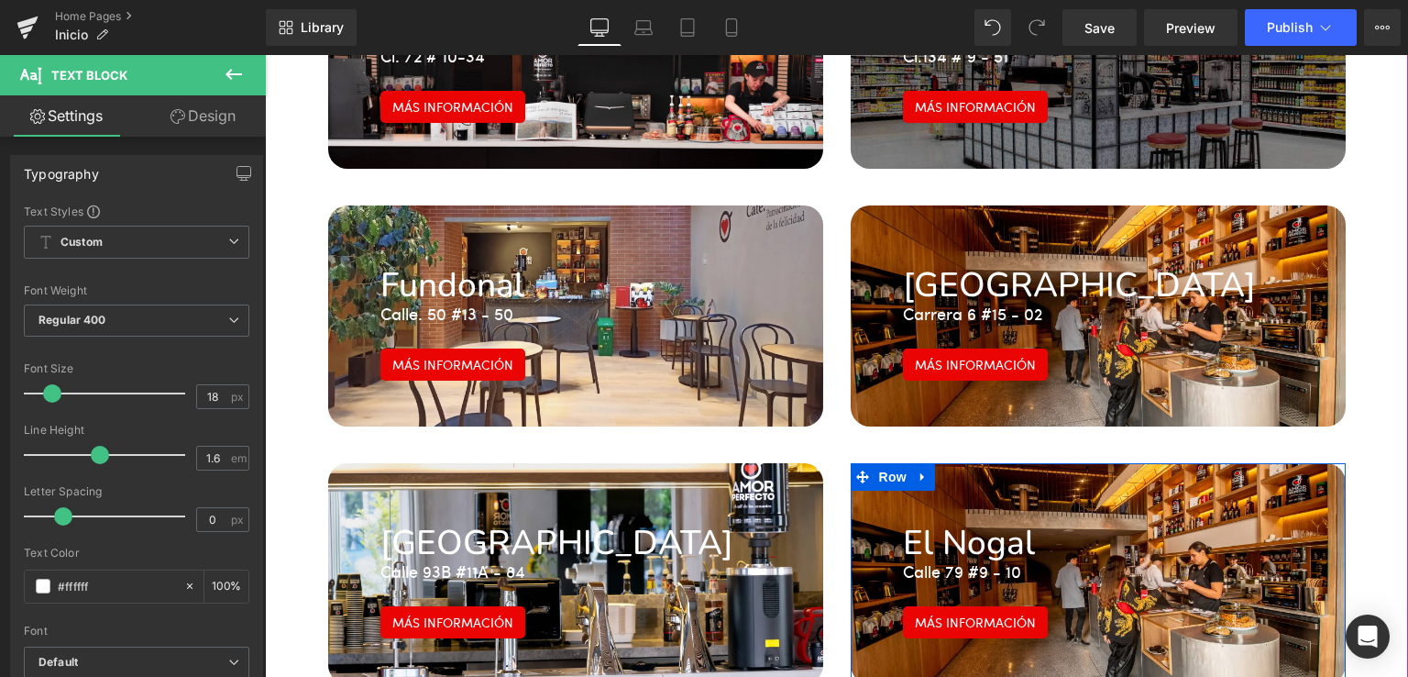
click at [1118, 538] on icon at bounding box center [1123, 543] width 10 height 11
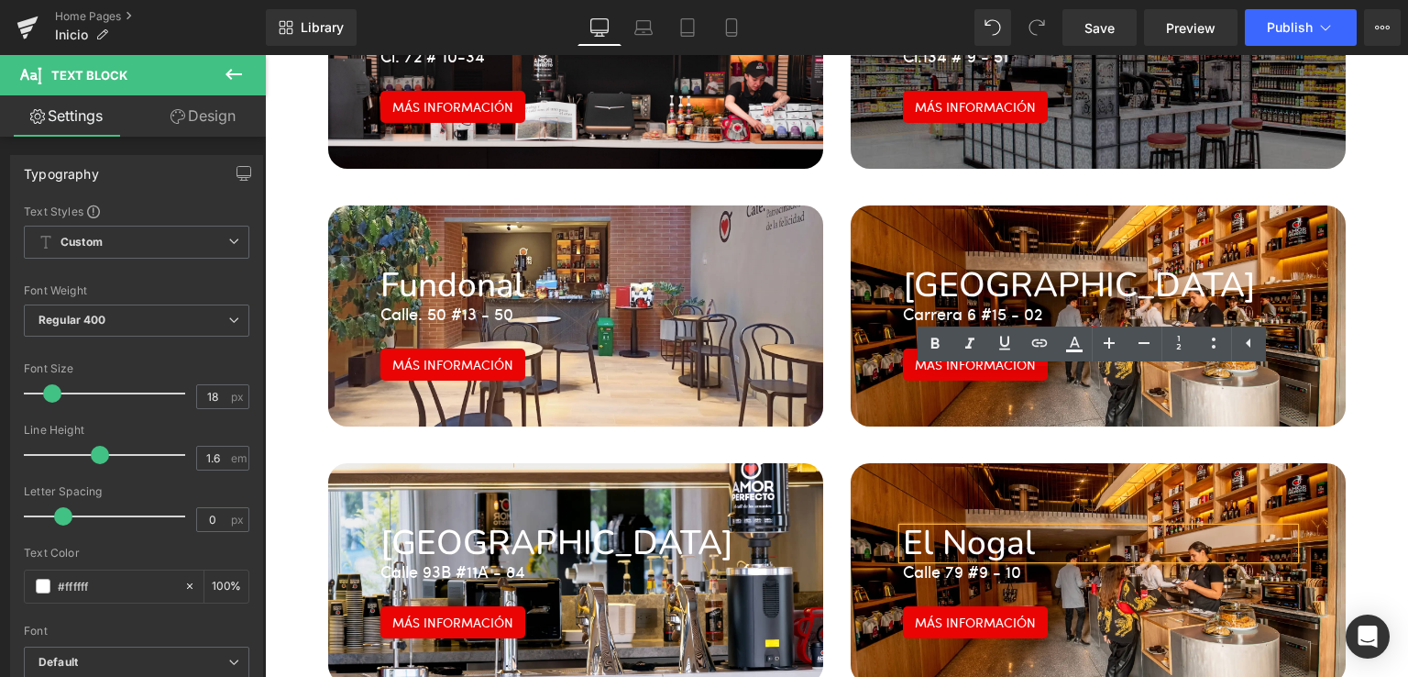
click at [876, 463] on div "El Nogal Heading Calle 79 #9 - 10 Text Block Más información Button Row" at bounding box center [1098, 573] width 495 height 221
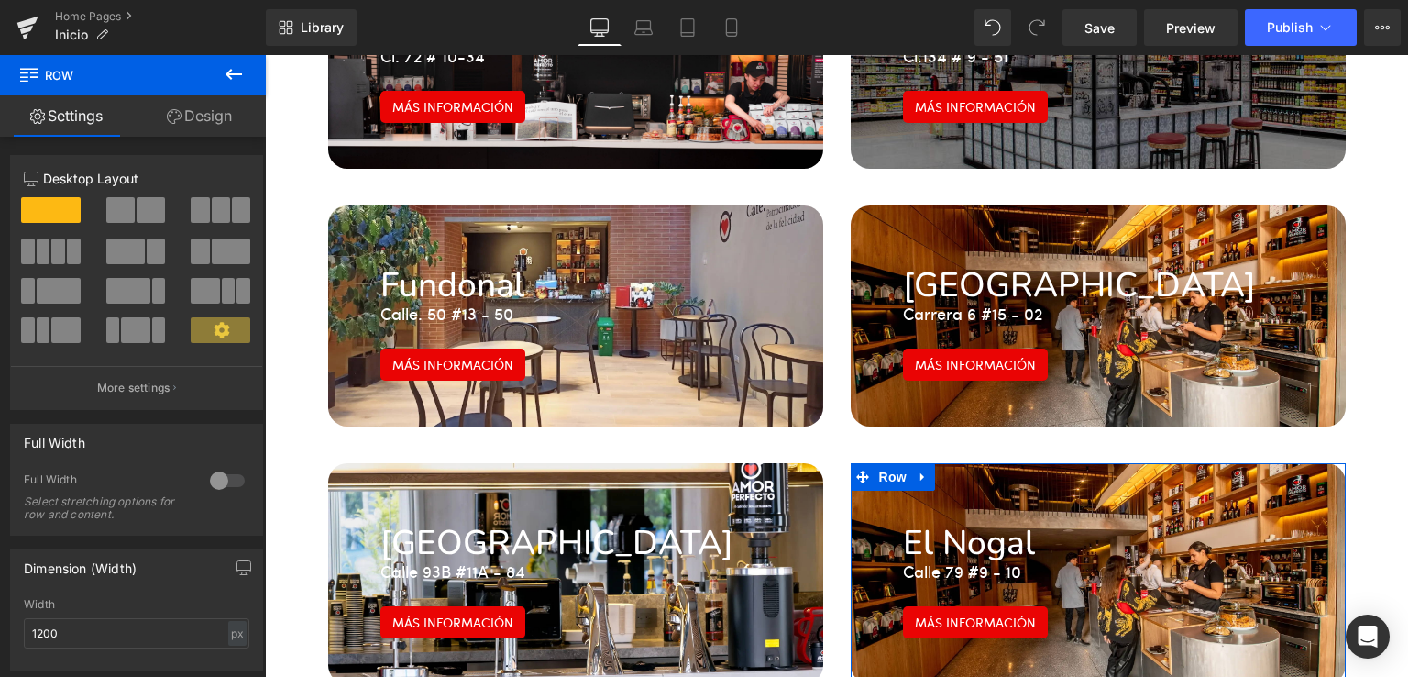
click at [190, 116] on link "Design" at bounding box center [199, 115] width 133 height 41
click at [0, 0] on button "button" at bounding box center [0, 0] width 0 height 0
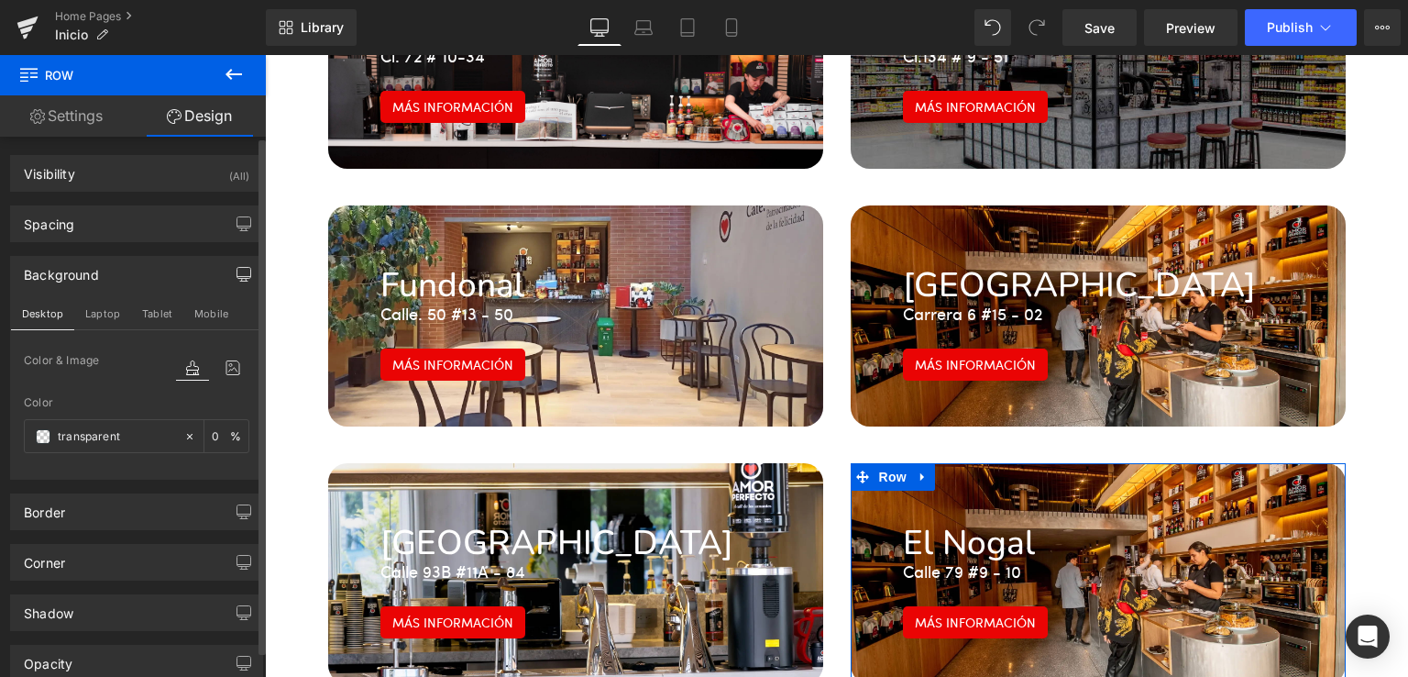
type input "transparent"
type input "0"
type input "[URL][DOMAIN_NAME][DOMAIN_NAME]"
click at [219, 373] on icon at bounding box center [232, 368] width 33 height 24
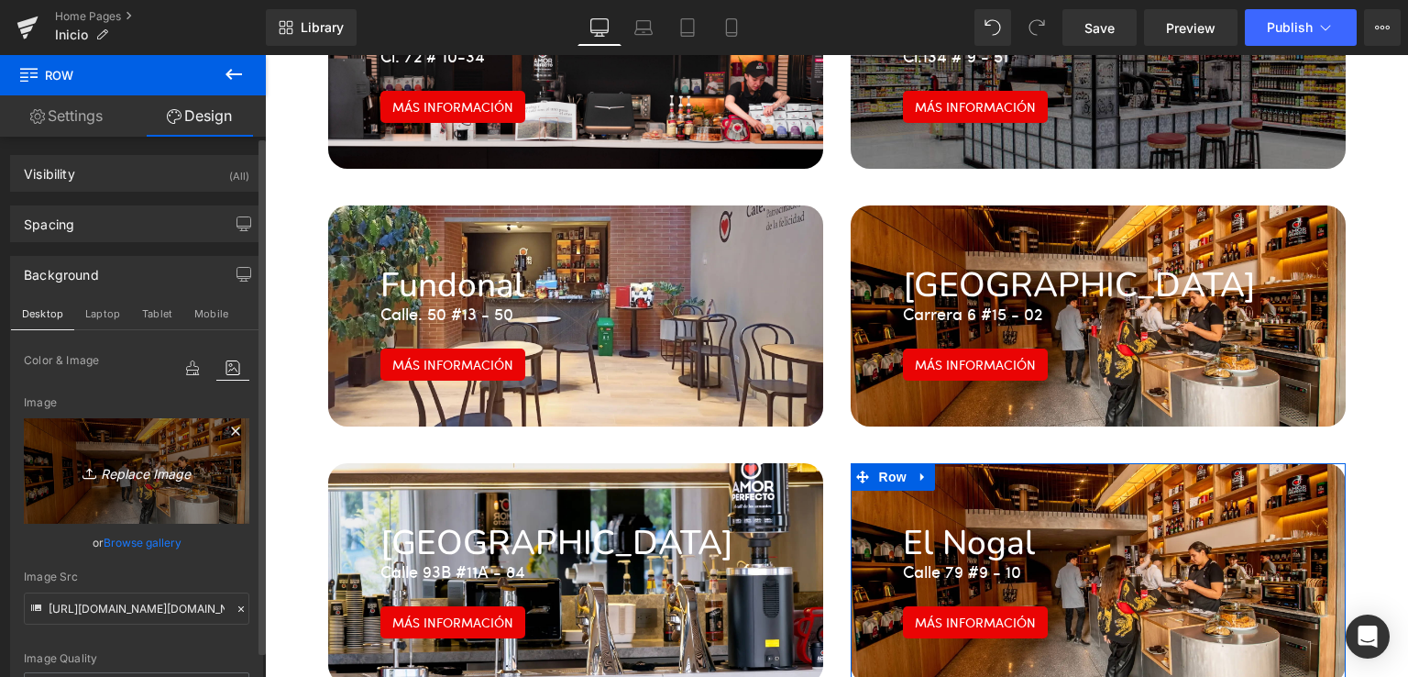
click at [158, 470] on icon "Replace Image" at bounding box center [136, 470] width 147 height 23
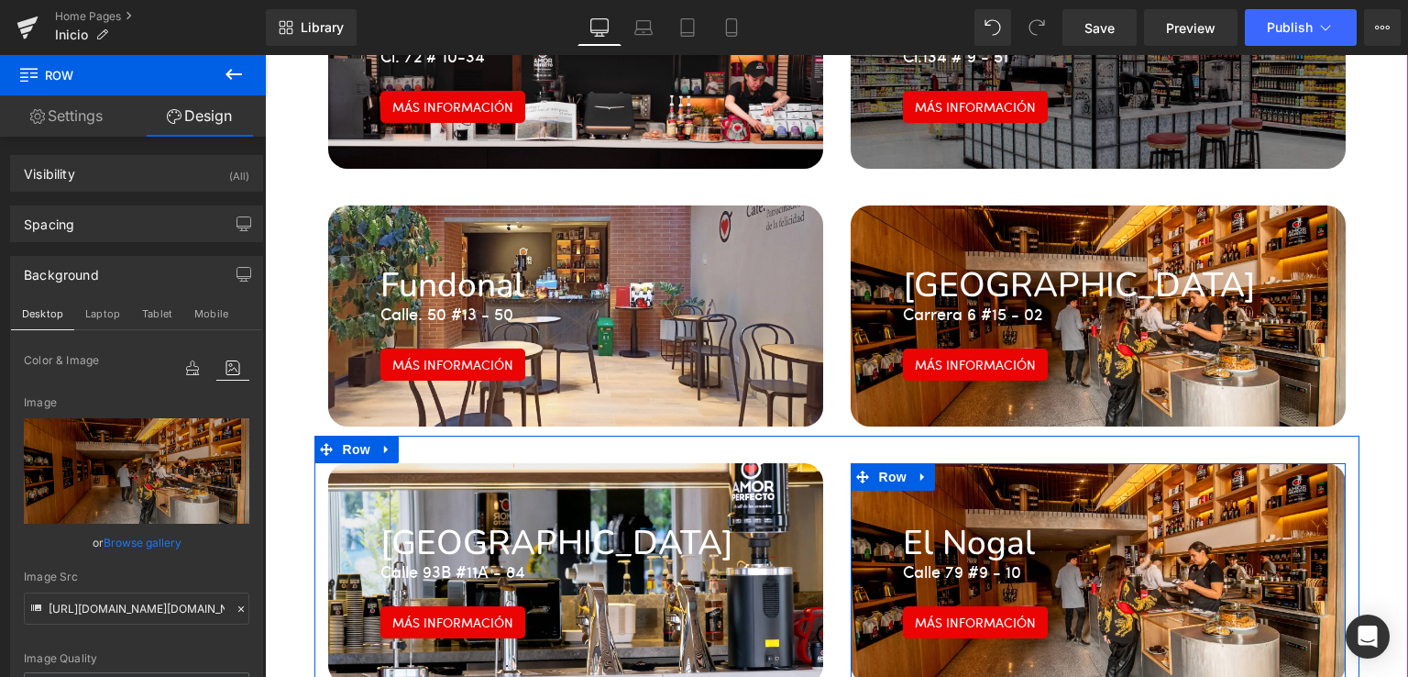
click at [1086, 463] on div "El Nogal Heading Calle 79 #9 - 10 Text Block Más información Button Row" at bounding box center [1098, 573] width 495 height 221
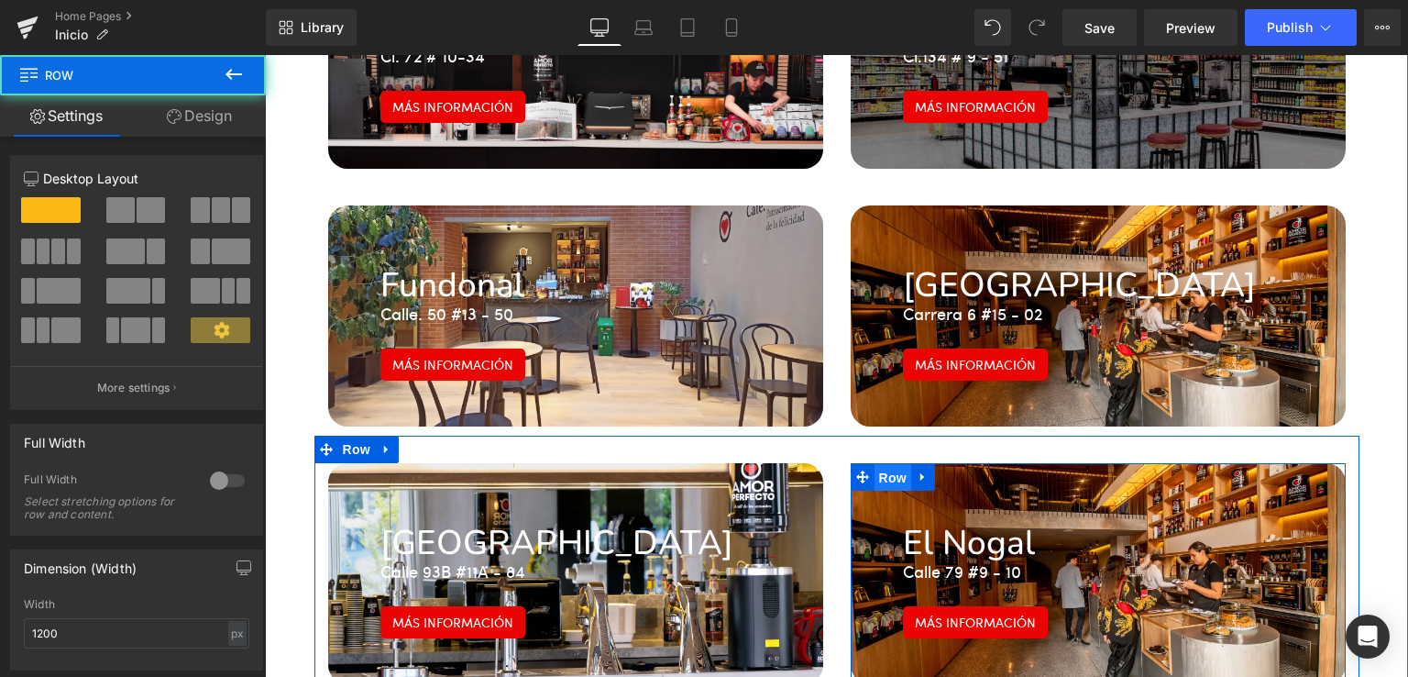
click at [882, 464] on span "Row" at bounding box center [893, 478] width 37 height 28
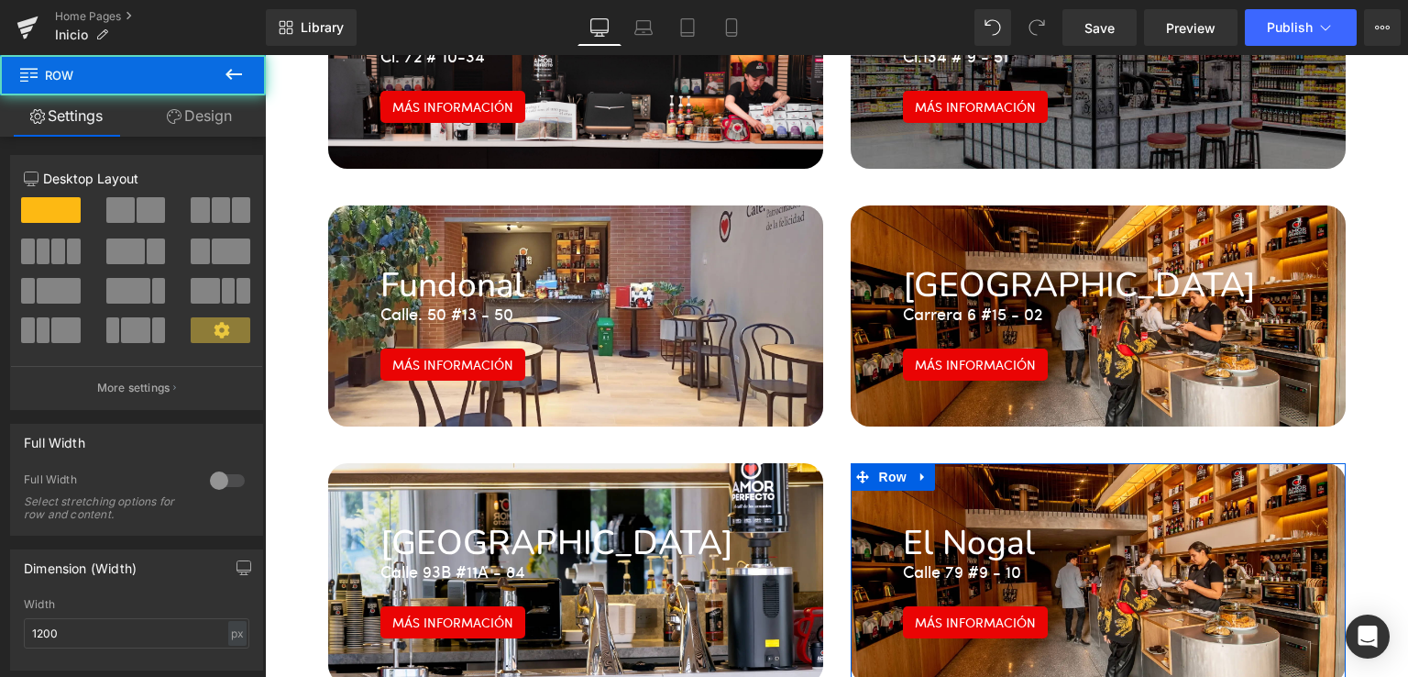
click at [238, 117] on link "Design" at bounding box center [199, 115] width 133 height 41
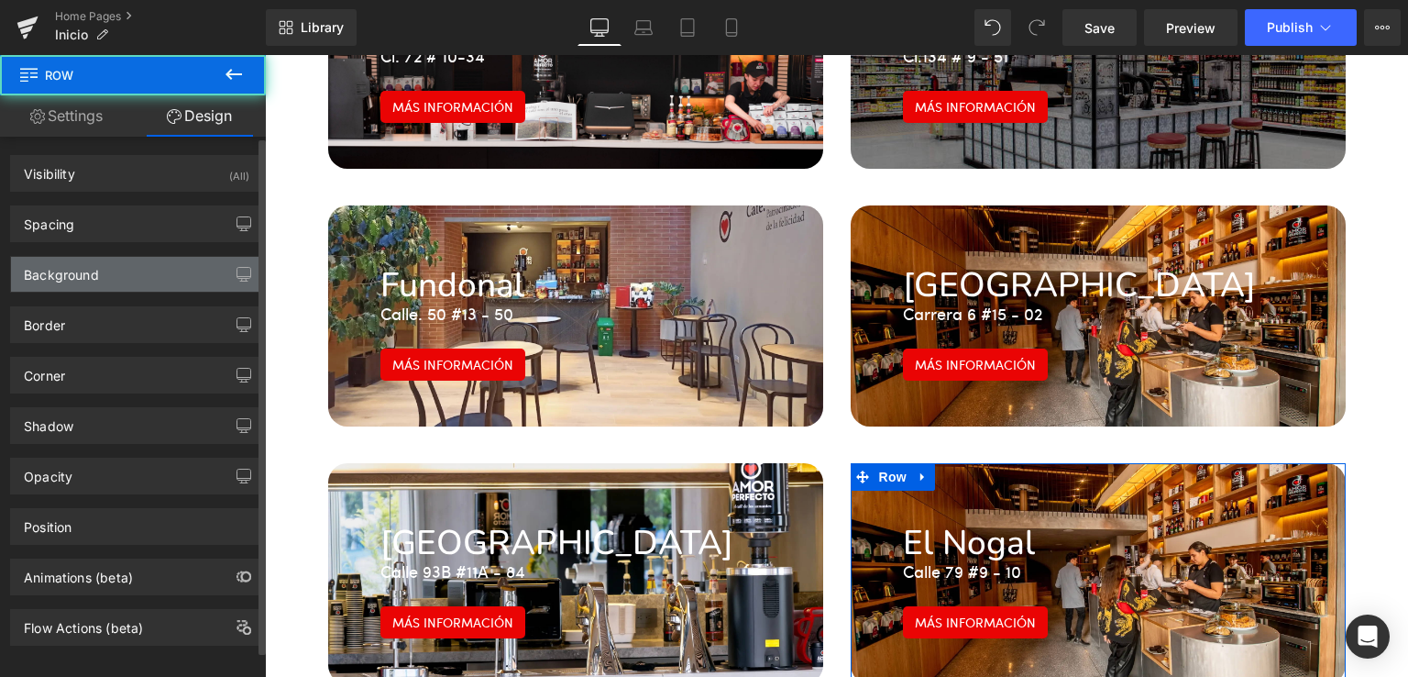
click at [195, 272] on div "Background" at bounding box center [136, 274] width 251 height 35
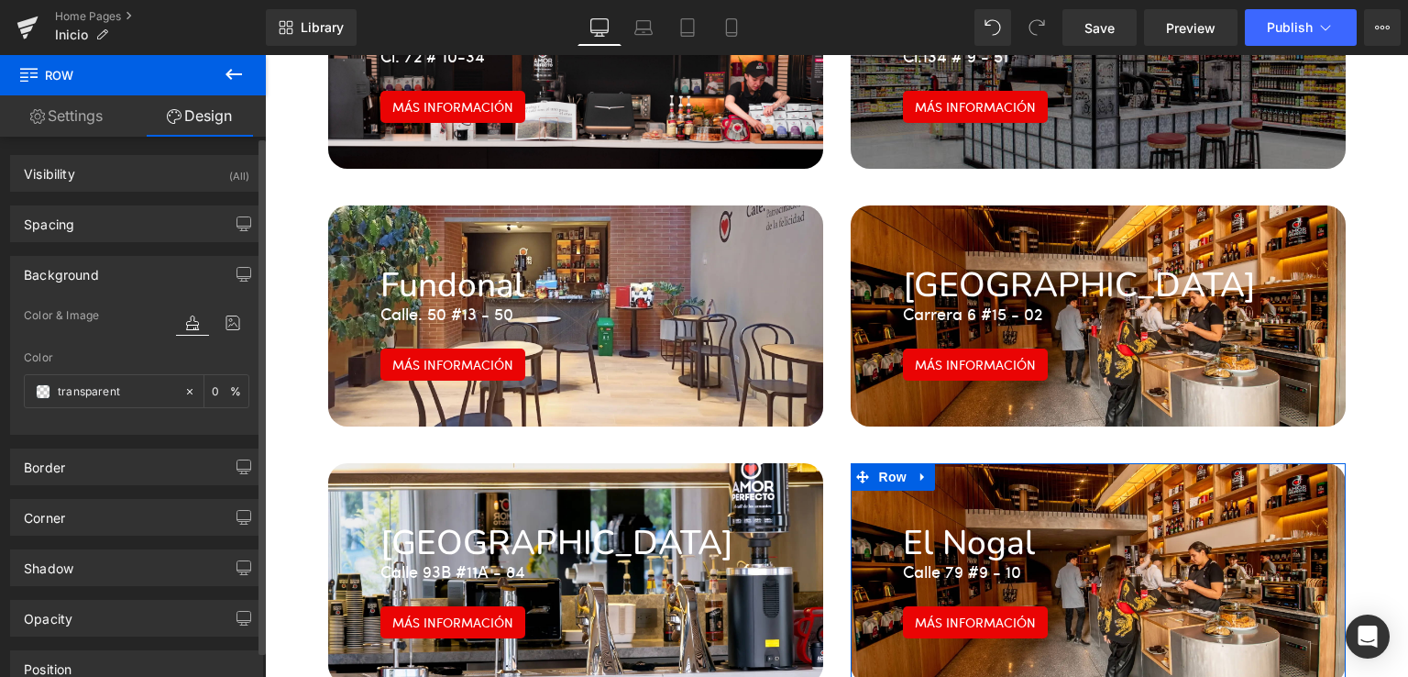
type input "transparent"
type input "0"
type input "[URL][DOMAIN_NAME][DOMAIN_NAME]"
click at [223, 321] on icon at bounding box center [232, 323] width 33 height 24
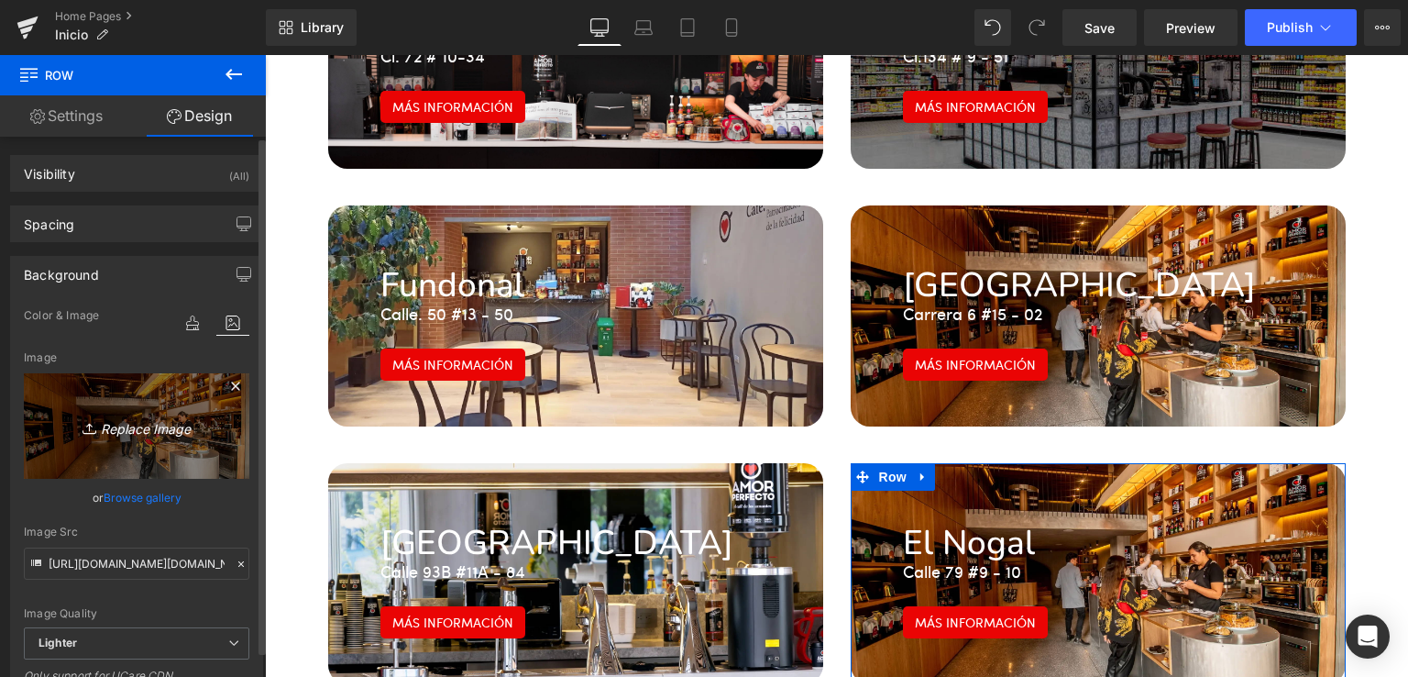
click at [139, 412] on link "Replace Image" at bounding box center [137, 425] width 226 height 105
type input "C:\fakepath\El-Nogal-Web.jpg"
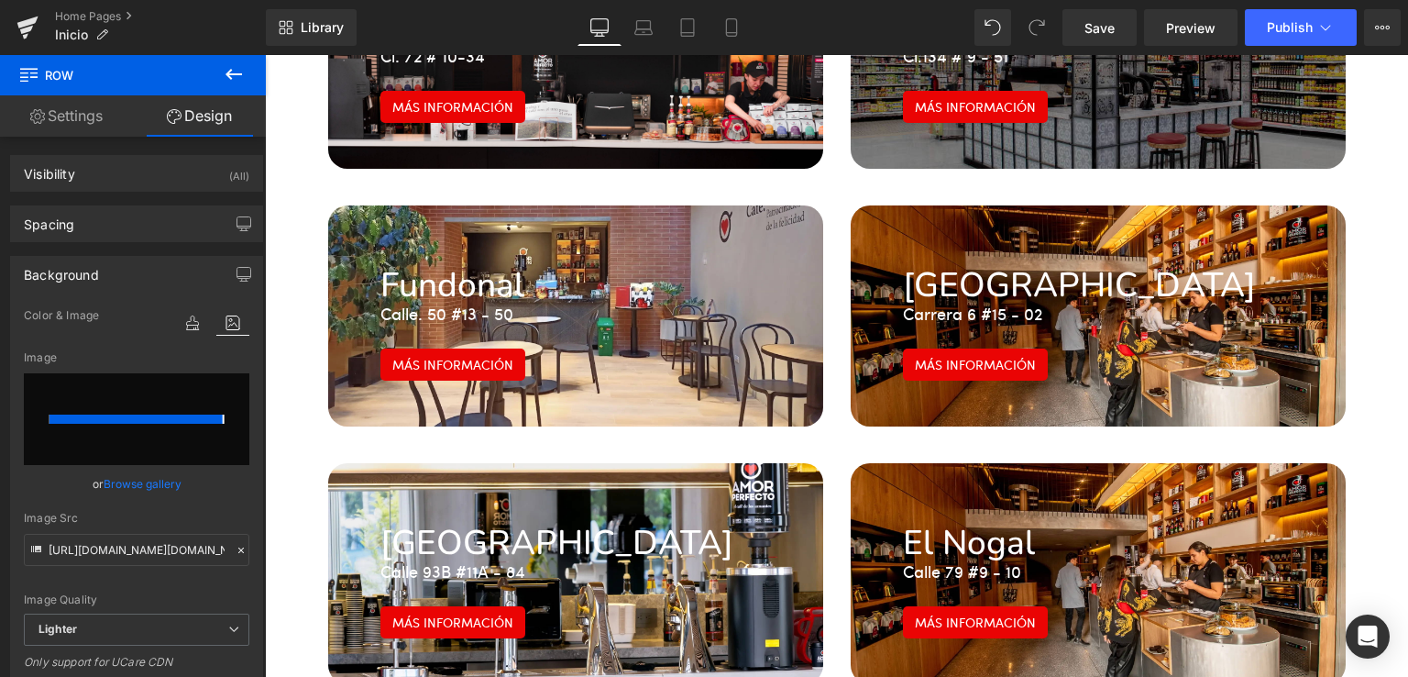
type input "[URL][DOMAIN_NAME]"
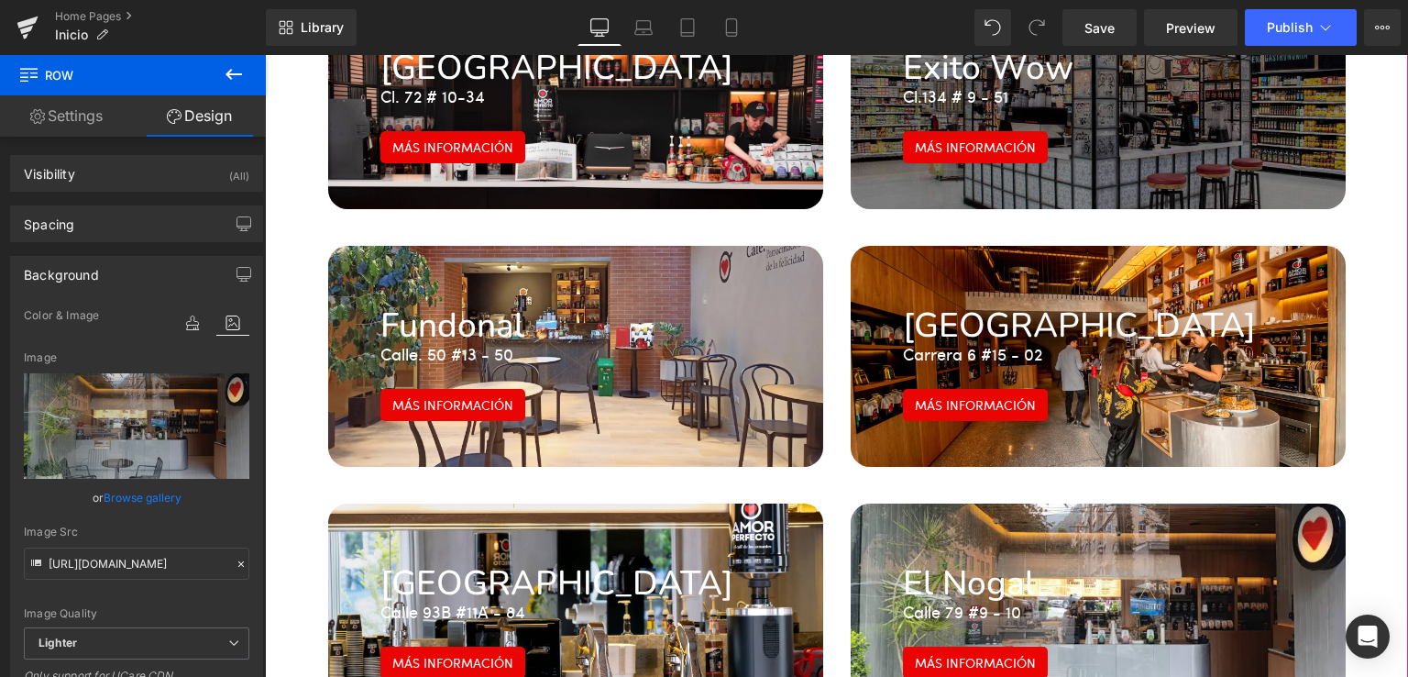
scroll to position [3253, 0]
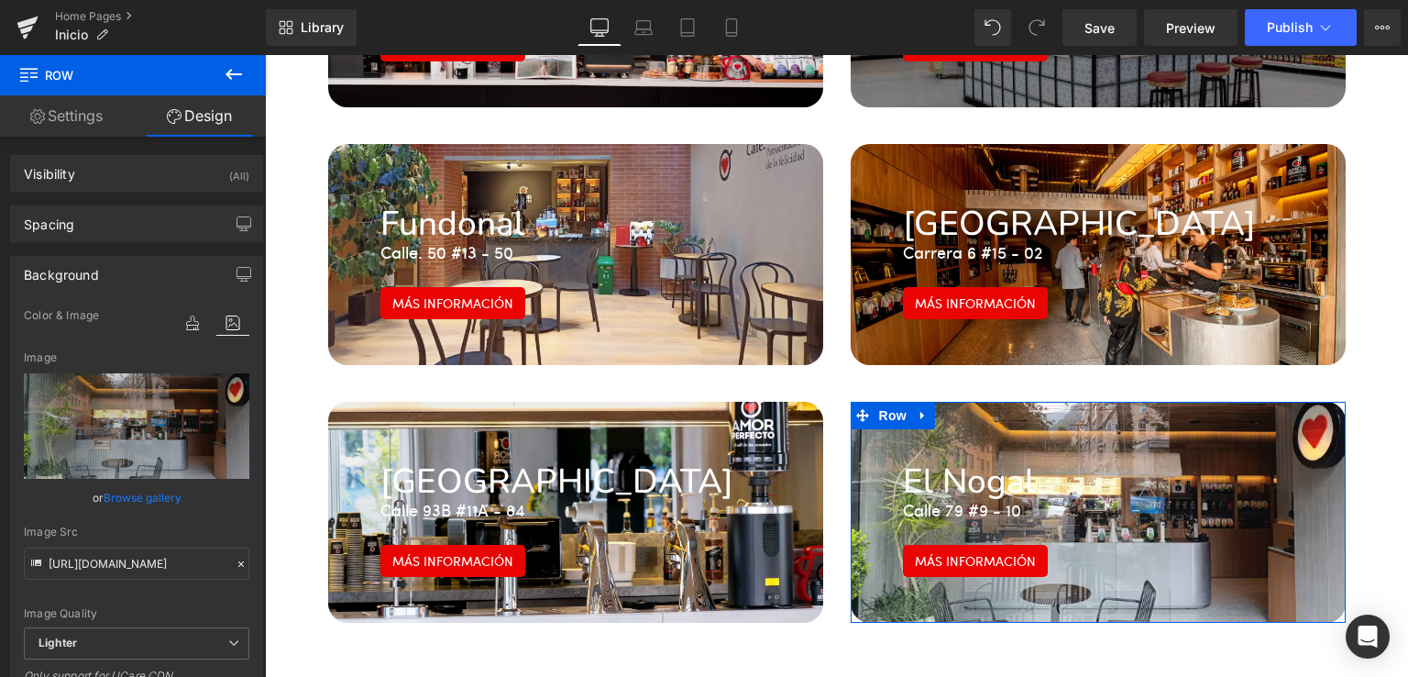
click at [232, 82] on icon at bounding box center [234, 74] width 22 height 22
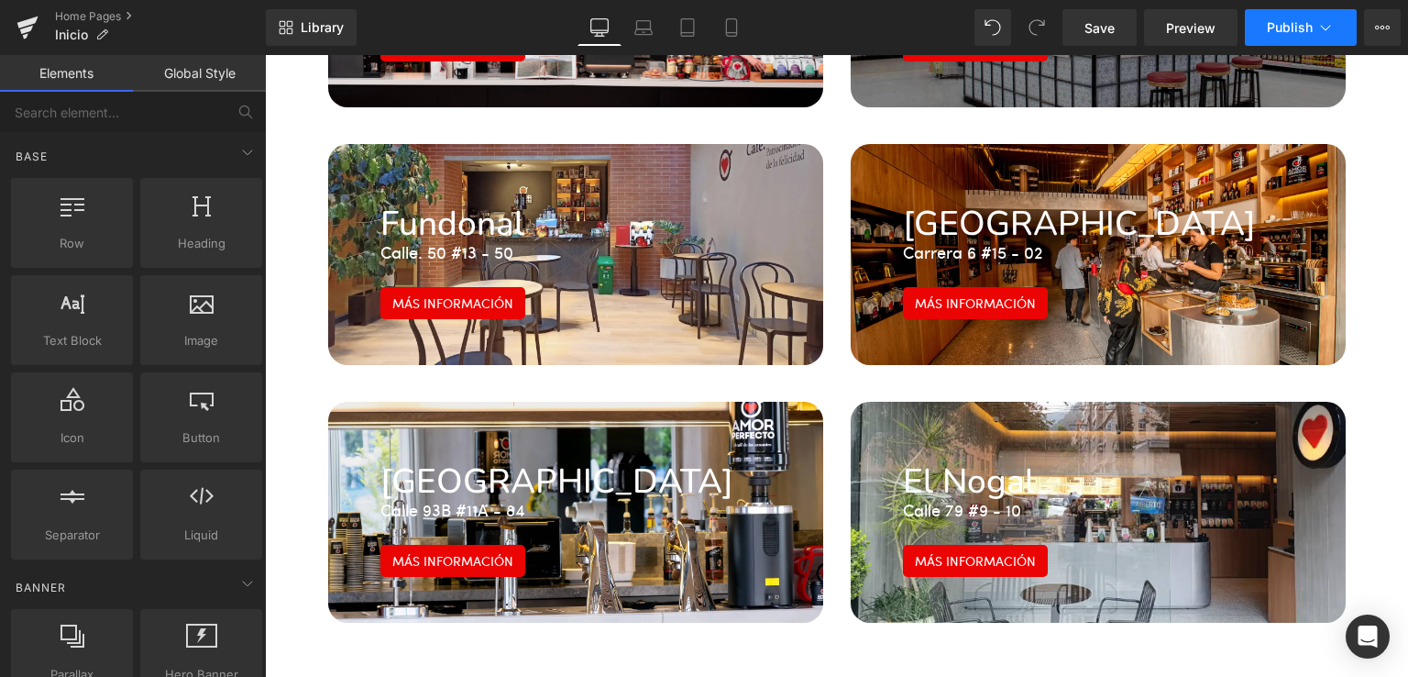
click at [1282, 30] on span "Publish" at bounding box center [1290, 27] width 46 height 15
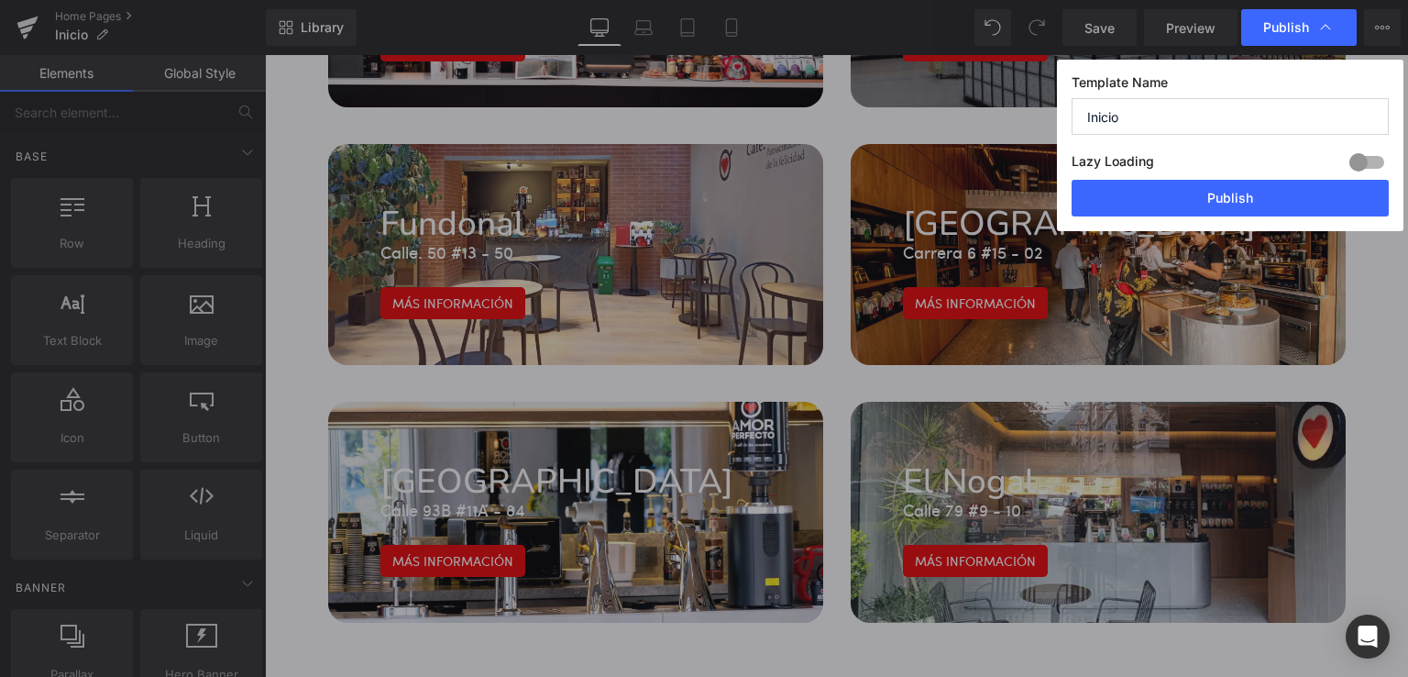
drag, startPoint x: 1160, startPoint y: 196, endPoint x: 827, endPoint y: 7, distance: 382.7
click at [1159, 196] on button "Publish" at bounding box center [1230, 198] width 317 height 37
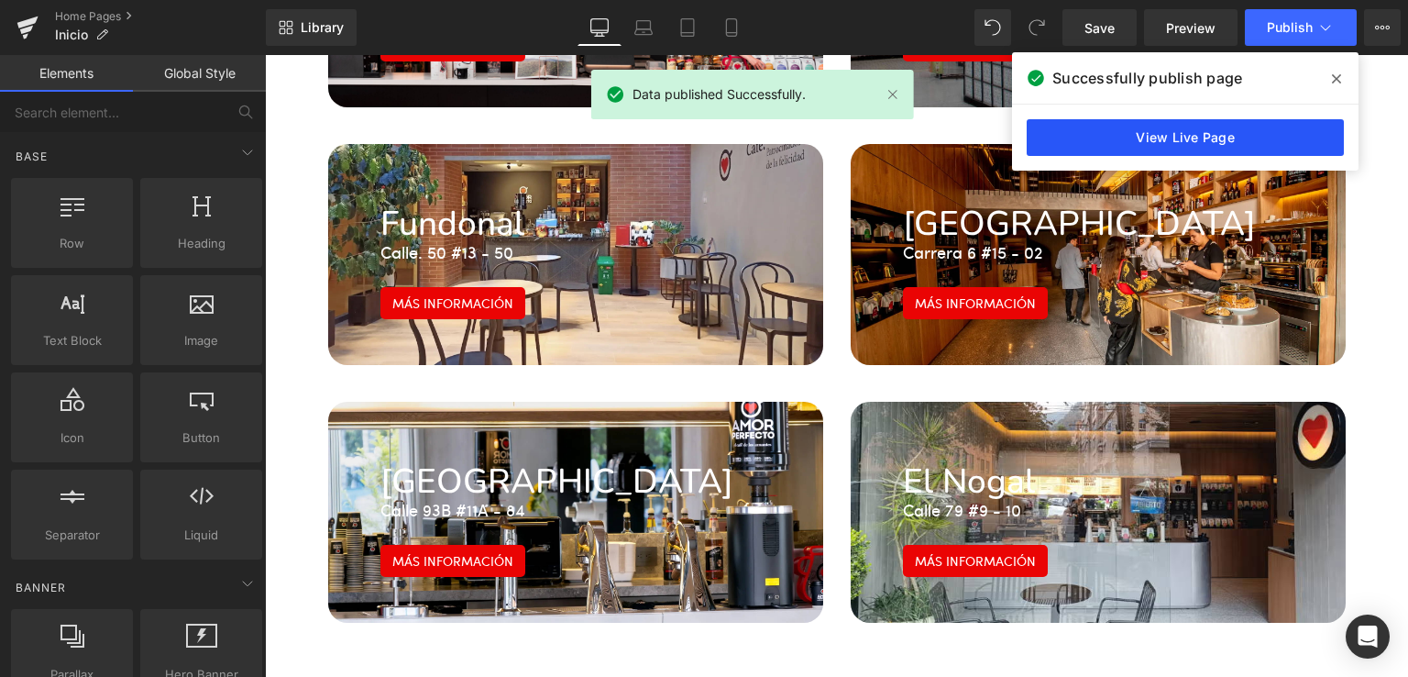
click at [1118, 145] on link "View Live Page" at bounding box center [1185, 137] width 317 height 37
